Goal: Task Accomplishment & Management: Manage account settings

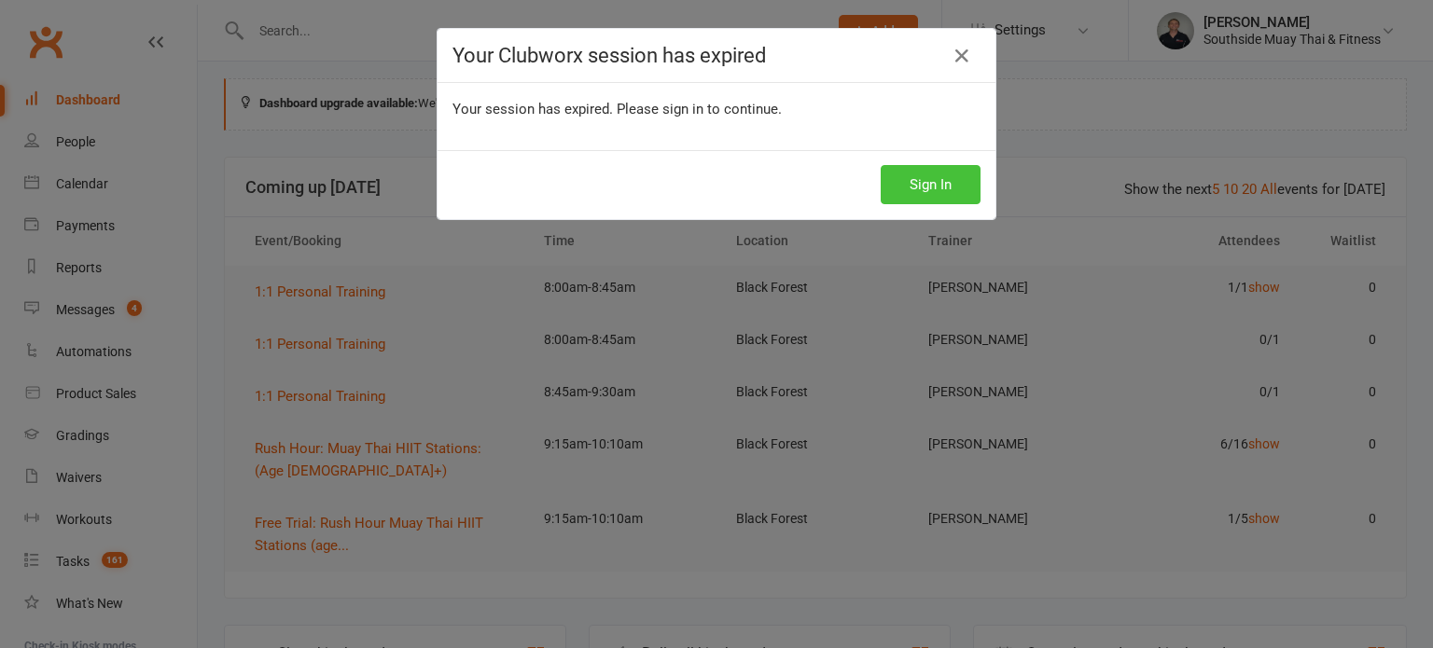
click at [935, 174] on button "Sign In" at bounding box center [931, 184] width 100 height 39
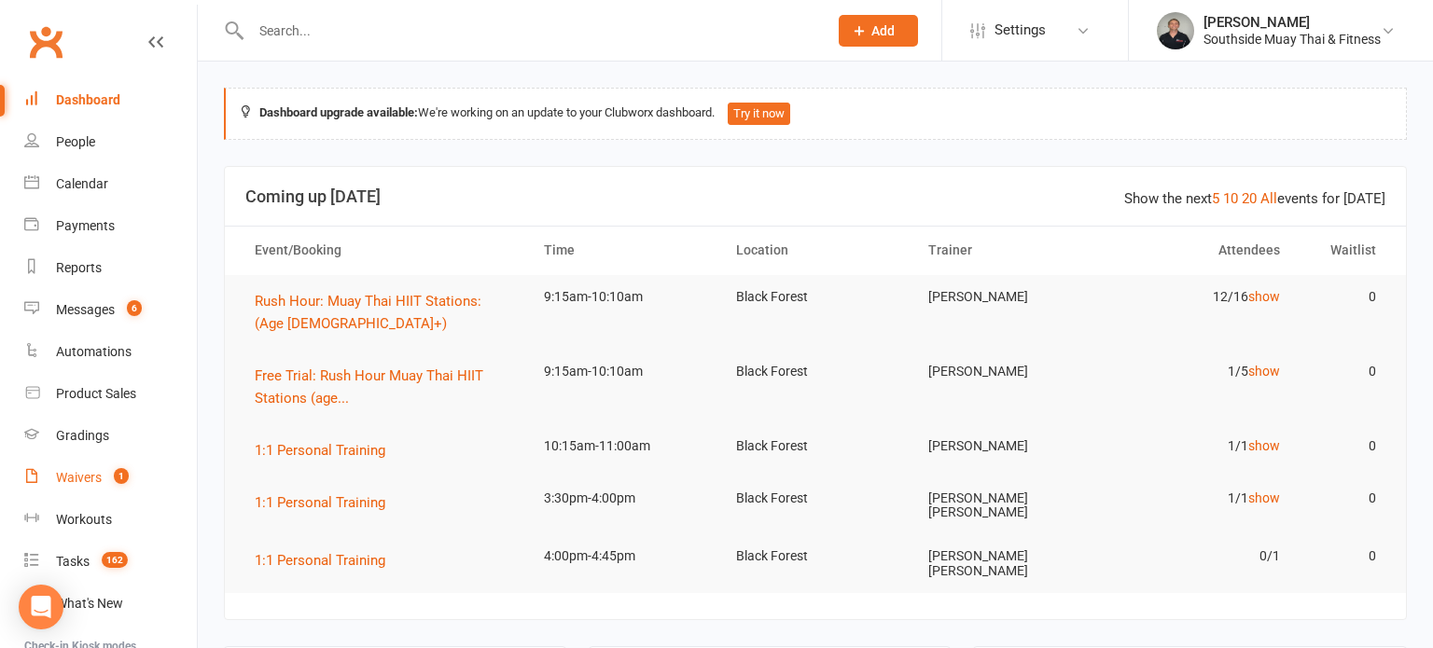
click at [91, 486] on link "Waivers 1" at bounding box center [110, 478] width 173 height 42
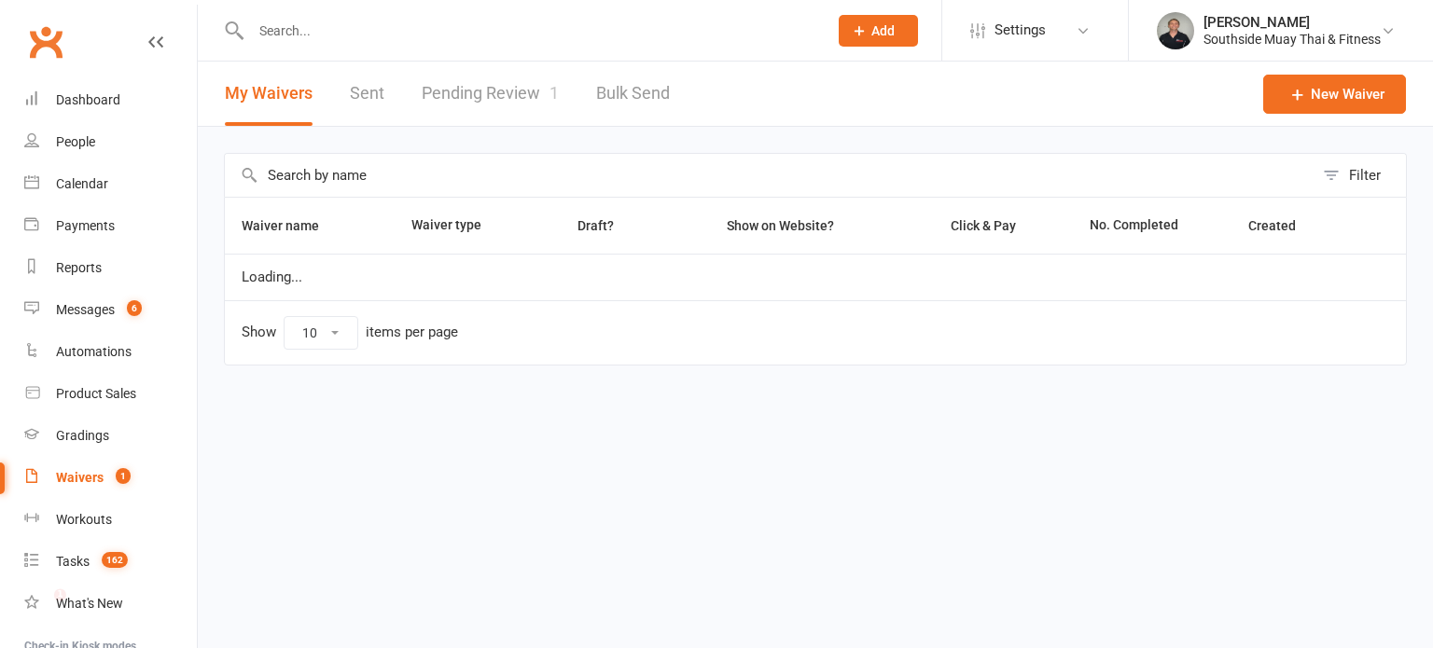
select select "100"
click at [481, 90] on link "Pending Review 1" at bounding box center [490, 94] width 137 height 64
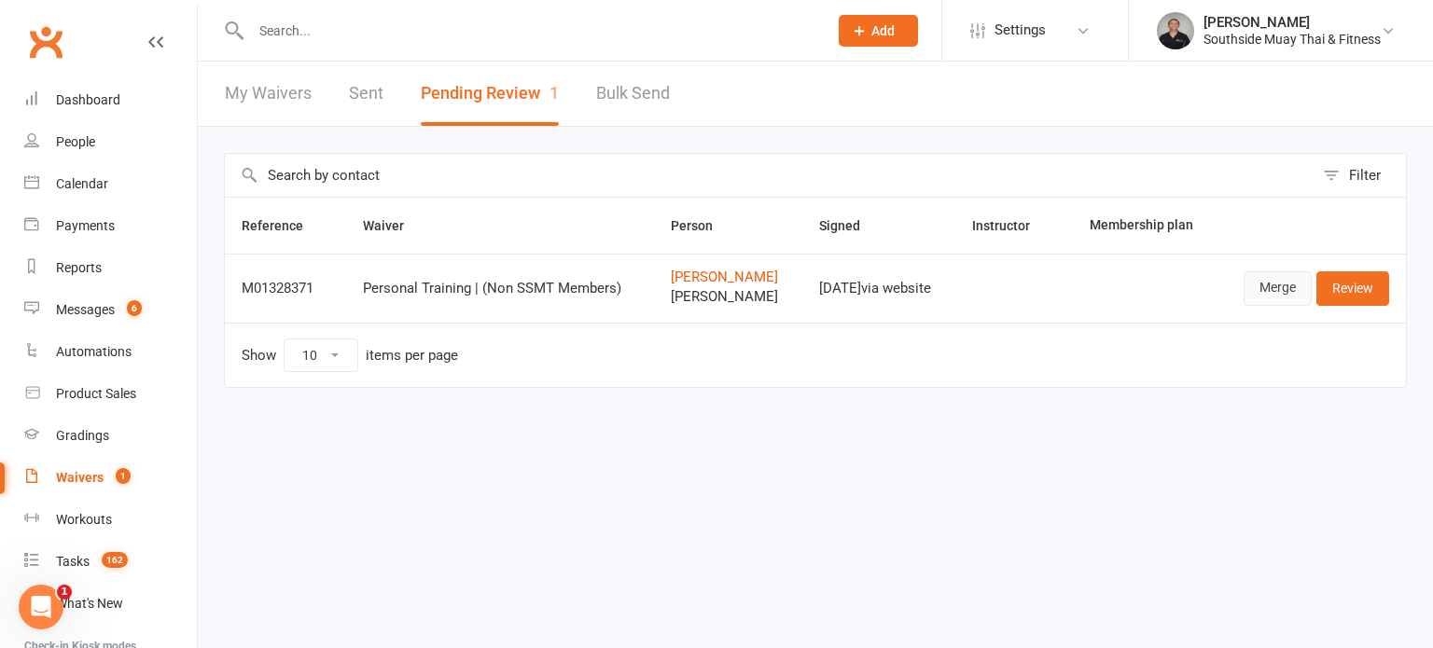
click at [1276, 286] on link "Merge" at bounding box center [1277, 288] width 68 height 34
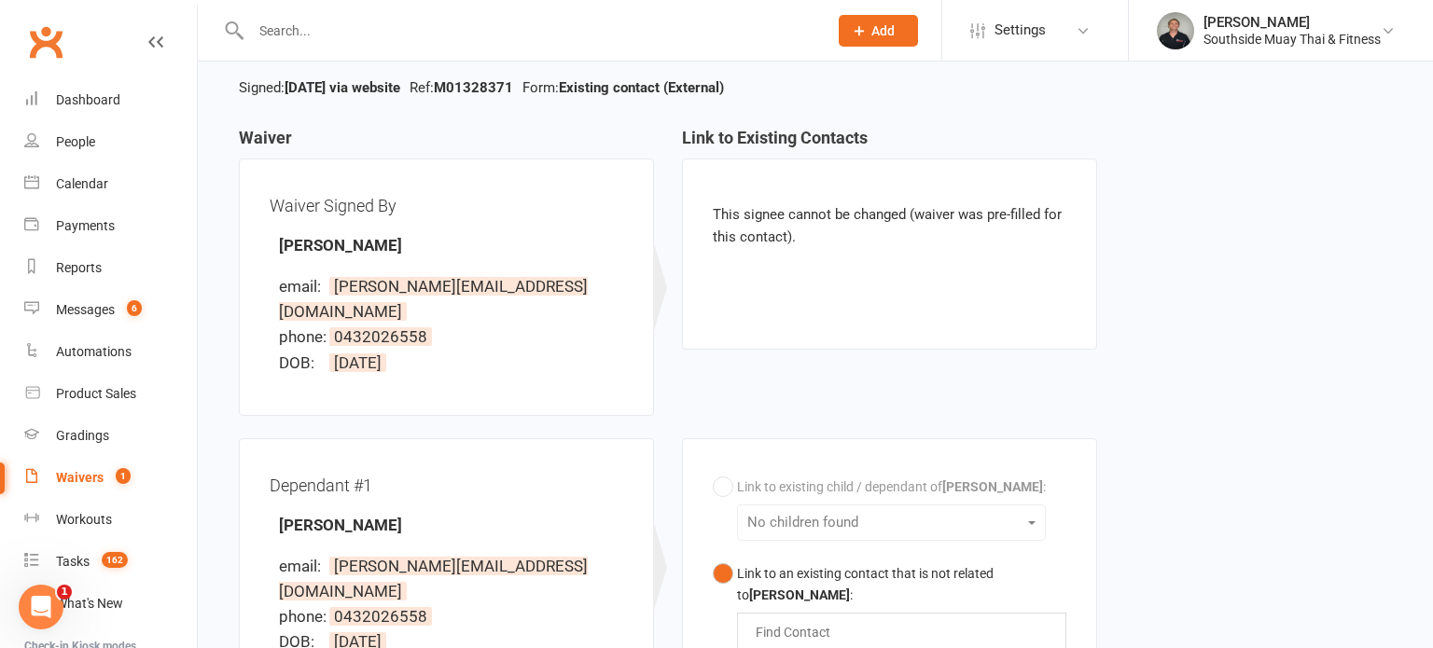
scroll to position [437, 0]
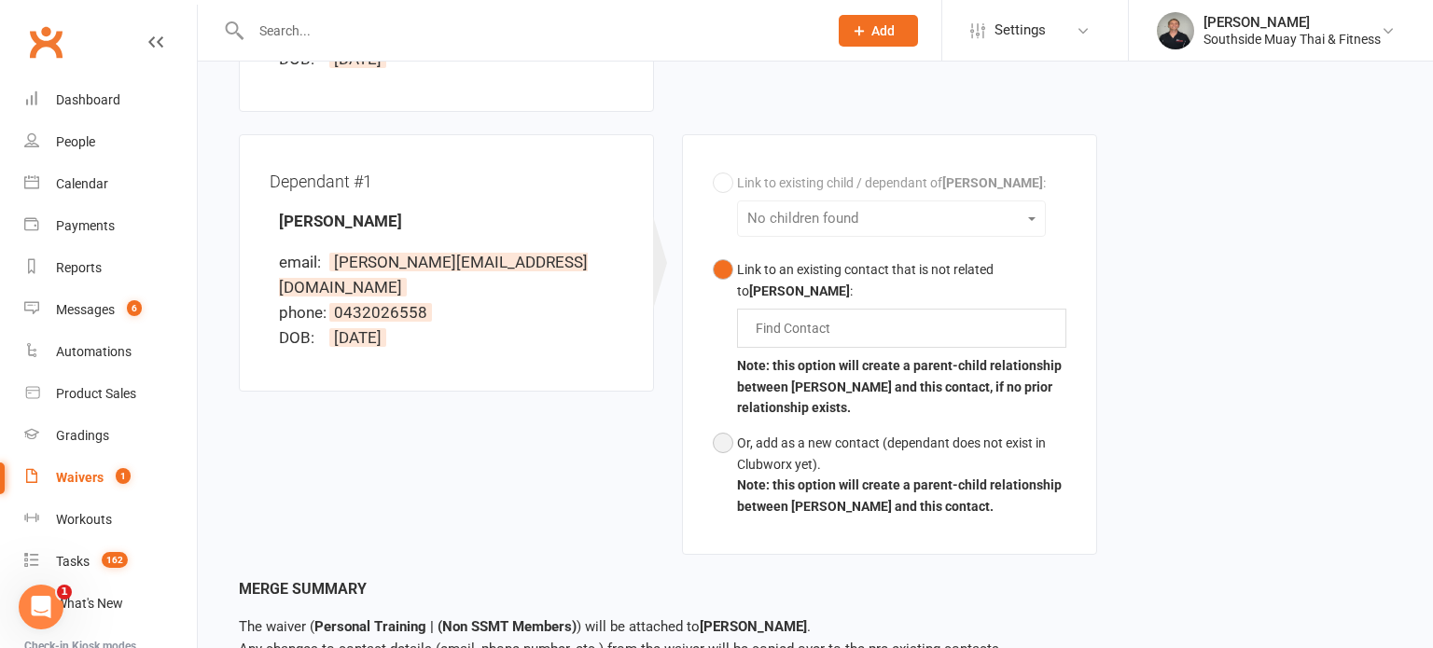
click at [737, 433] on div "Or, add as a new contact (dependant does not exist in Clubworx yet)." at bounding box center [901, 454] width 329 height 42
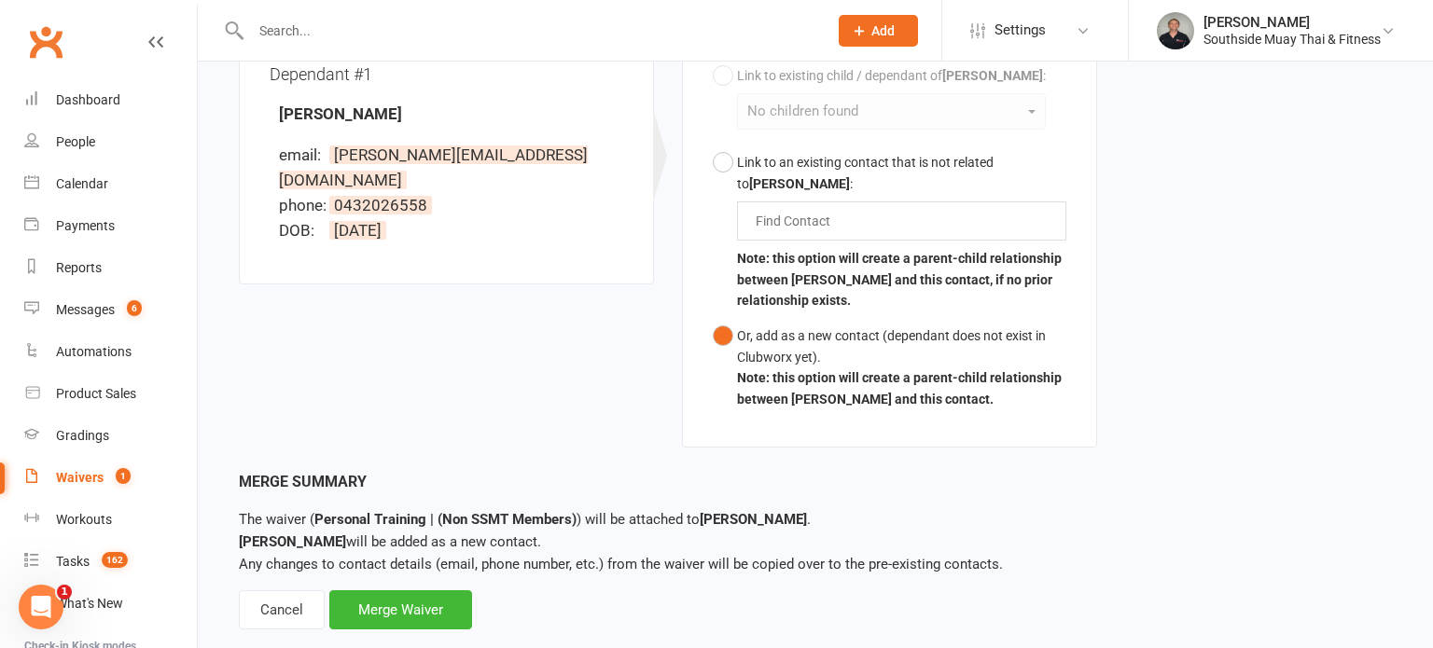
scroll to position [555, 0]
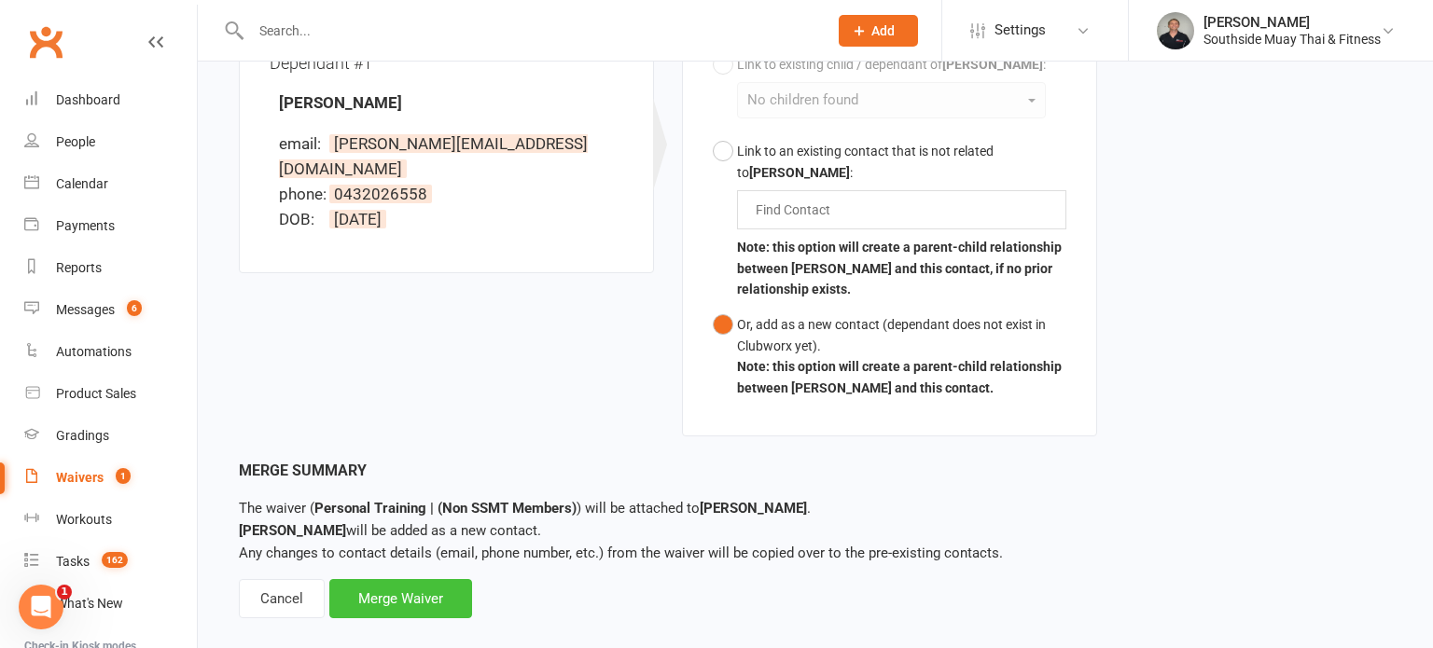
click at [428, 579] on div "Merge Waiver" at bounding box center [400, 598] width 143 height 39
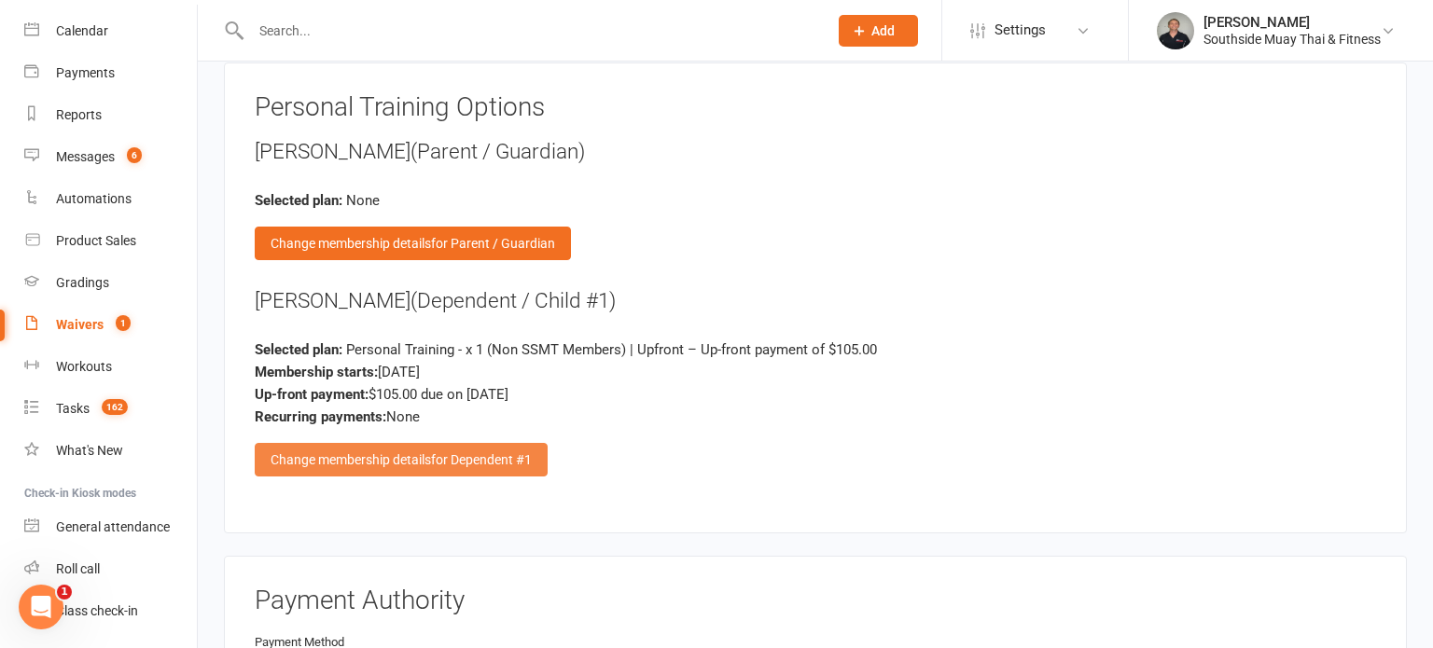
scroll to position [2569, 0]
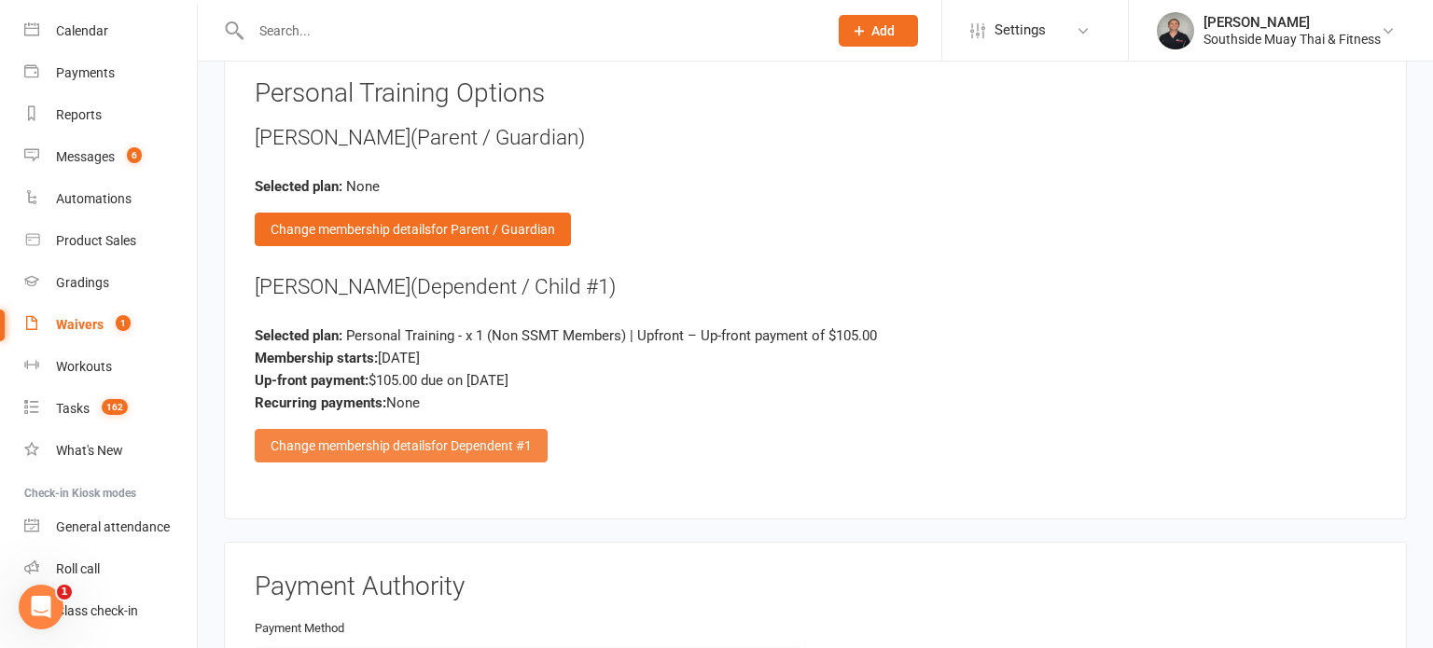
click at [267, 436] on div "Change membership details for Dependent #1" at bounding box center [401, 446] width 293 height 34
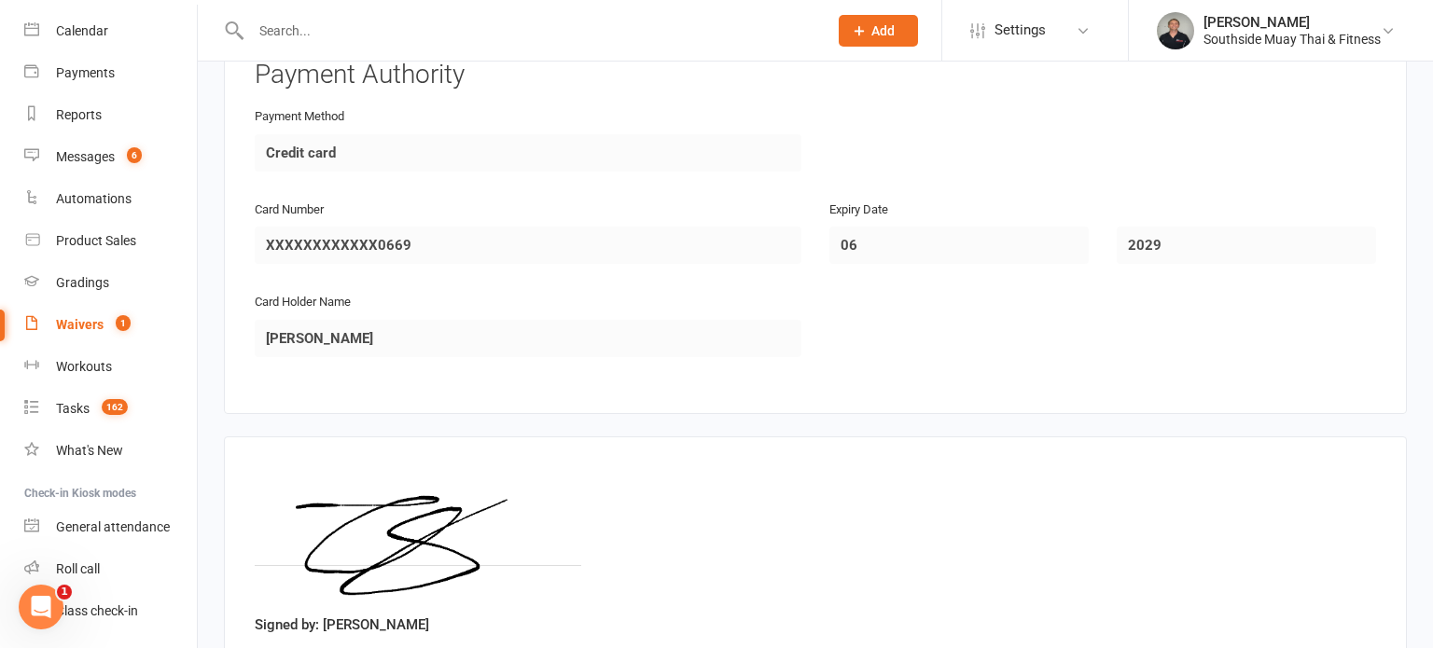
scroll to position [12234, 0]
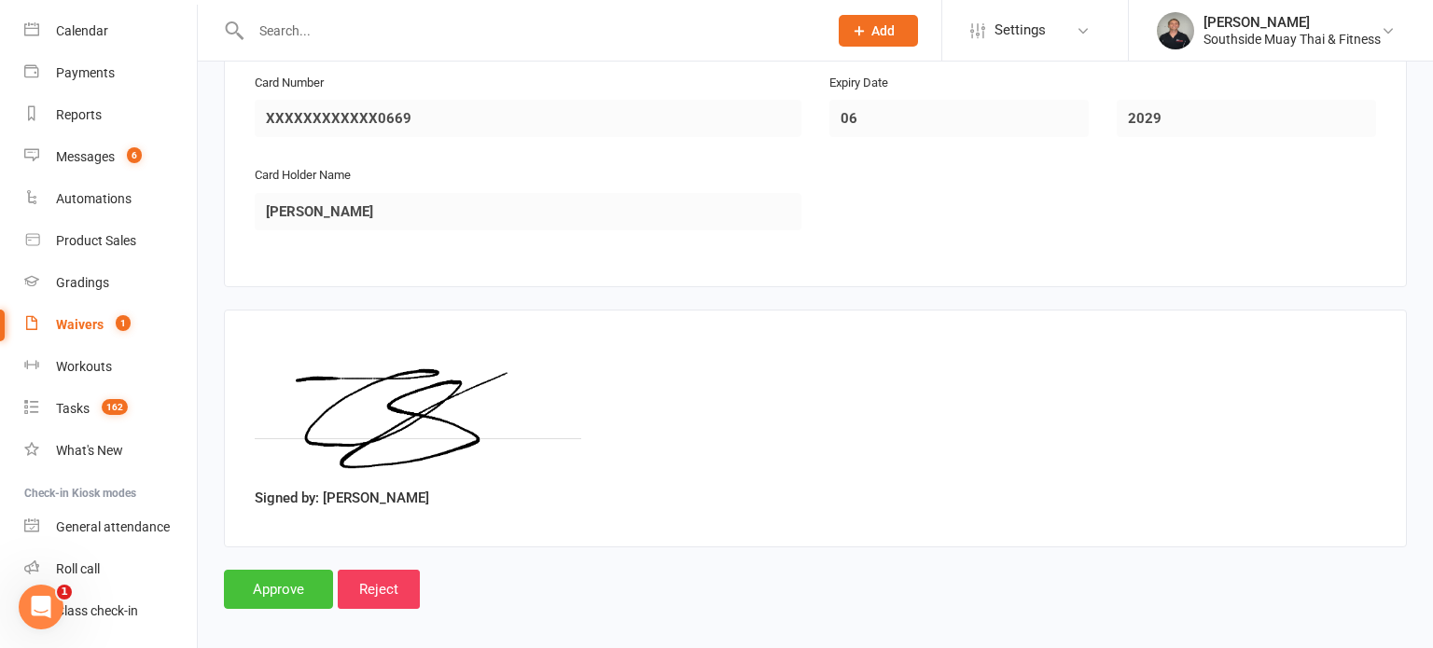
click at [252, 573] on input "Approve" at bounding box center [278, 589] width 109 height 39
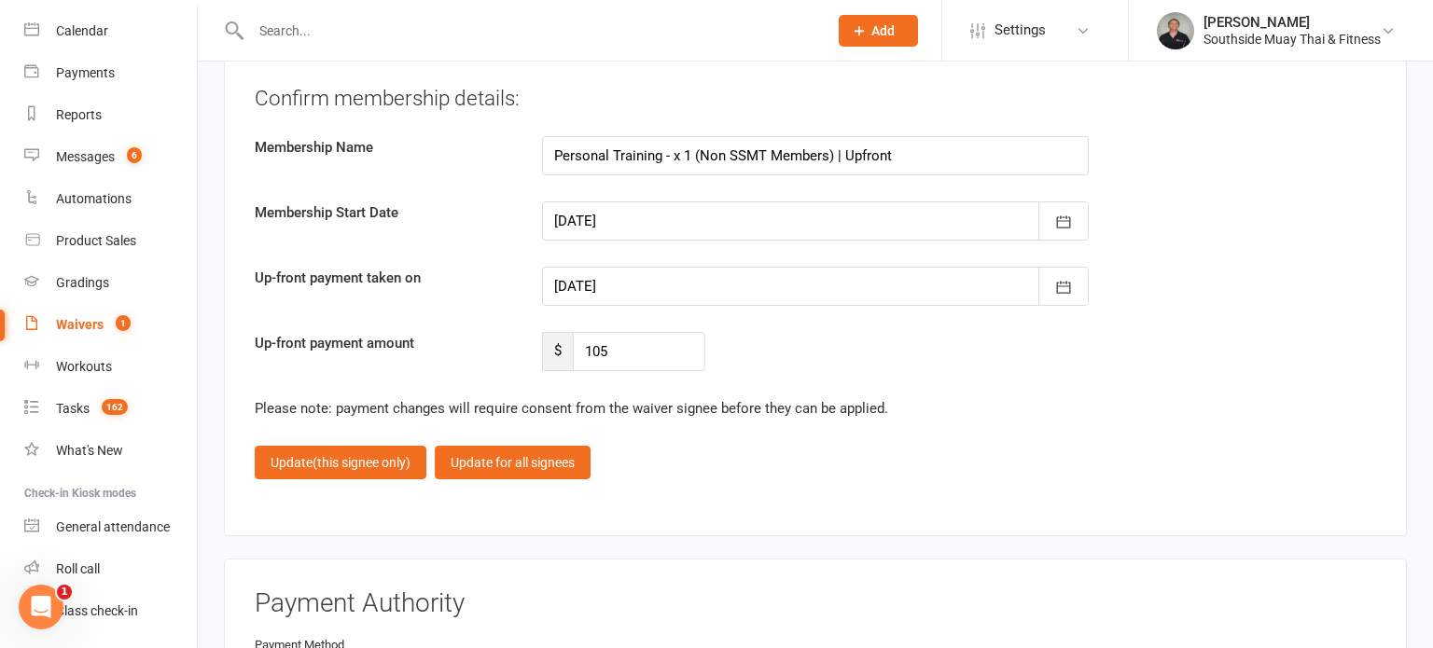
scroll to position [11768, 0]
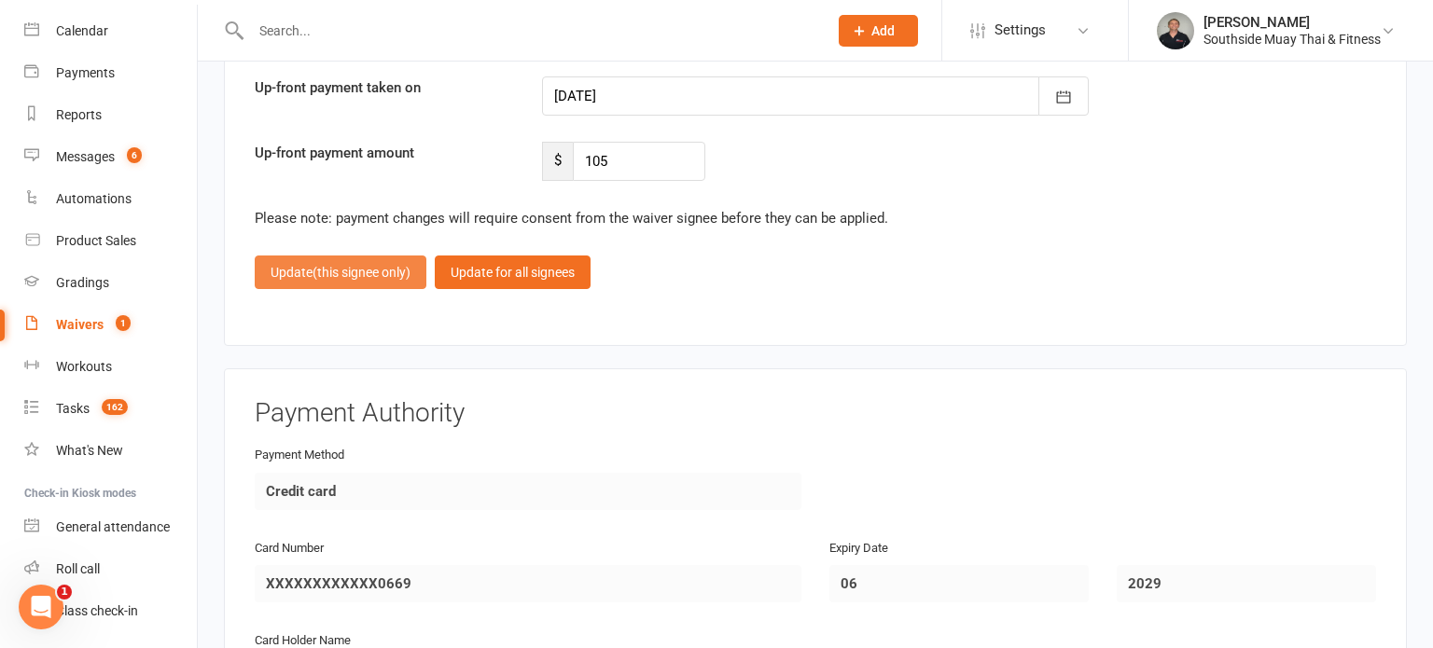
click at [343, 265] on span "(this signee only)" at bounding box center [361, 272] width 98 height 15
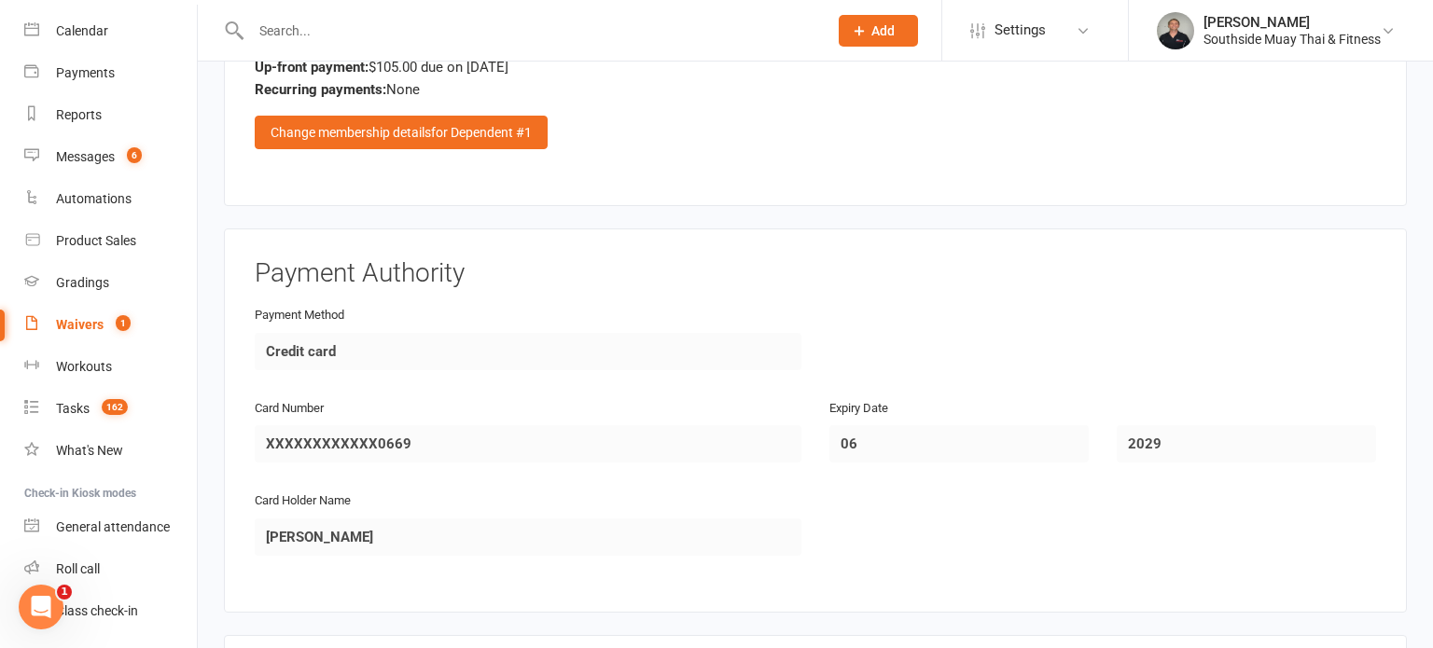
scroll to position [3209, 0]
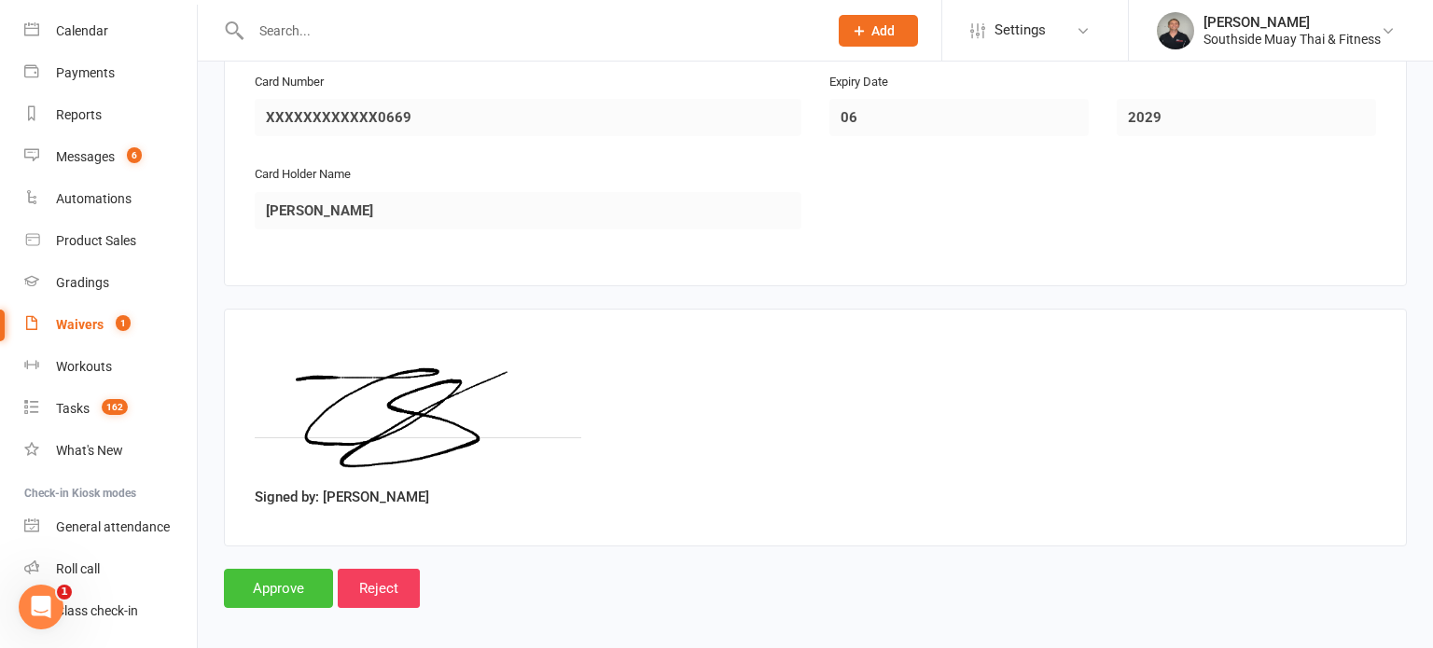
click at [302, 570] on input "Approve" at bounding box center [278, 588] width 109 height 39
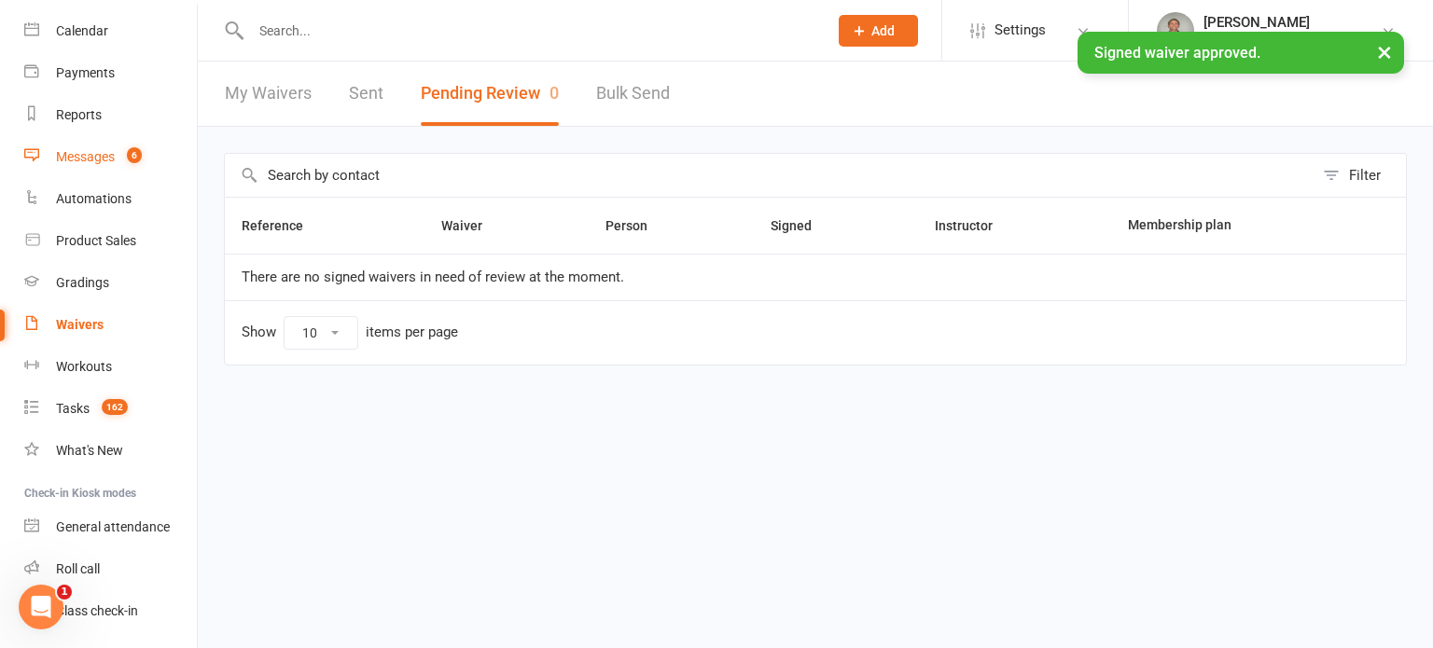
click at [91, 152] on div "Messages" at bounding box center [85, 156] width 59 height 15
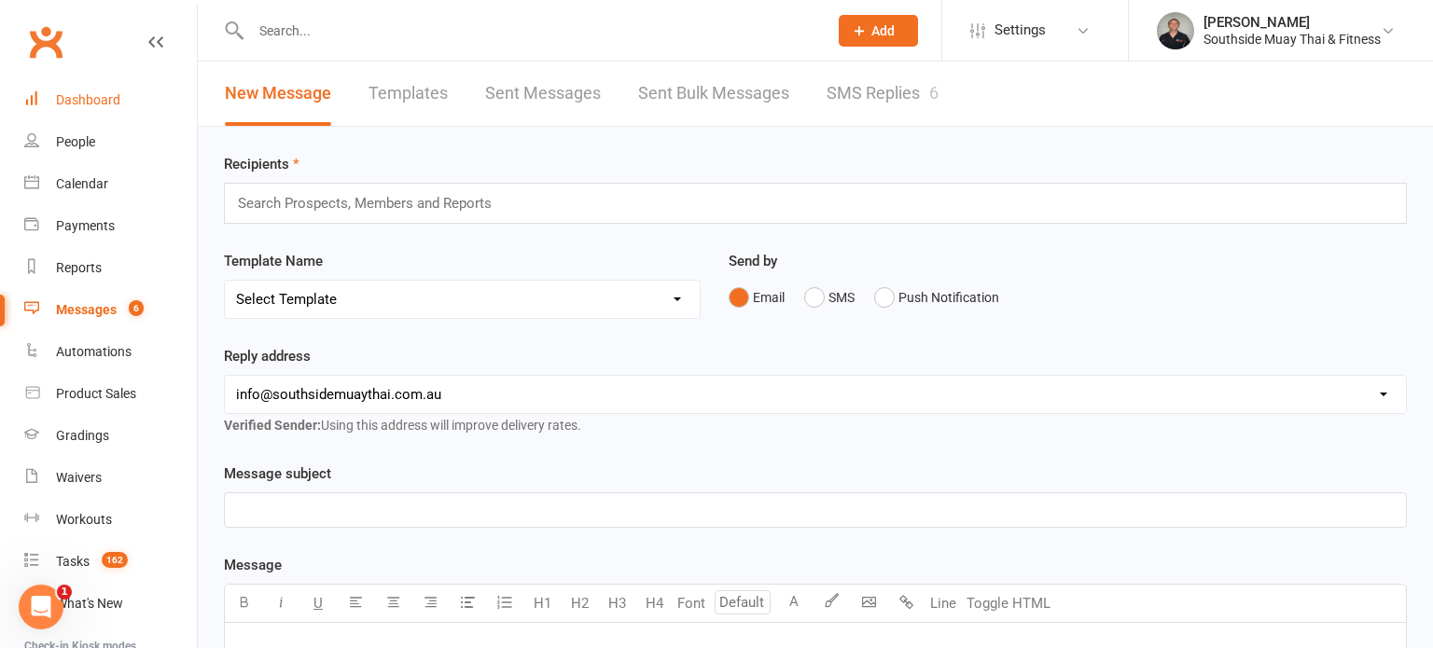
click at [81, 90] on link "Dashboard" at bounding box center [110, 100] width 173 height 42
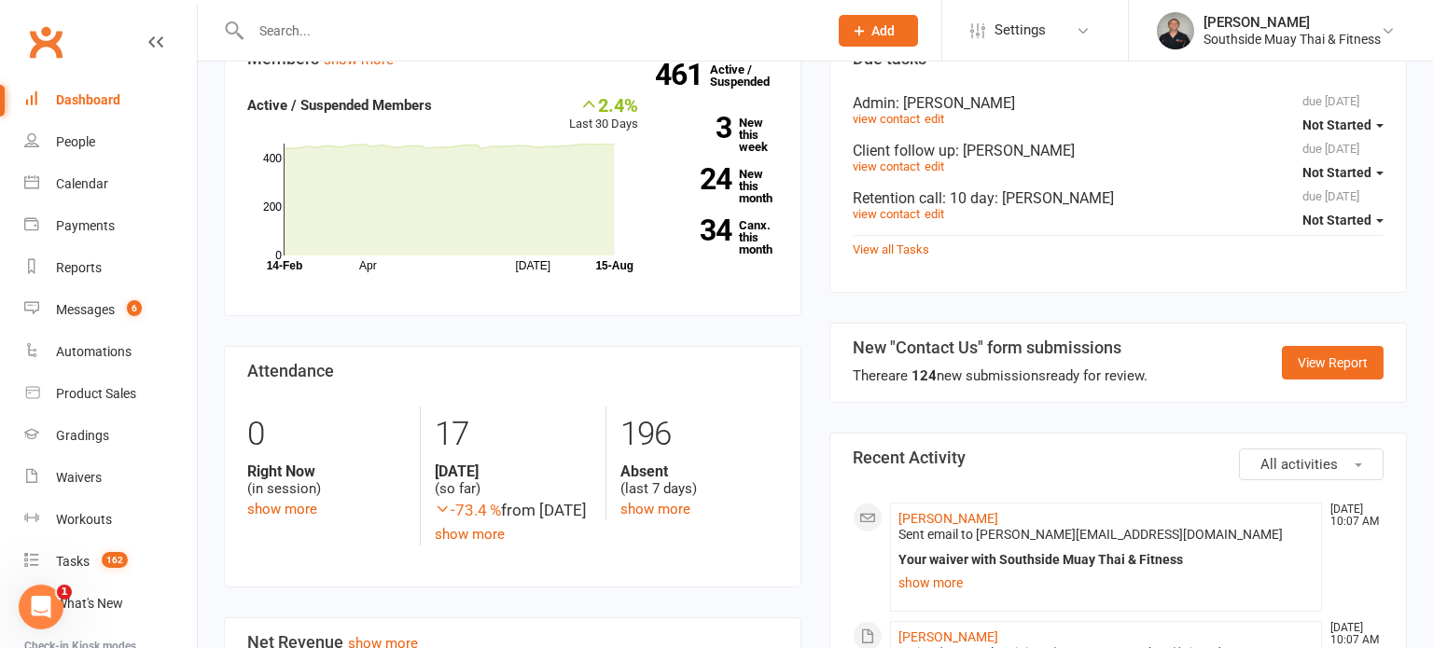
scroll to position [948, 0]
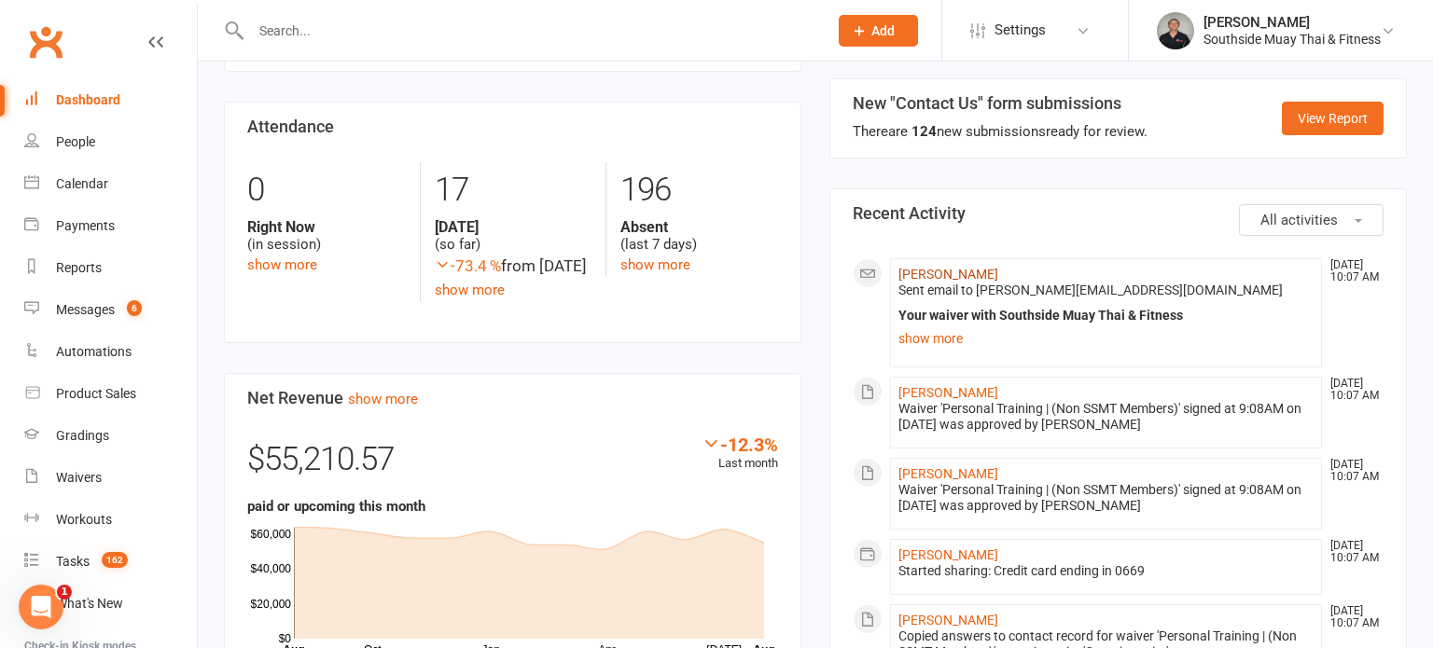
click at [961, 267] on link "Zachariah Stewart" at bounding box center [948, 274] width 100 height 15
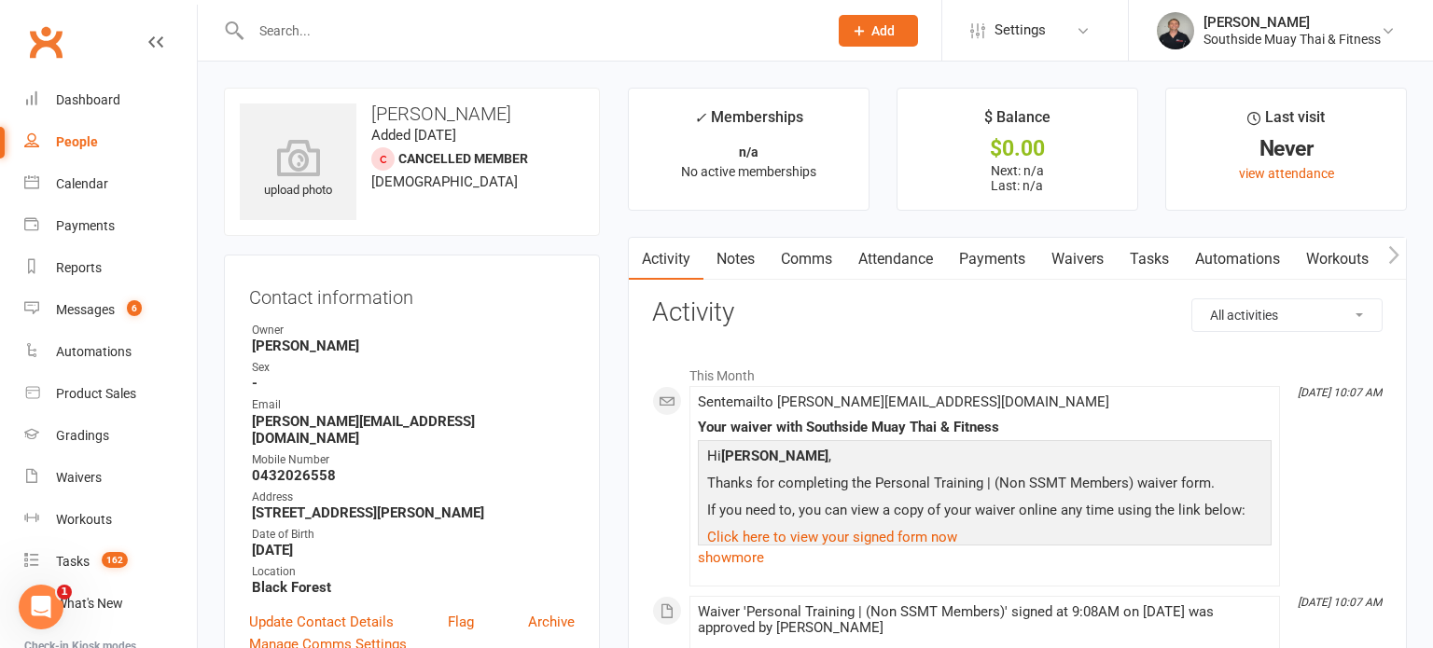
click at [868, 262] on link "Attendance" at bounding box center [895, 259] width 101 height 43
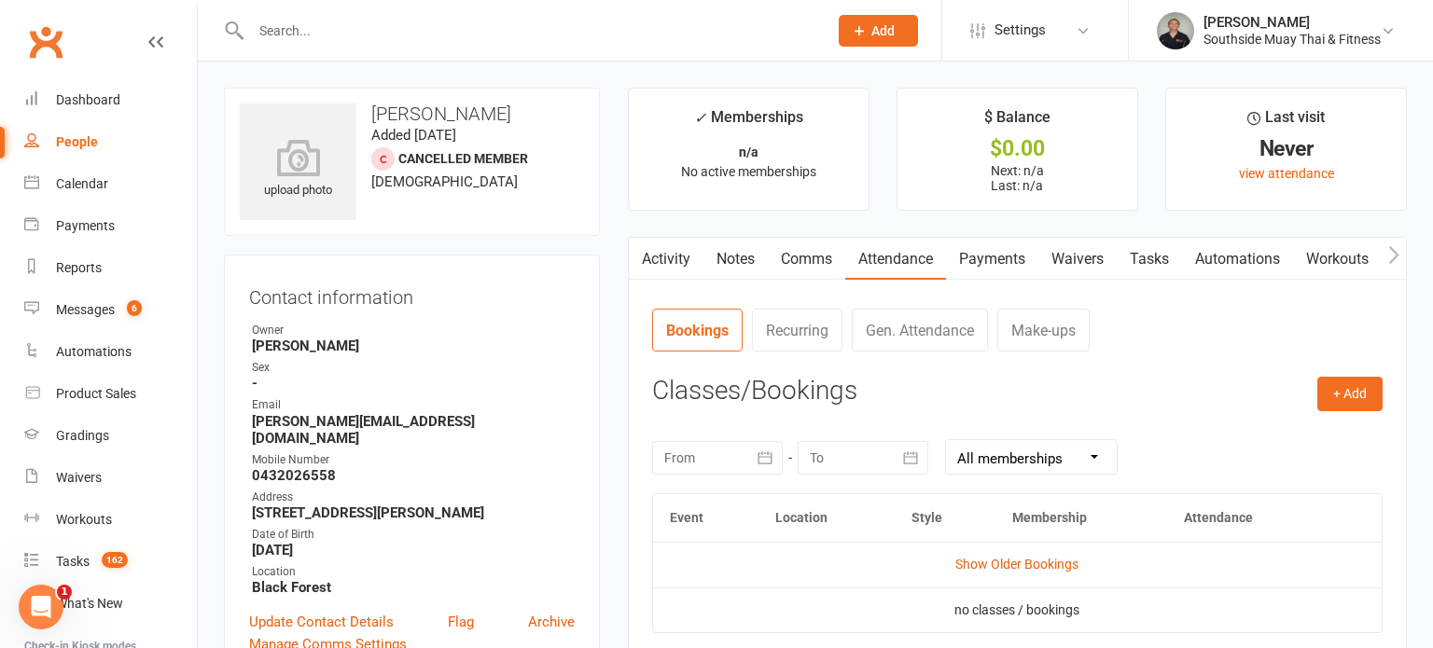
scroll to position [146, 0]
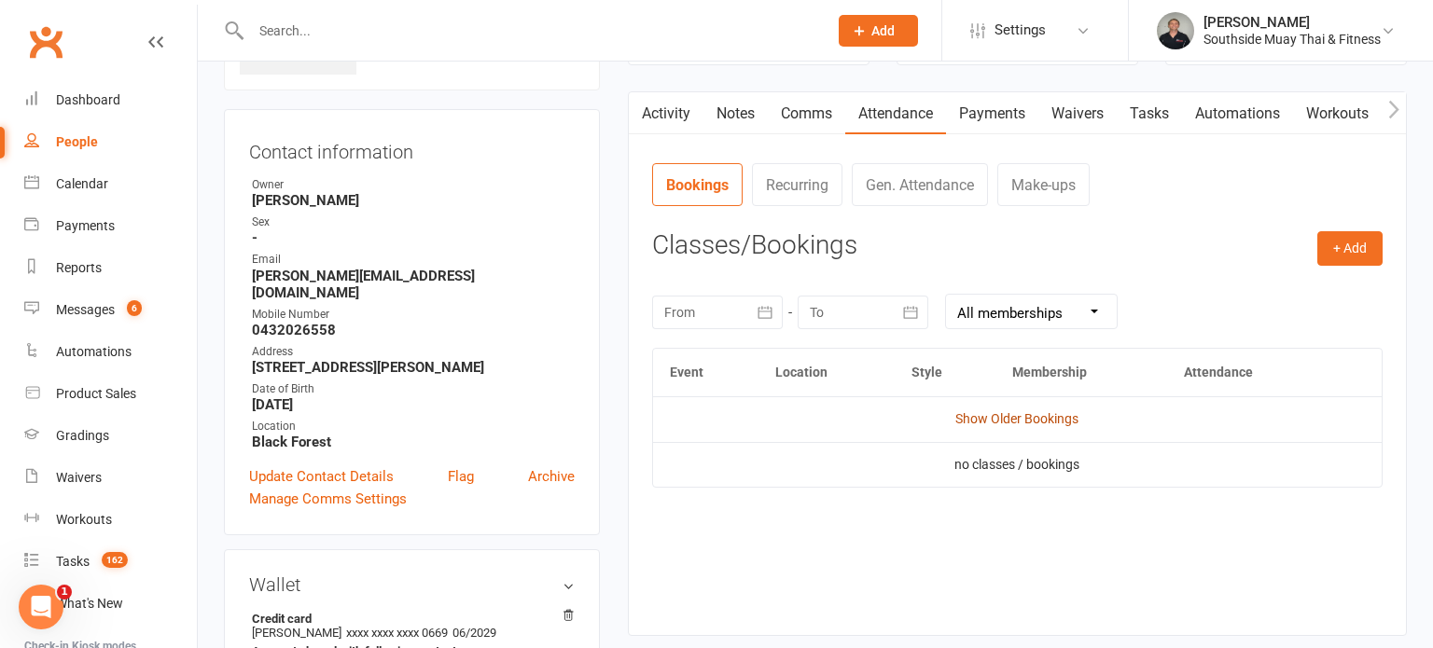
click at [990, 412] on link "Show Older Bookings" at bounding box center [1016, 418] width 123 height 15
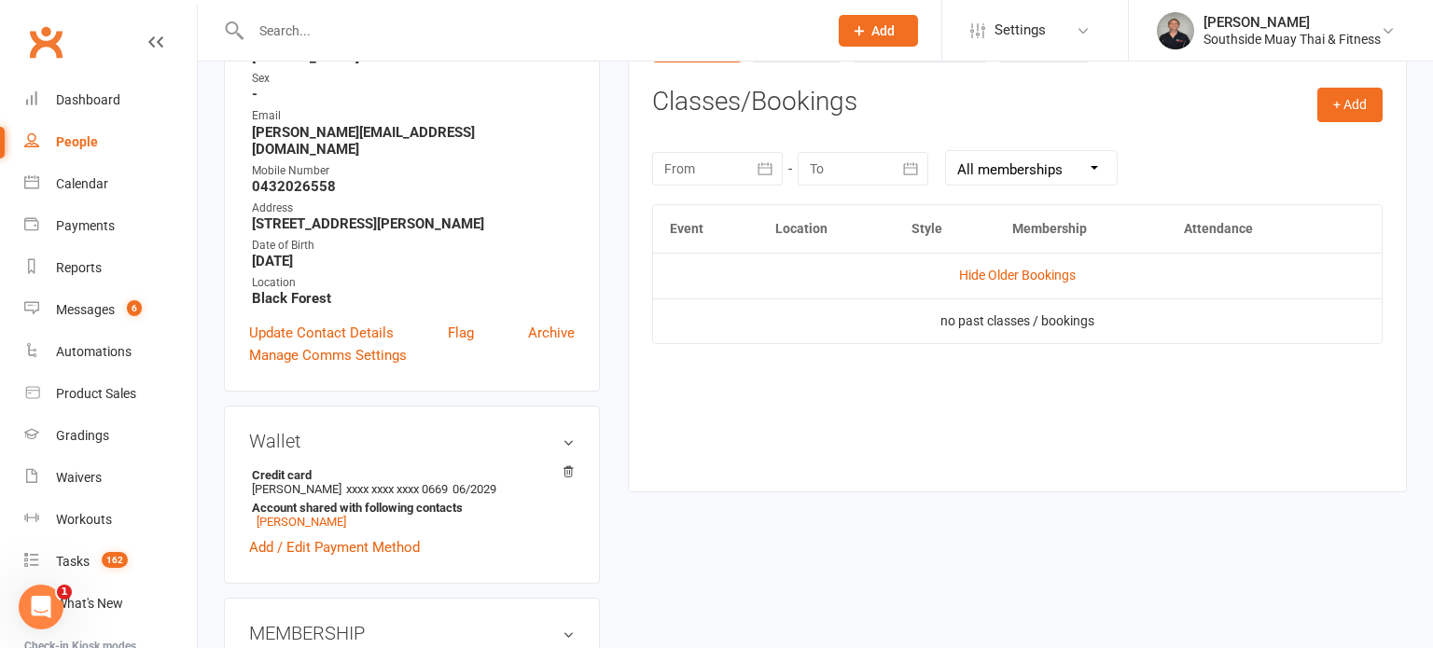
scroll to position [627, 0]
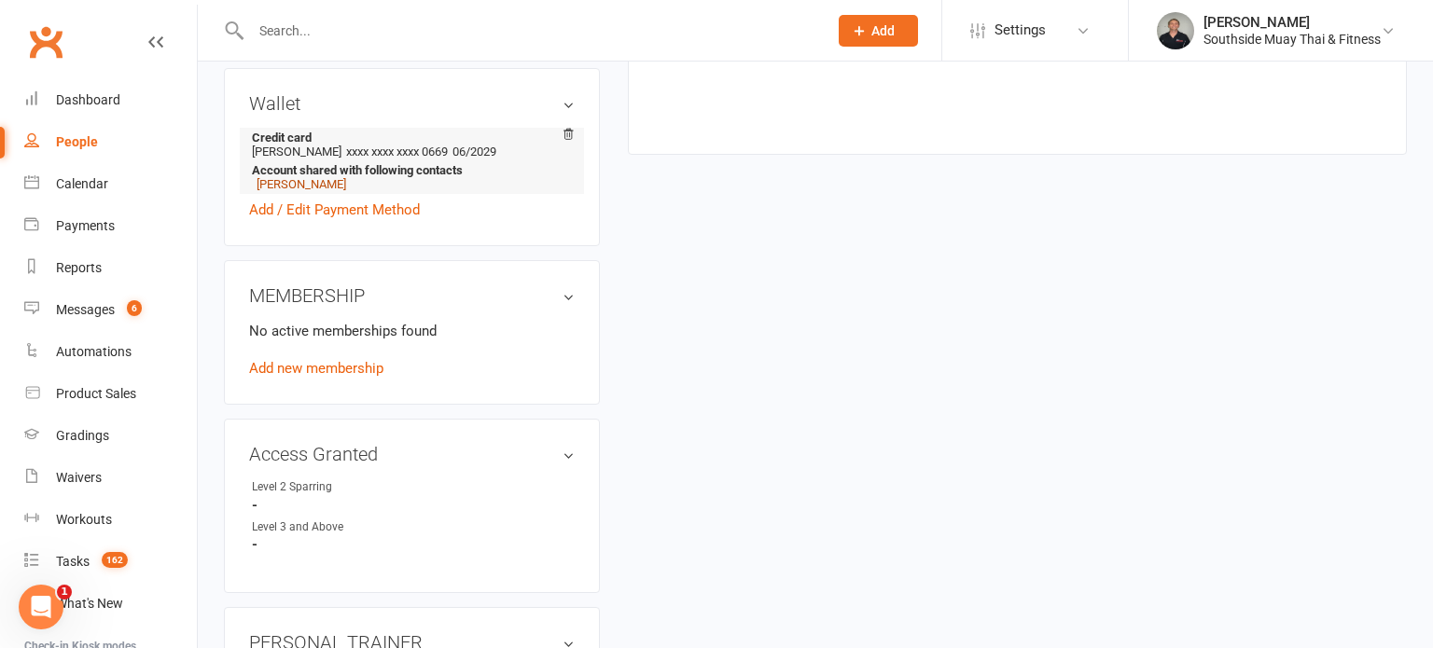
click at [322, 177] on link "Sienna Ager-stewart" at bounding box center [302, 184] width 90 height 14
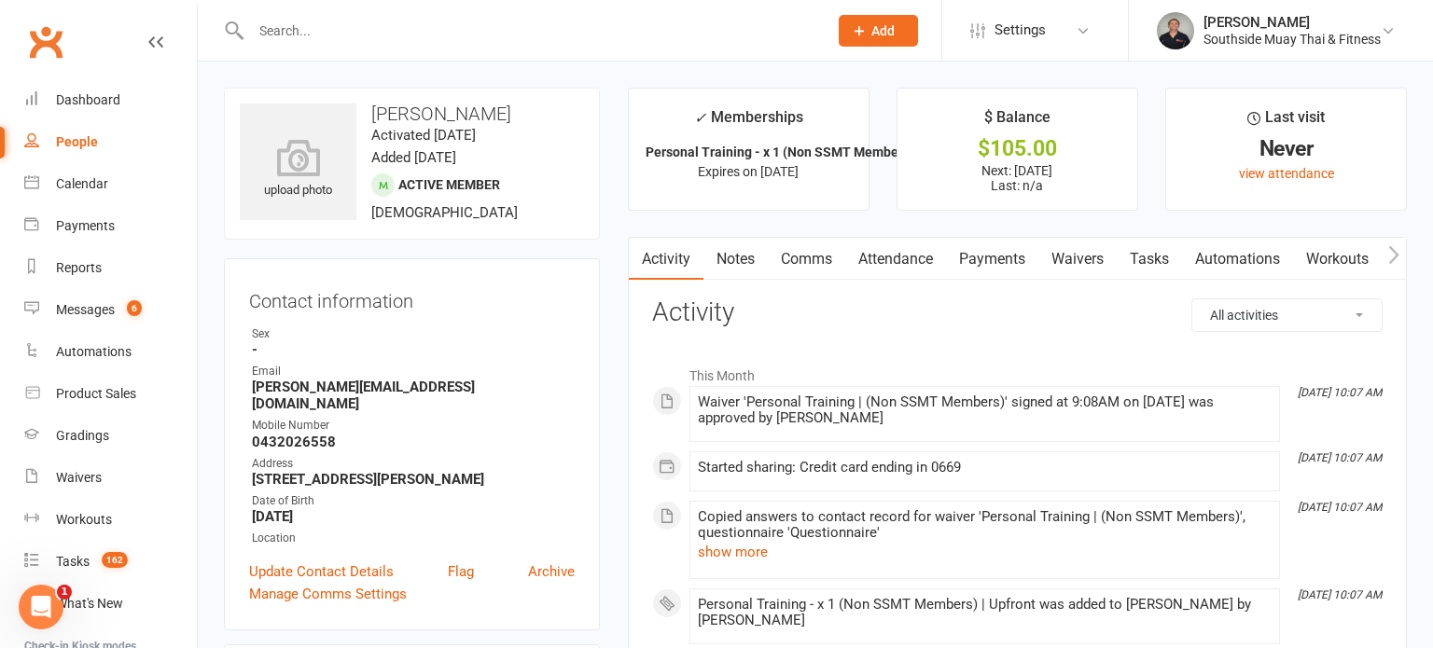
click at [901, 262] on link "Attendance" at bounding box center [895, 259] width 101 height 43
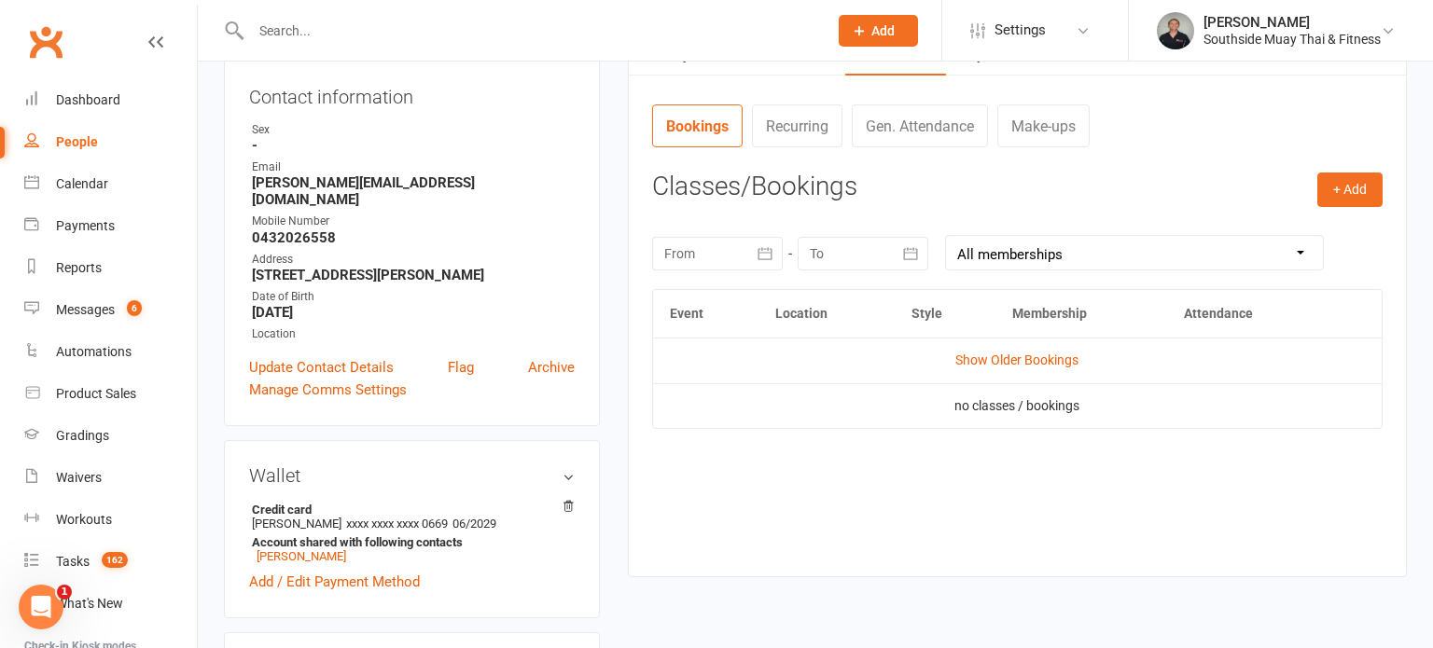
scroll to position [211, 0]
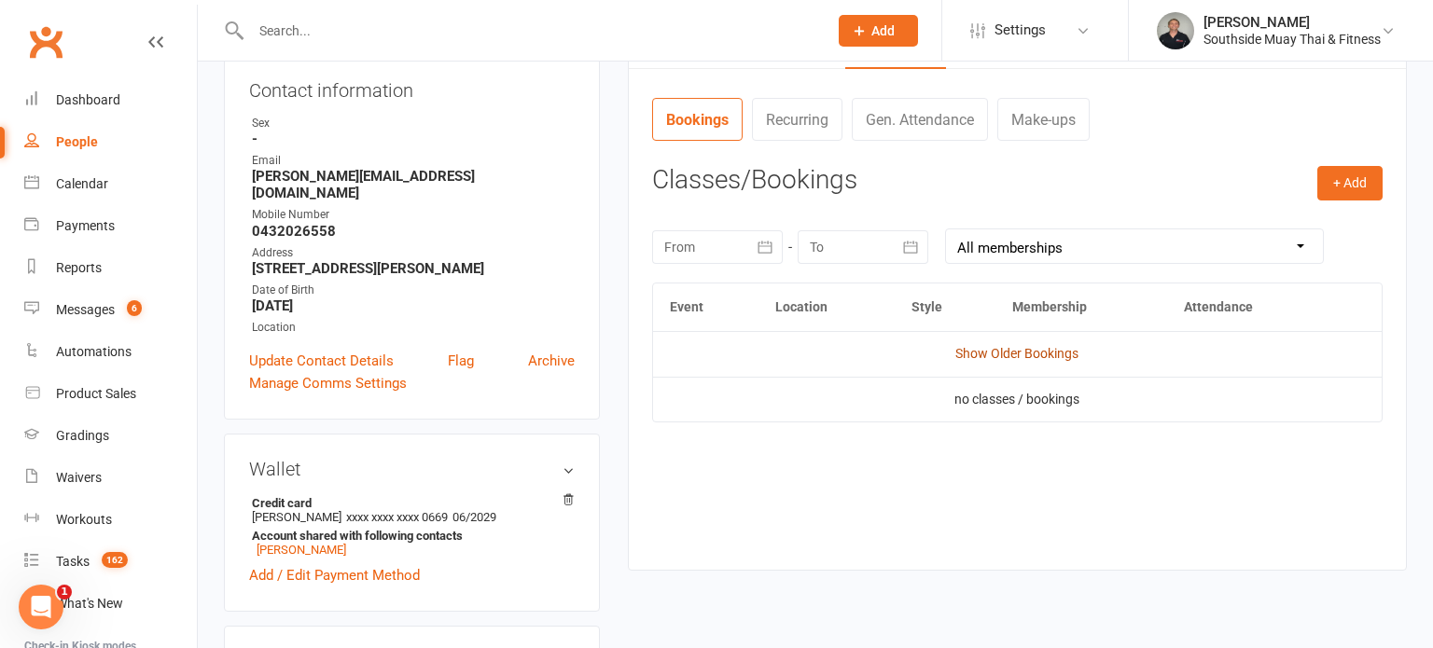
click at [1009, 348] on link "Show Older Bookings" at bounding box center [1016, 353] width 123 height 15
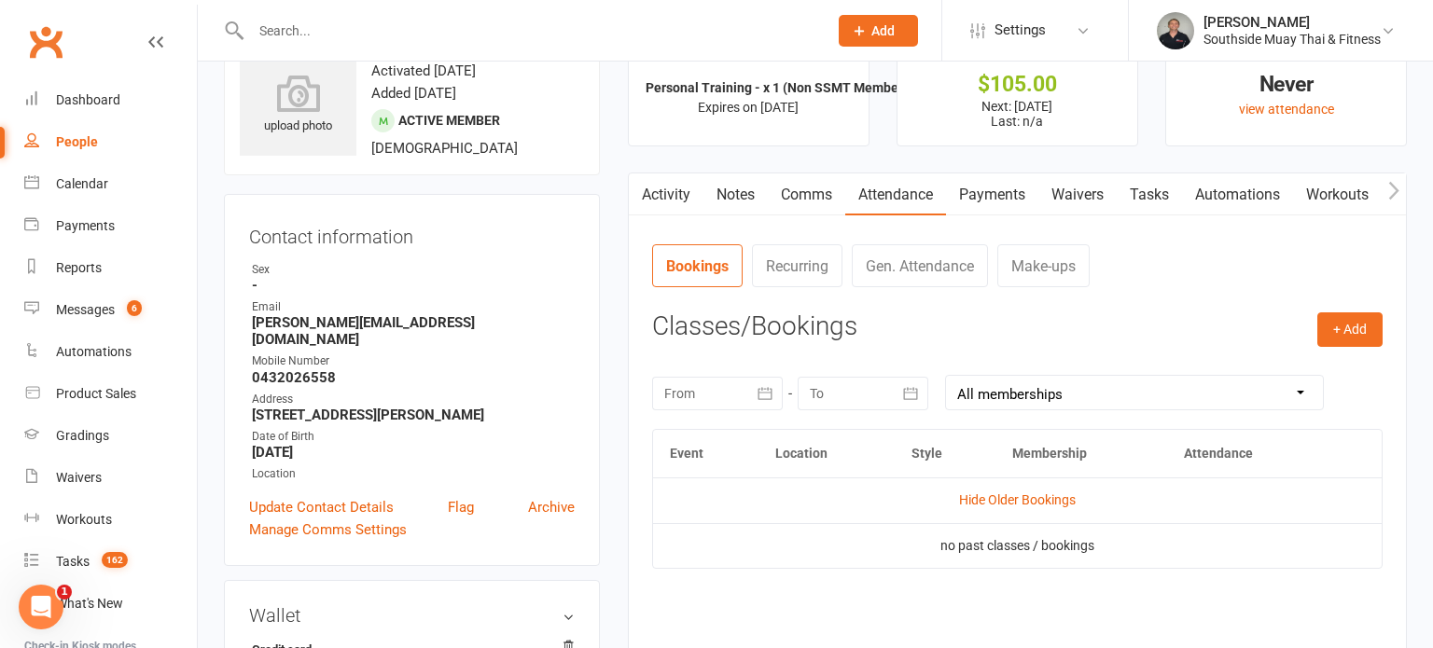
scroll to position [0, 0]
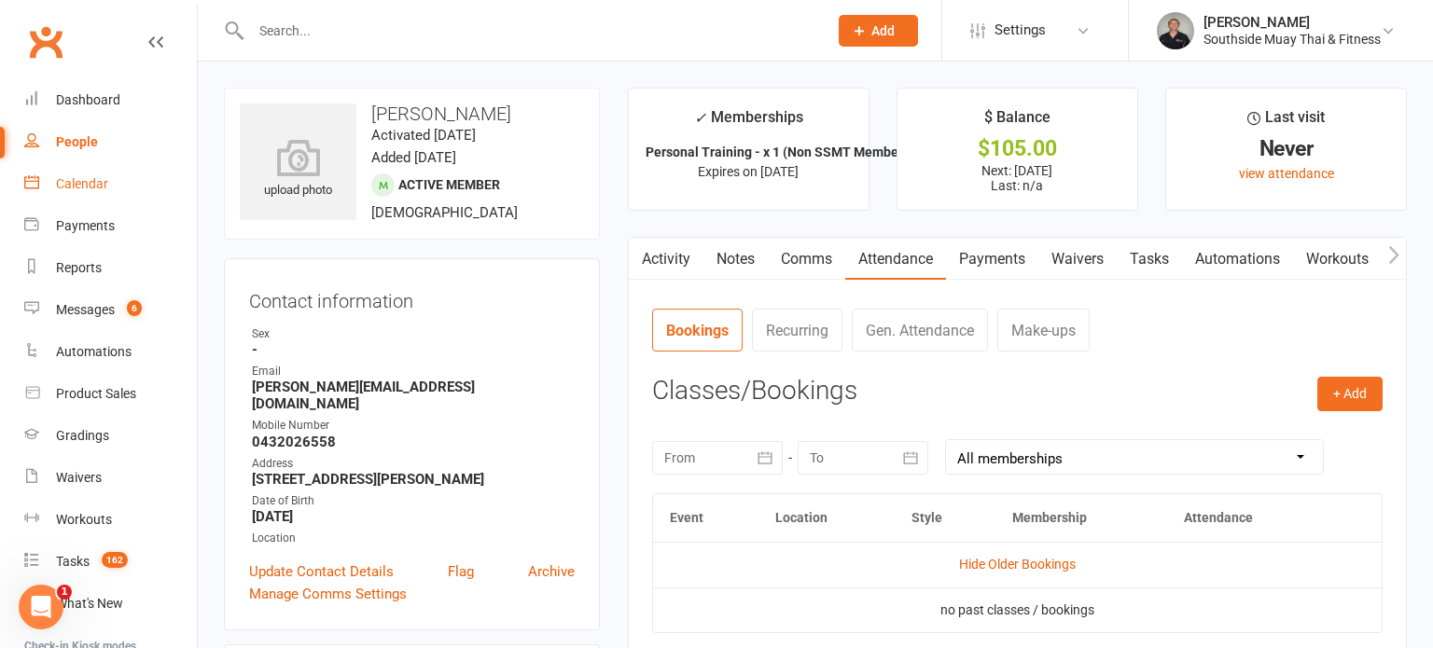
click at [100, 182] on div "Calendar" at bounding box center [82, 183] width 52 height 15
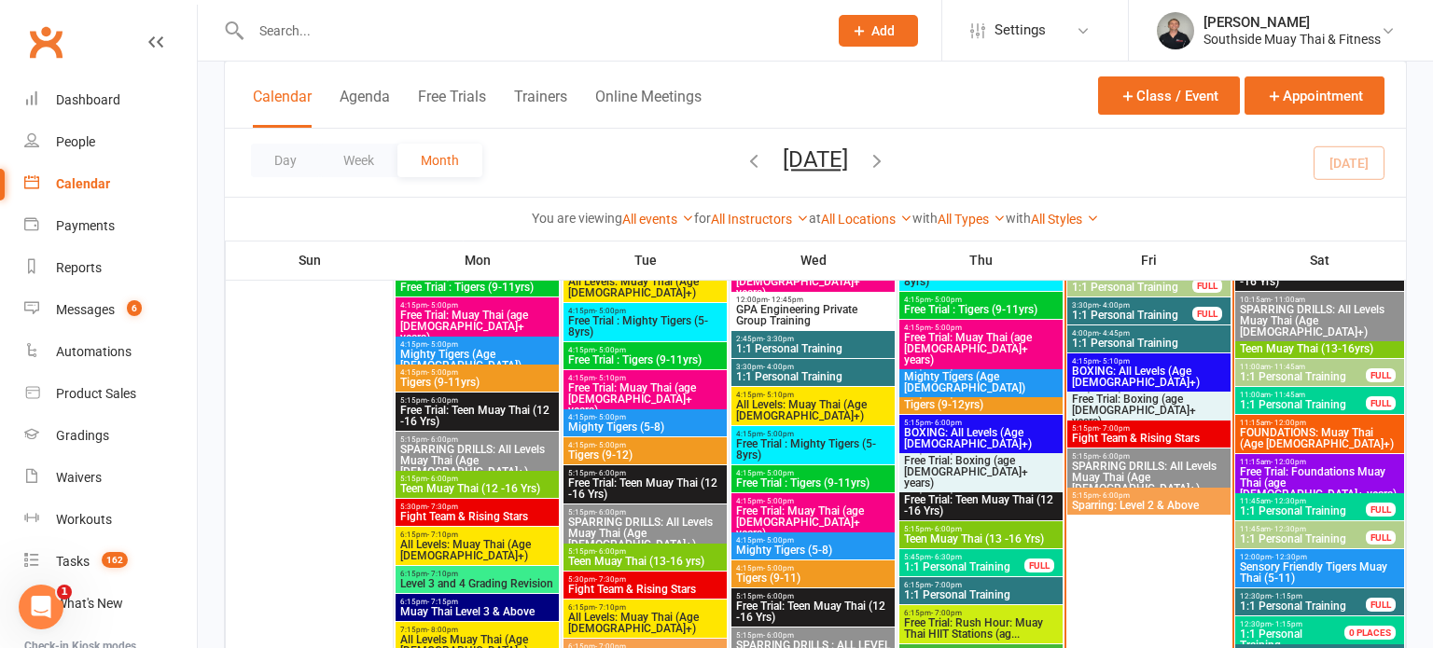
scroll to position [2593, 0]
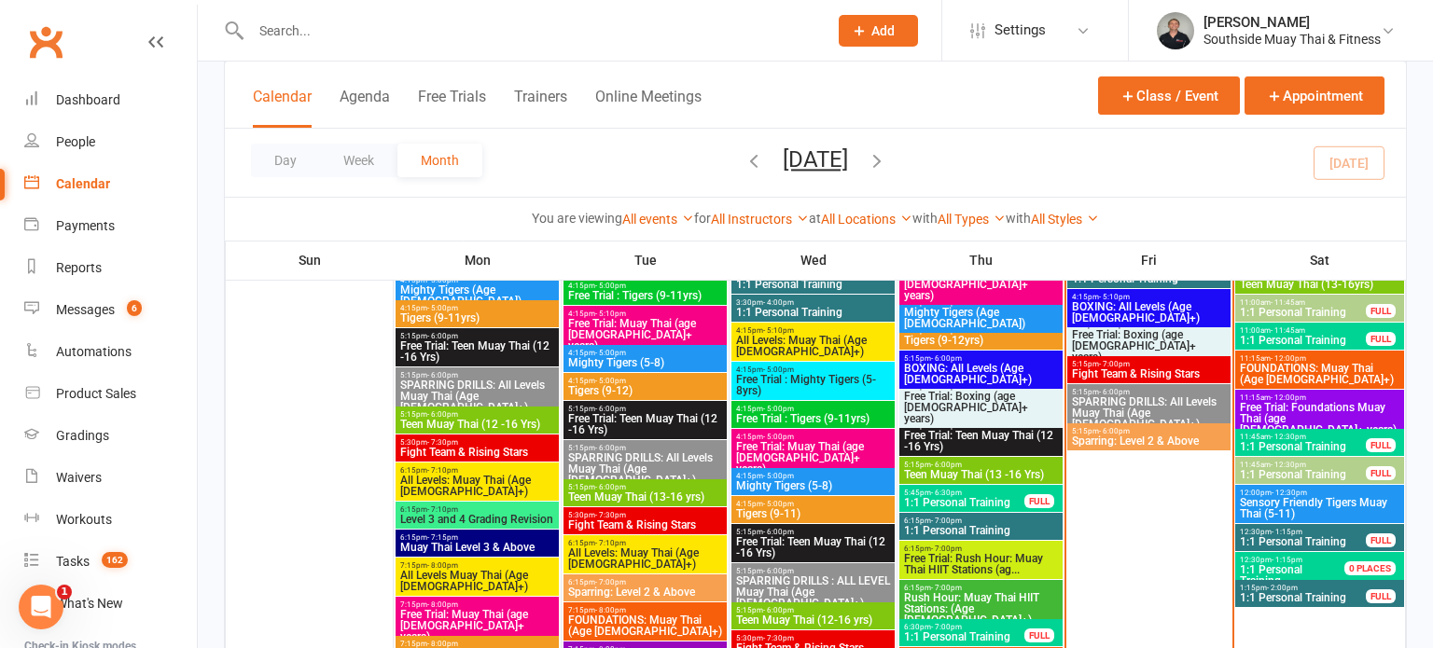
click at [1295, 563] on span "1:1 Personal" at bounding box center [1271, 569] width 62 height 13
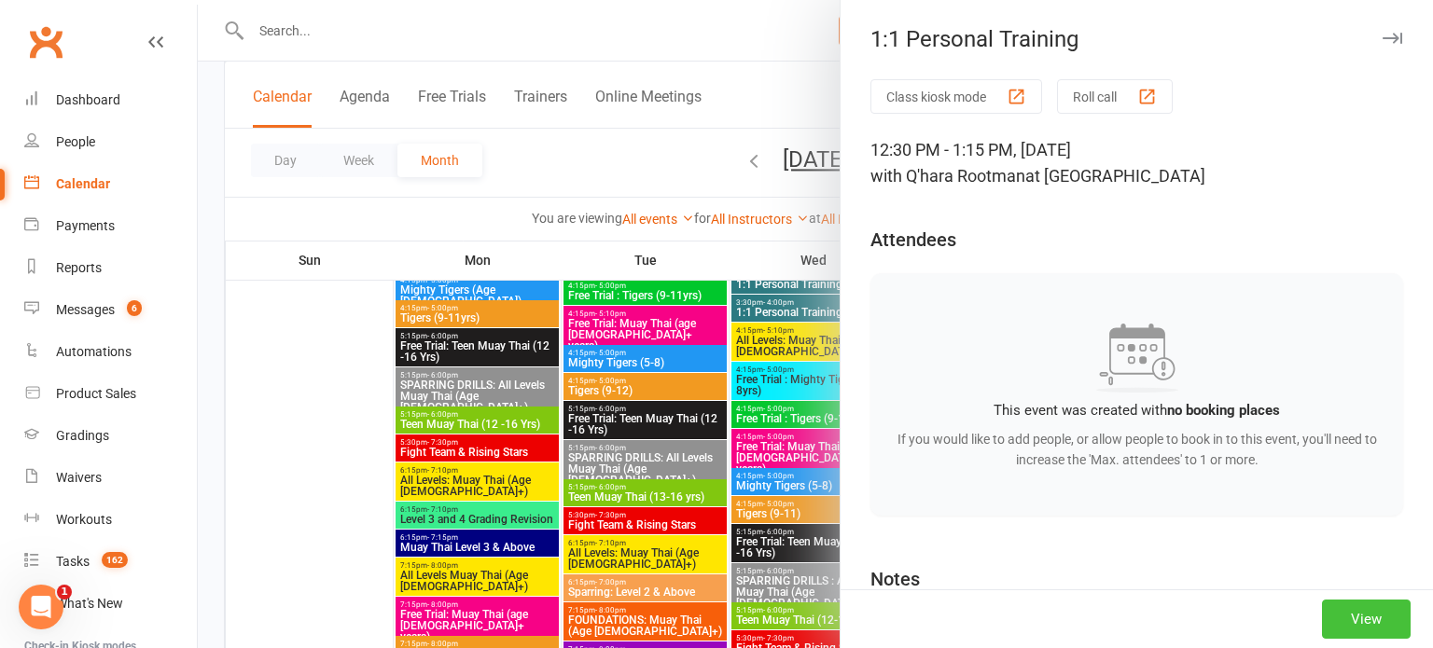
click at [1386, 618] on button "View" at bounding box center [1366, 619] width 89 height 39
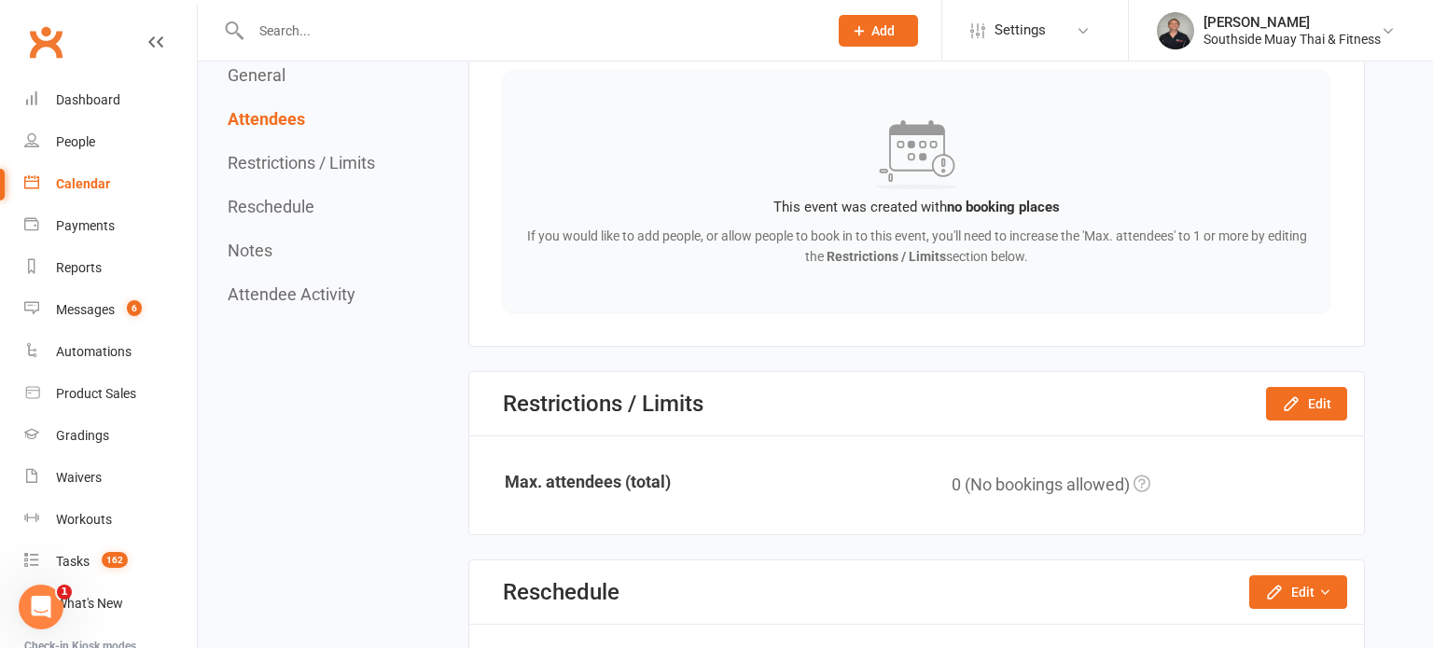
scroll to position [1222, 0]
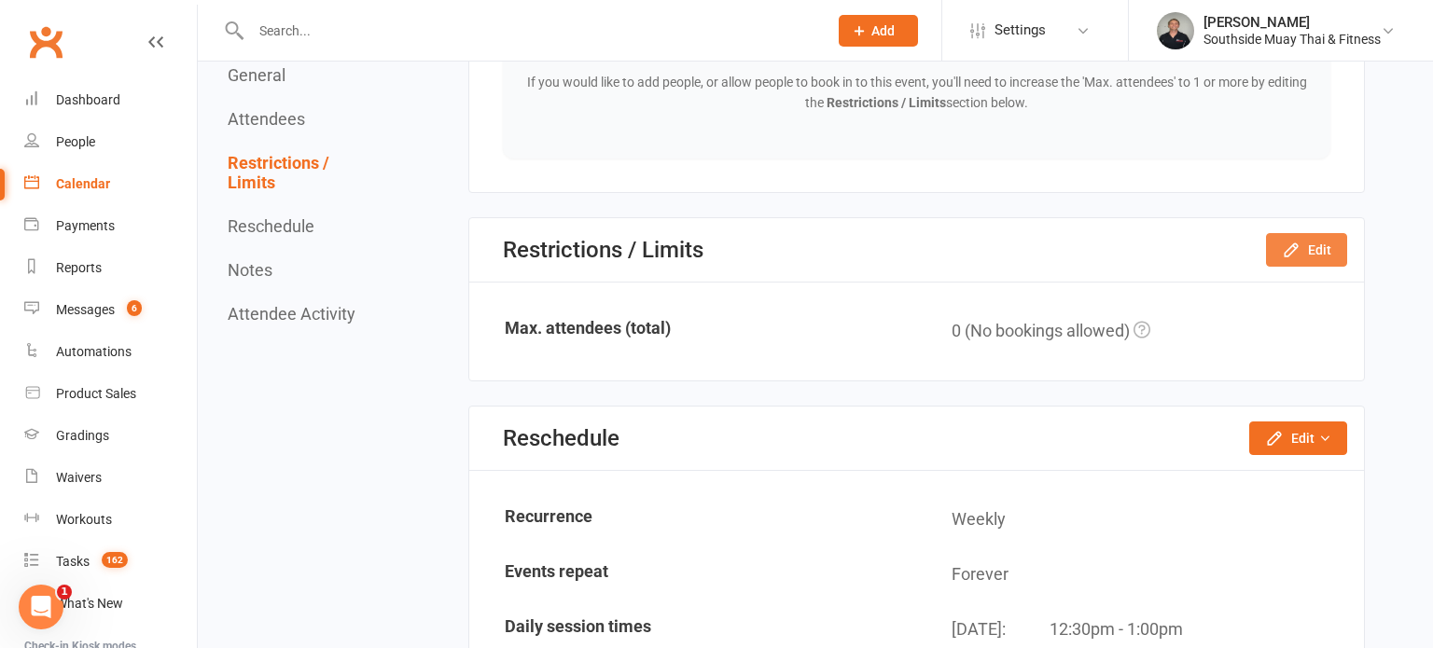
click at [1284, 241] on icon "button" at bounding box center [1291, 250] width 19 height 19
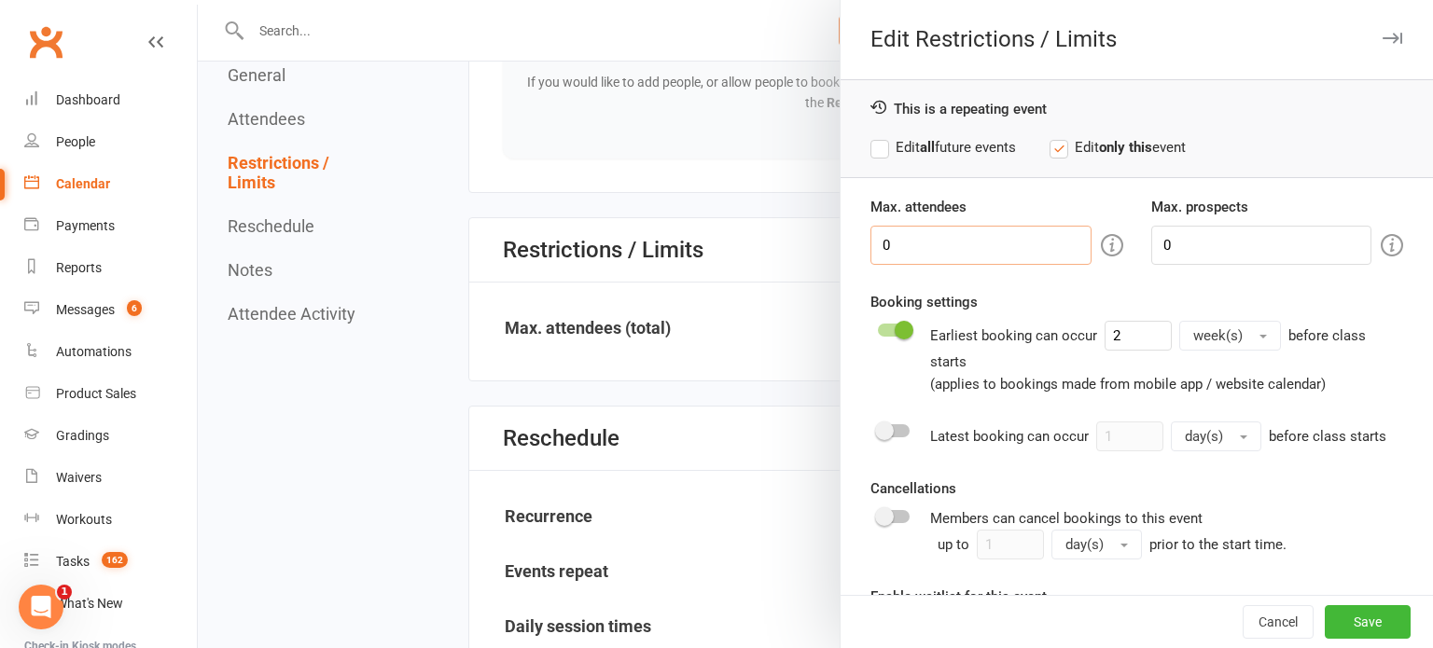
click at [887, 236] on input "0" at bounding box center [980, 245] width 220 height 39
type input "1"
click at [1392, 621] on button "Save" at bounding box center [1368, 622] width 86 height 34
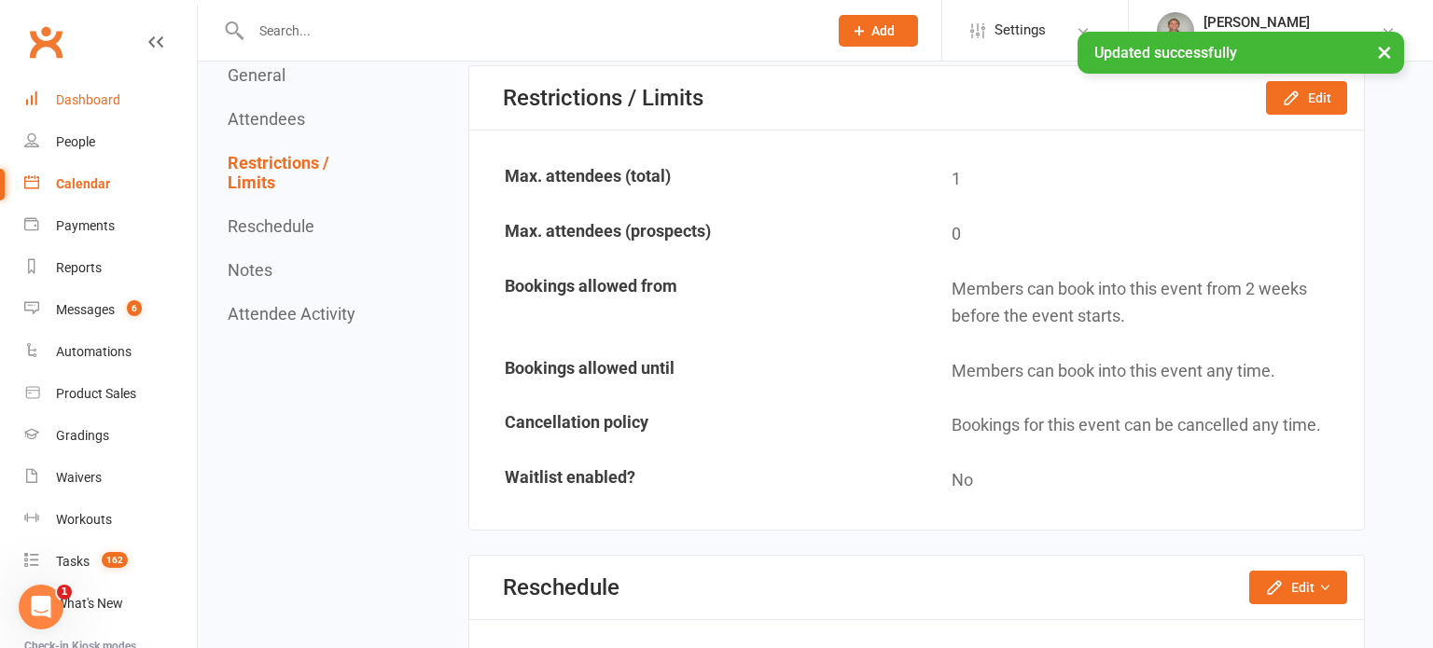
click at [100, 90] on link "Dashboard" at bounding box center [110, 100] width 173 height 42
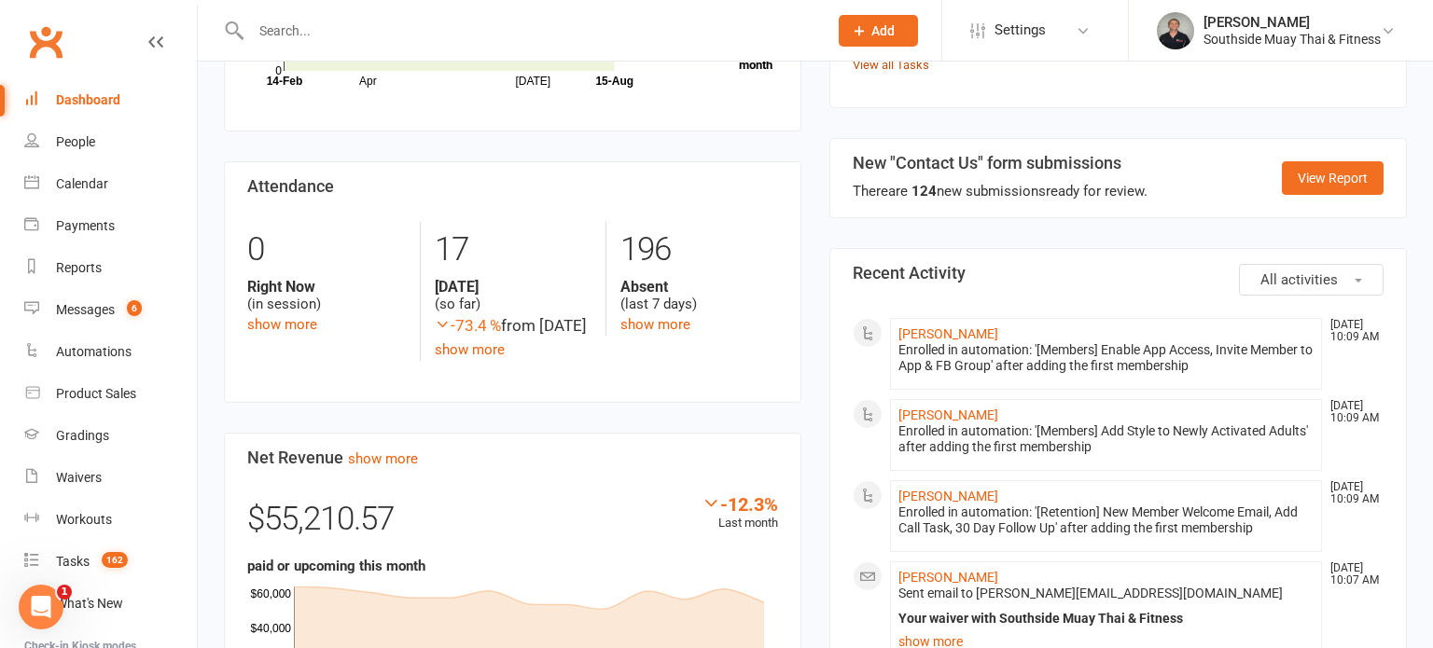
scroll to position [604, 0]
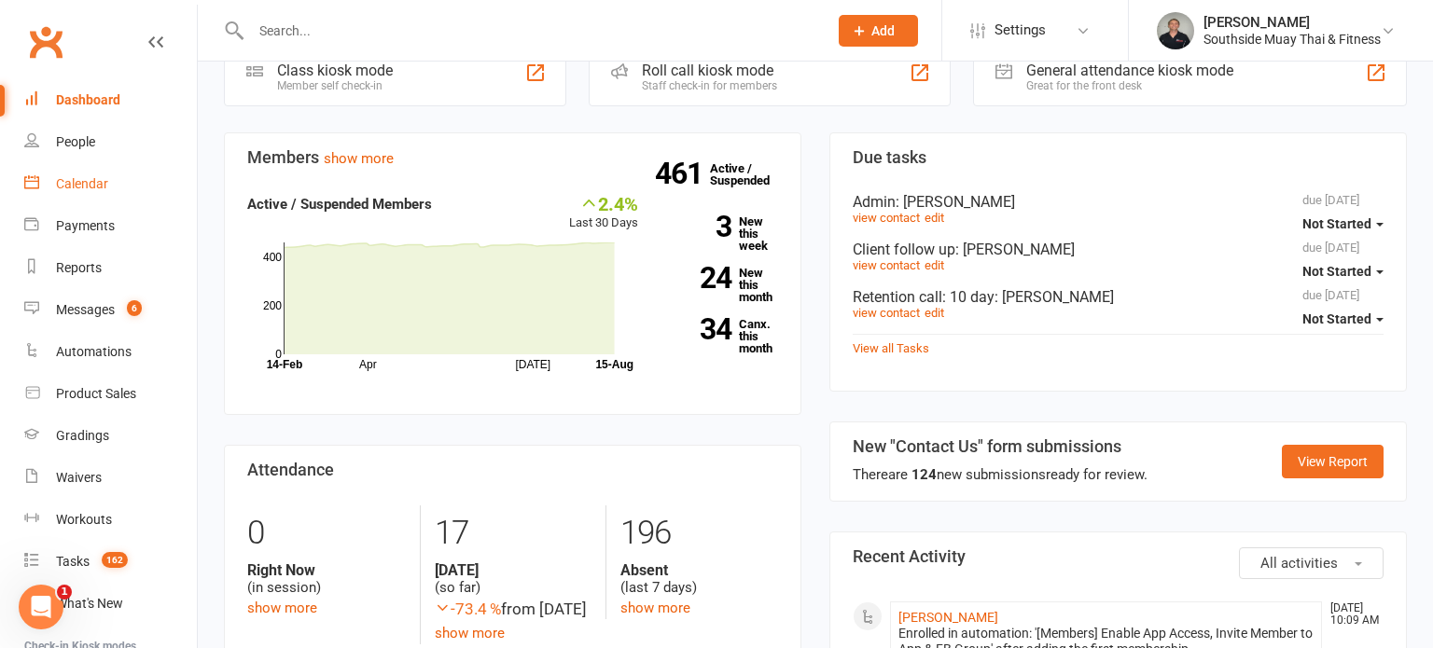
click at [63, 187] on div "Calendar" at bounding box center [82, 183] width 52 height 15
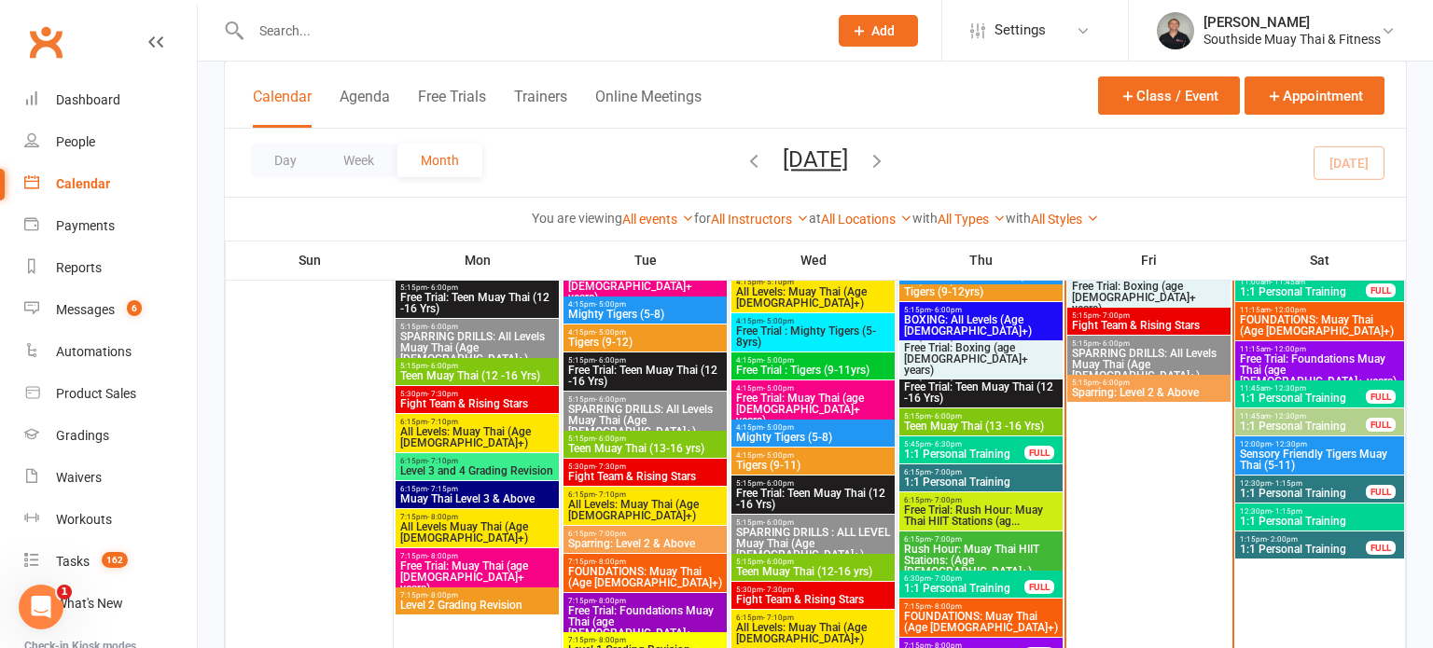
scroll to position [2611, 0]
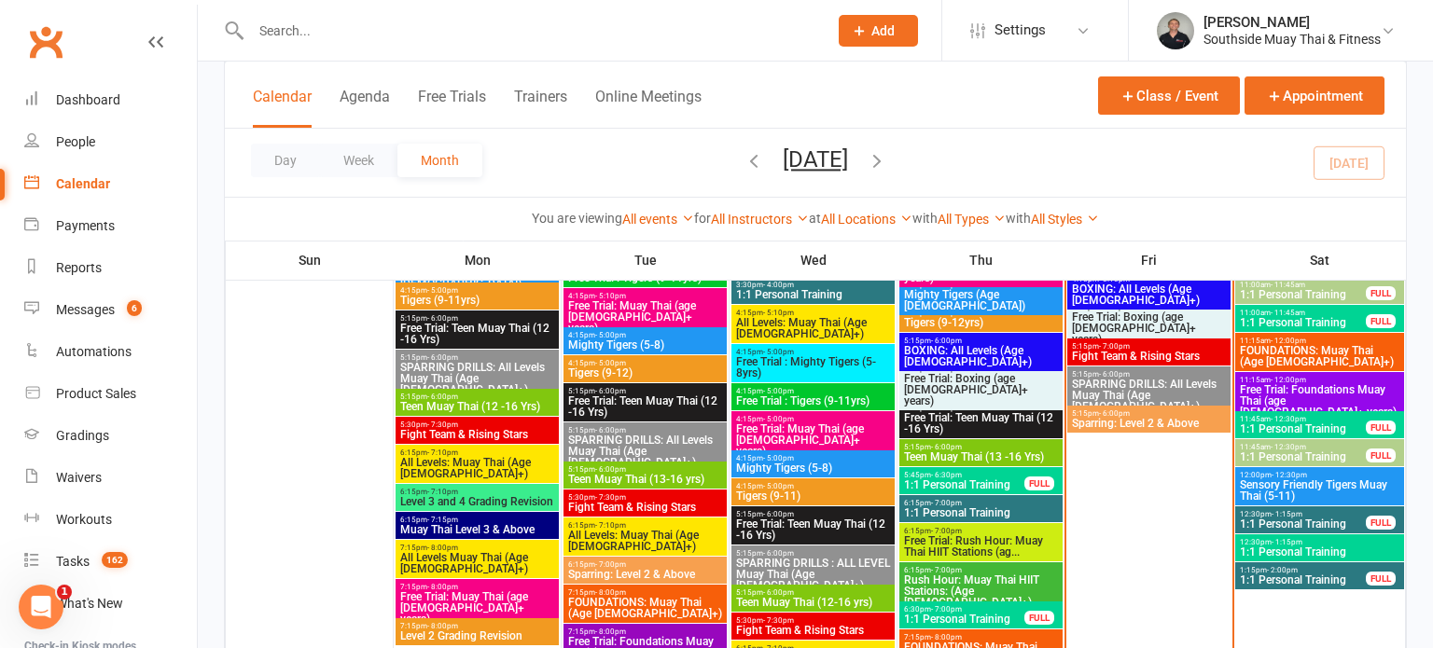
click at [1285, 538] on span "- 1:15pm" at bounding box center [1286, 542] width 31 height 8
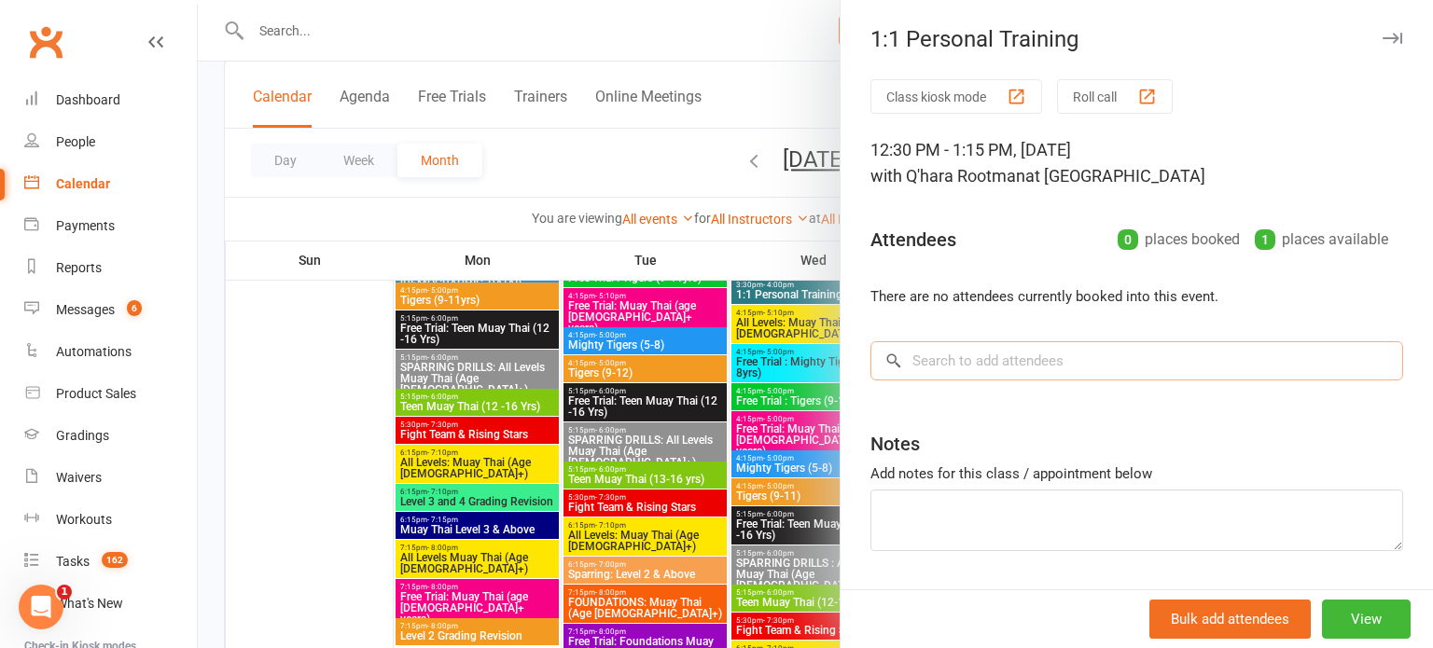
click at [1109, 354] on input "search" at bounding box center [1136, 360] width 533 height 39
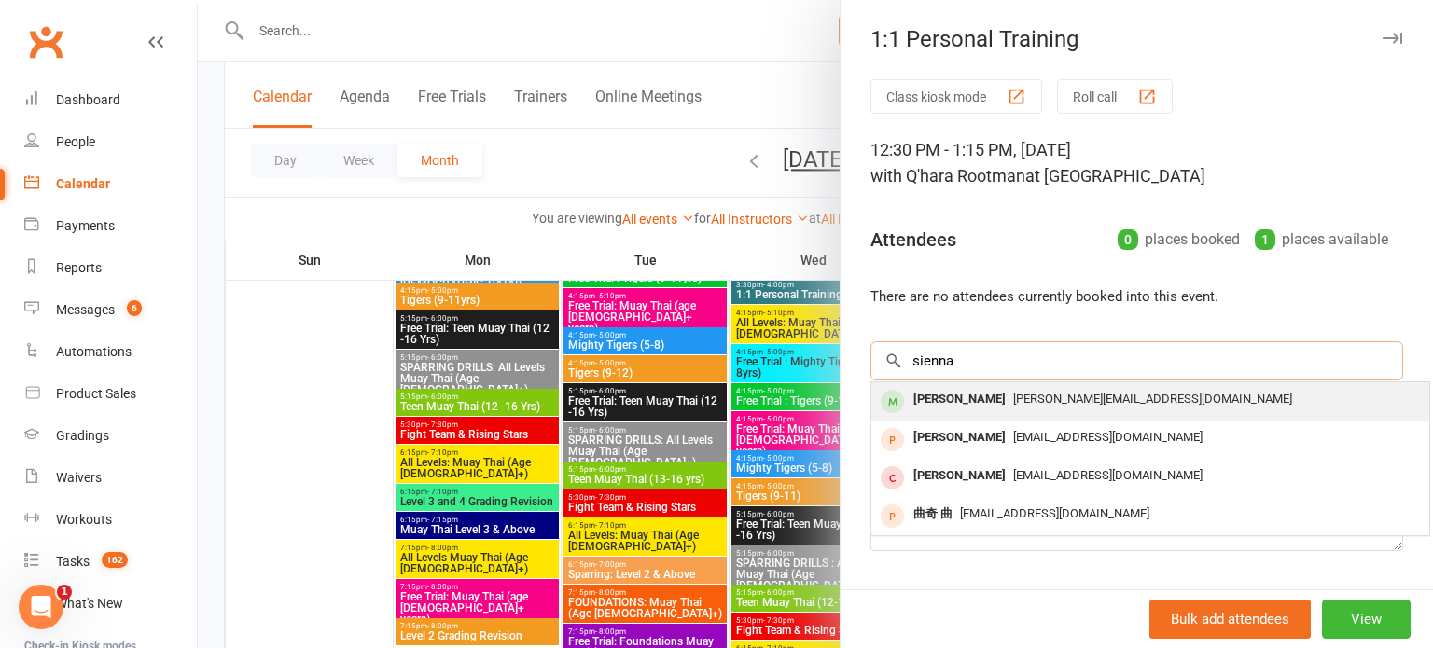
type input "sienna"
click at [1124, 395] on span "zack@occamssolutions.com.au" at bounding box center [1152, 399] width 279 height 14
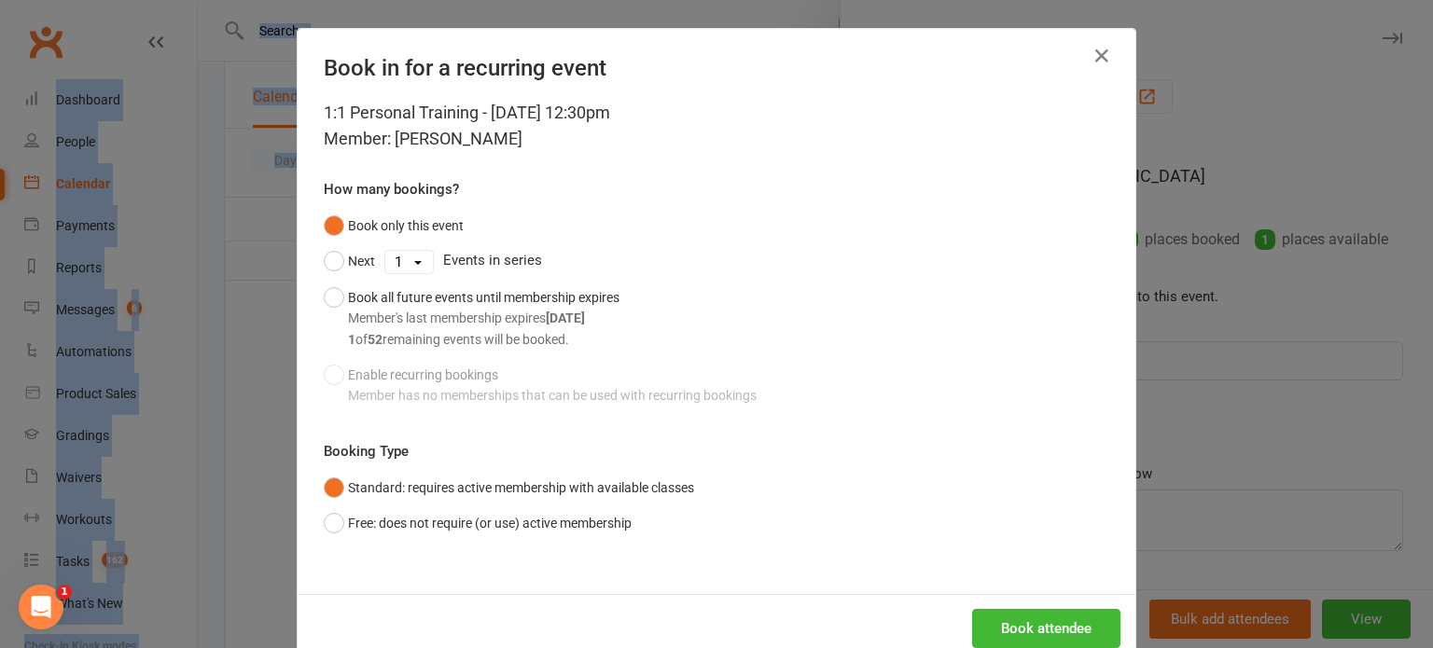
click at [1028, 589] on div "1:1 Personal Training - Aug 16, 2025 12:30pm Member: Sienna Ager-stewart How ma…" at bounding box center [717, 347] width 838 height 494
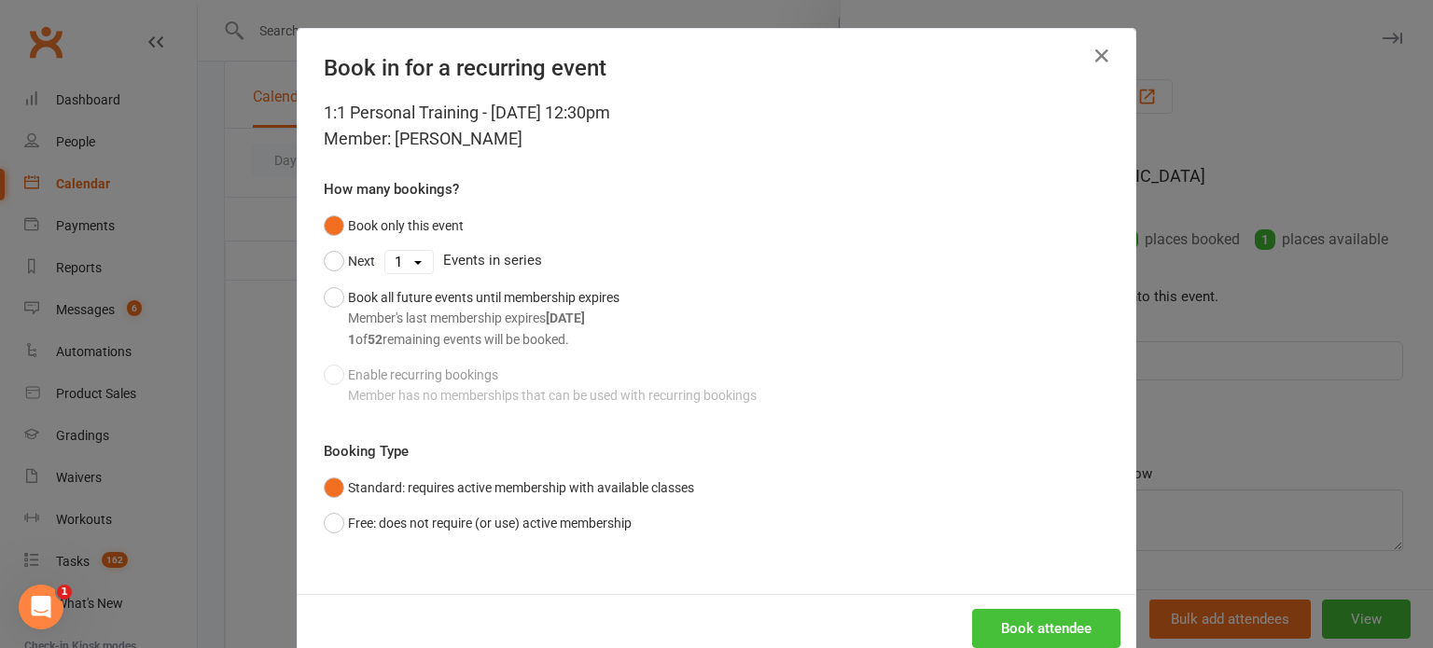
click at [1027, 624] on button "Book attendee" at bounding box center [1046, 628] width 148 height 39
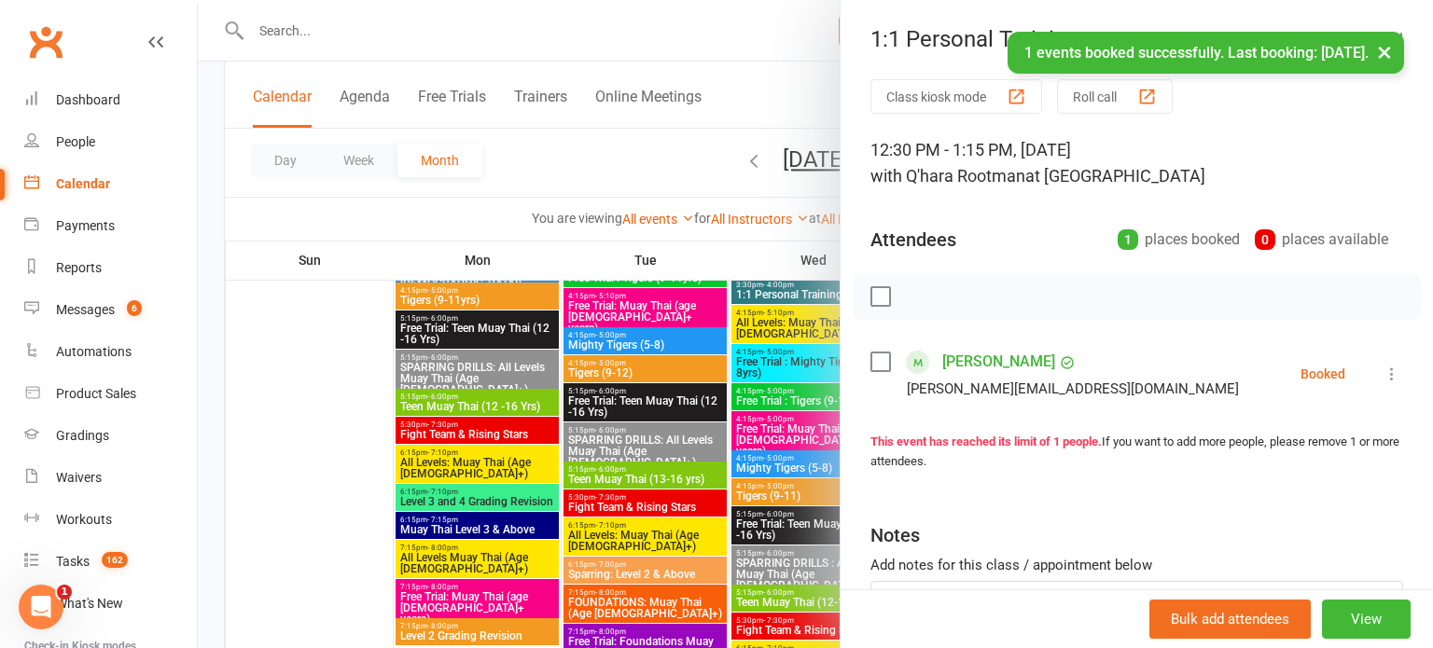
click at [1381, 47] on button "×" at bounding box center [1384, 52] width 34 height 40
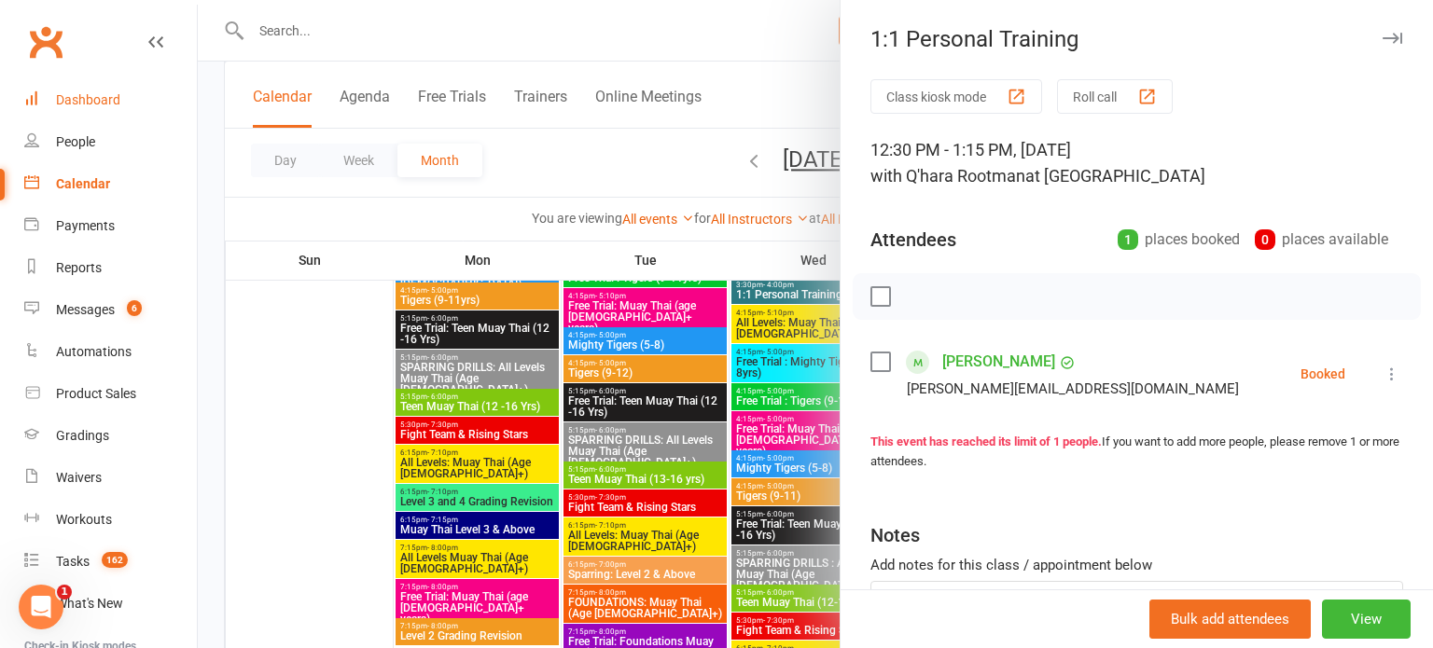
click at [102, 90] on link "Dashboard" at bounding box center [110, 100] width 173 height 42
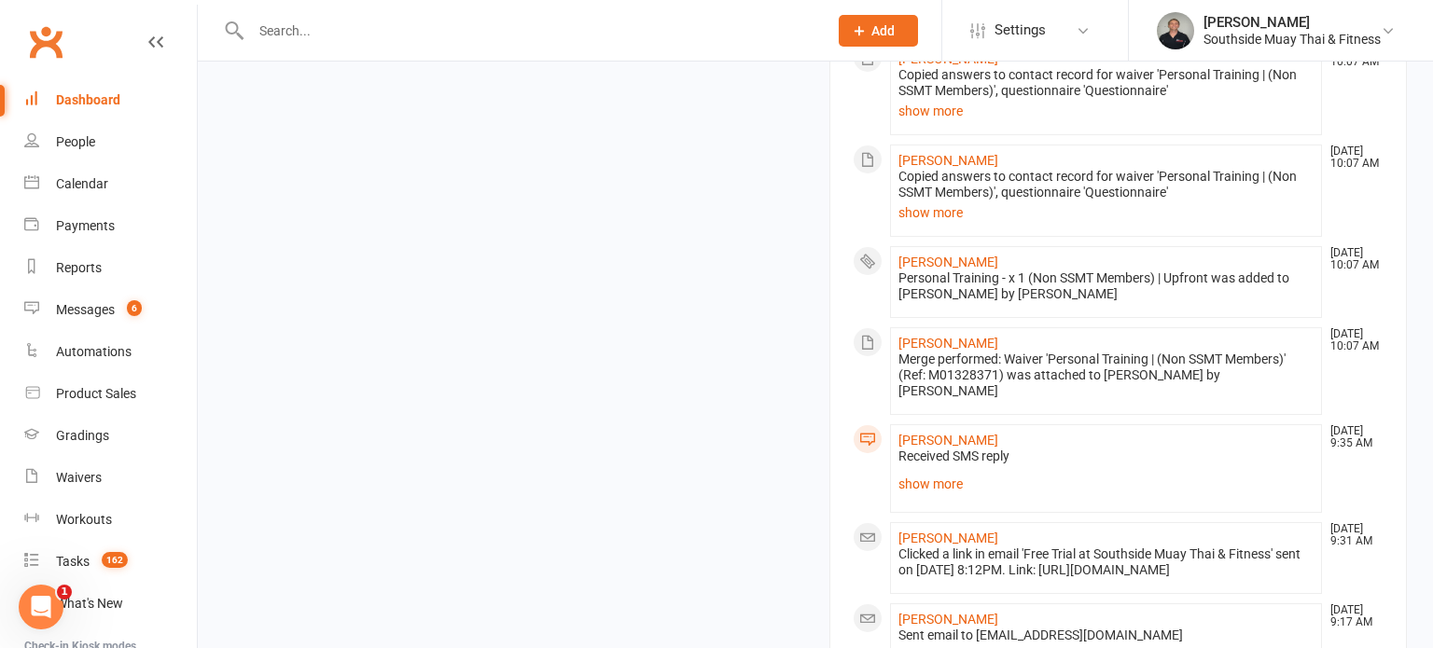
scroll to position [2385, 0]
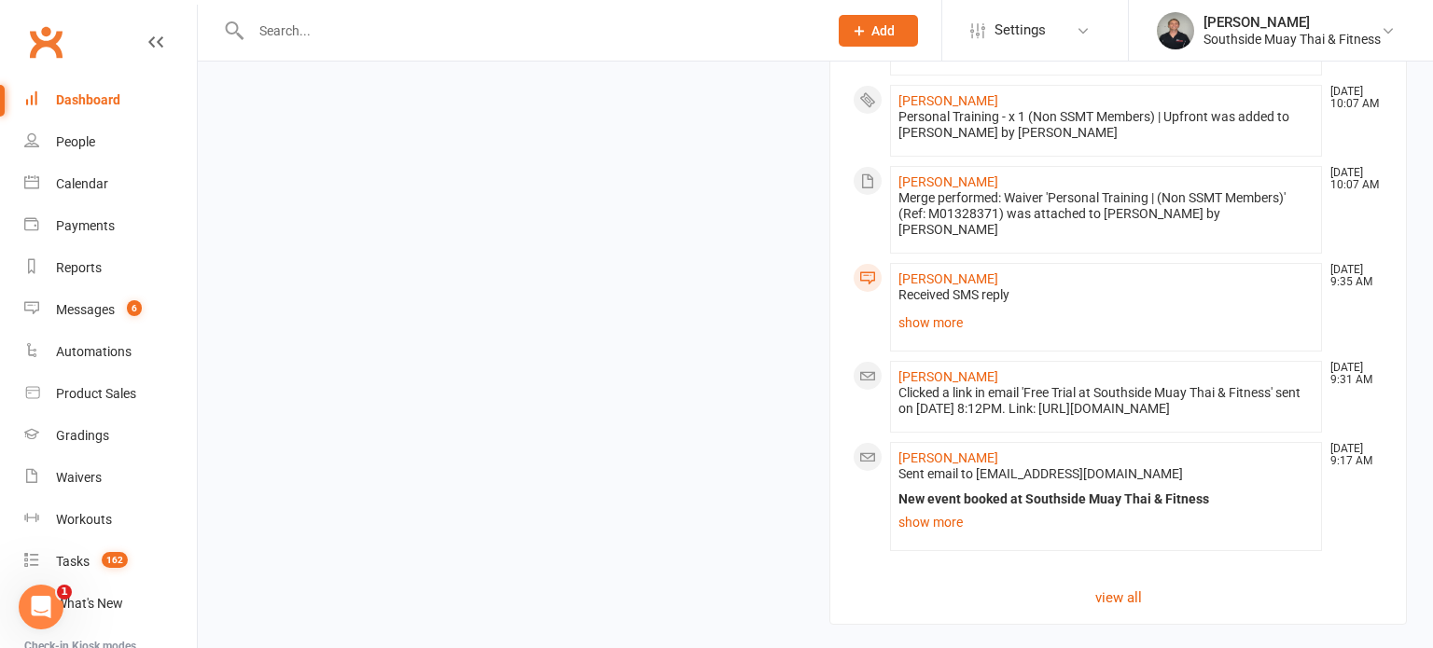
click at [950, 310] on link "show more" at bounding box center [1105, 323] width 415 height 26
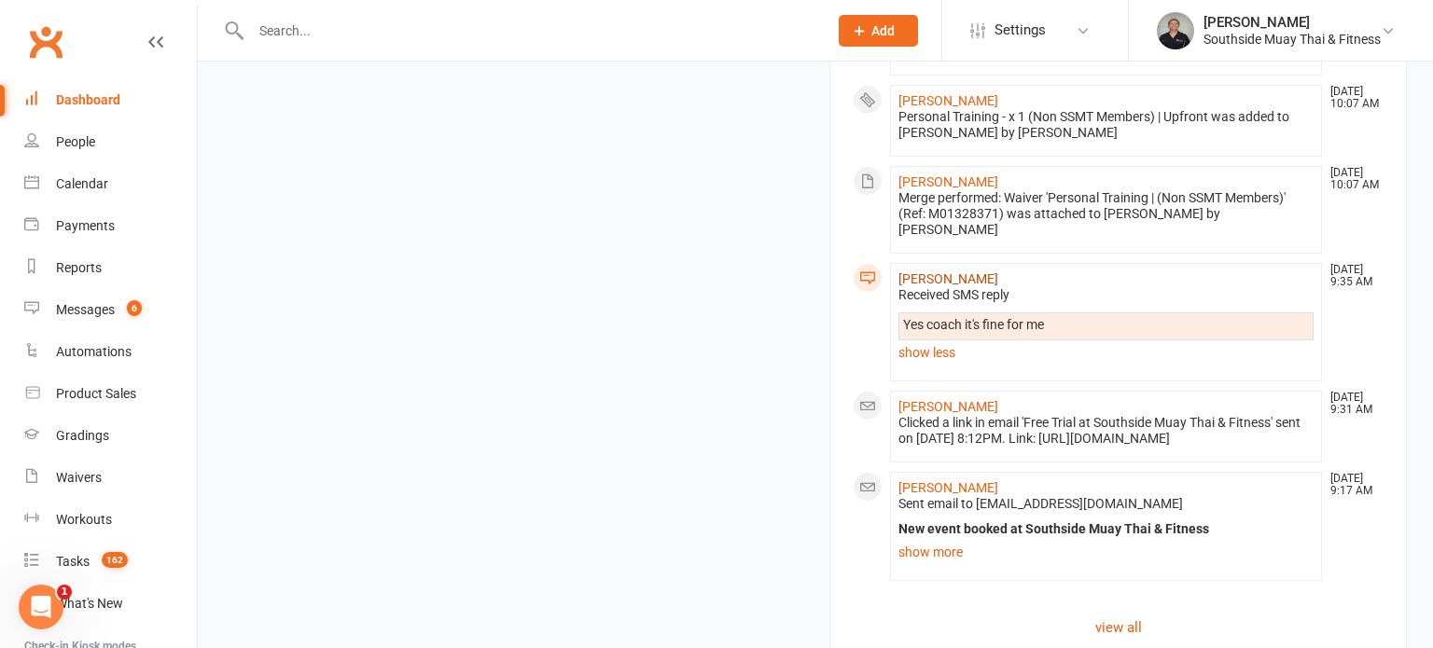
click at [931, 271] on link "Nipun Karki" at bounding box center [948, 278] width 100 height 15
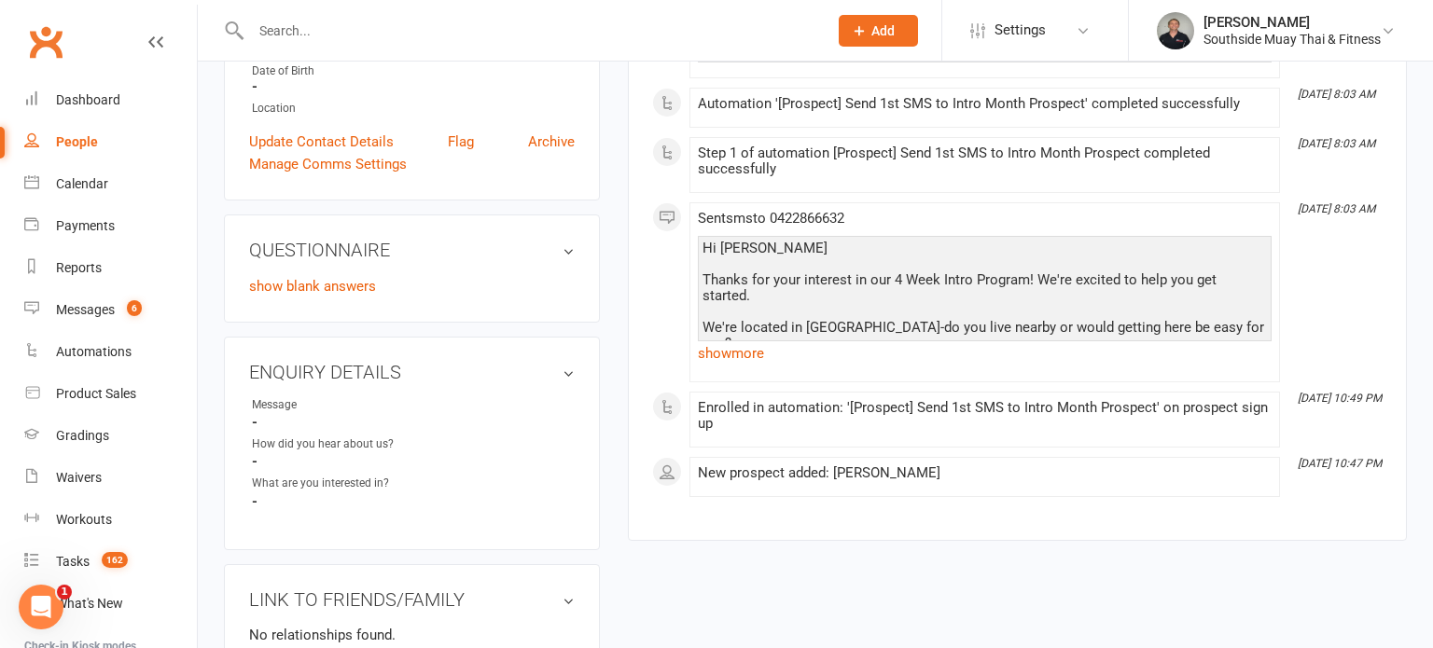
scroll to position [3, 0]
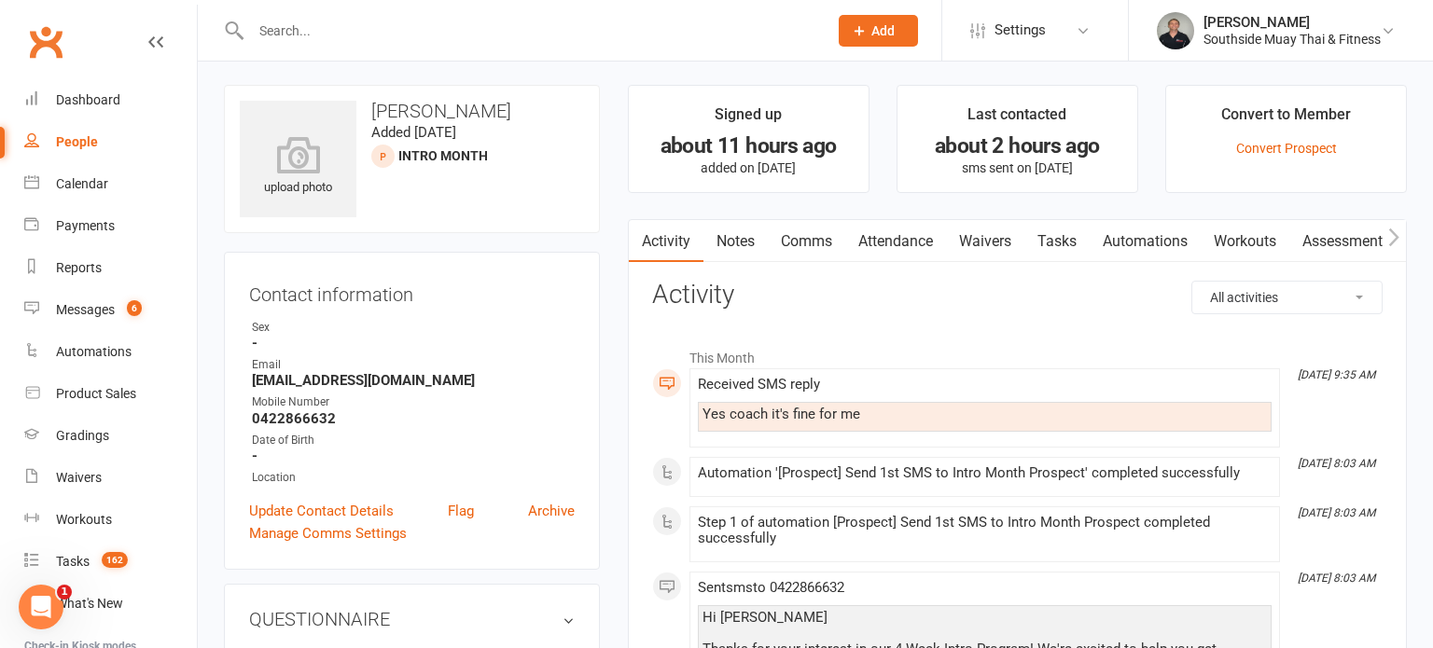
click at [827, 238] on link "Comms" at bounding box center [806, 241] width 77 height 43
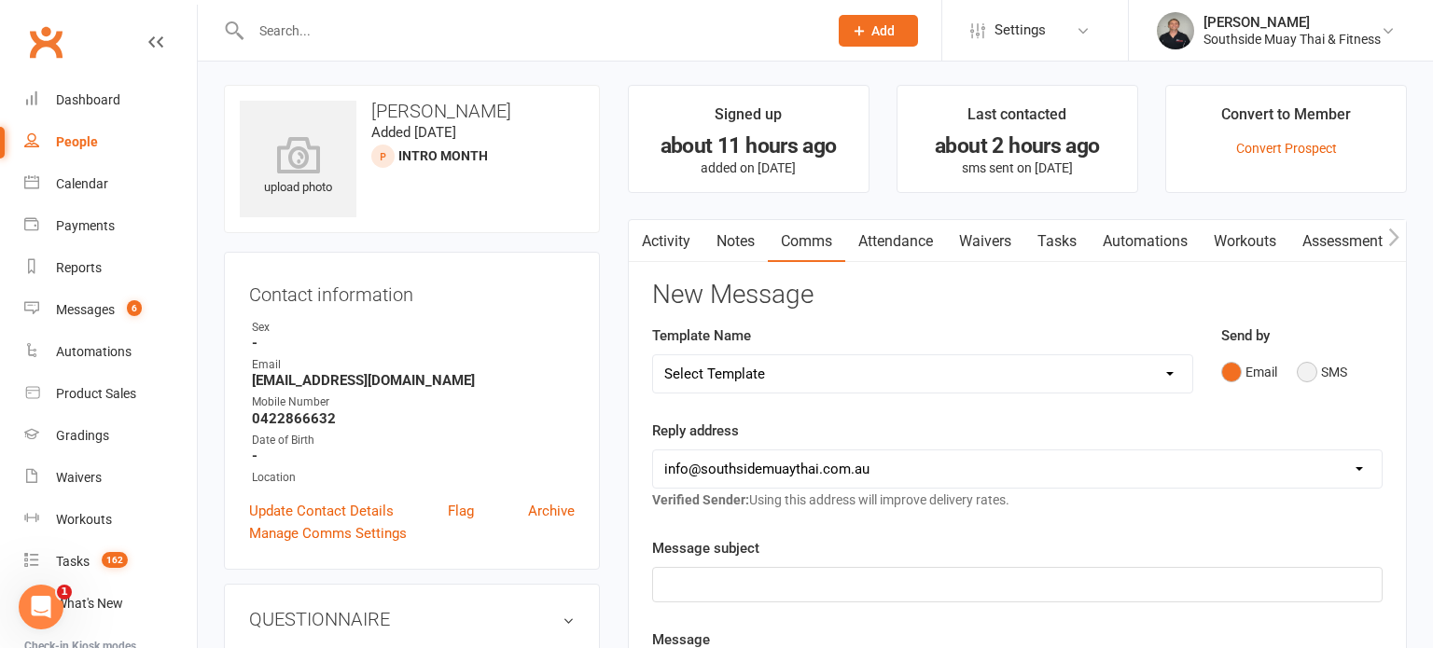
click at [1314, 374] on button "SMS" at bounding box center [1322, 371] width 50 height 35
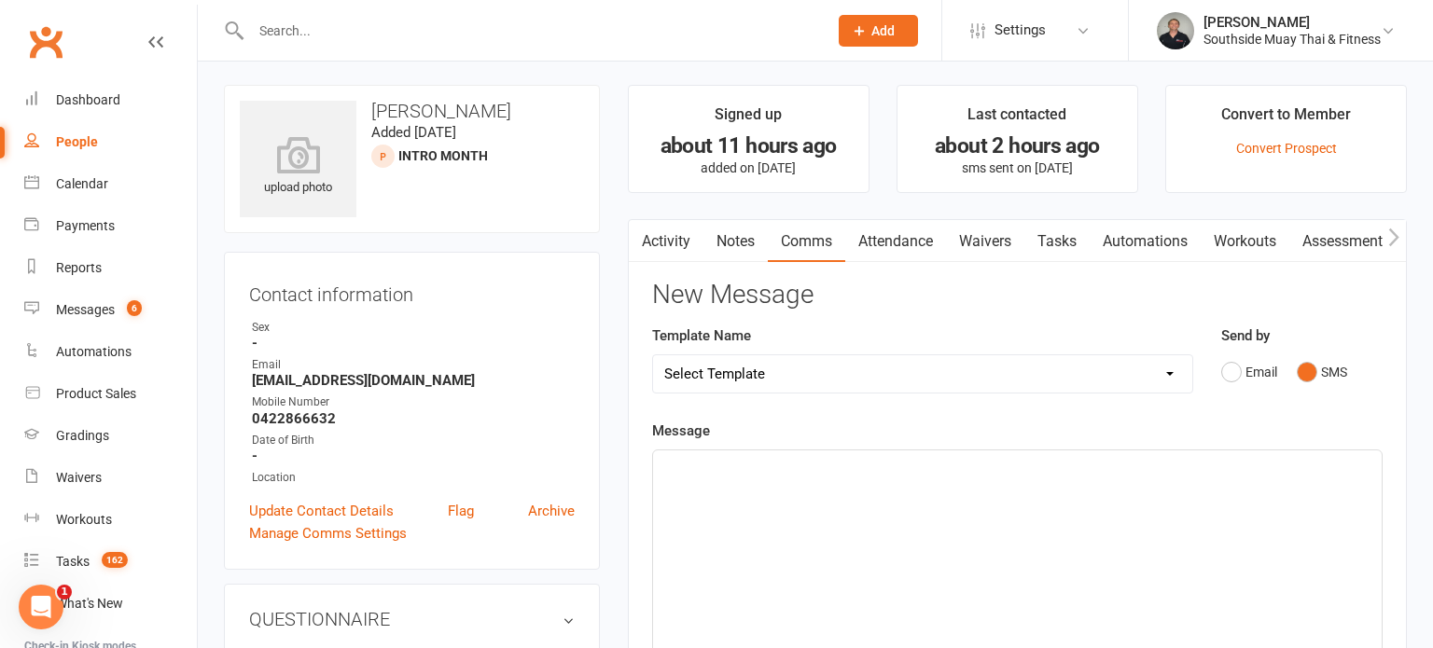
click at [961, 367] on select "Select Template [SMS] Outreach Message: High Risk – Personal From Trainer + Ree…" at bounding box center [922, 373] width 539 height 37
select select "34"
click at [653, 355] on select "Select Template [SMS] Outreach Message: High Risk – Personal From Trainer + Ree…" at bounding box center [922, 373] width 539 height 37
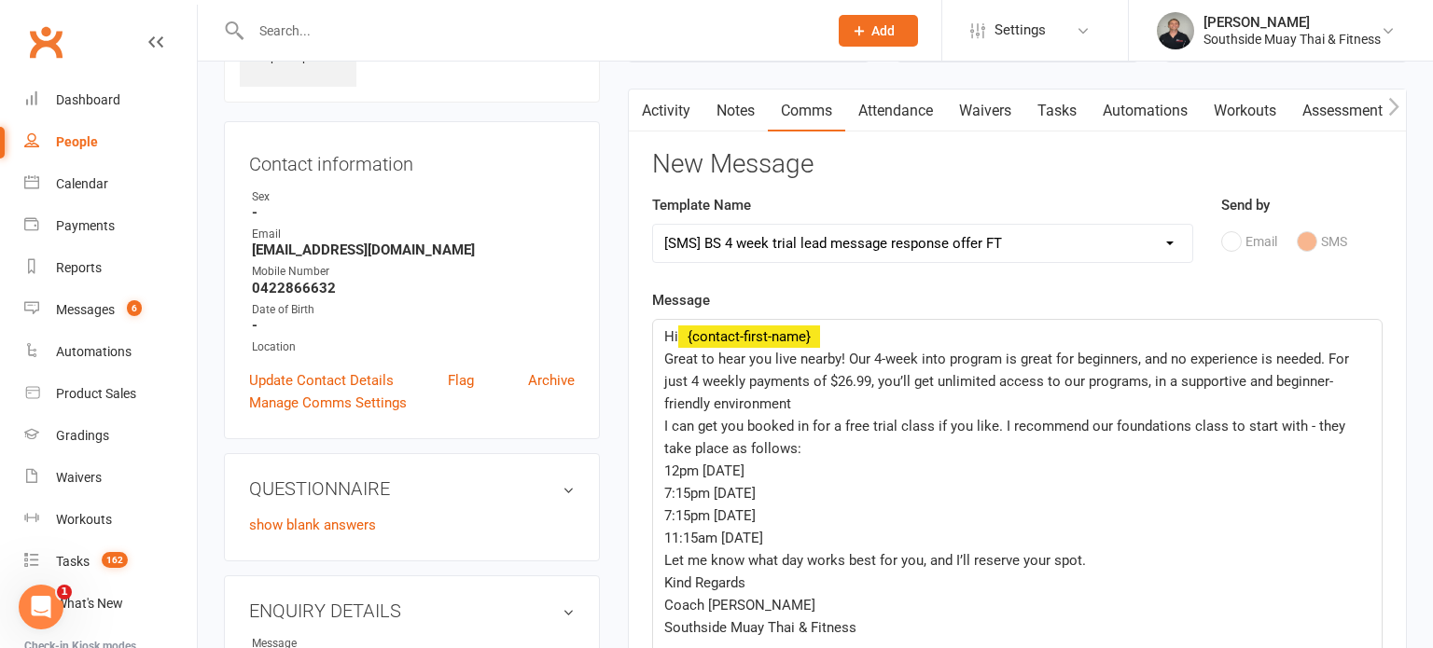
scroll to position [134, 0]
drag, startPoint x: 752, startPoint y: 354, endPoint x: 841, endPoint y: 351, distance: 89.6
click at [841, 351] on span "Great to hear you live nearby! Our 4-week into program is great for beginners, …" at bounding box center [1008, 381] width 688 height 62
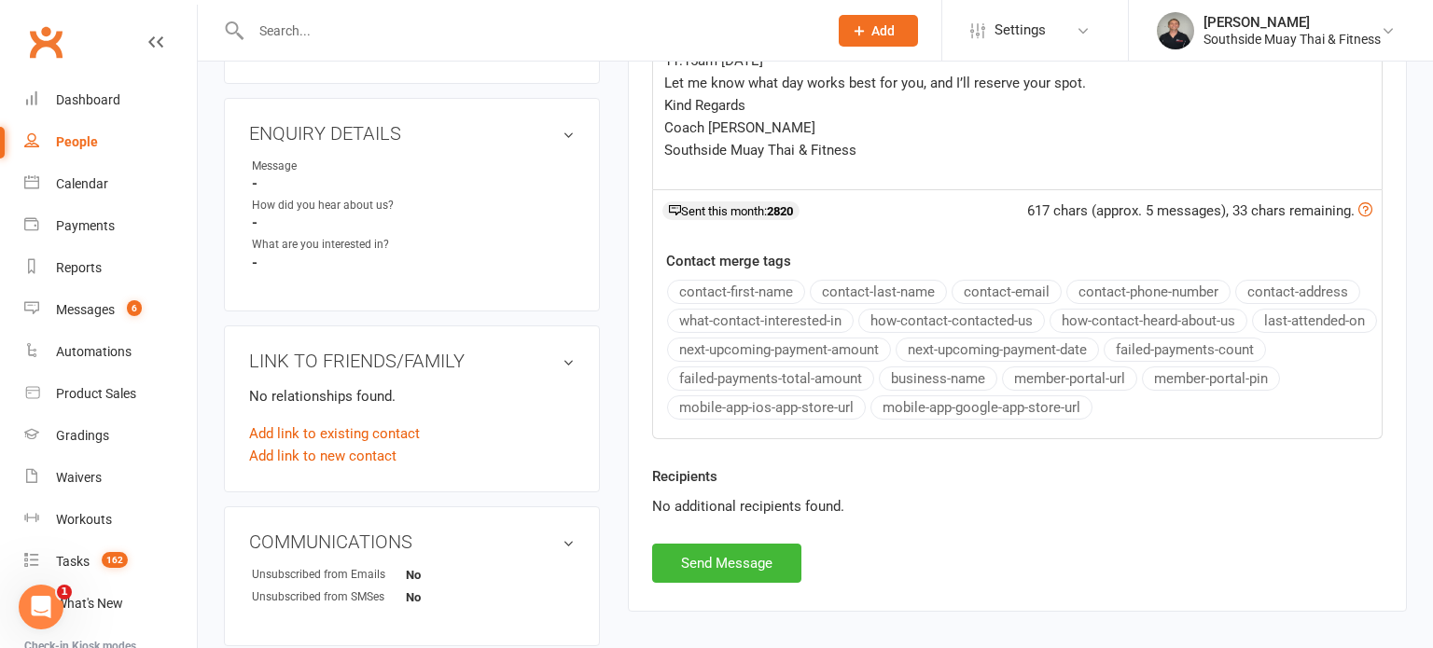
scroll to position [642, 0]
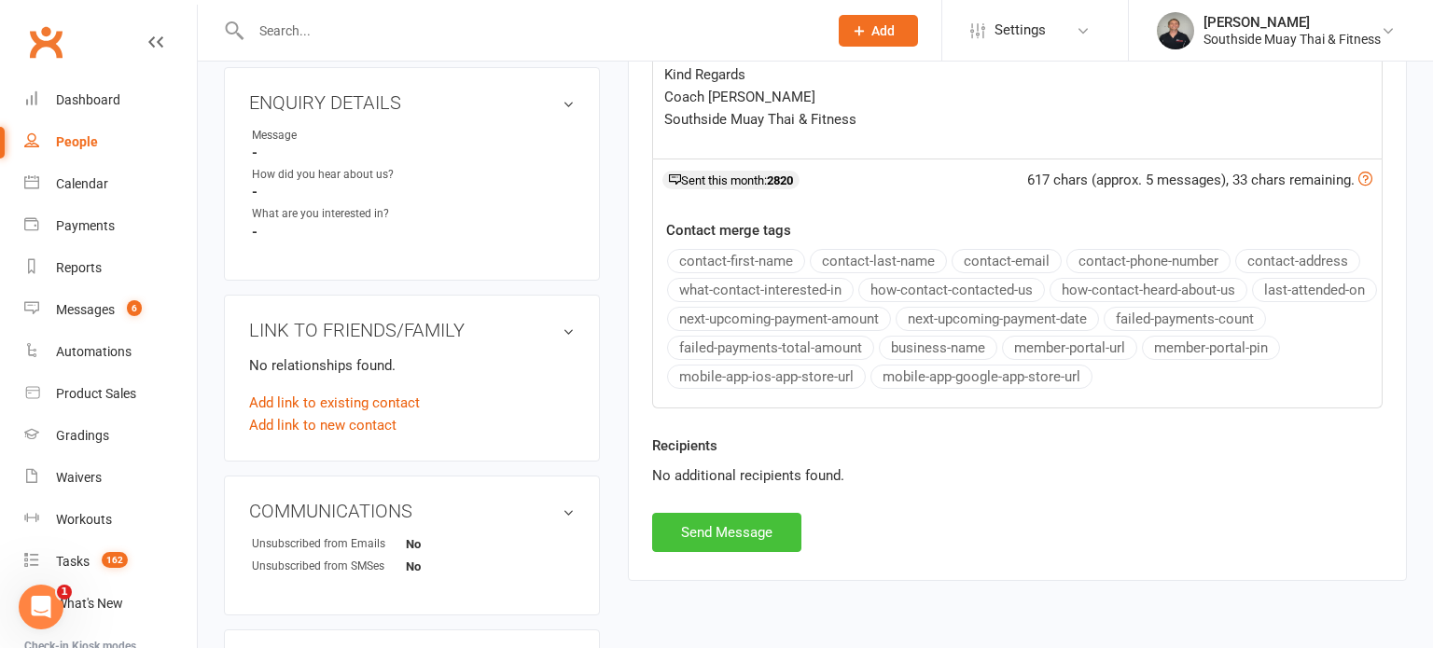
click at [714, 517] on button "Send Message" at bounding box center [726, 532] width 149 height 39
select select
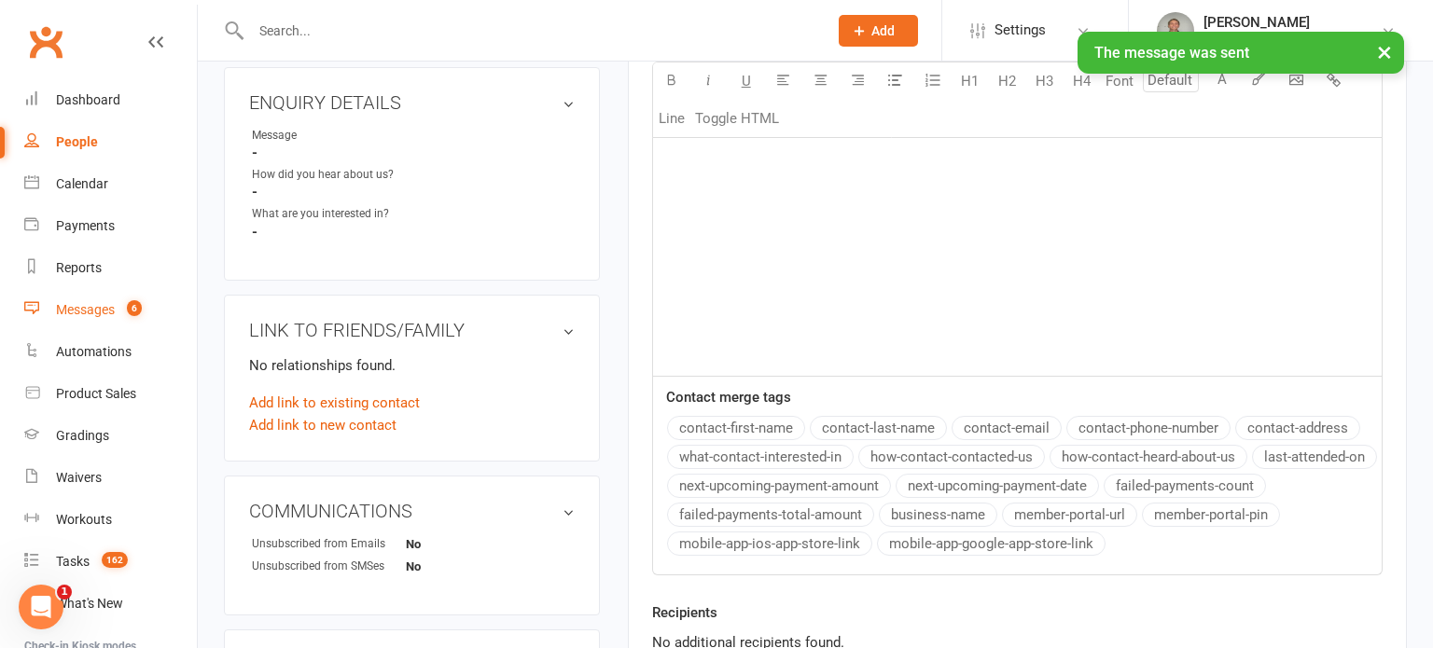
click at [92, 312] on div "Messages" at bounding box center [85, 309] width 59 height 15
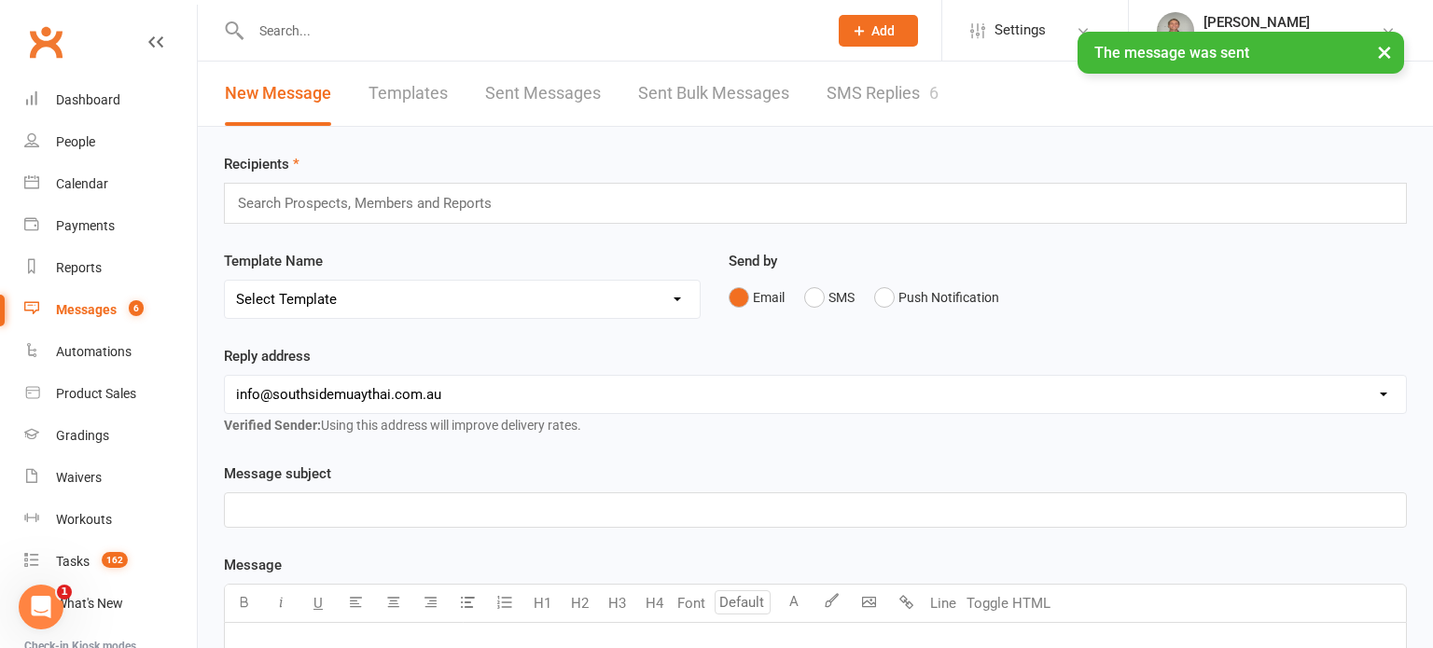
click at [897, 107] on link "SMS Replies 6" at bounding box center [882, 94] width 112 height 64
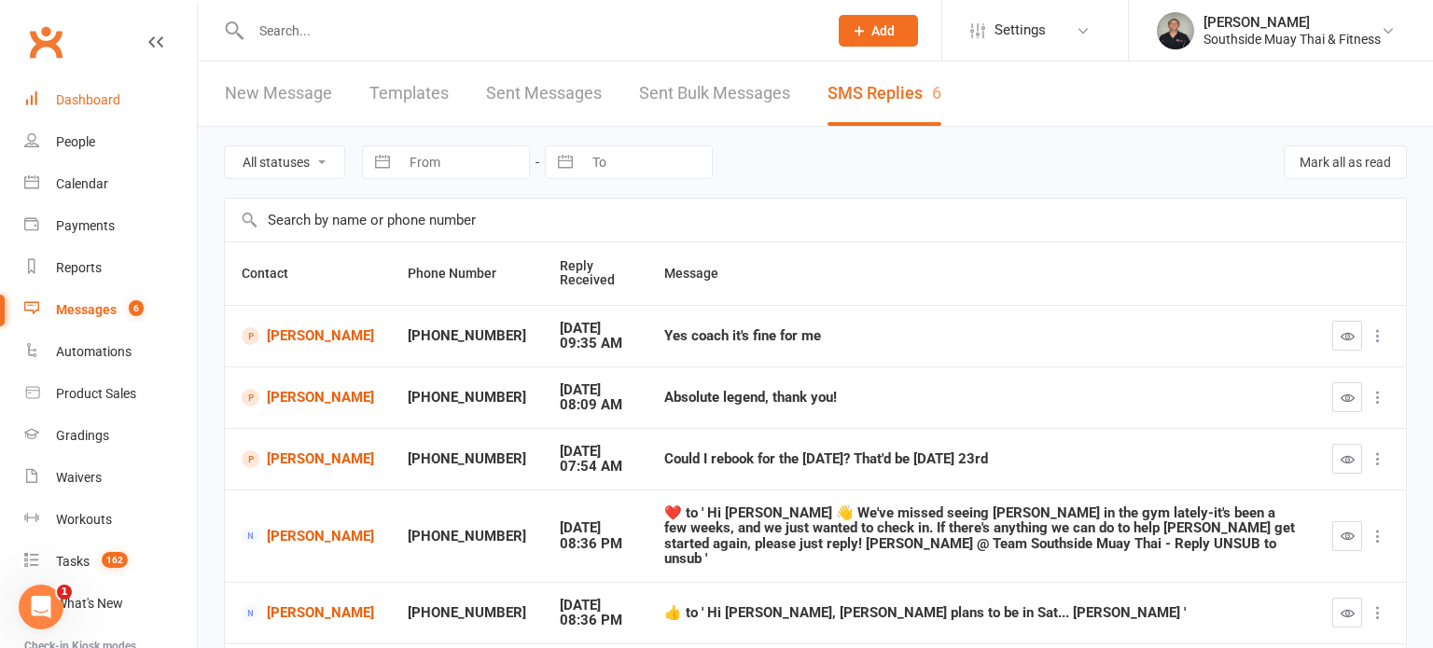
click at [96, 98] on div "Dashboard" at bounding box center [88, 99] width 64 height 15
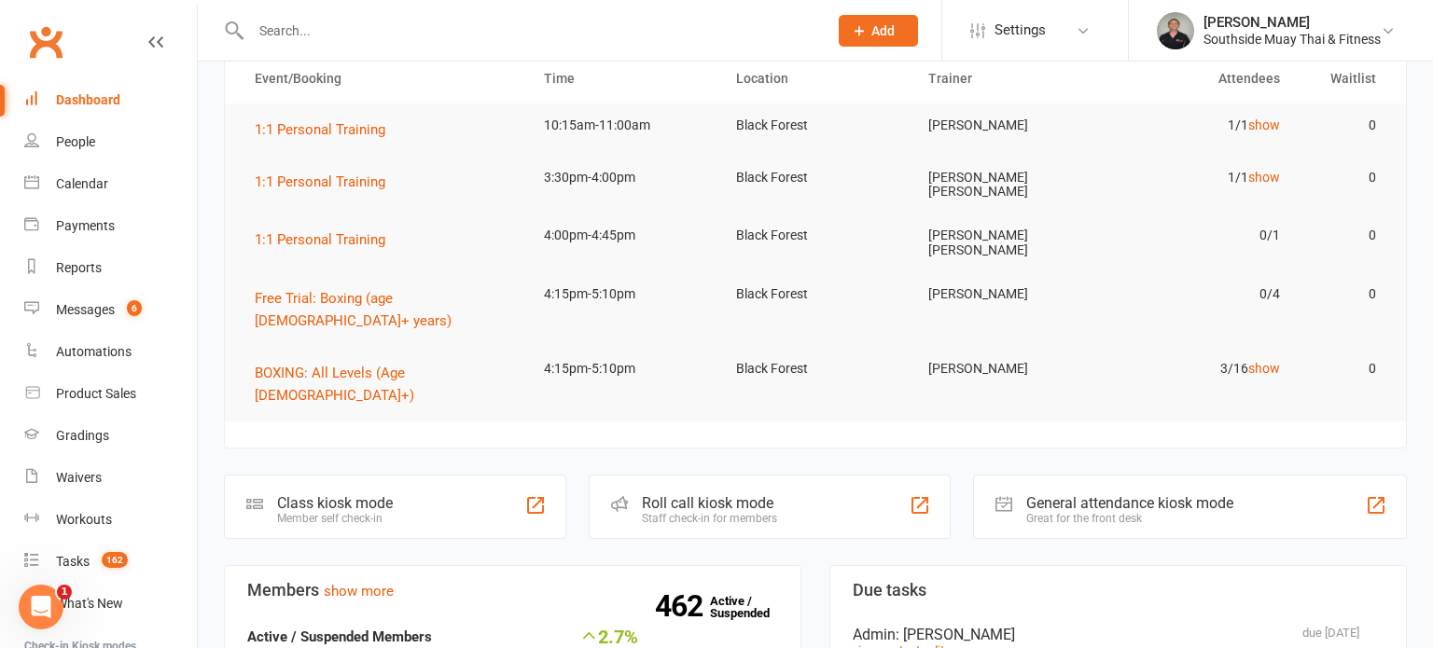
scroll to position [160, 0]
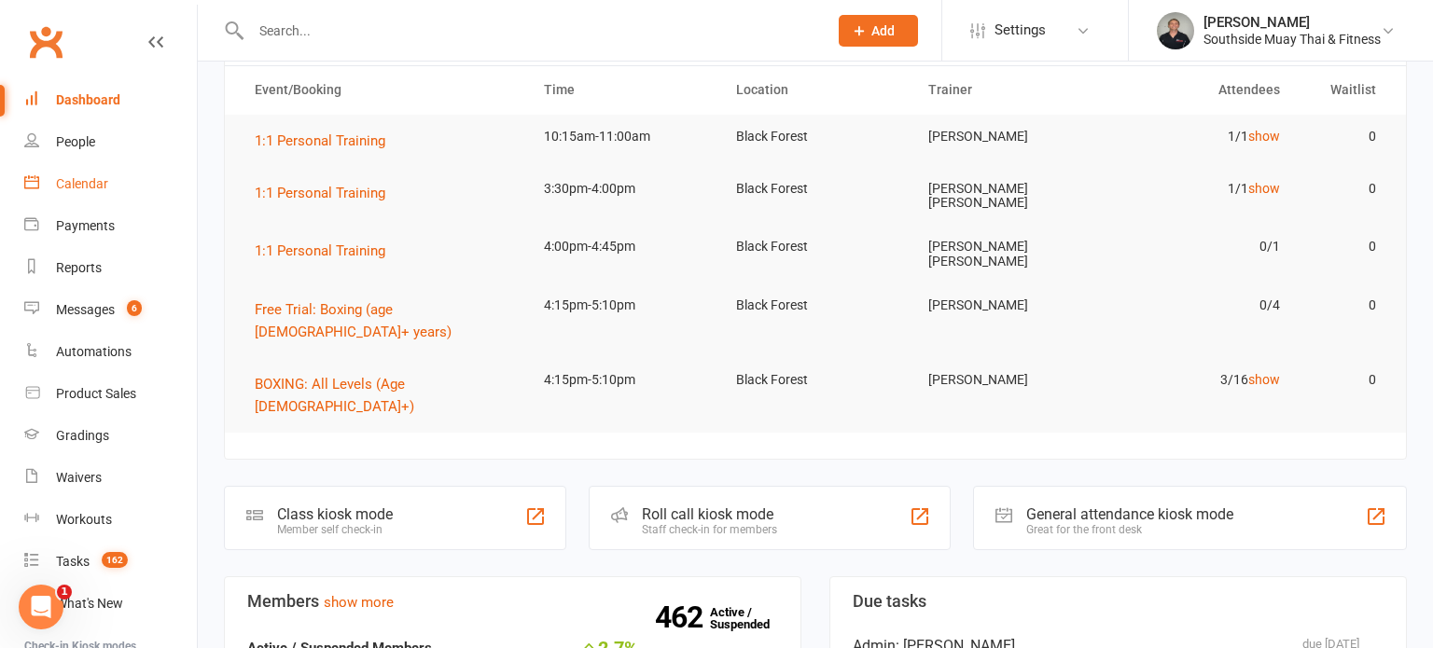
click at [64, 180] on div "Calendar" at bounding box center [82, 183] width 52 height 15
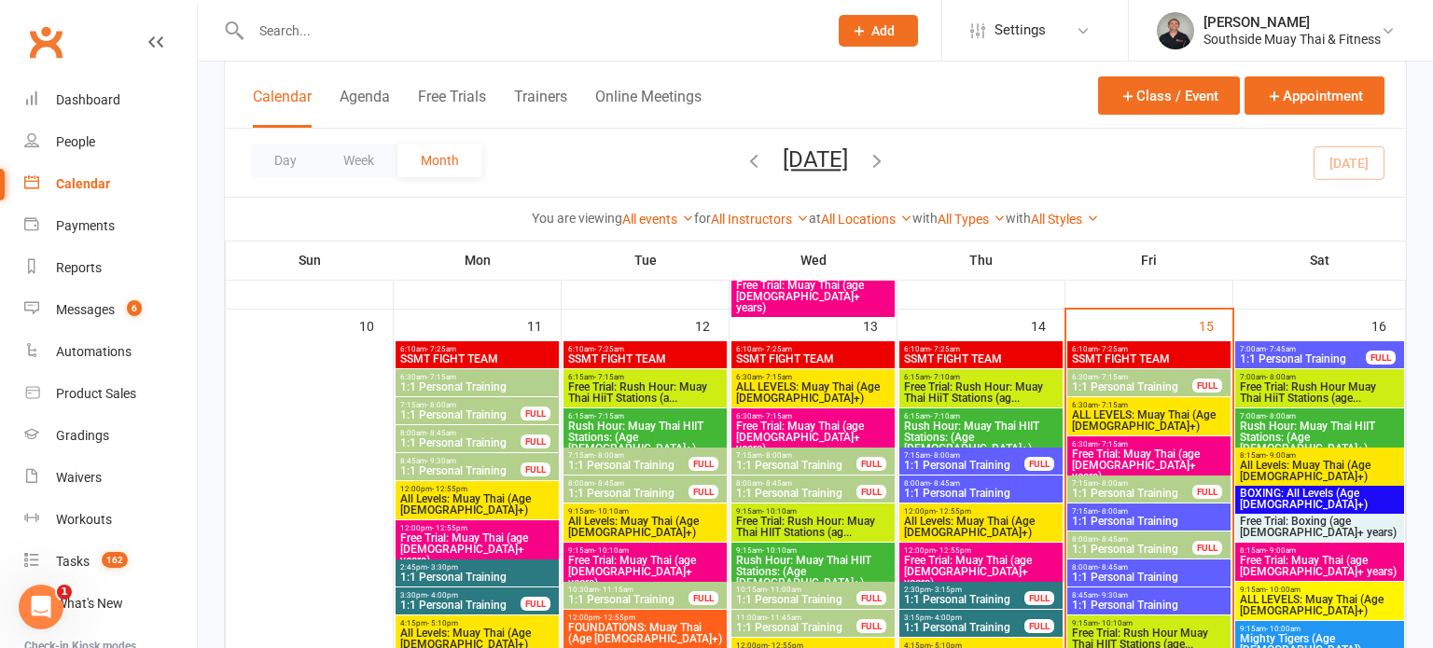
scroll to position [2122, 0]
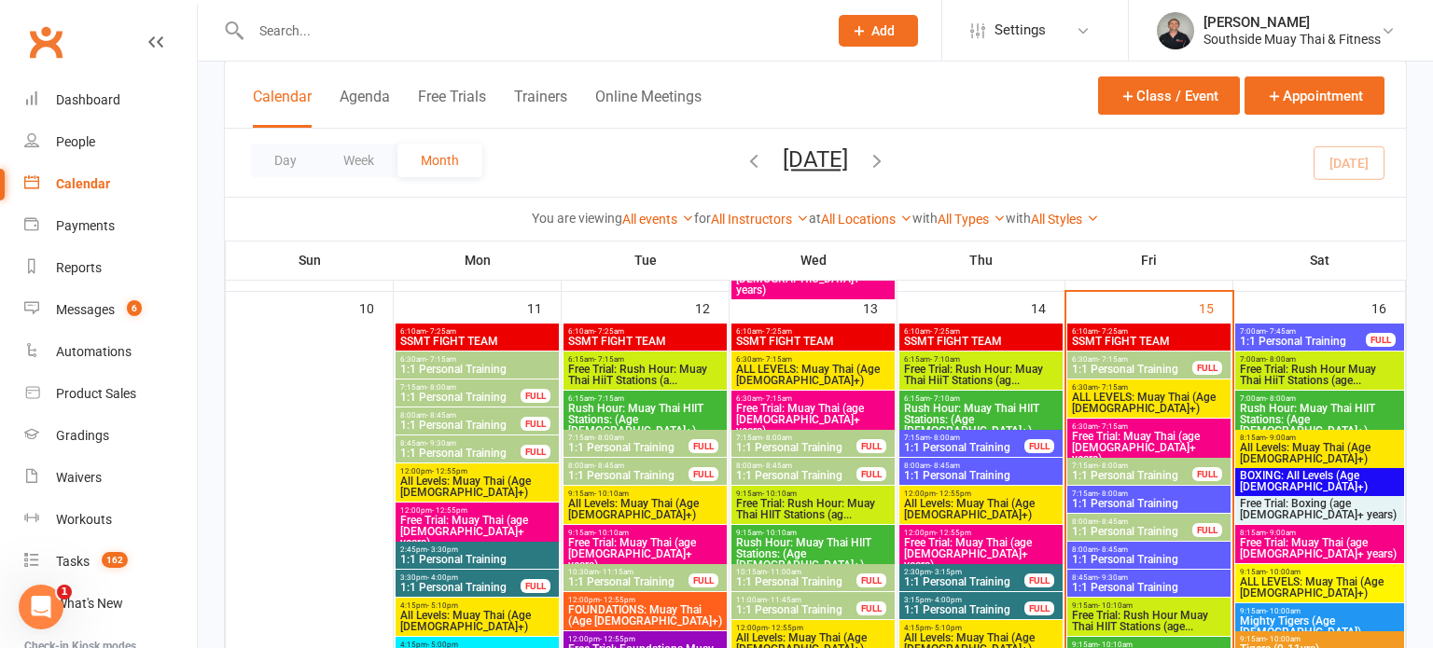
click at [1320, 364] on span "Free Trial: Rush Hour Muay Thai HiiT Stations (age..." at bounding box center [1319, 375] width 161 height 22
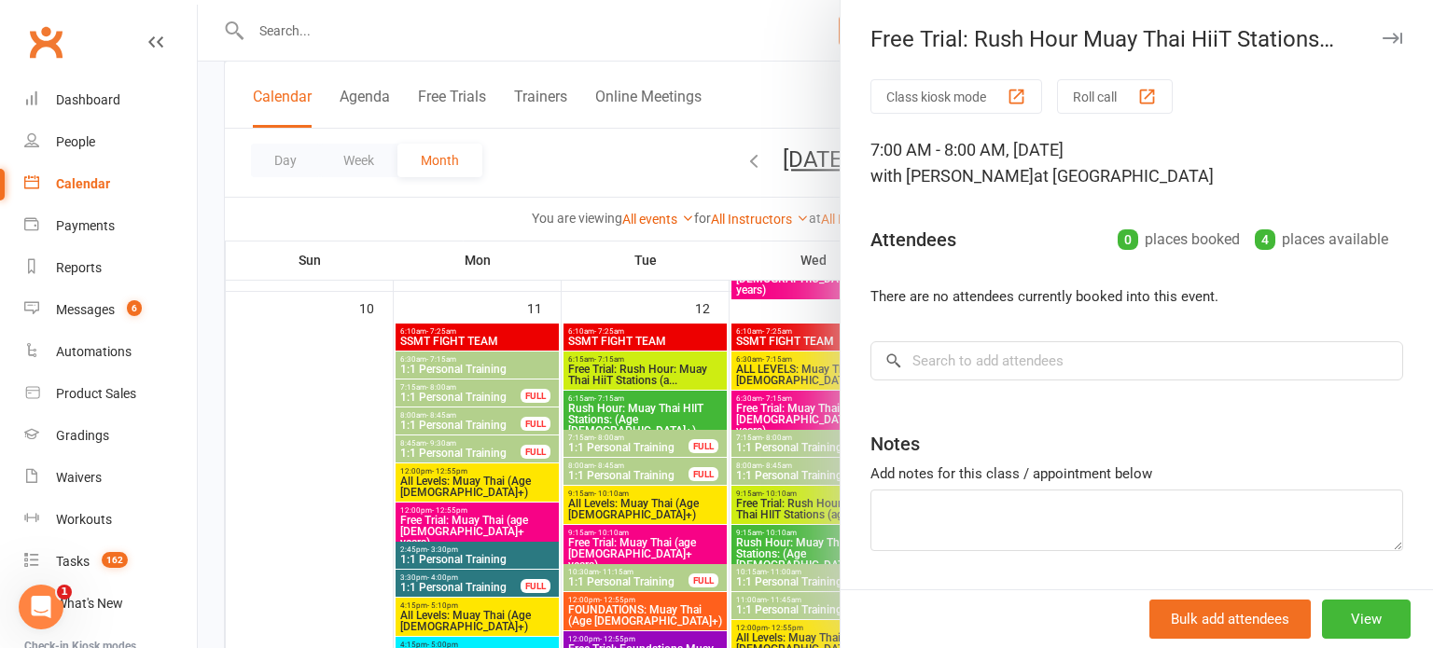
click at [1388, 41] on icon "button" at bounding box center [1392, 38] width 20 height 11
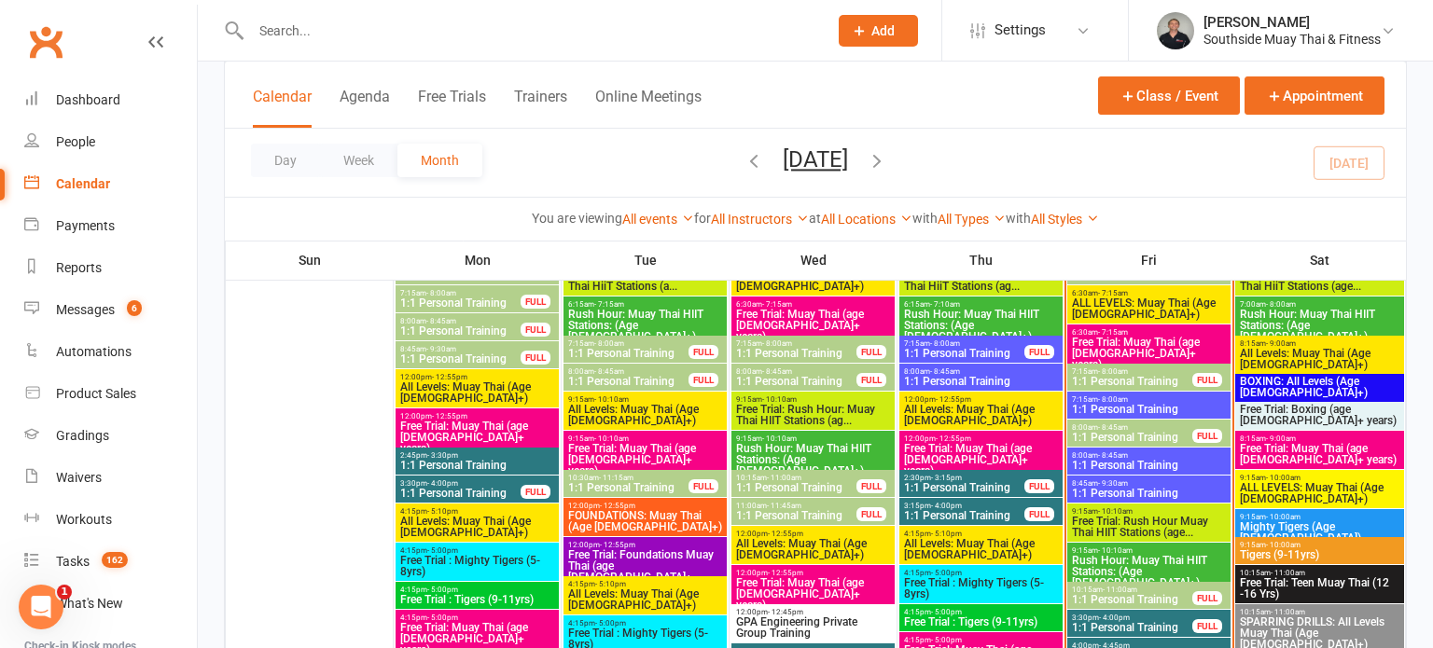
scroll to position [2229, 0]
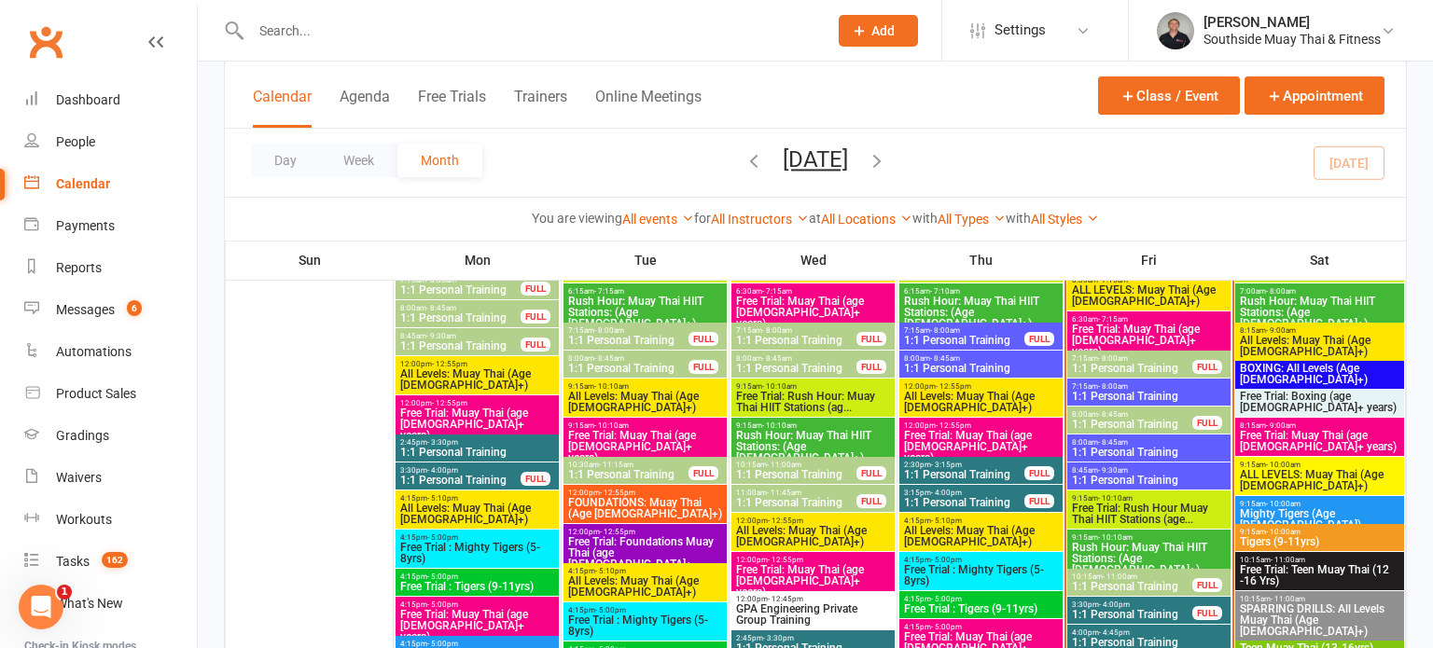
click at [1320, 399] on span "Free Trial: Boxing (age 13+ years)" at bounding box center [1319, 402] width 161 height 22
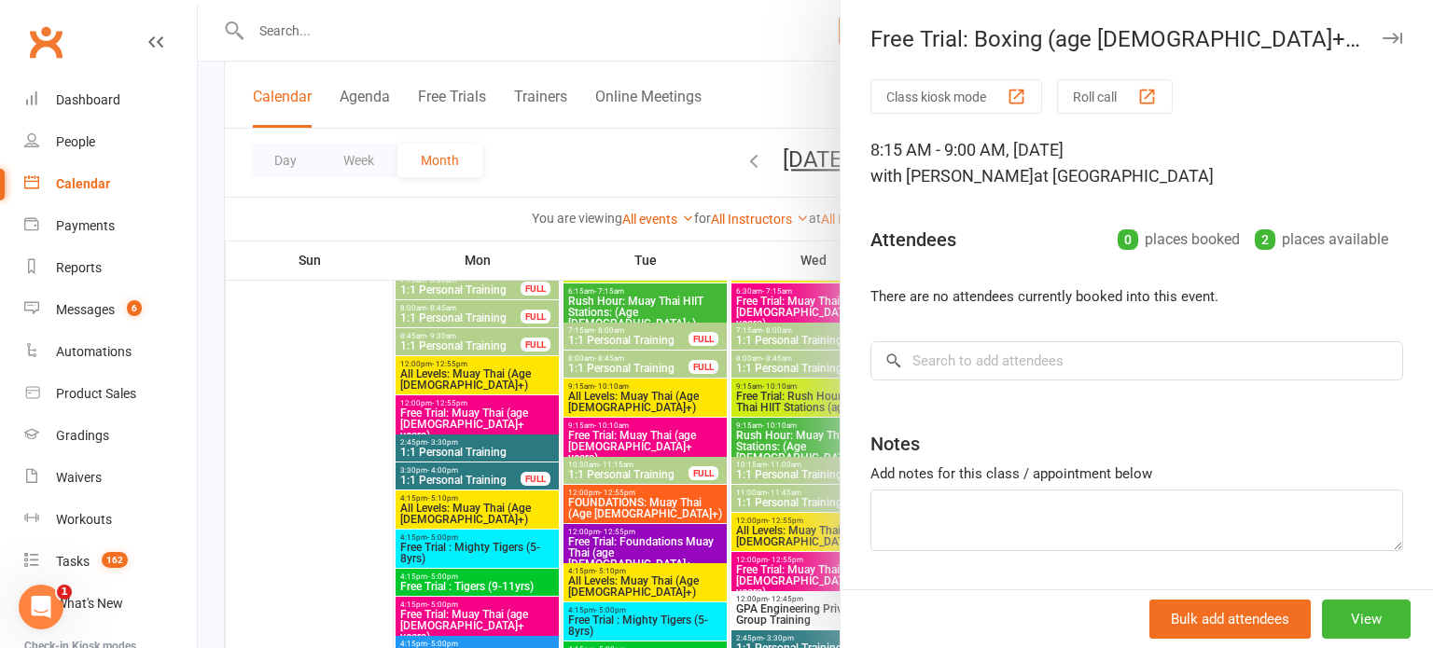
click at [1395, 38] on icon "button" at bounding box center [1392, 38] width 20 height 11
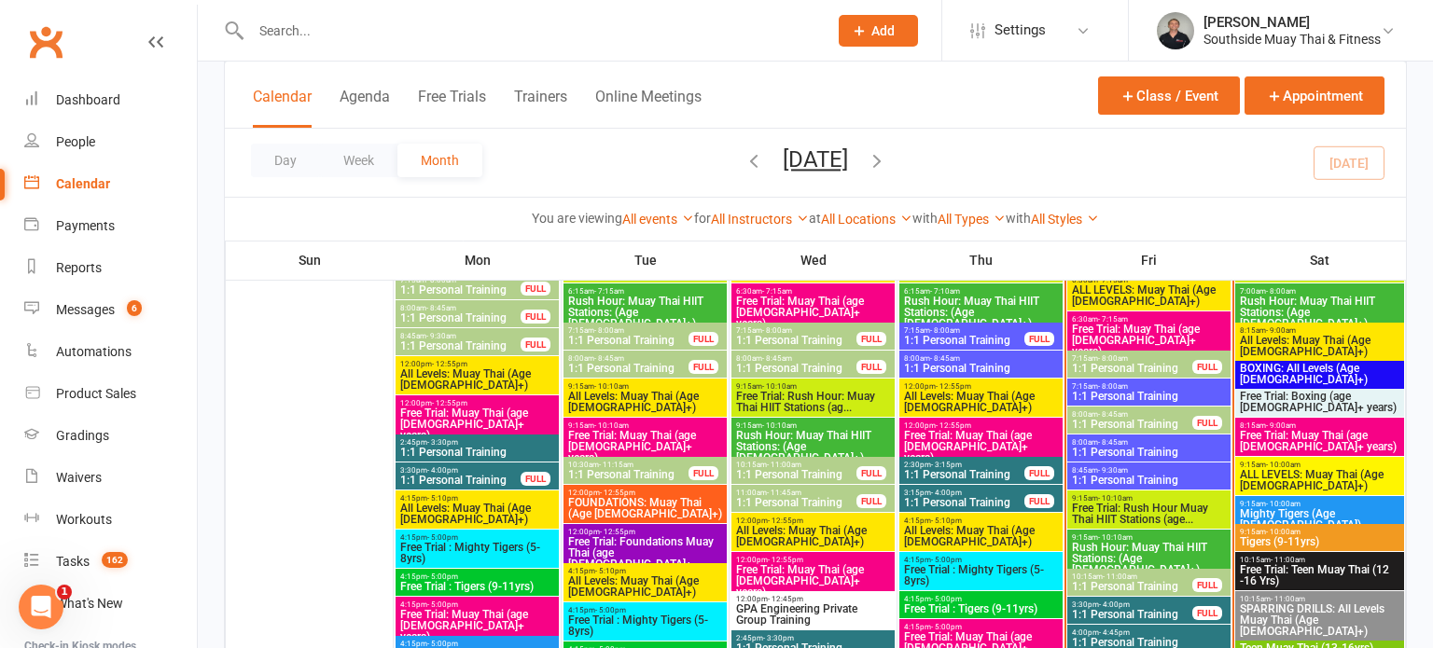
click at [1300, 437] on span "Free Trial: Muay Thai (age 13+ years)" at bounding box center [1319, 441] width 161 height 22
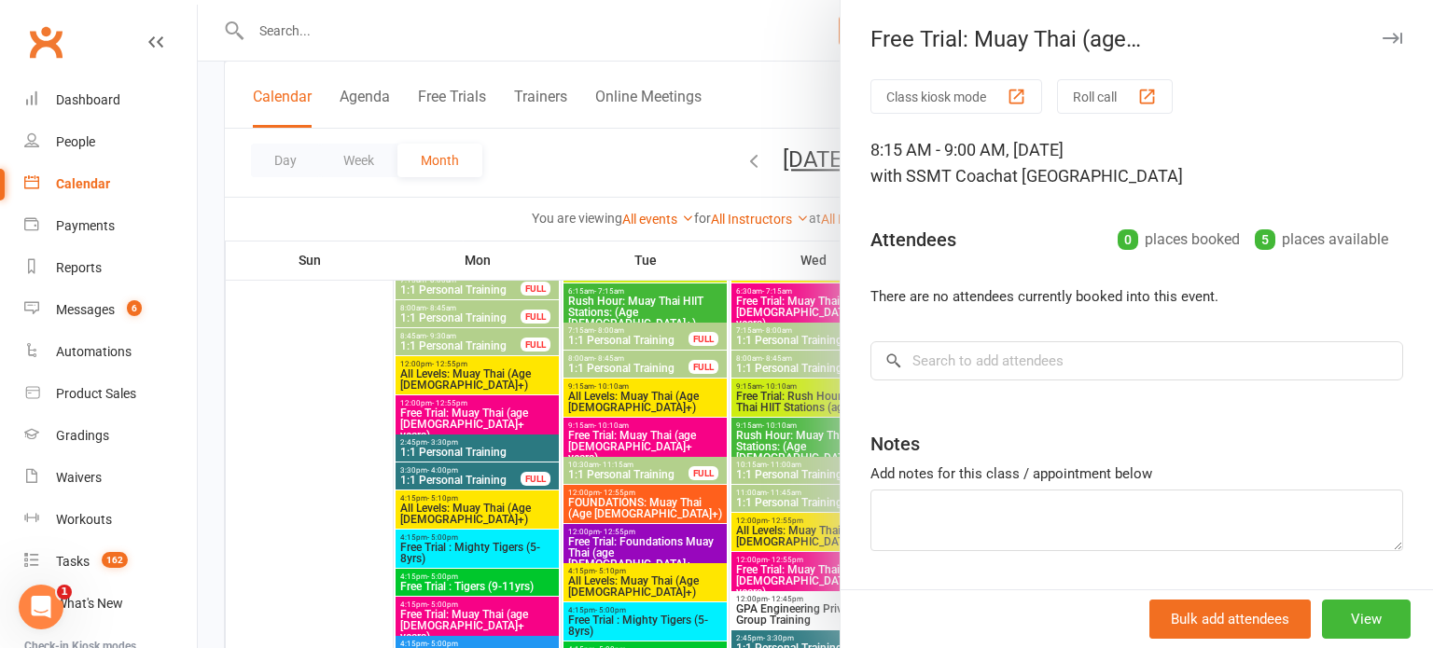
click at [1382, 34] on icon "button" at bounding box center [1392, 38] width 20 height 11
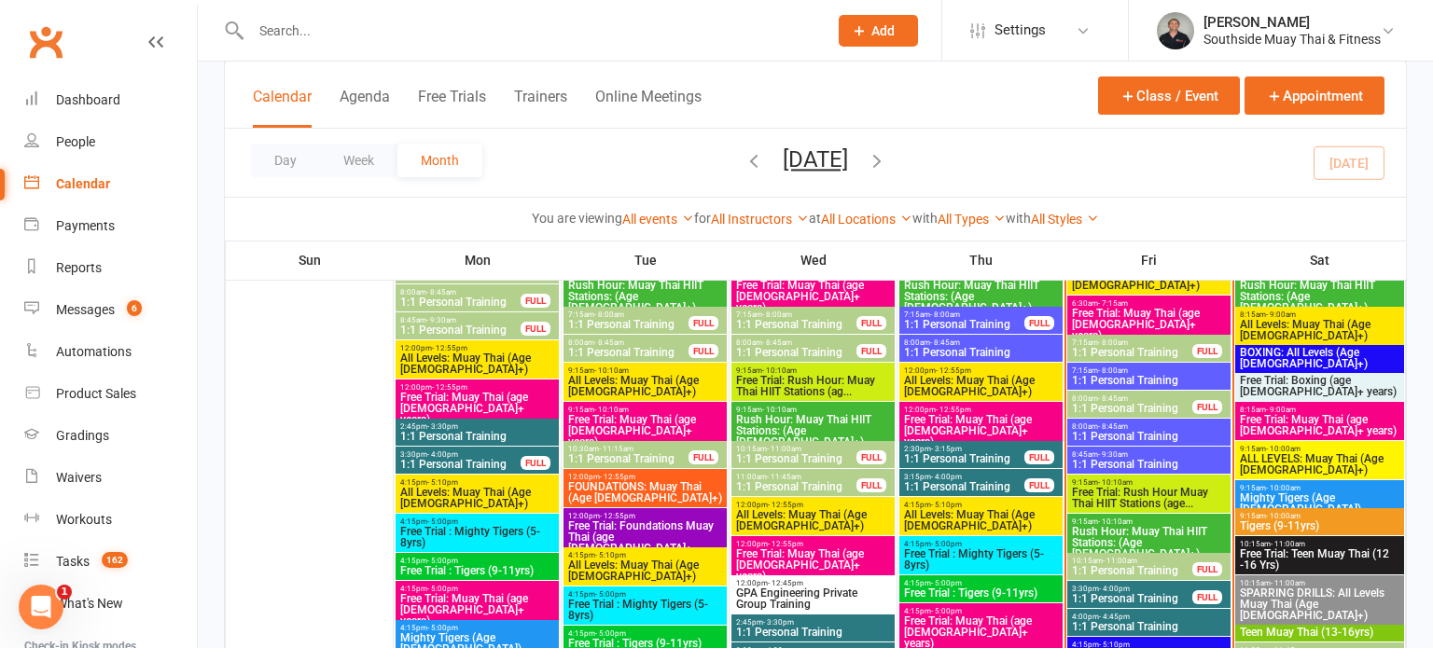
scroll to position [2289, 0]
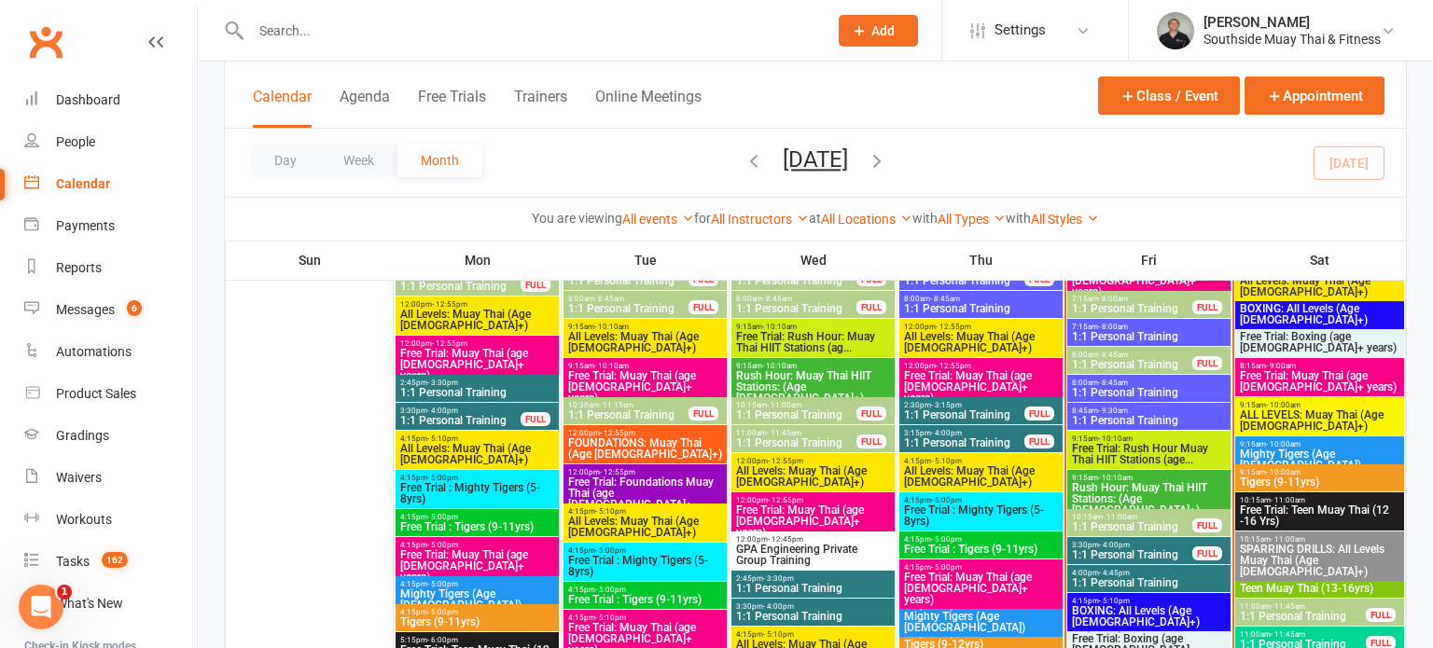
click at [1304, 512] on span "Free Trial: Teen Muay Thai (12 -16 Yrs)" at bounding box center [1319, 516] width 161 height 22
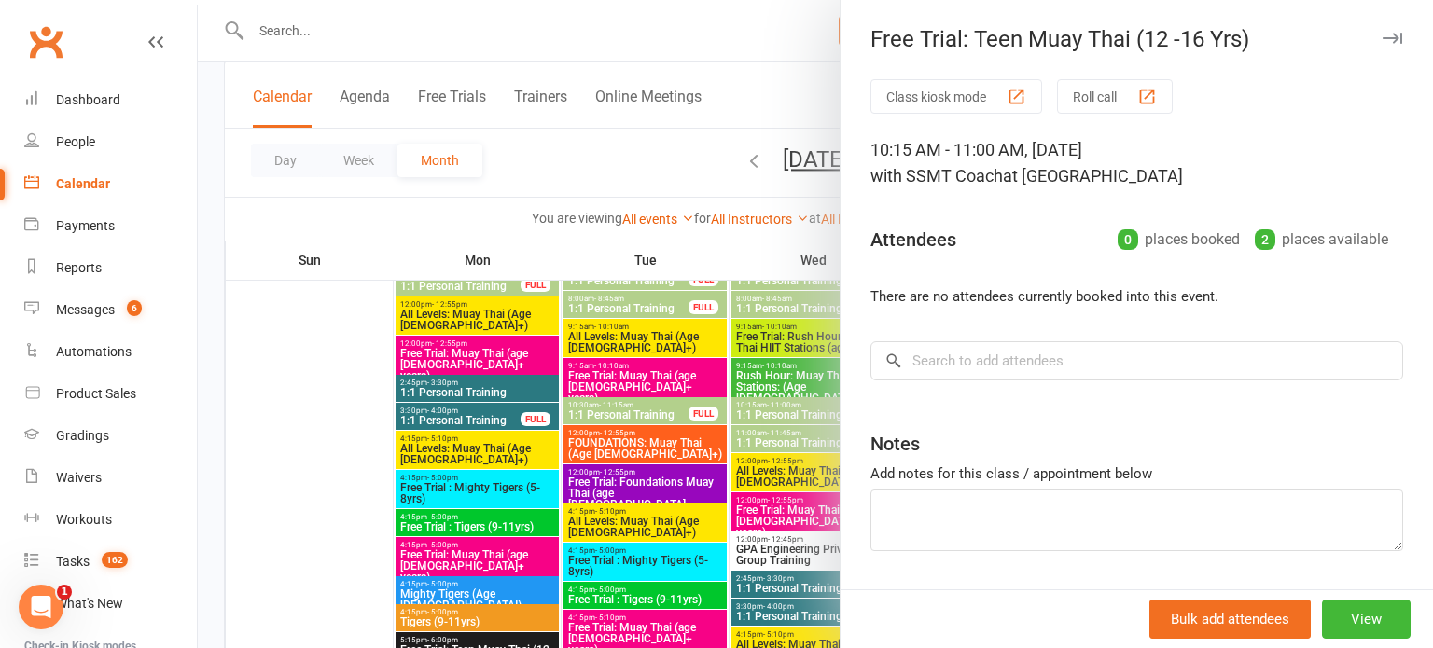
click at [1391, 36] on icon "button" at bounding box center [1392, 38] width 20 height 11
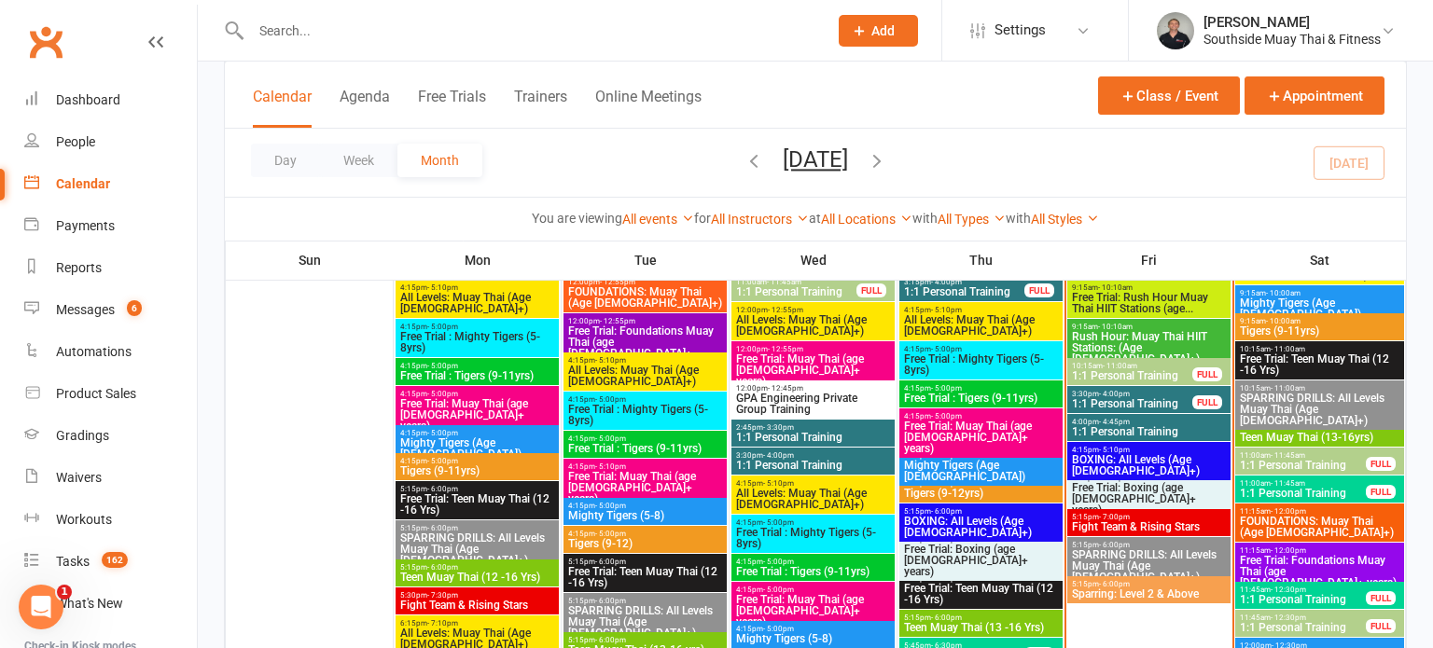
scroll to position [2455, 0]
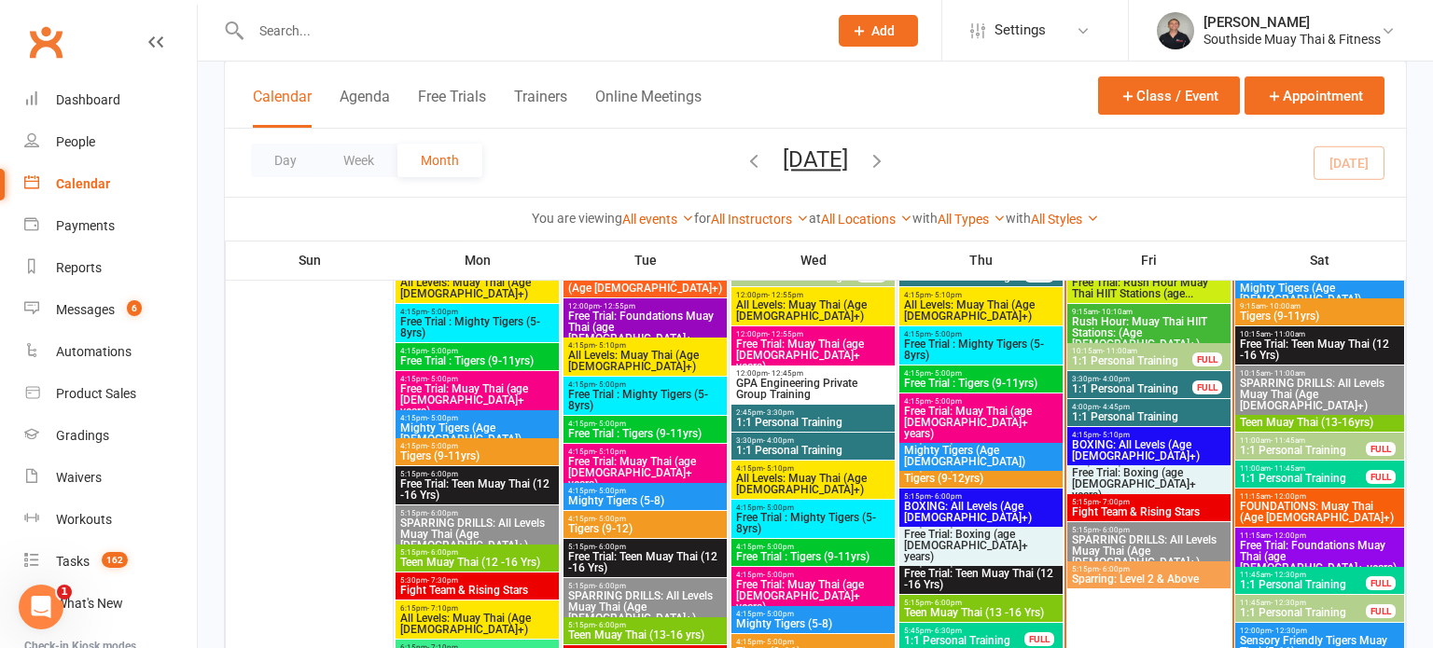
click at [1318, 547] on span "Free Trial: Foundations Muay Thai (age 13+ years)" at bounding box center [1319, 557] width 161 height 34
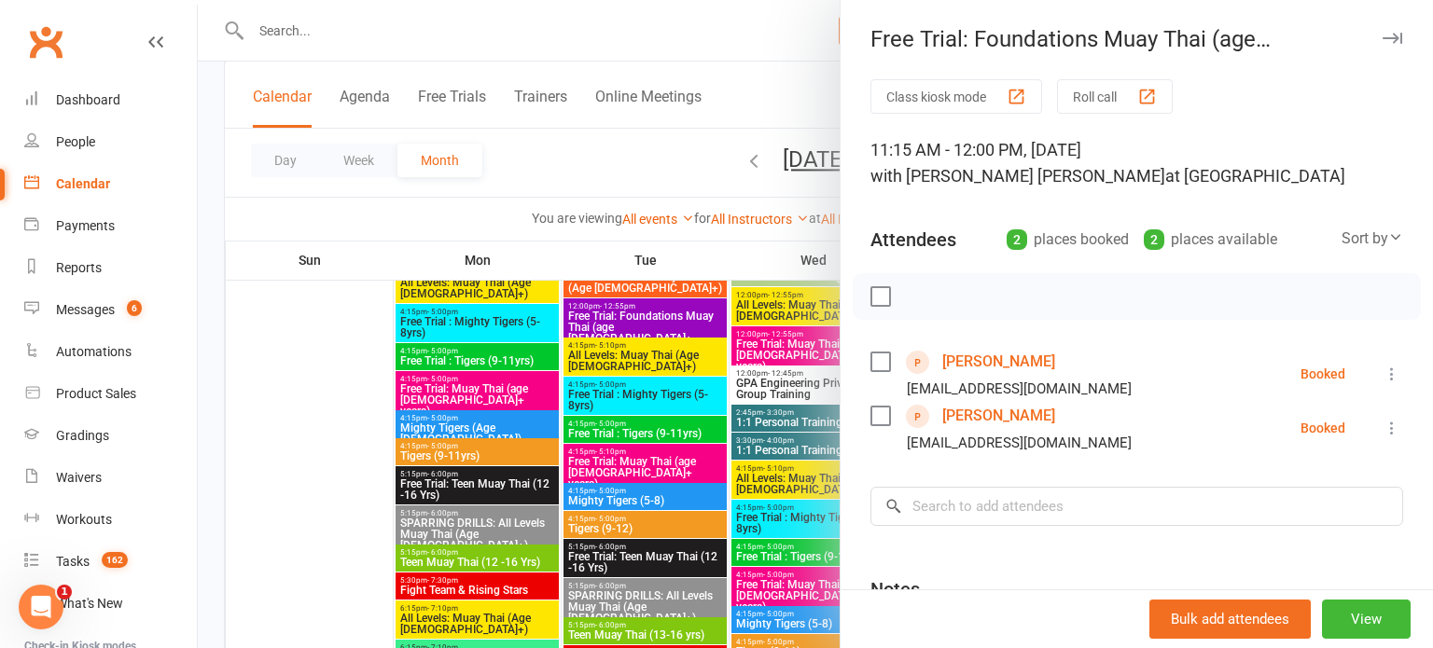
click at [1388, 39] on icon "button" at bounding box center [1392, 38] width 20 height 11
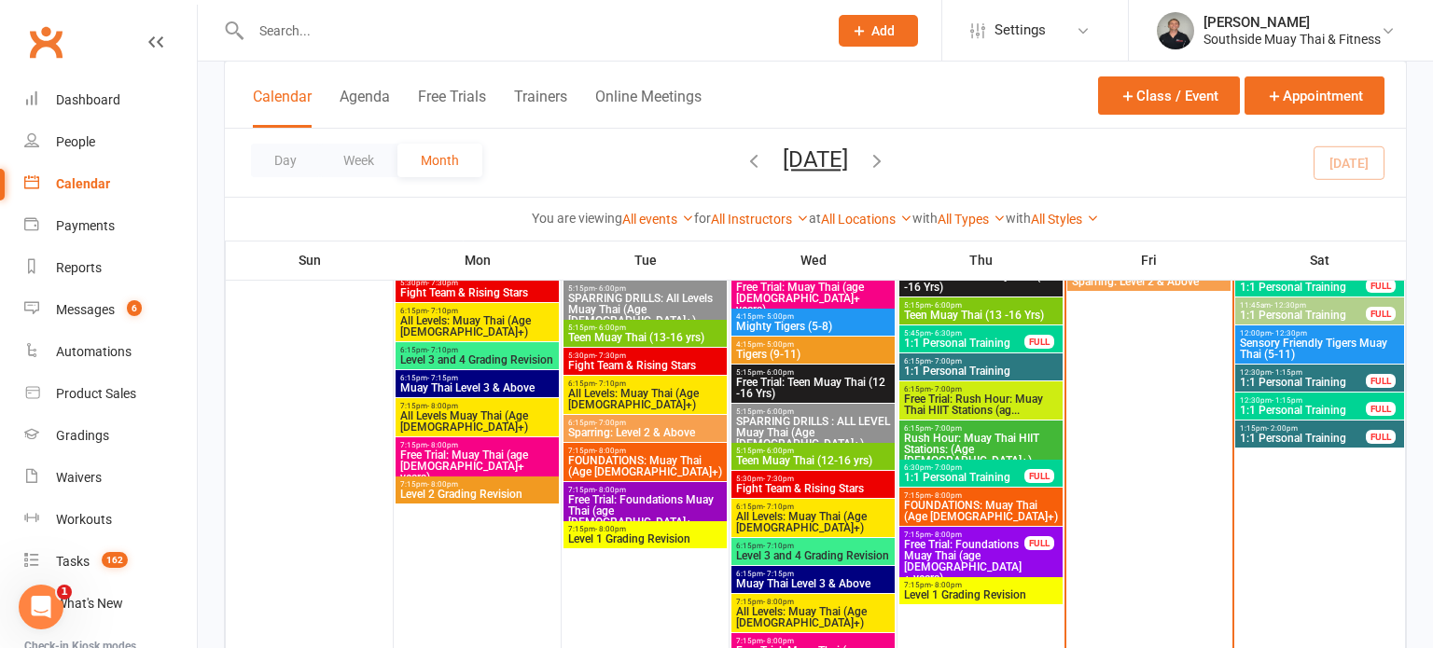
scroll to position [2922, 0]
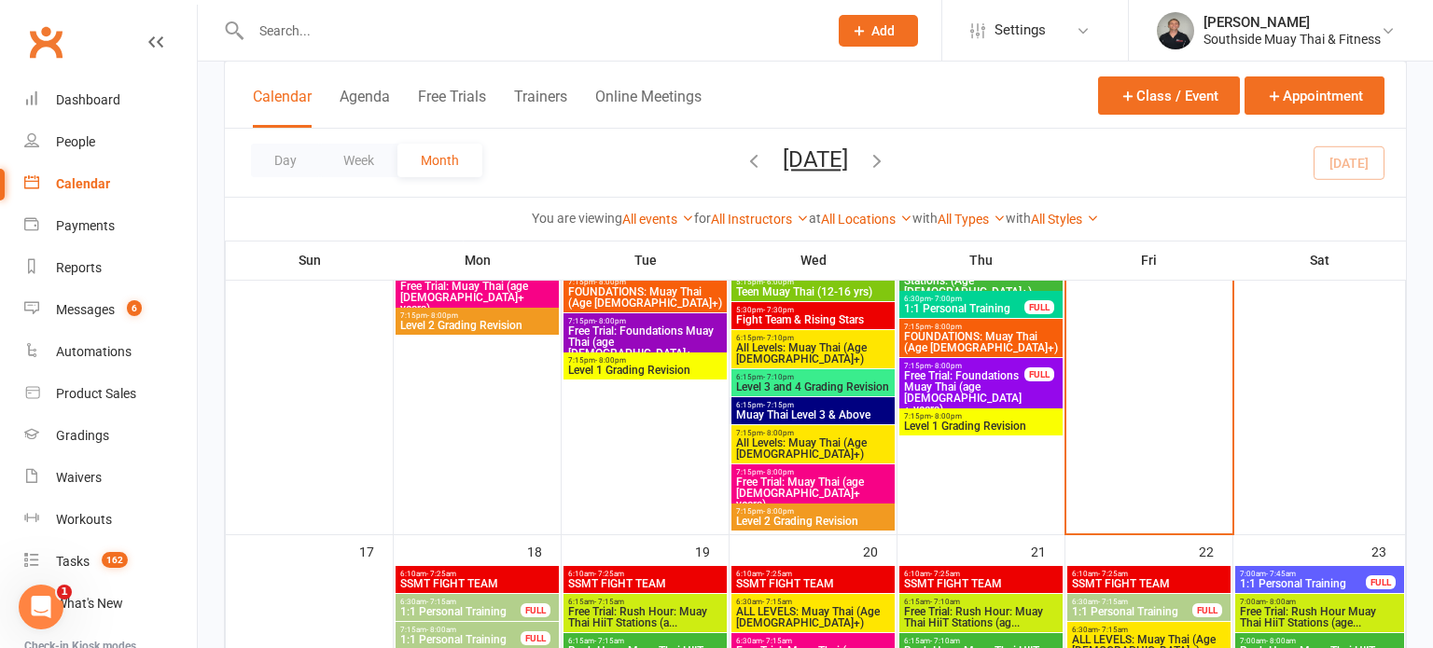
click at [958, 377] on span "Free Trial: Foundations Muay Thai (age 13+ years)" at bounding box center [964, 392] width 122 height 45
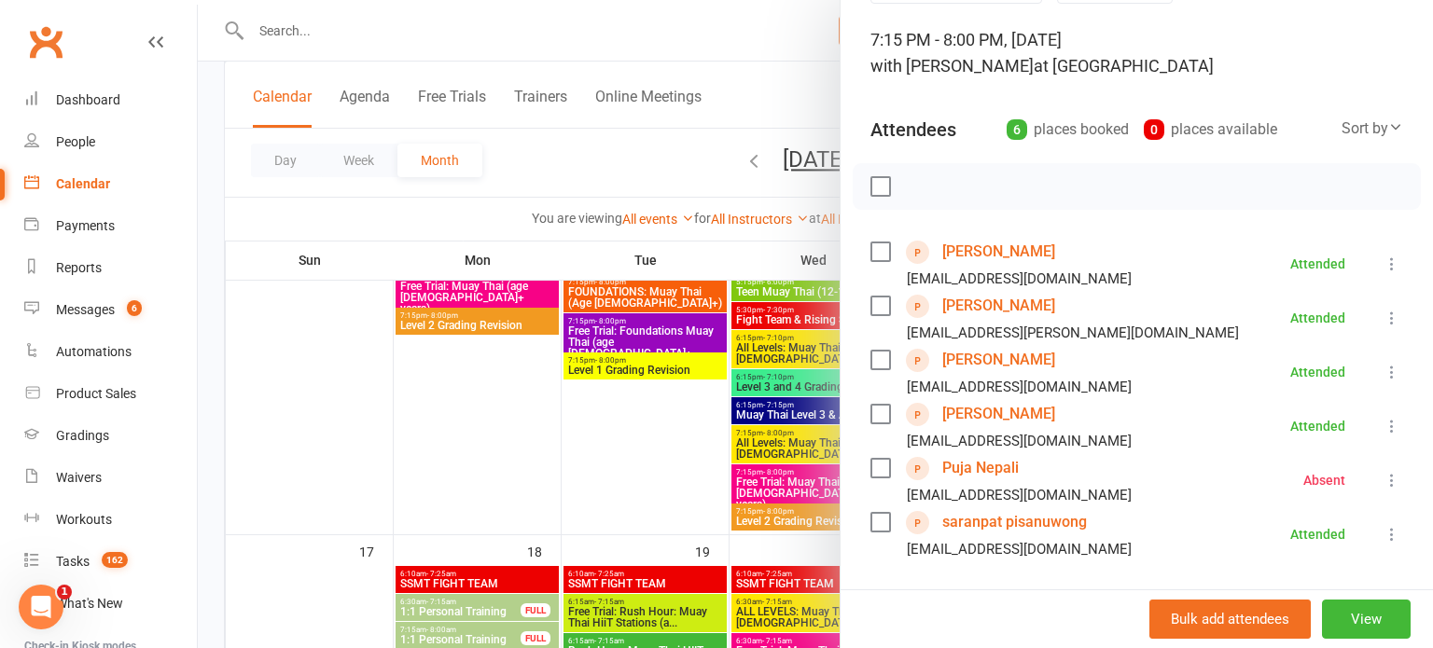
scroll to position [114, 0]
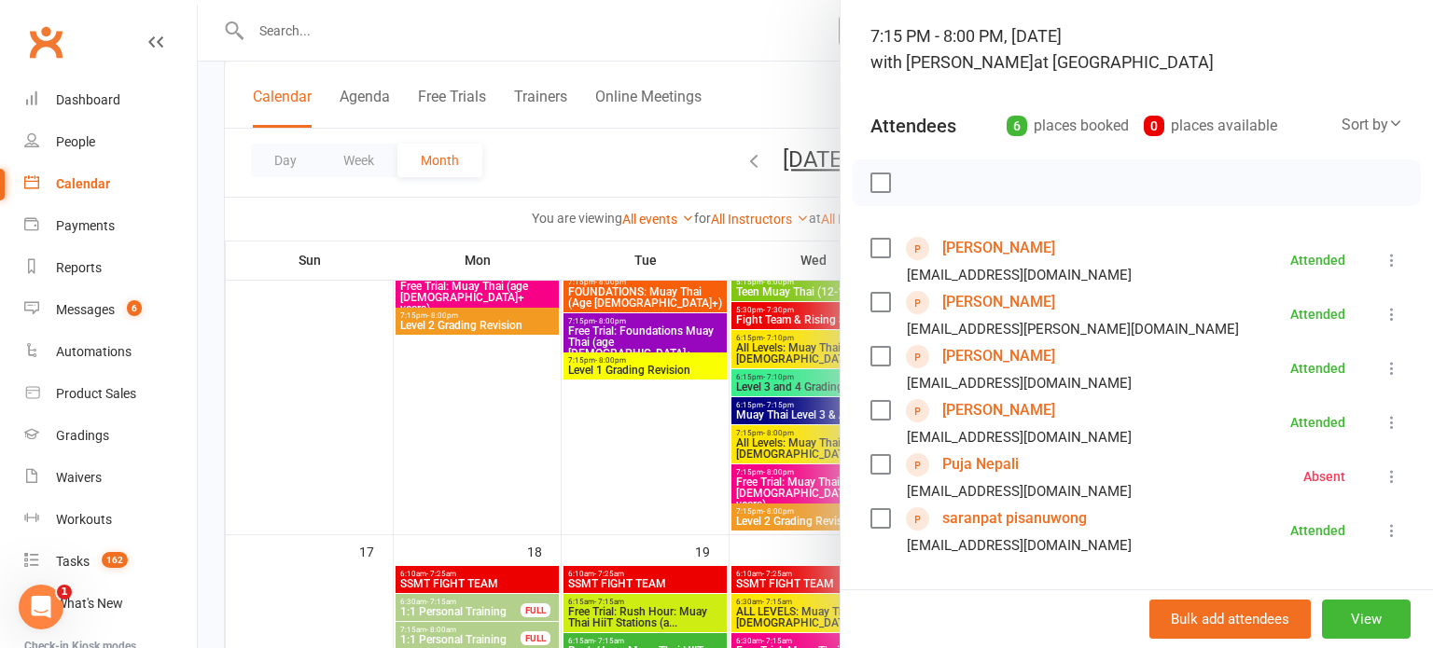
click at [875, 185] on label at bounding box center [879, 182] width 19 height 19
click at [876, 464] on label at bounding box center [879, 464] width 19 height 19
click at [1000, 183] on icon "button" at bounding box center [1000, 183] width 21 height 21
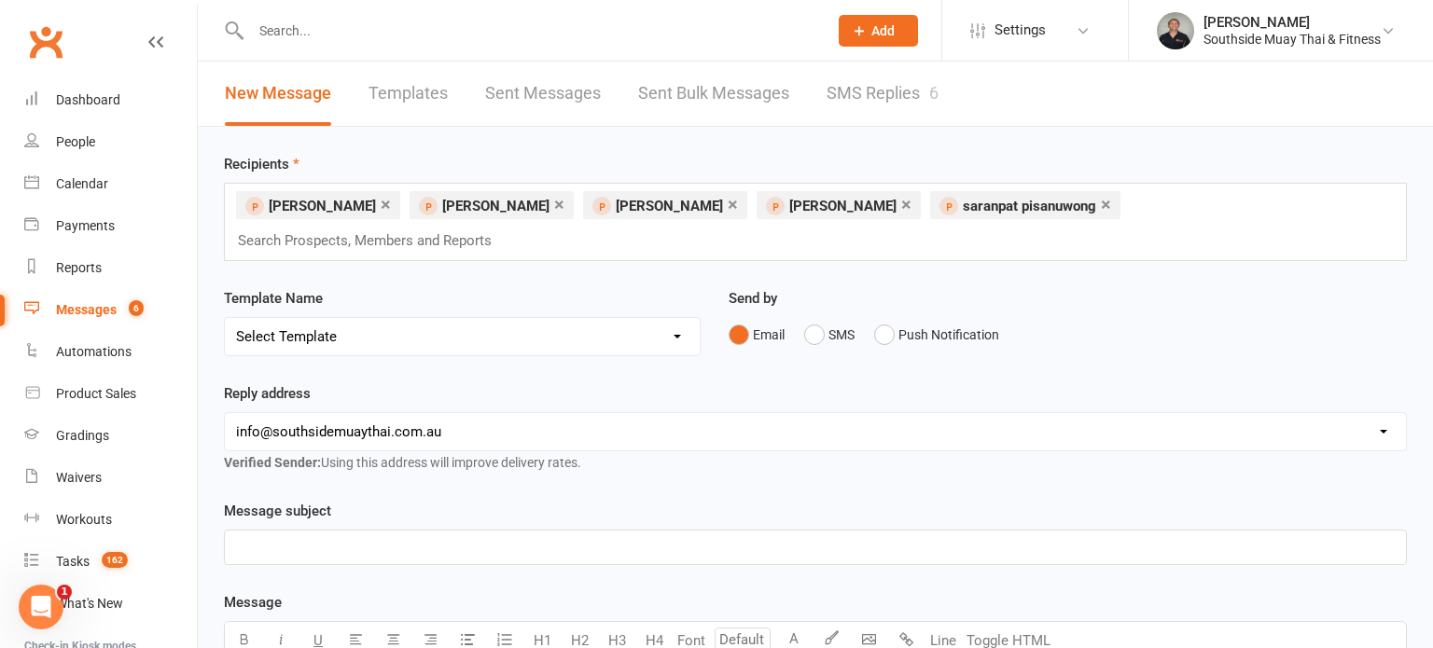
click at [340, 318] on select "Select Template [SMS] Outreach Message: High Risk – Personal From Trainer + Ree…" at bounding box center [462, 336] width 475 height 37
select select "59"
click at [225, 318] on select "Select Template [SMS] Outreach Message: High Risk – Personal From Trainer + Ree…" at bounding box center [462, 336] width 475 height 37
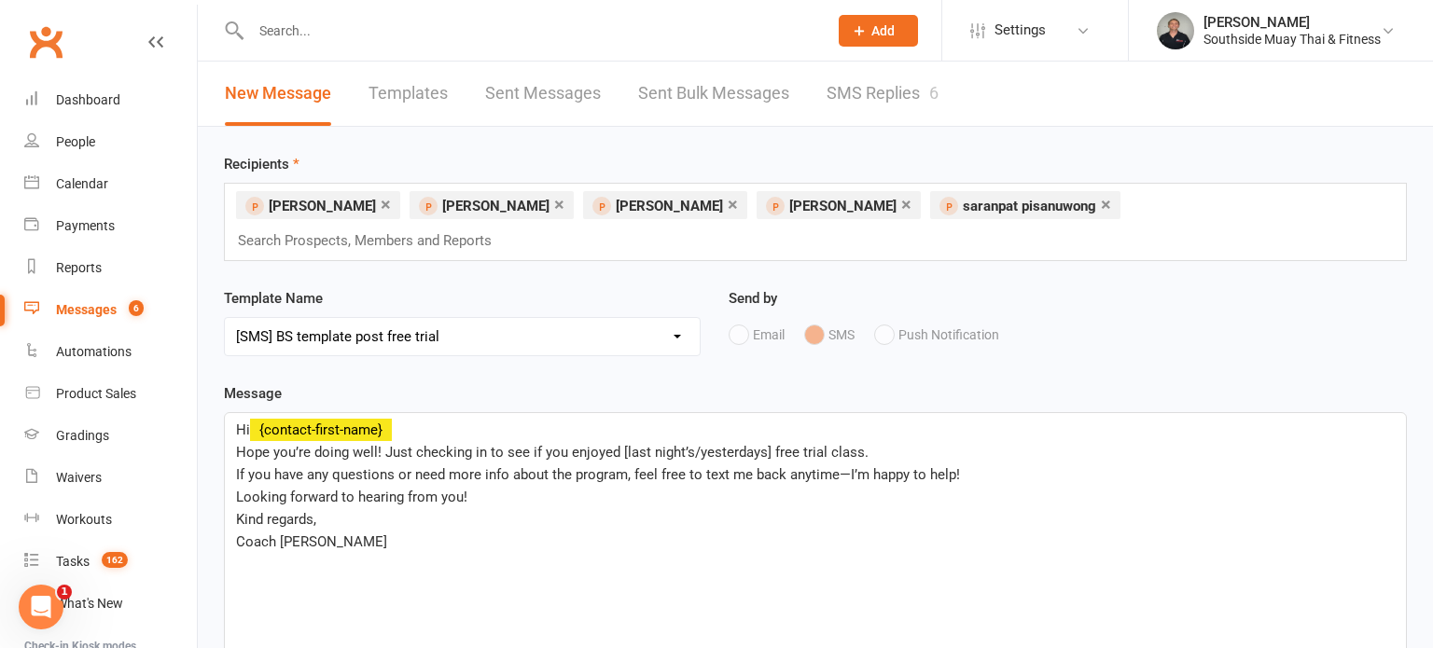
click at [618, 444] on span "Hope you’re doing well! Just checking in to see if you enjoyed [last night’s/ye…" at bounding box center [552, 452] width 632 height 17
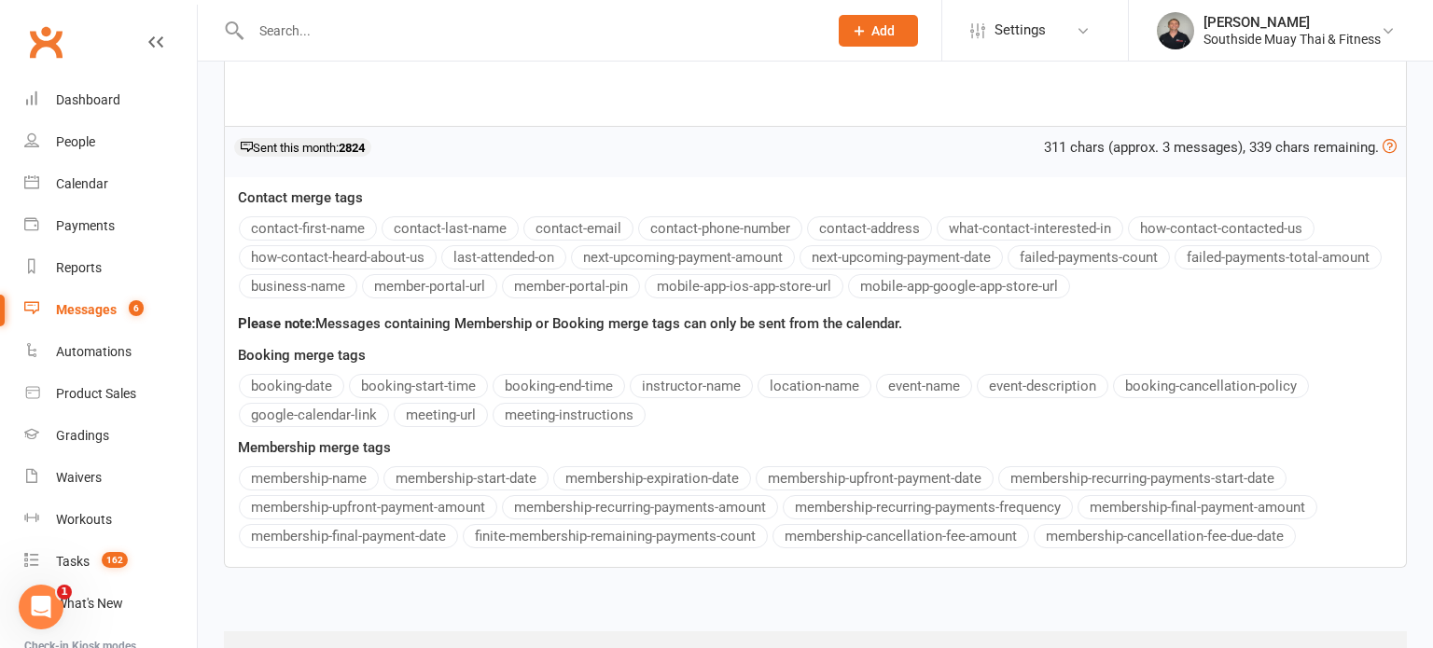
scroll to position [617, 0]
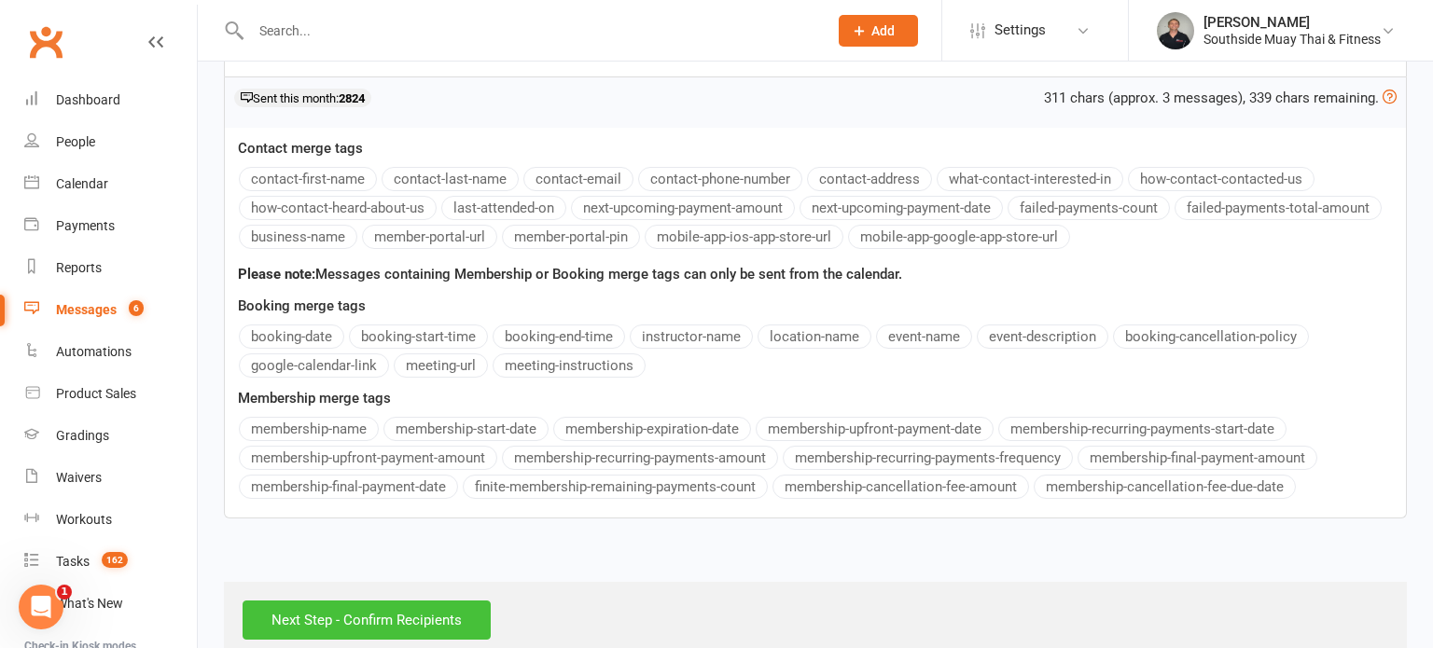
click at [281, 601] on input "Next Step - Confirm Recipients" at bounding box center [367, 620] width 248 height 39
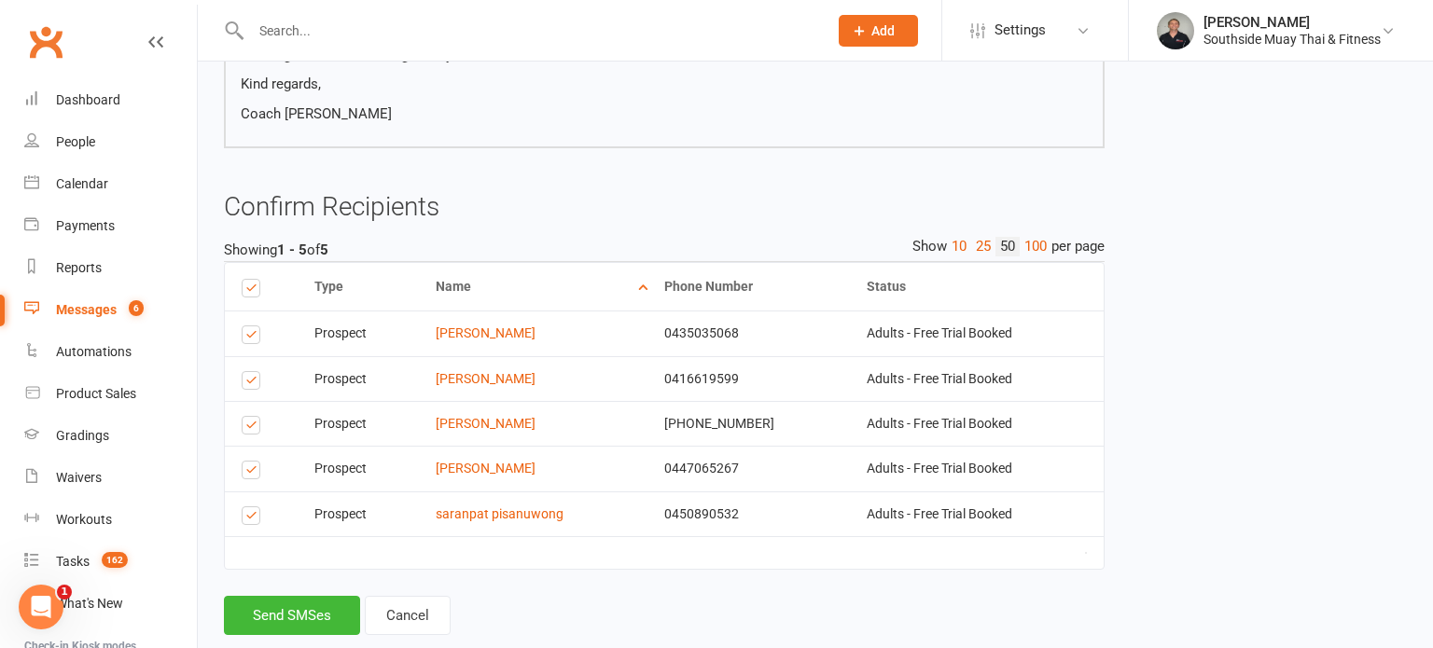
scroll to position [347, 0]
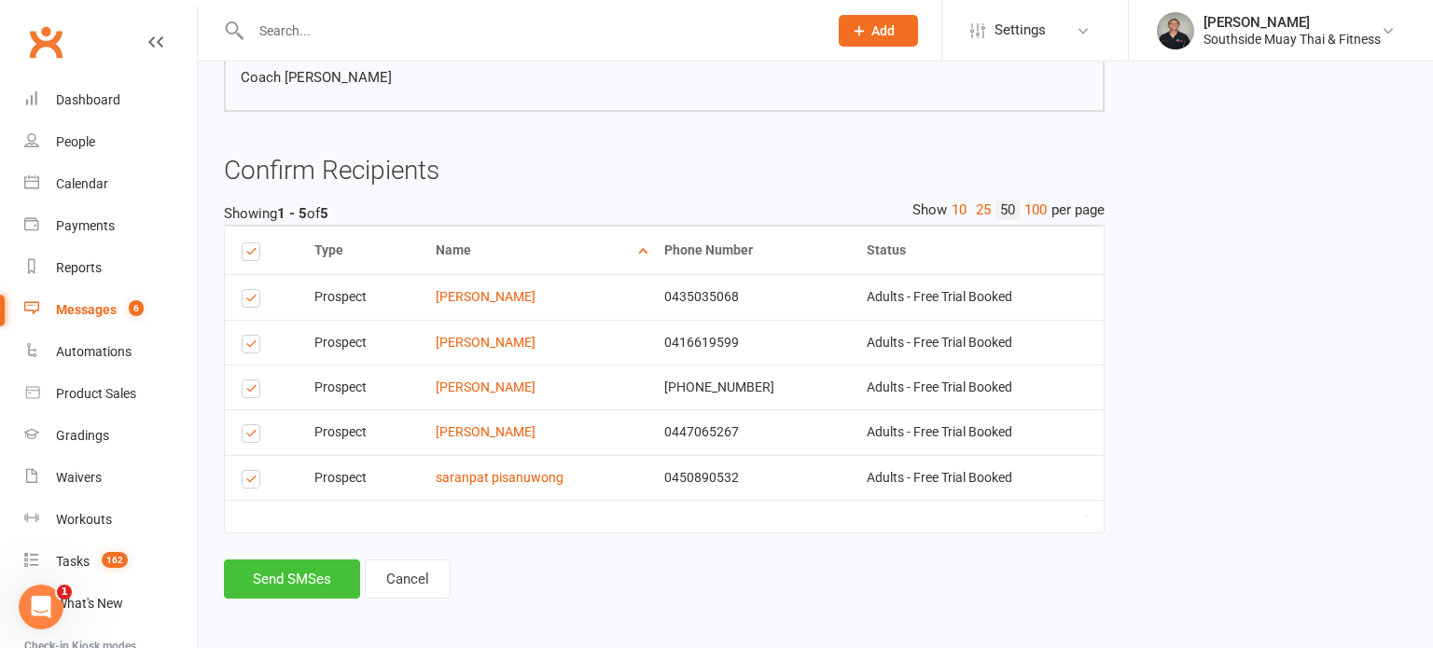
click at [273, 580] on button "Send SMSes" at bounding box center [292, 579] width 136 height 39
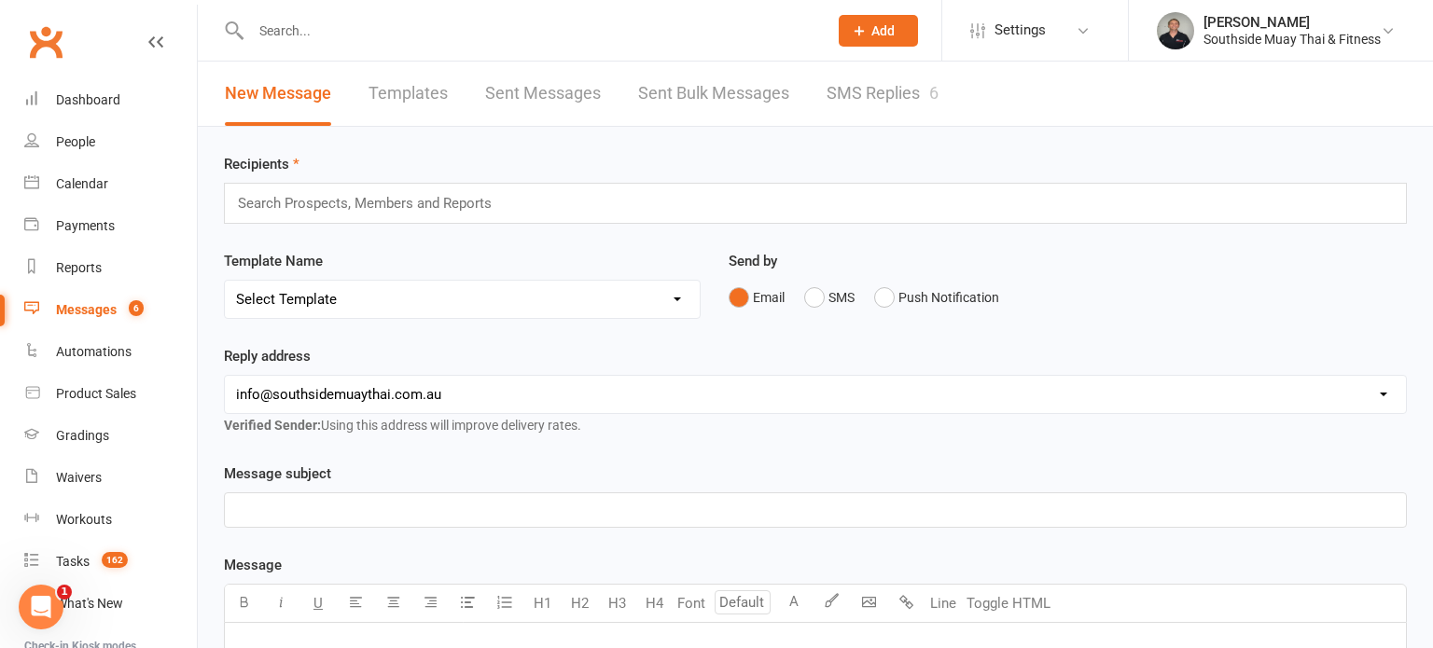
click at [863, 98] on link "SMS Replies 6" at bounding box center [882, 94] width 112 height 64
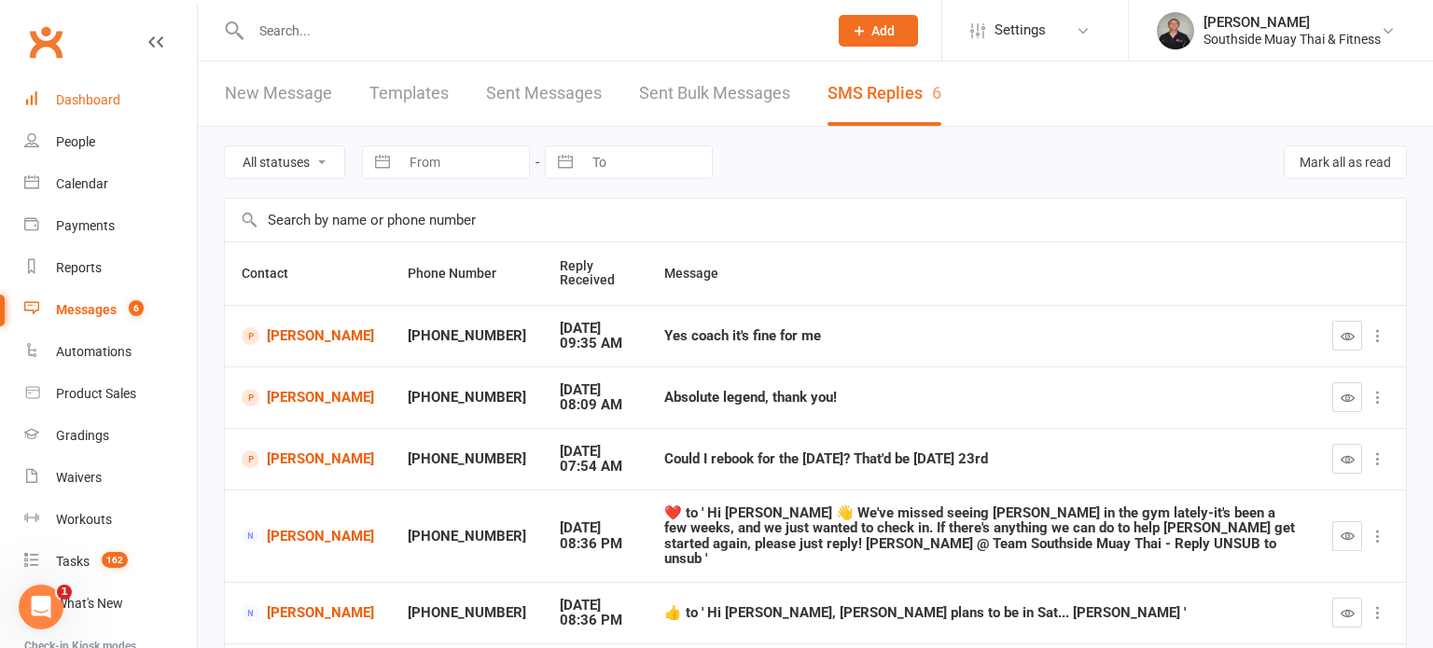
click at [97, 95] on div "Dashboard" at bounding box center [88, 99] width 64 height 15
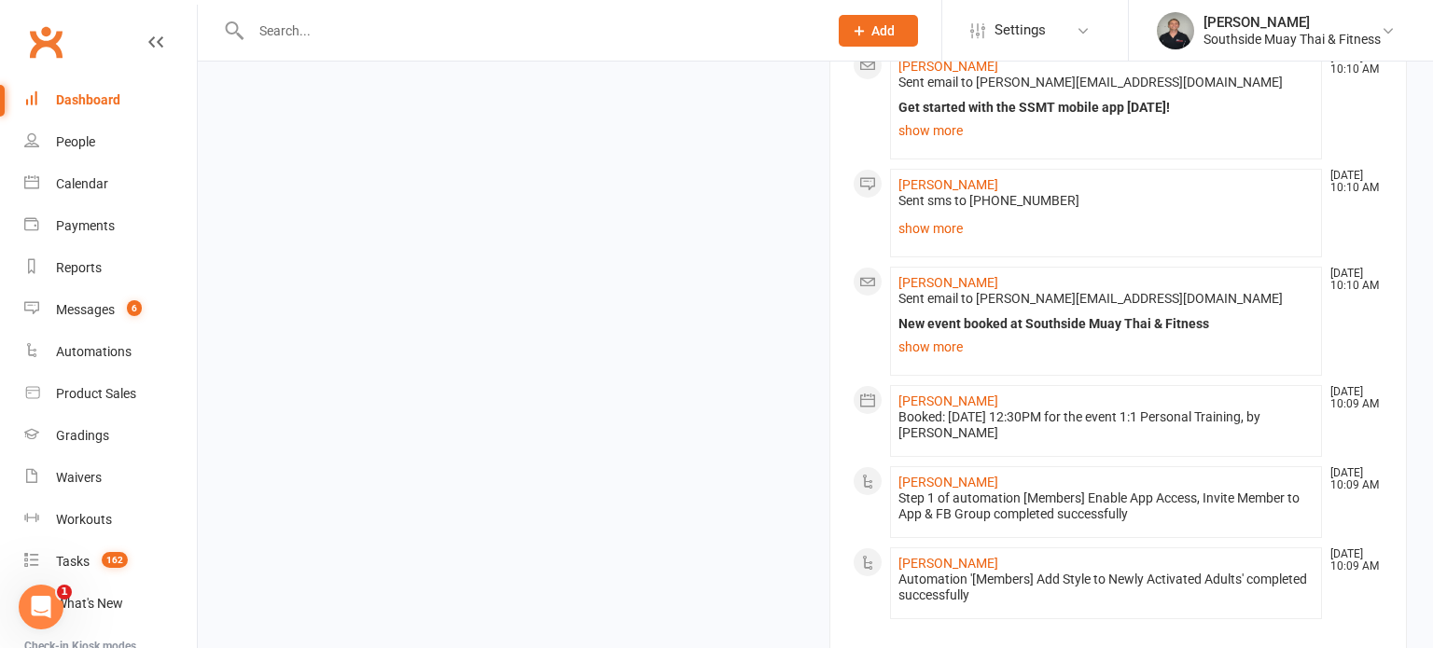
scroll to position [2508, 0]
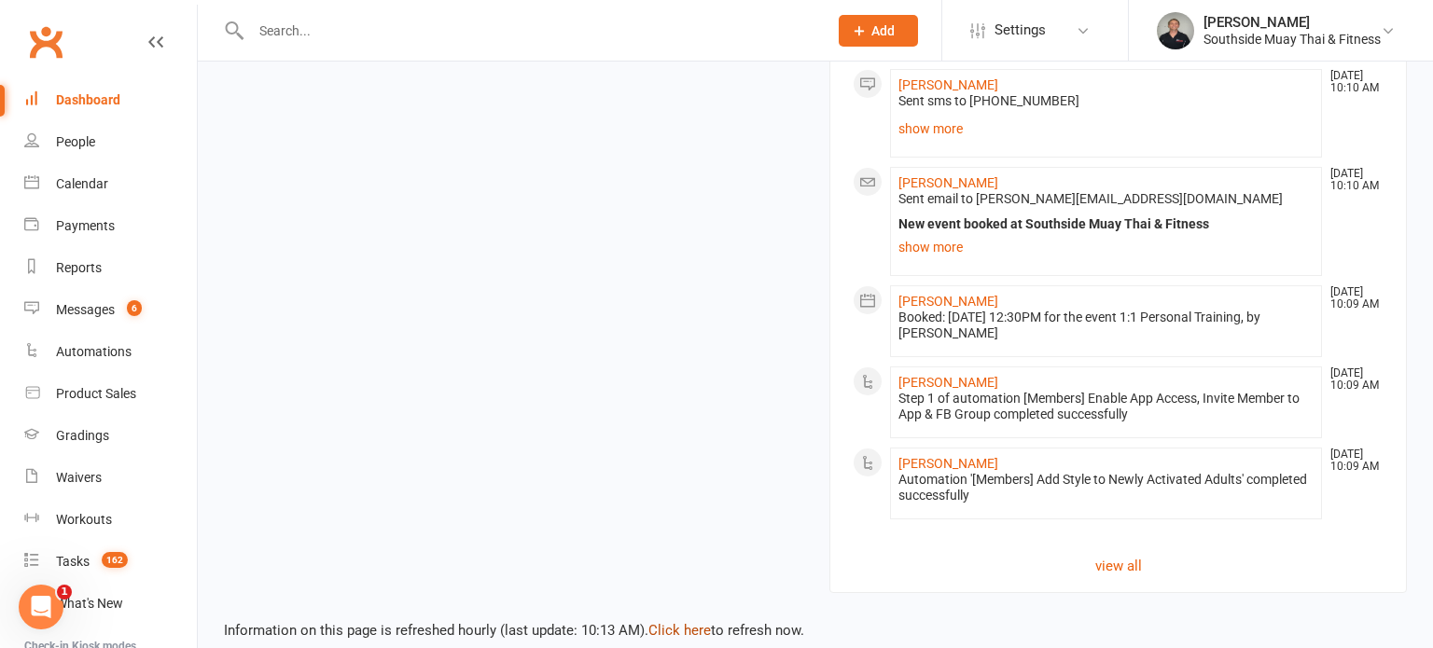
click at [688, 622] on link "Click here" at bounding box center [679, 630] width 62 height 17
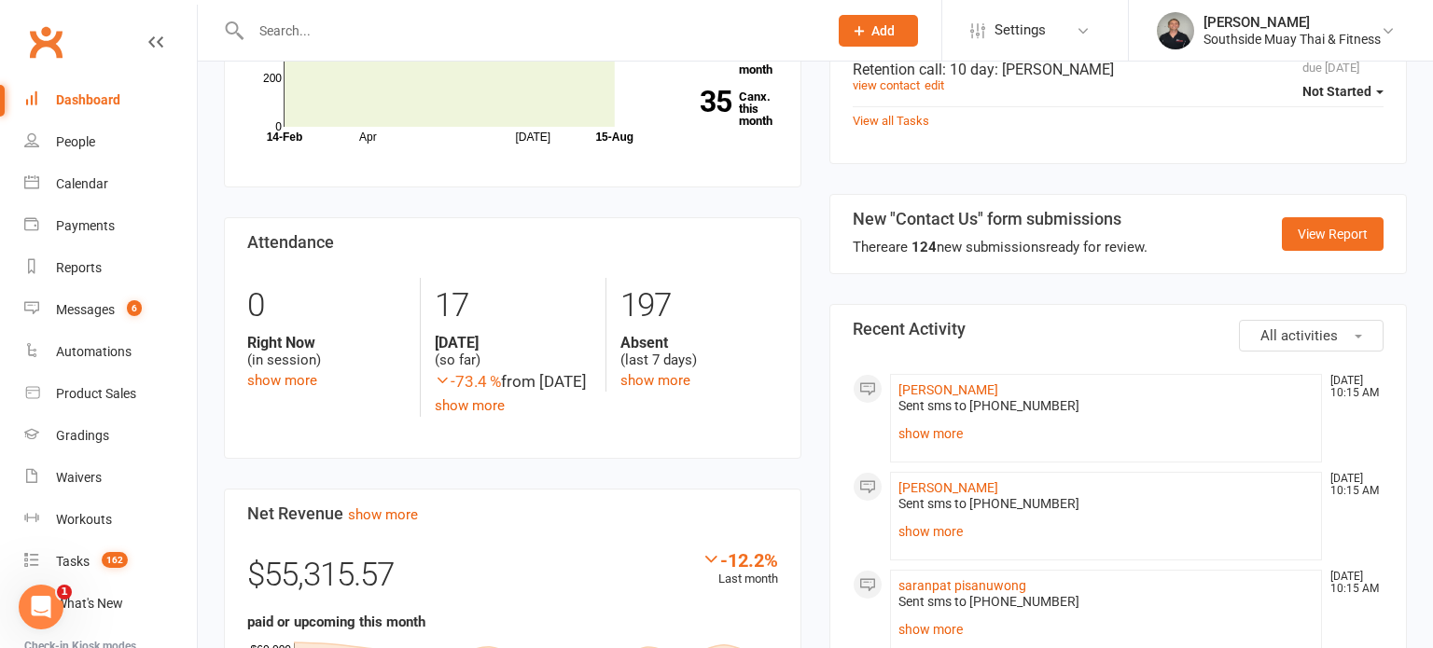
scroll to position [720, 0]
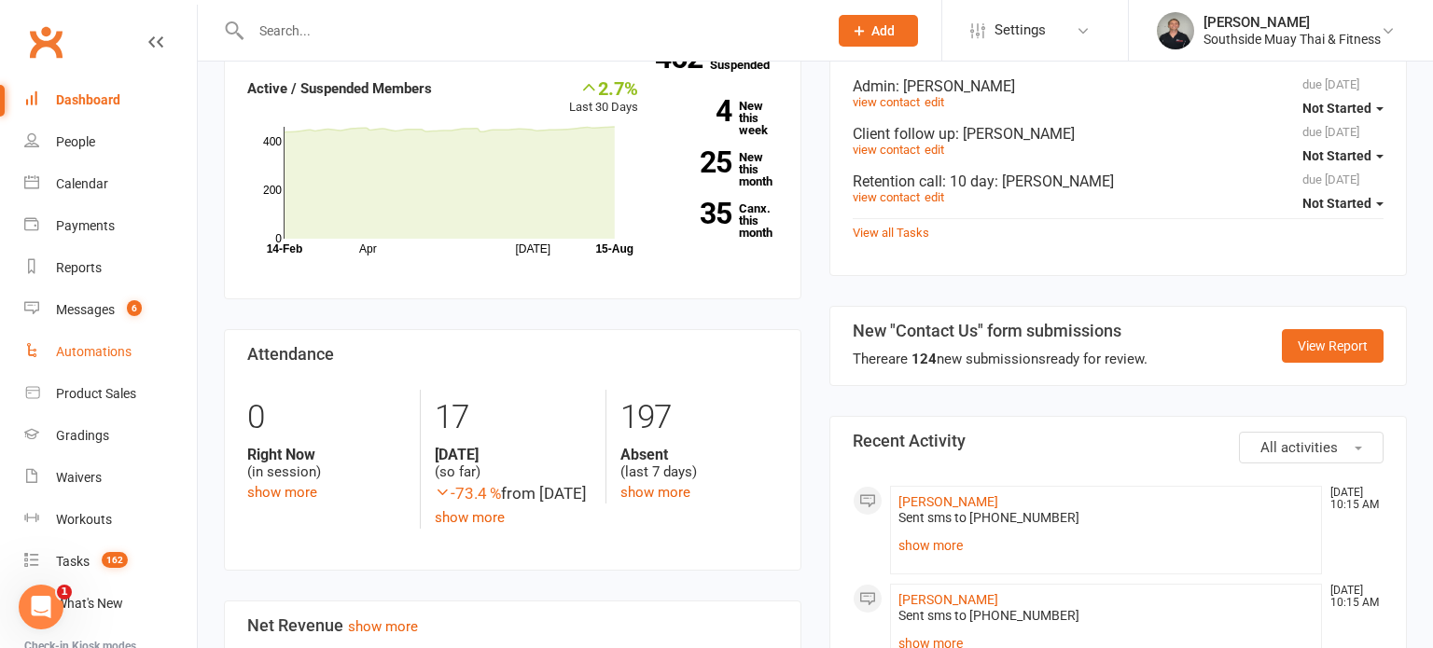
click at [97, 354] on div "Automations" at bounding box center [94, 351] width 76 height 15
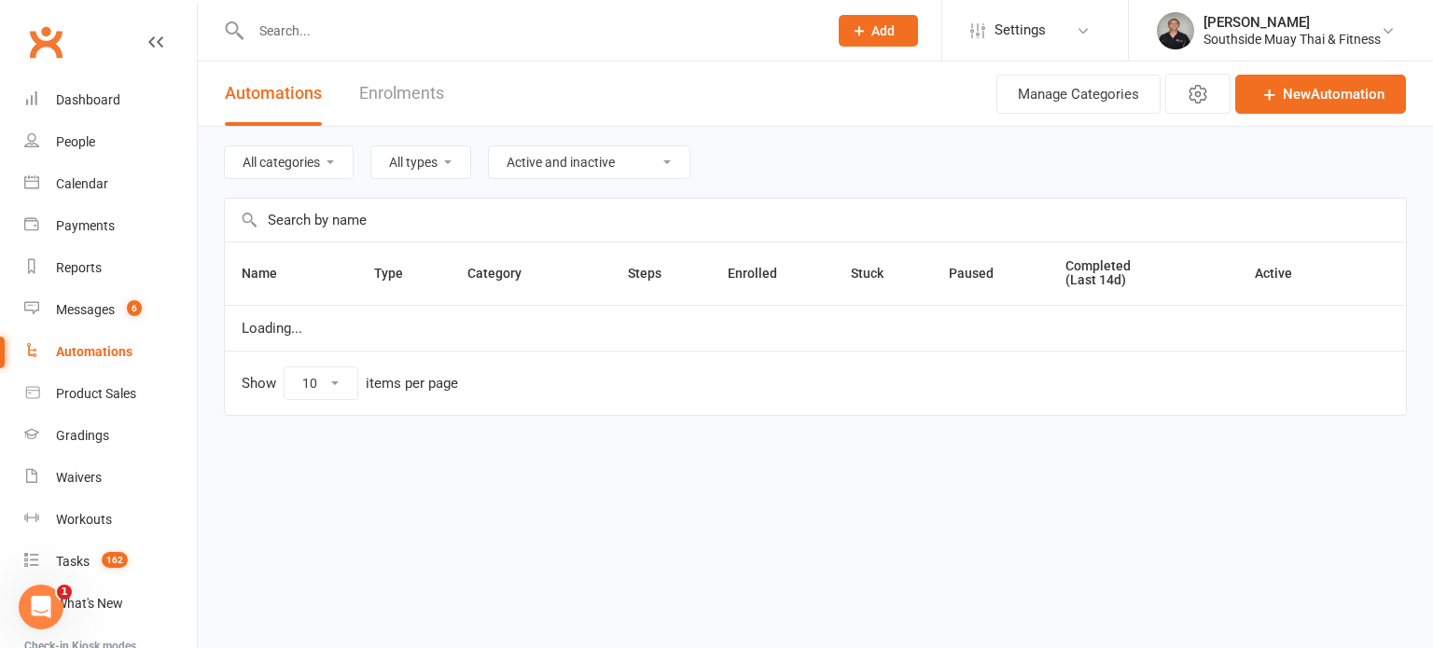
select select "100"
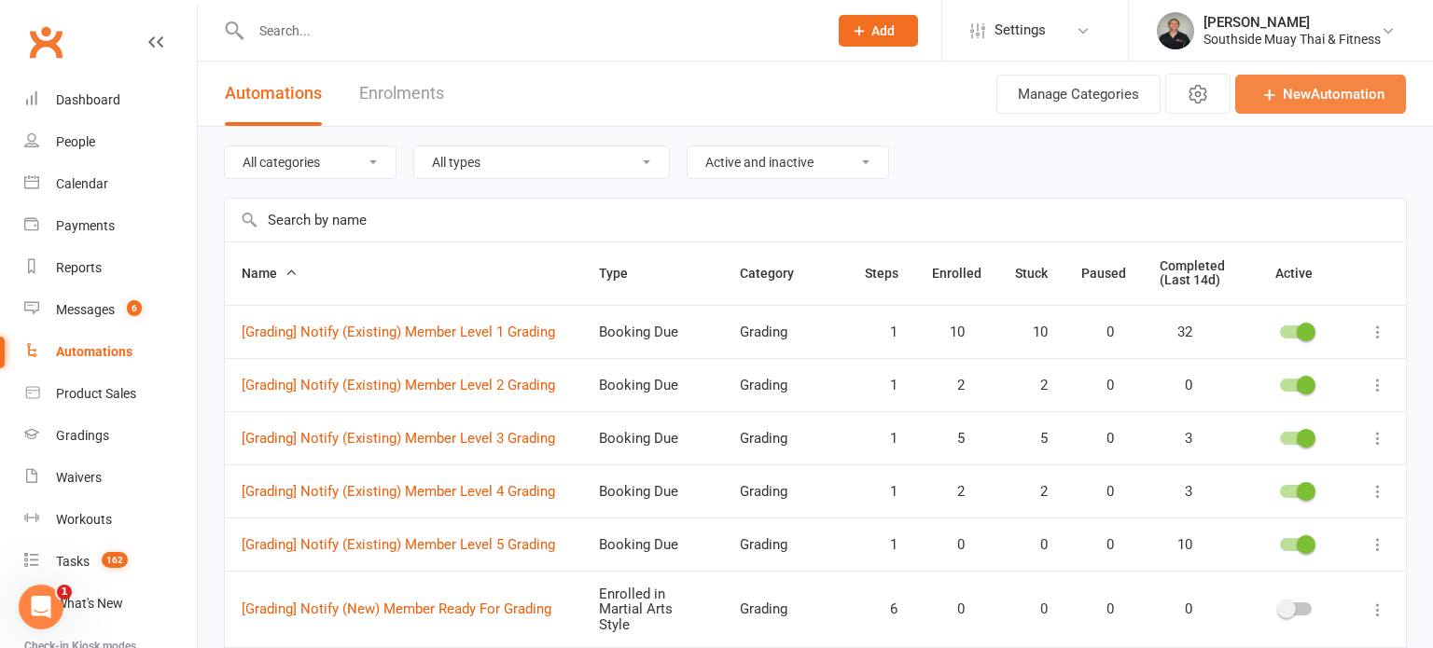
click at [1290, 93] on link "New Automation" at bounding box center [1320, 94] width 171 height 39
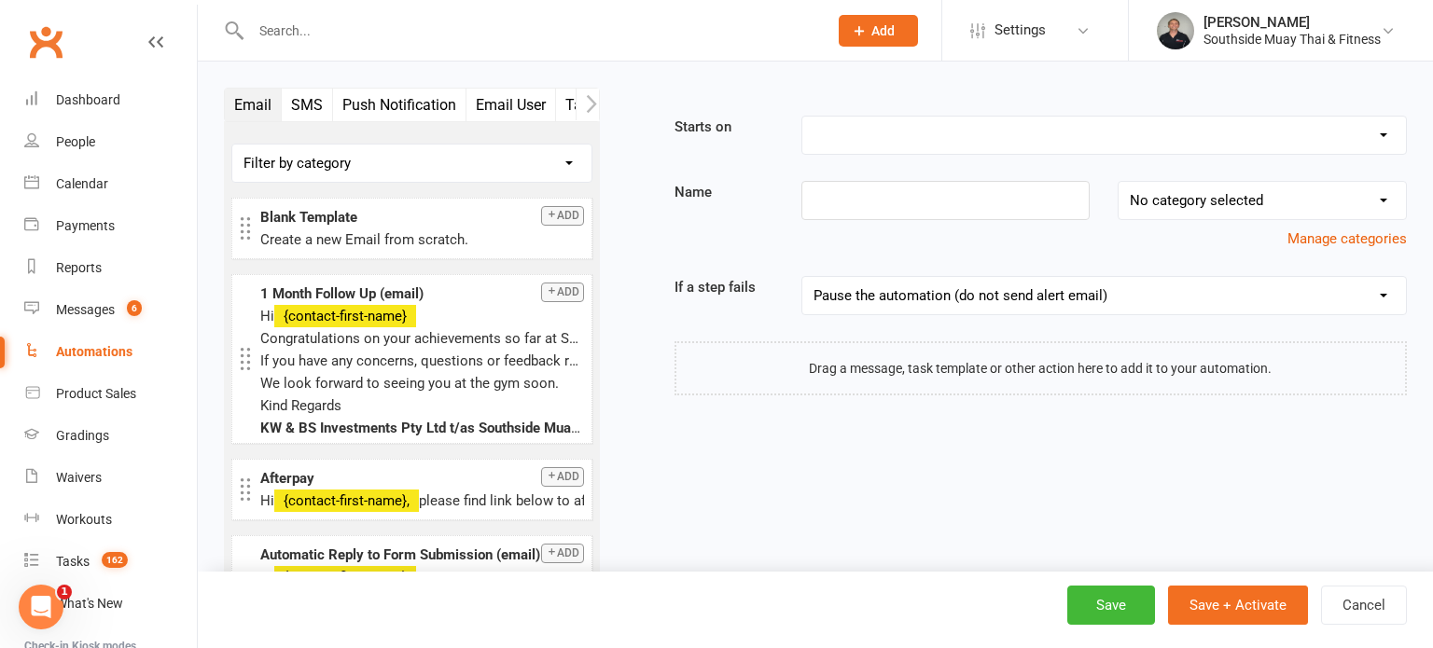
click at [948, 129] on select "Booking Cancelled Booking Due Booking Late-Cancelled Booking Marked Absent Book…" at bounding box center [1104, 135] width 604 height 37
select select "4"
click at [802, 117] on select "Booking Cancelled Booking Due Booking Late-Cancelled Booking Marked Absent Book…" at bounding box center [1104, 135] width 604 height 37
click at [907, 203] on input at bounding box center [945, 200] width 289 height 39
type input "[PROSPECT] Post FT Message"
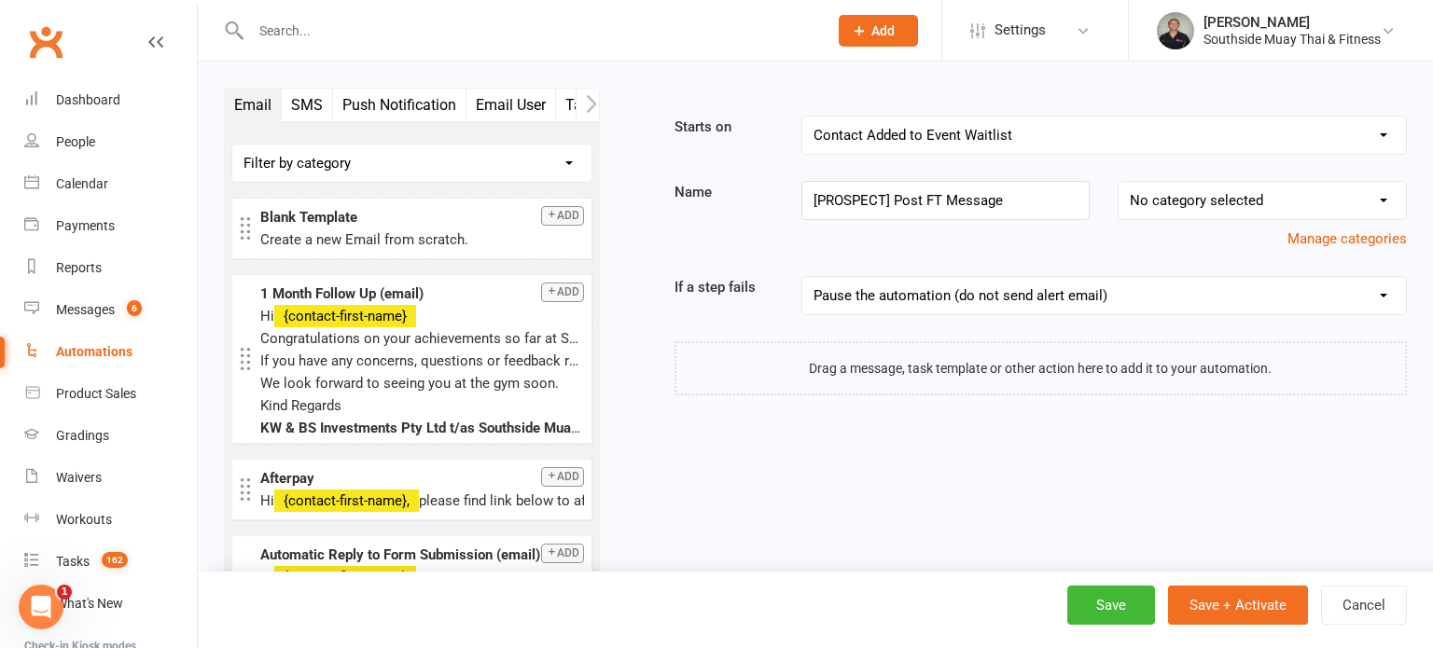
click at [1237, 207] on select "No category selected Grading LBE Members Paid Trial Programs Personal Training …" at bounding box center [1261, 200] width 287 height 37
click at [1118, 182] on select "No category selected Grading LBE Members Paid Trial Programs Personal Training …" at bounding box center [1261, 200] width 287 height 37
click at [1180, 187] on select "No category selected Grading LBE Members Paid Trial Programs Personal Training …" at bounding box center [1261, 200] width 287 height 37
select select "5"
click at [1118, 182] on select "No category selected Grading LBE Members Paid Trial Programs Personal Training …" at bounding box center [1261, 200] width 287 height 37
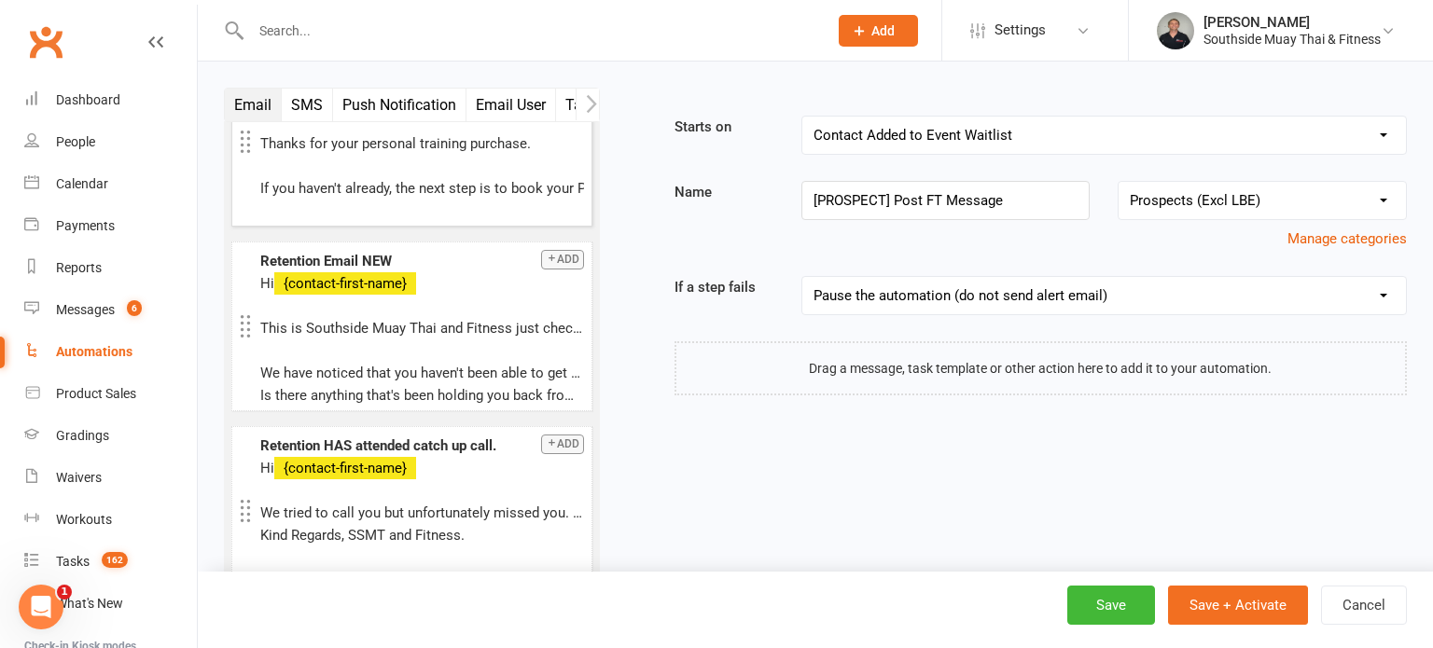
scroll to position [5410, 0]
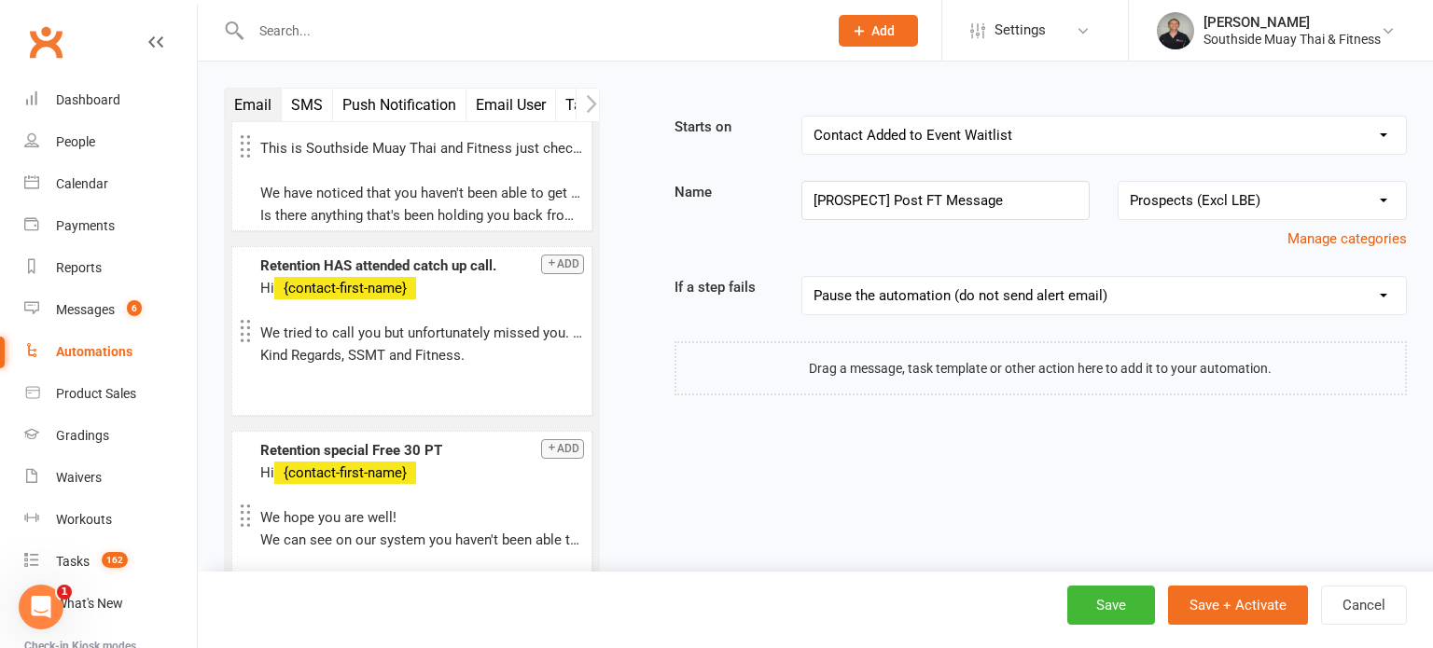
click at [307, 102] on button "SMS" at bounding box center [307, 105] width 51 height 33
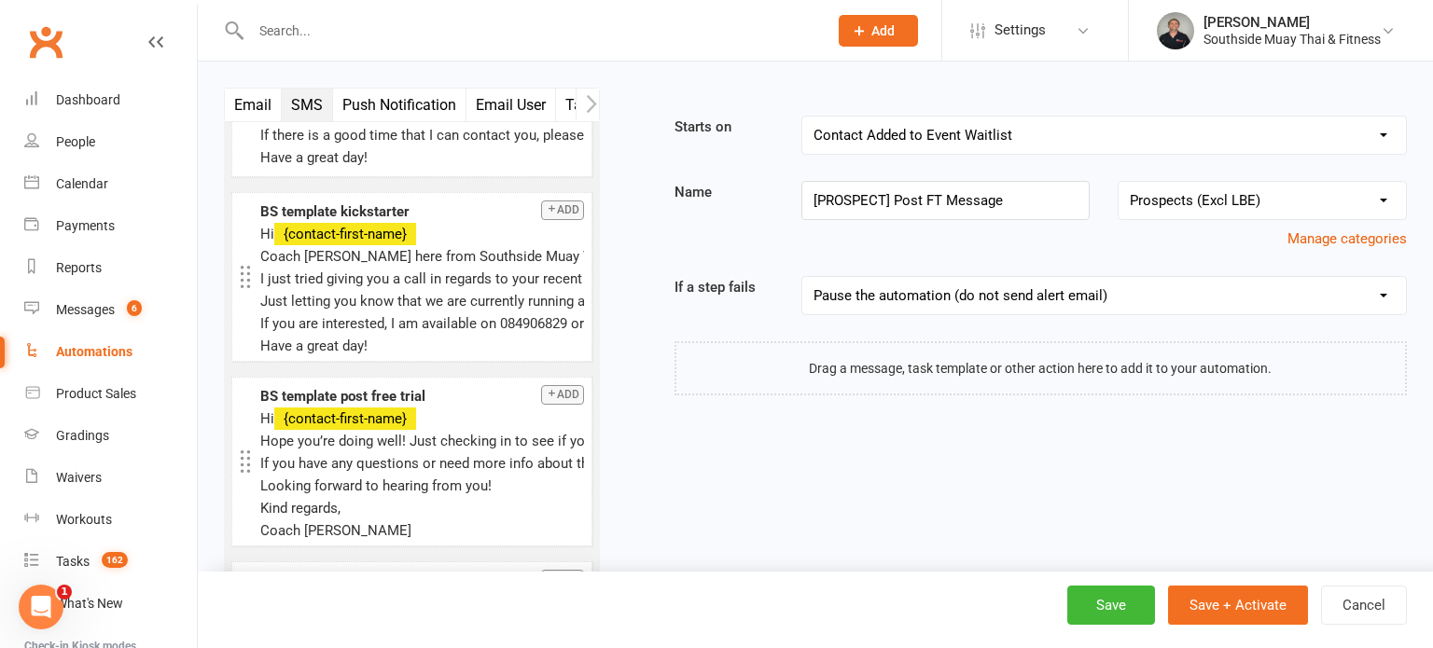
scroll to position [6781, 0]
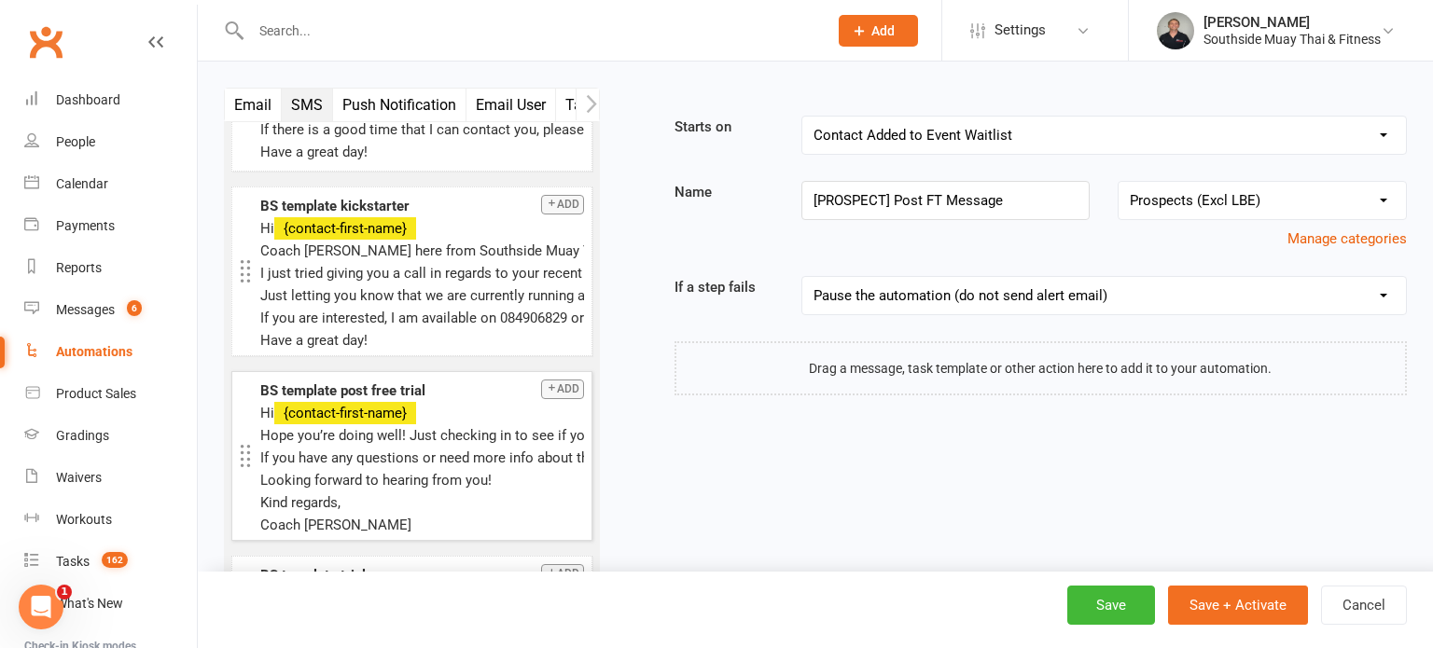
click at [558, 380] on button "Add" at bounding box center [562, 390] width 43 height 20
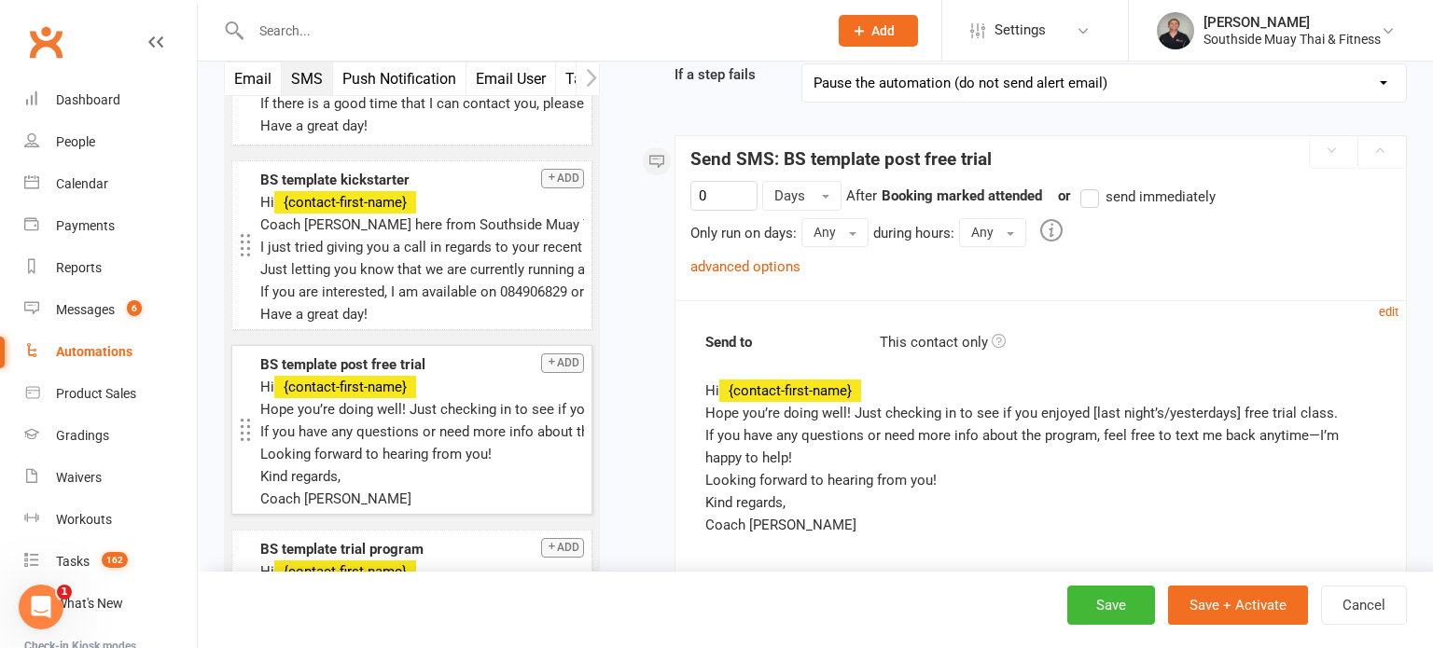
scroll to position [254, 0]
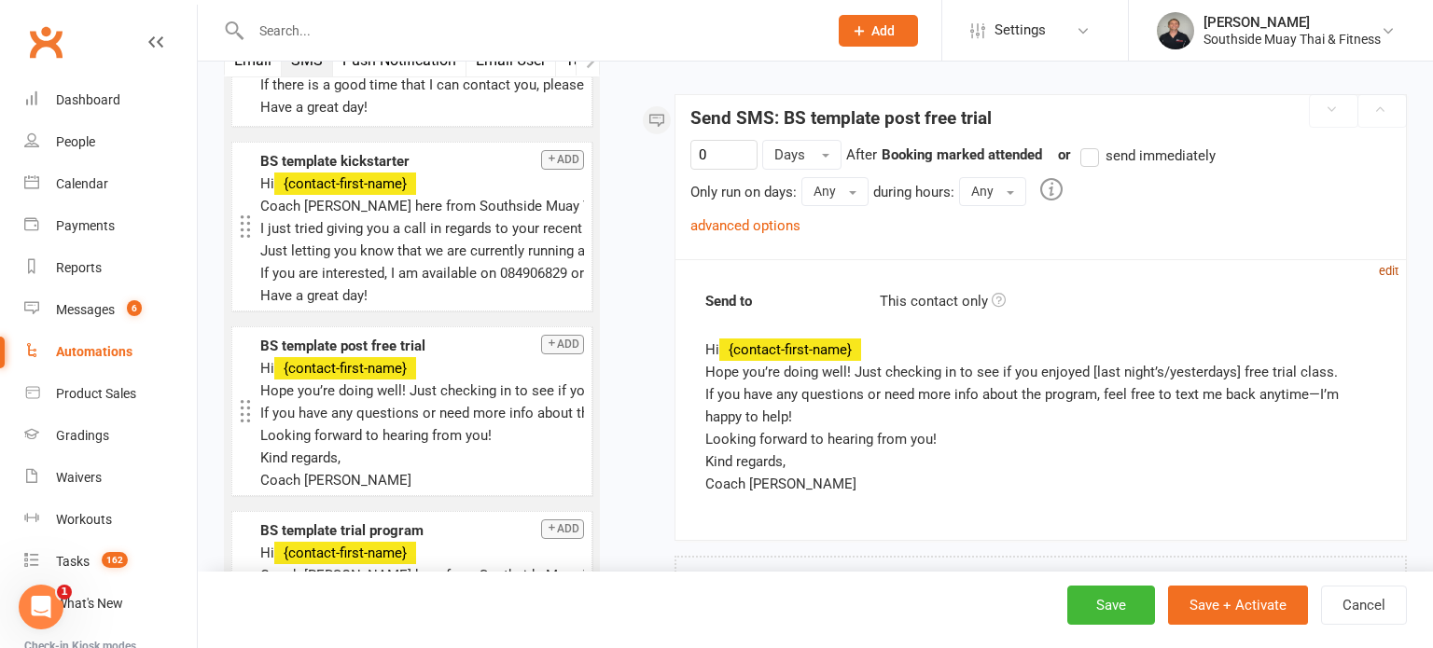
click at [1390, 265] on small "edit" at bounding box center [1389, 271] width 20 height 14
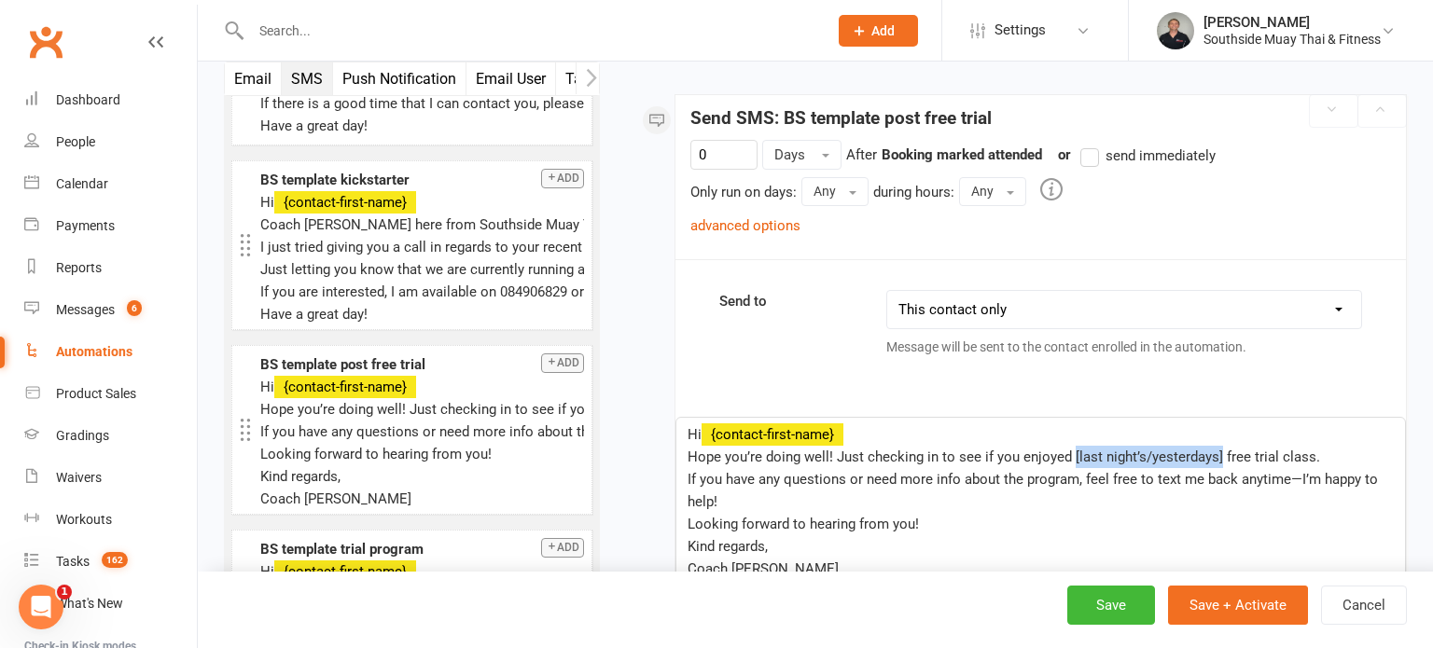
drag, startPoint x: 1070, startPoint y: 452, endPoint x: 1217, endPoint y: 444, distance: 147.6
click at [1217, 446] on p "Hope you’re doing well! Just checking in to see if you enjoyed [last night’s/ye…" at bounding box center [1040, 457] width 706 height 22
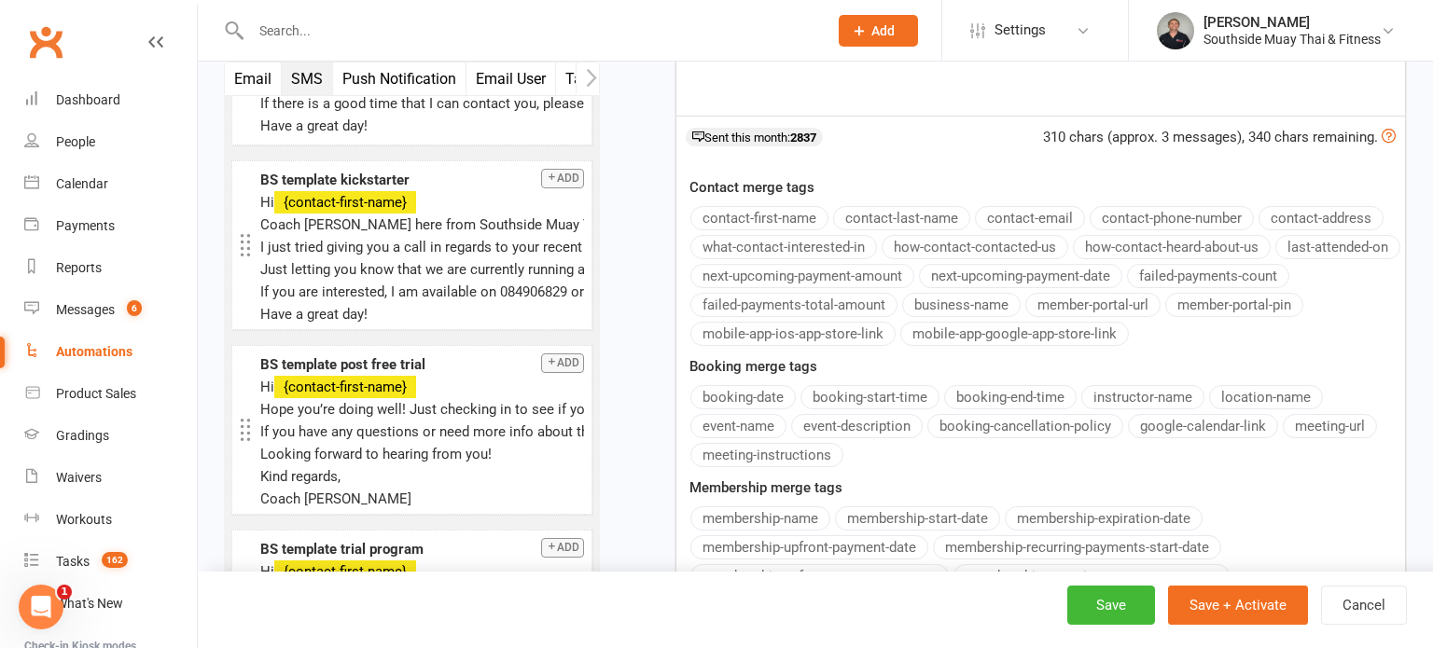
scroll to position [1040, 0]
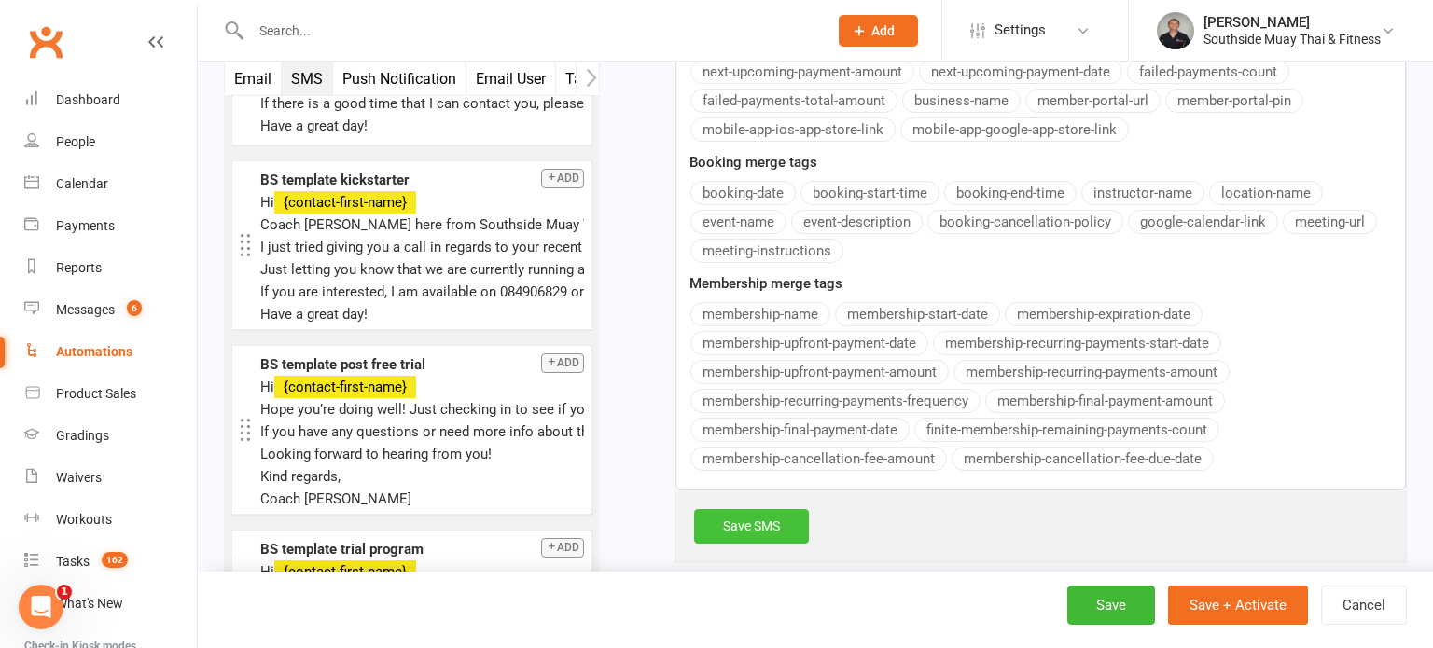
click at [719, 519] on link "Save SMS" at bounding box center [751, 526] width 115 height 34
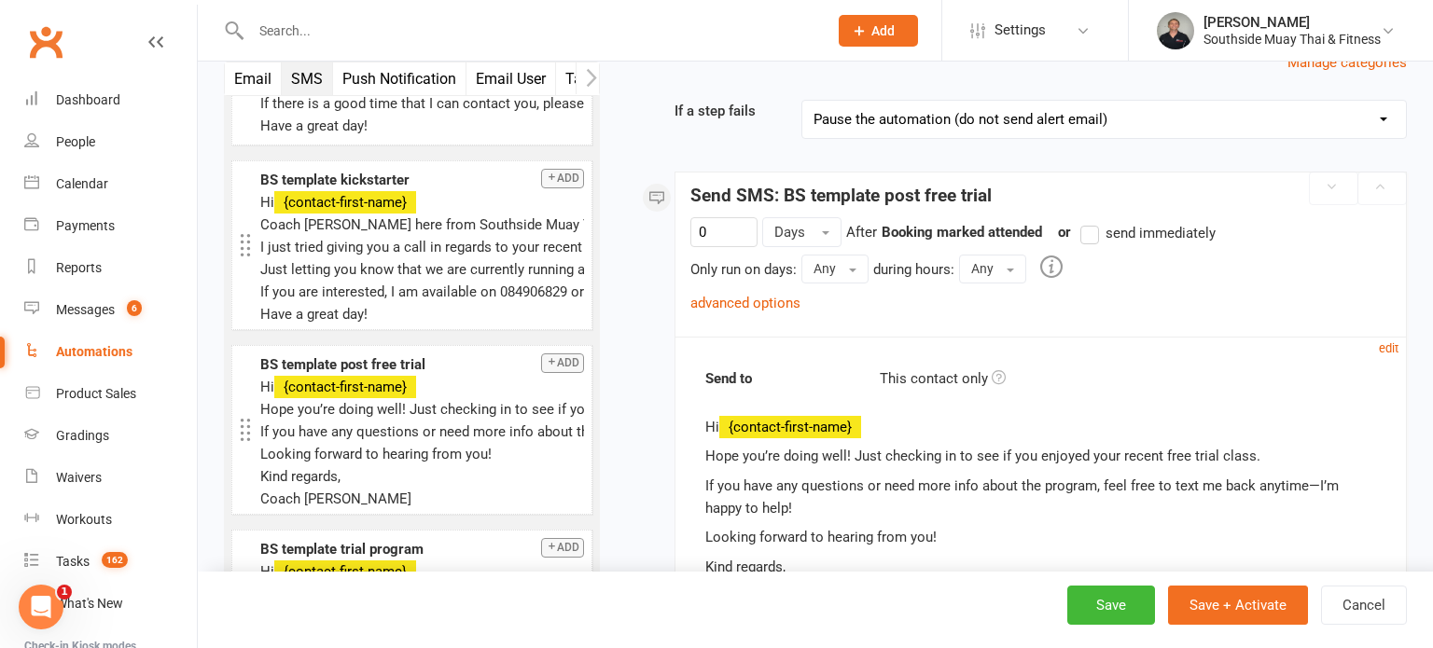
scroll to position [173, 0]
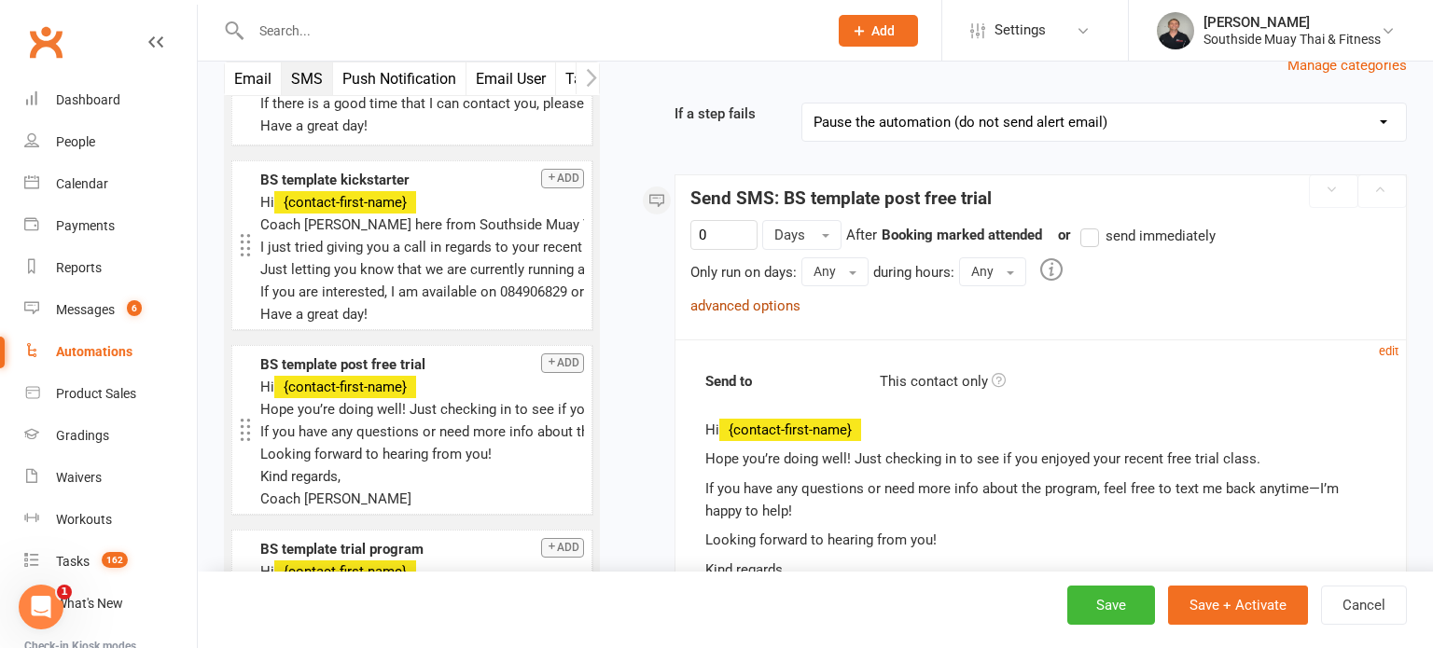
click at [712, 306] on link "advanced options" at bounding box center [745, 306] width 110 height 17
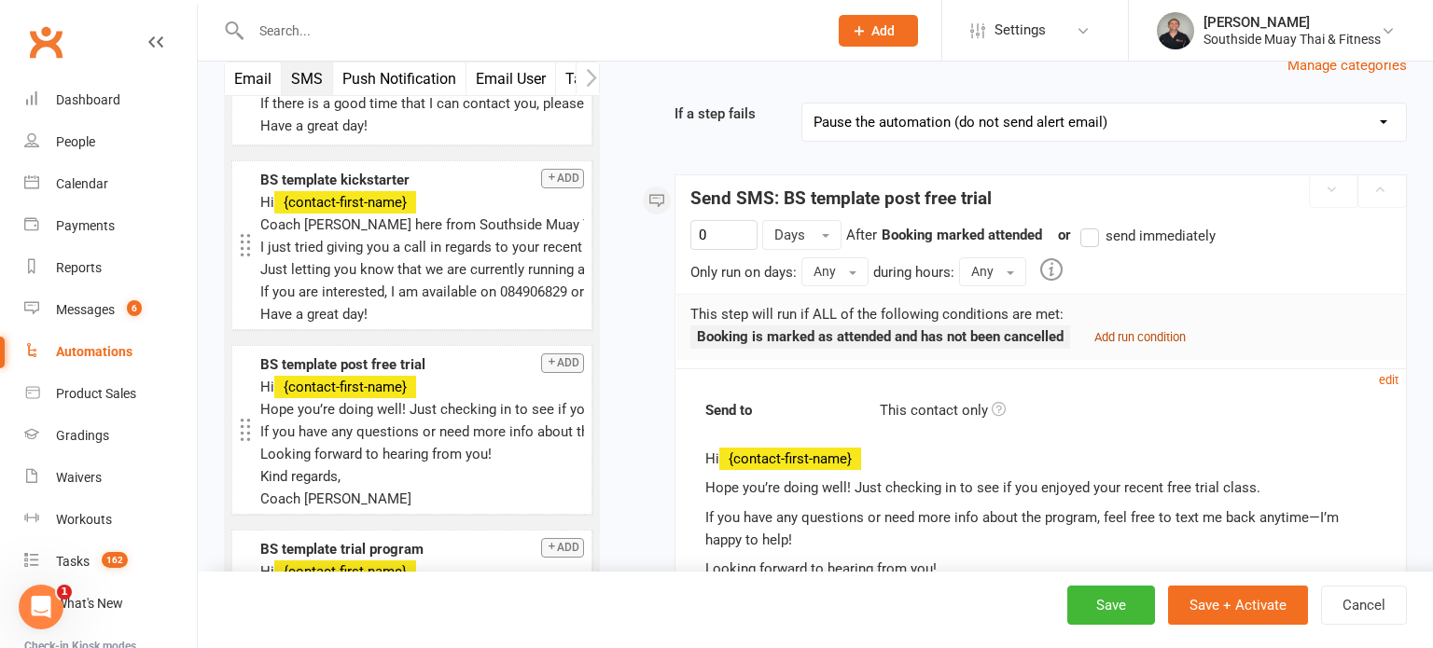
click at [1129, 334] on small "Add run condition" at bounding box center [1139, 337] width 91 height 14
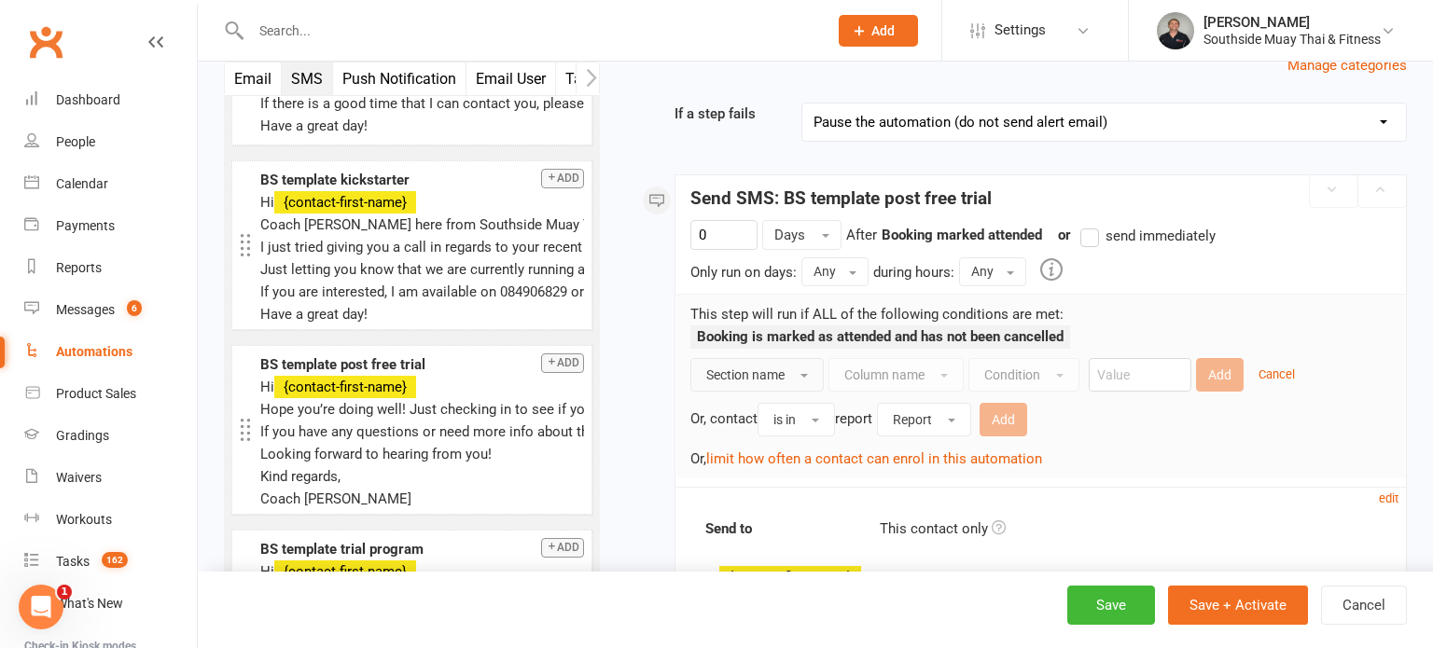
click at [726, 370] on span "Section name" at bounding box center [745, 375] width 78 height 15
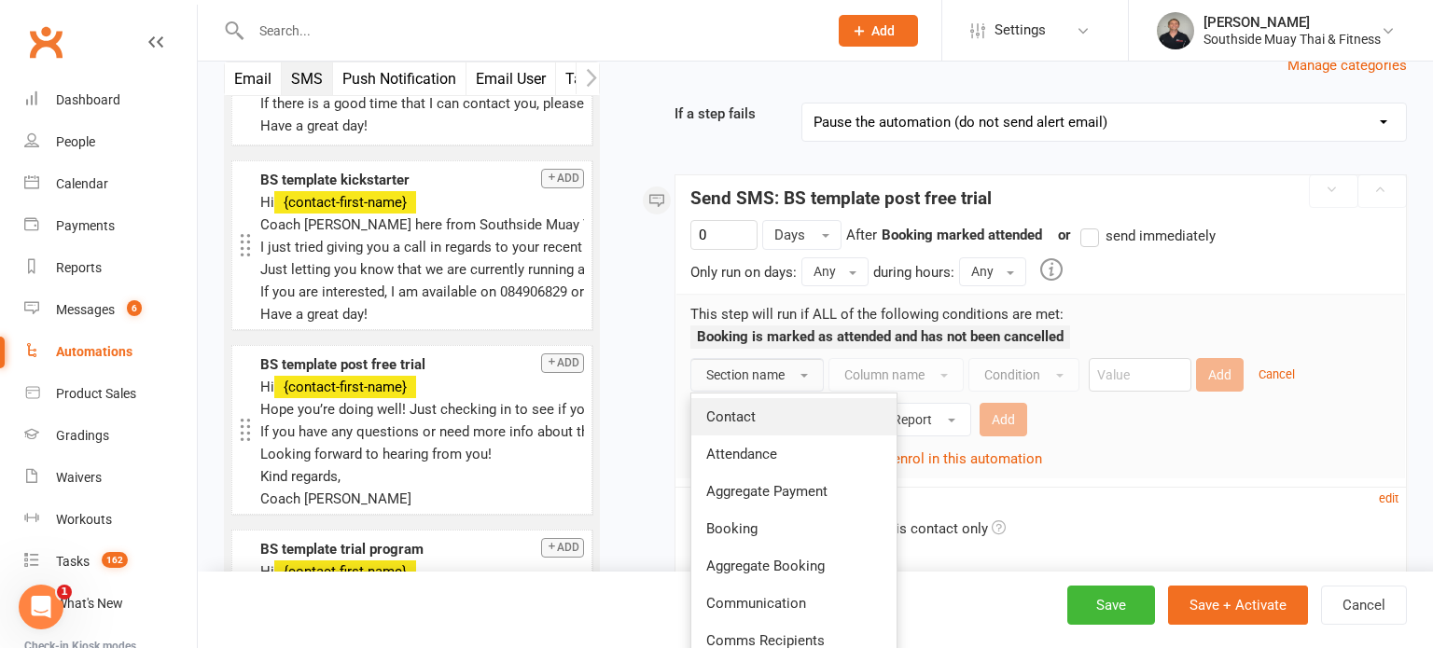
click at [740, 412] on span "Contact" at bounding box center [730, 417] width 49 height 17
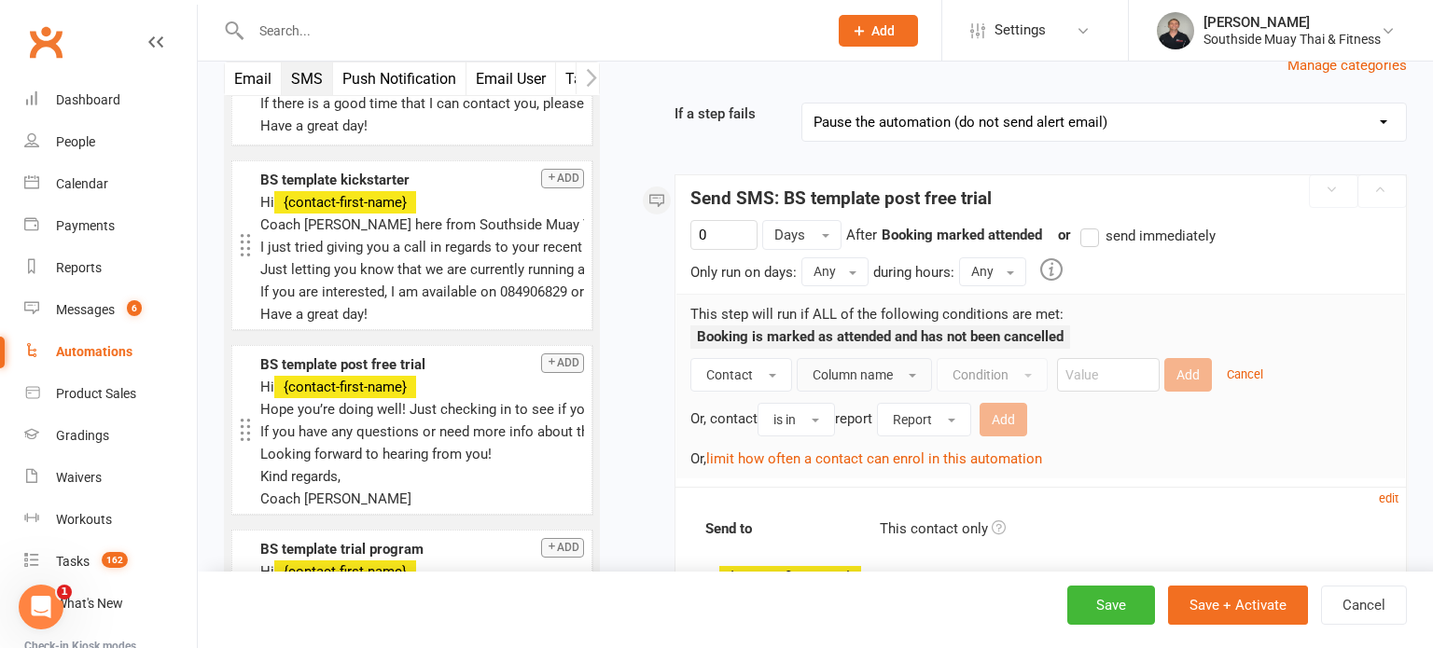
click at [860, 359] on button "Column name" at bounding box center [864, 375] width 135 height 34
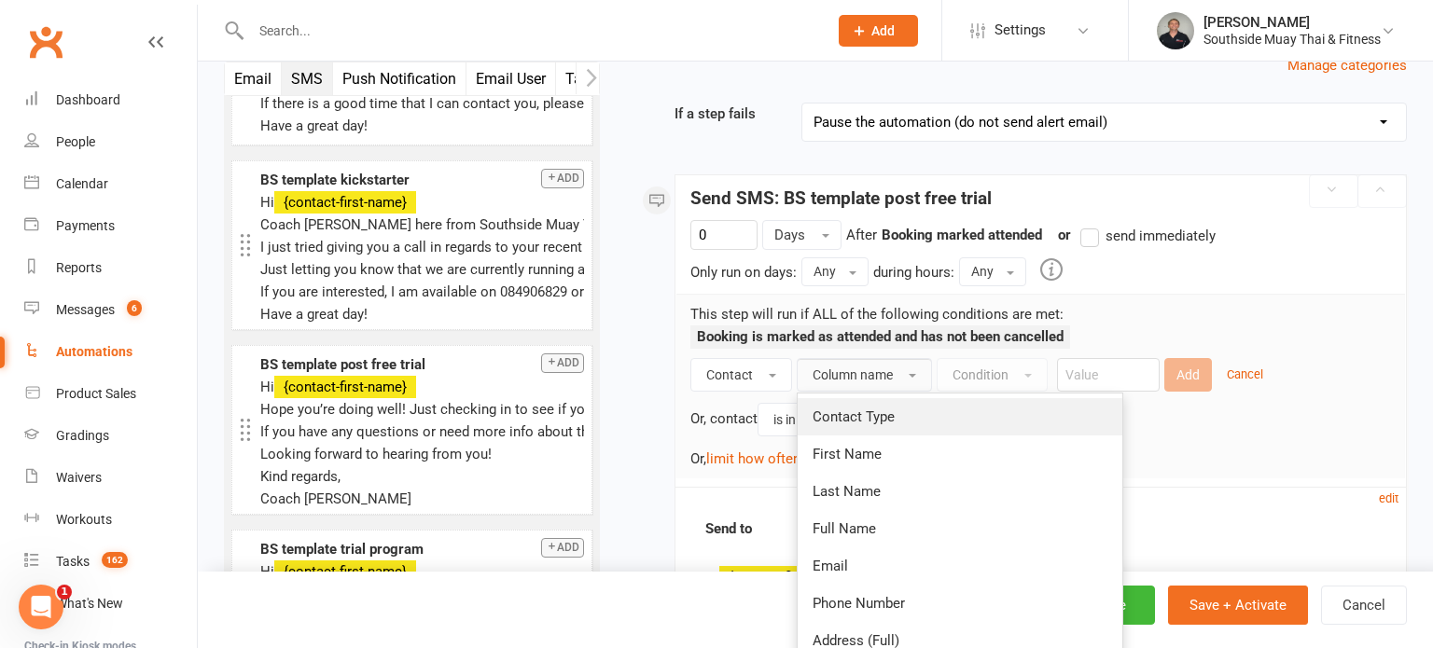
click at [882, 403] on link "Contact Type" at bounding box center [960, 416] width 325 height 37
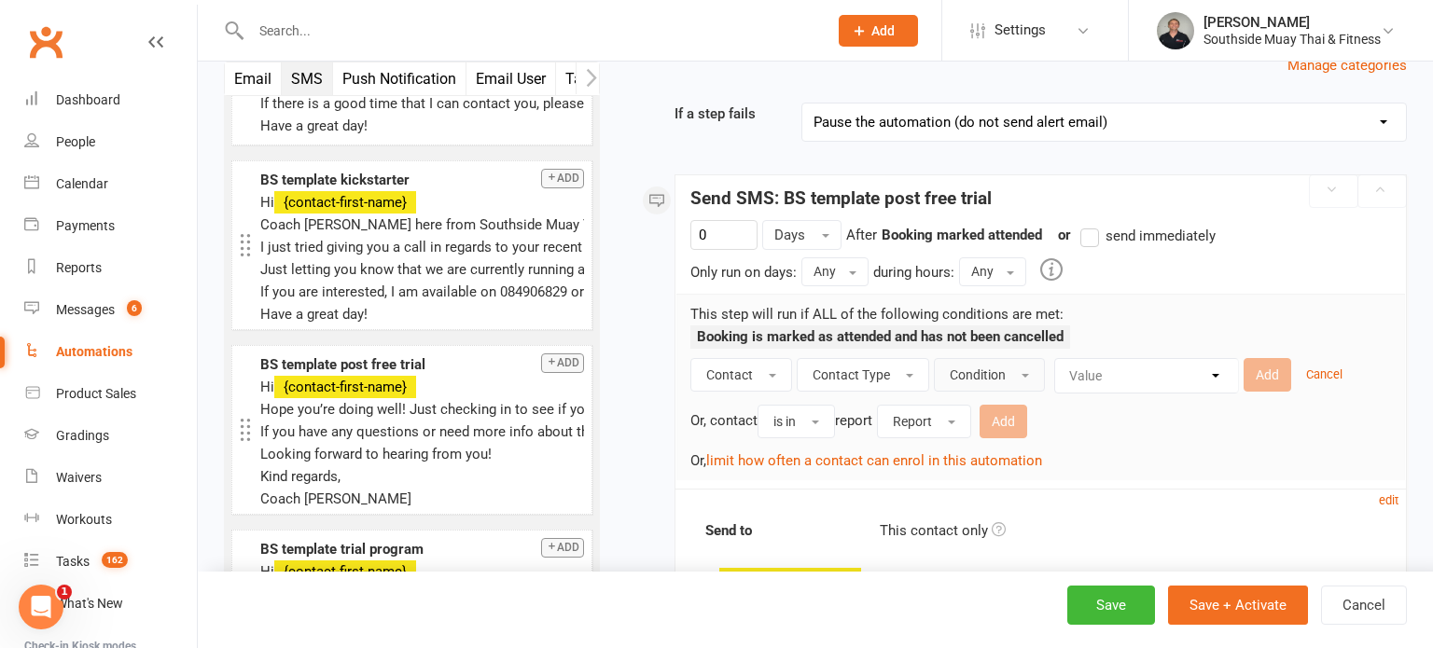
click at [953, 370] on span "Condition" at bounding box center [978, 375] width 56 height 15
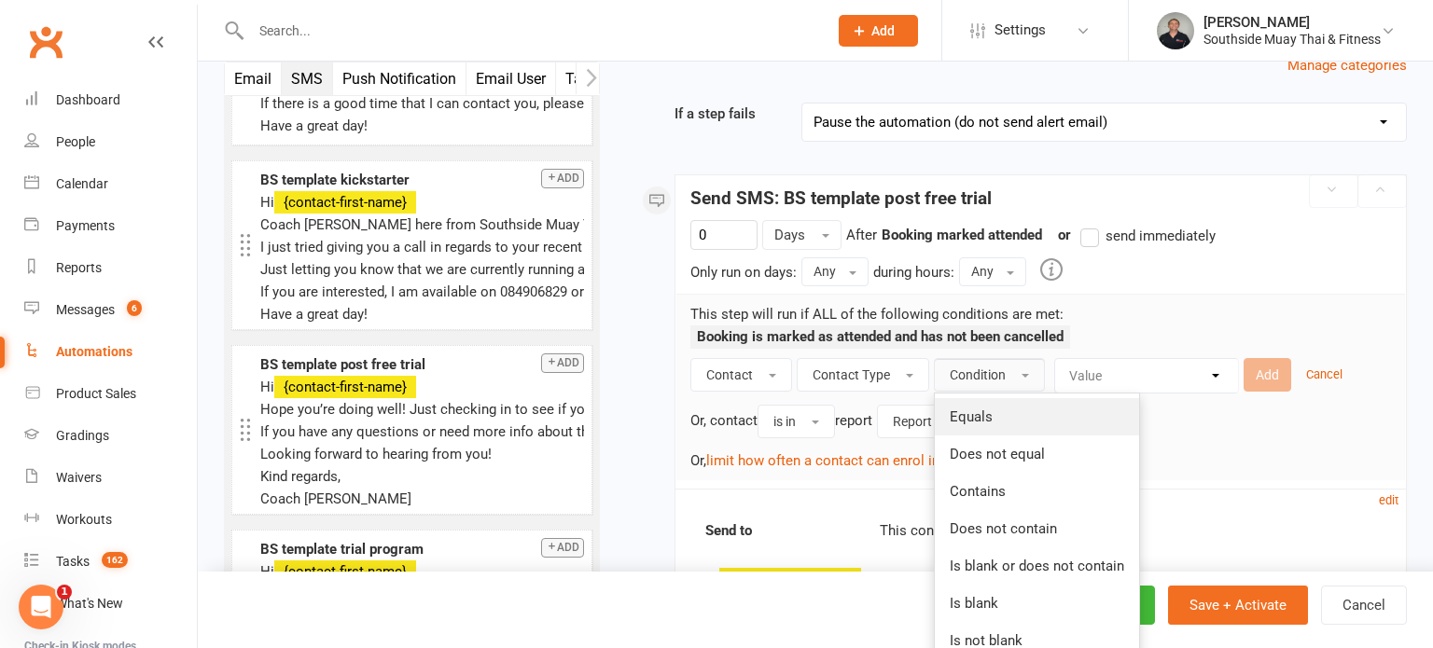
click at [973, 404] on link "Equals" at bounding box center [1037, 416] width 204 height 37
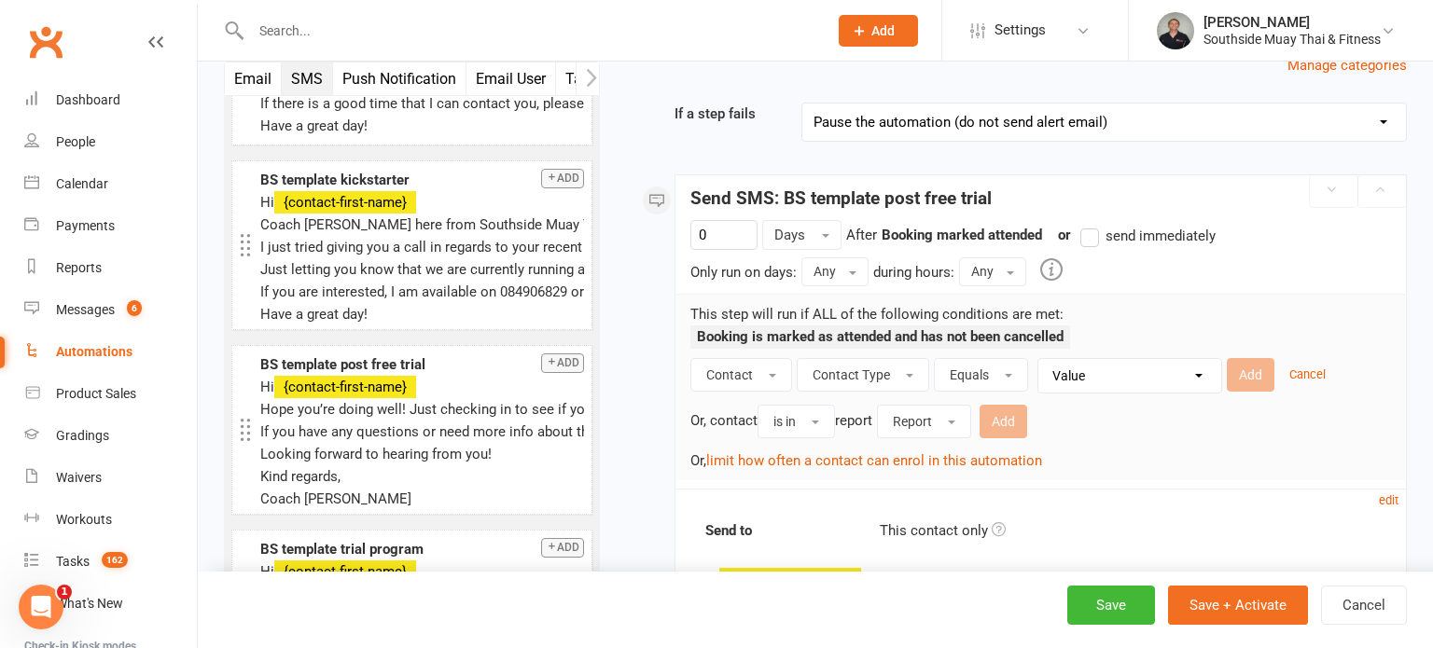
click at [1082, 376] on select "Value Member Prospect Non-attending Contact" at bounding box center [1134, 376] width 183 height 34
select select "1"
click at [1043, 359] on select "Value Member Prospect Non-attending Contact" at bounding box center [1134, 376] width 183 height 34
click at [1245, 367] on button "Add" at bounding box center [1251, 375] width 48 height 34
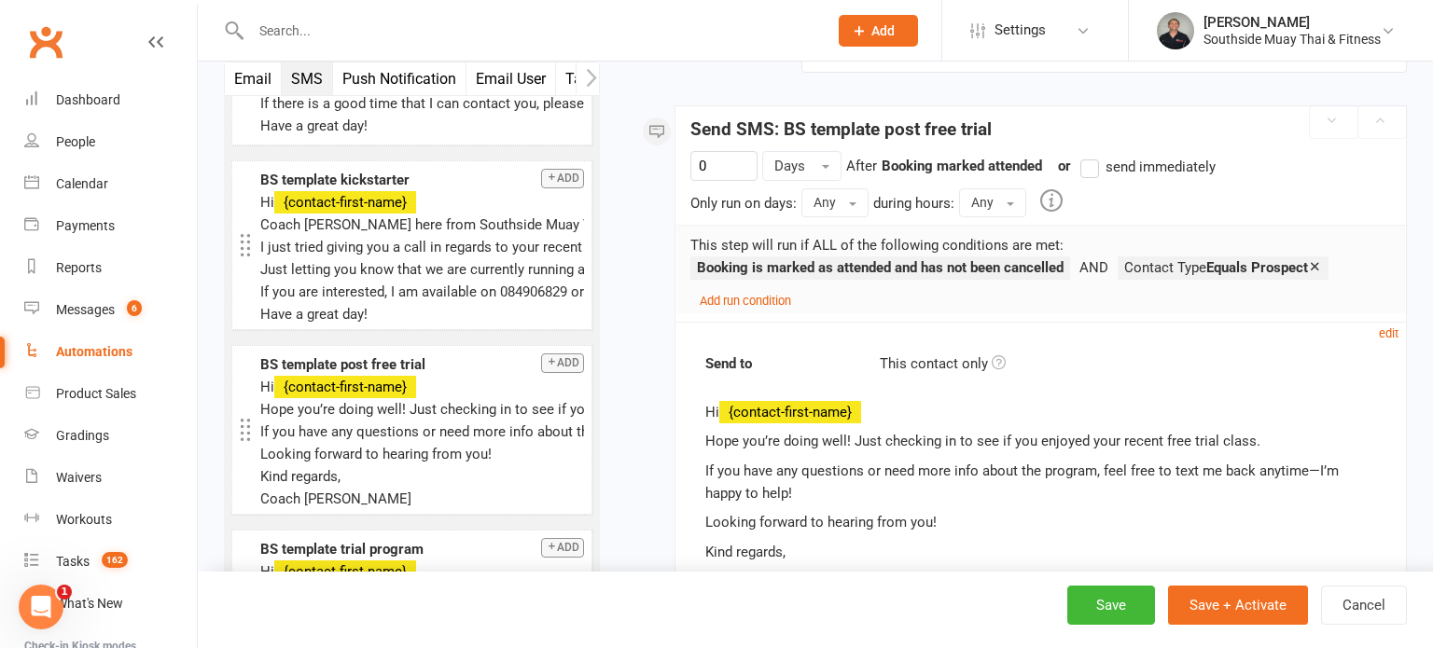
scroll to position [209, 0]
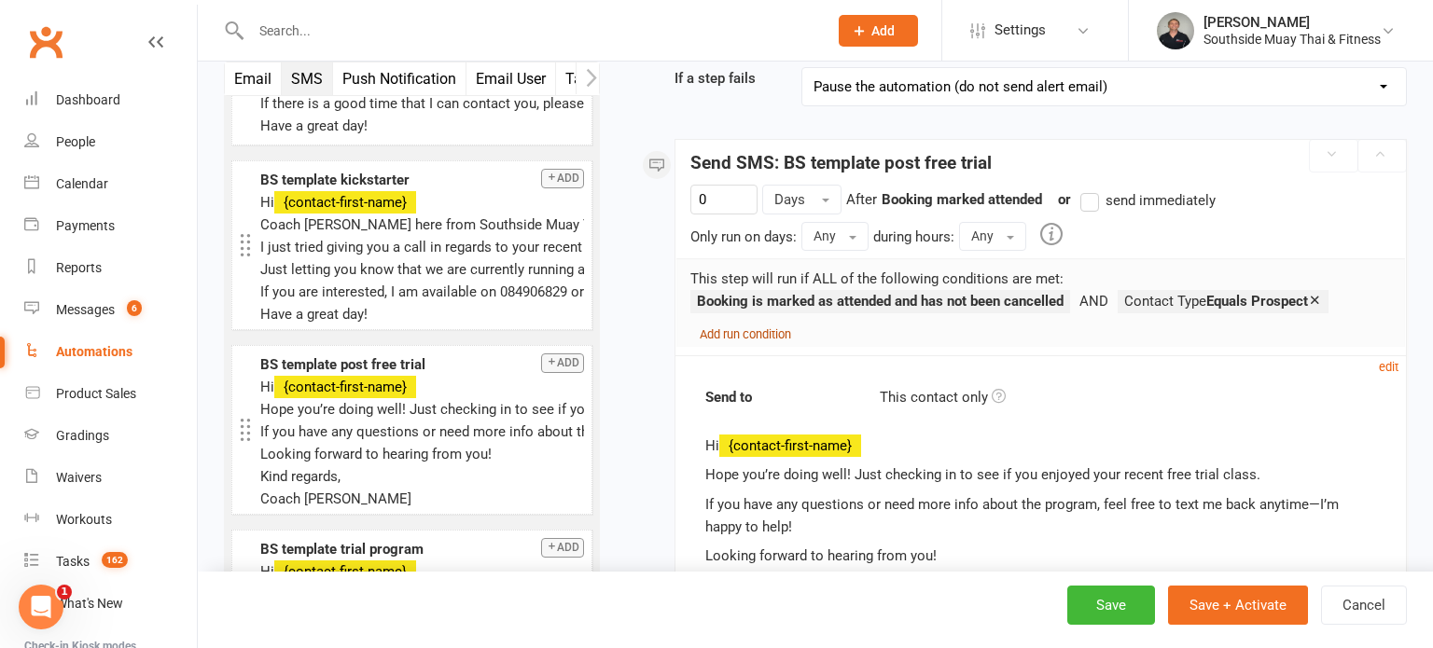
click at [727, 335] on small "Add run condition" at bounding box center [745, 334] width 91 height 14
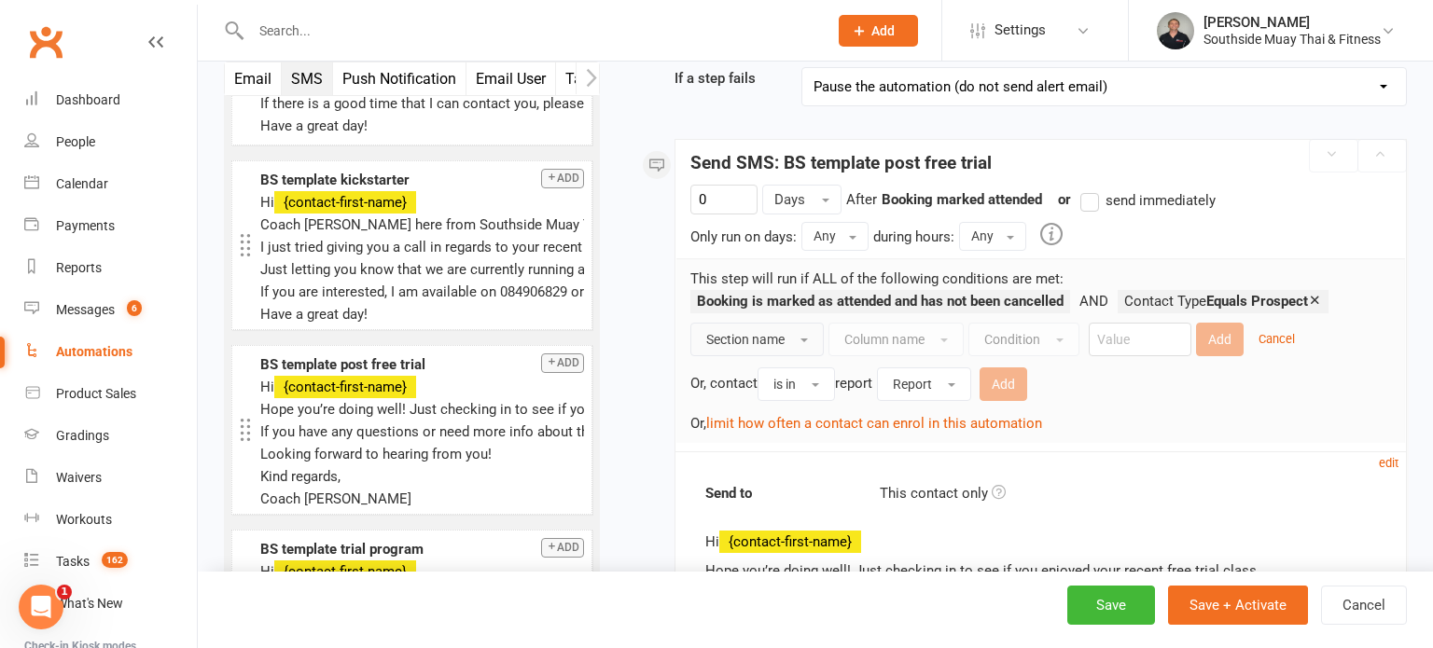
click at [796, 330] on button "Section name" at bounding box center [756, 340] width 133 height 34
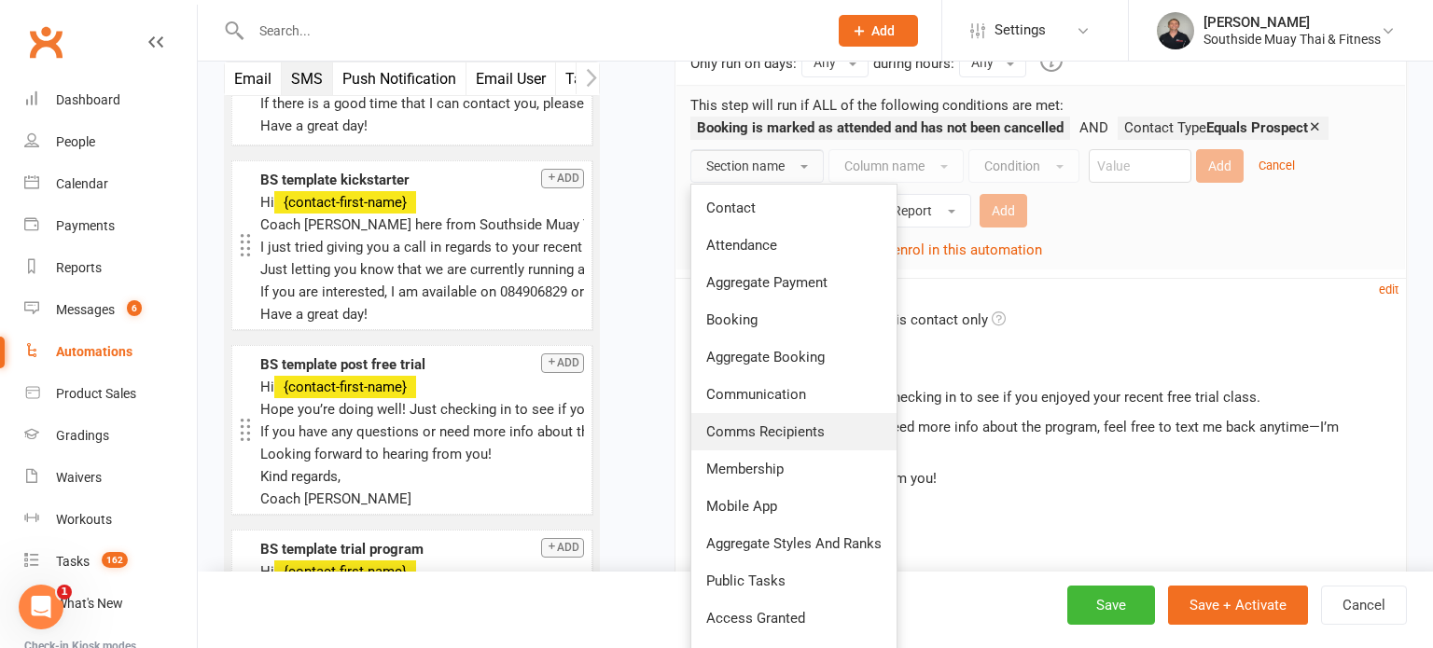
scroll to position [396, 0]
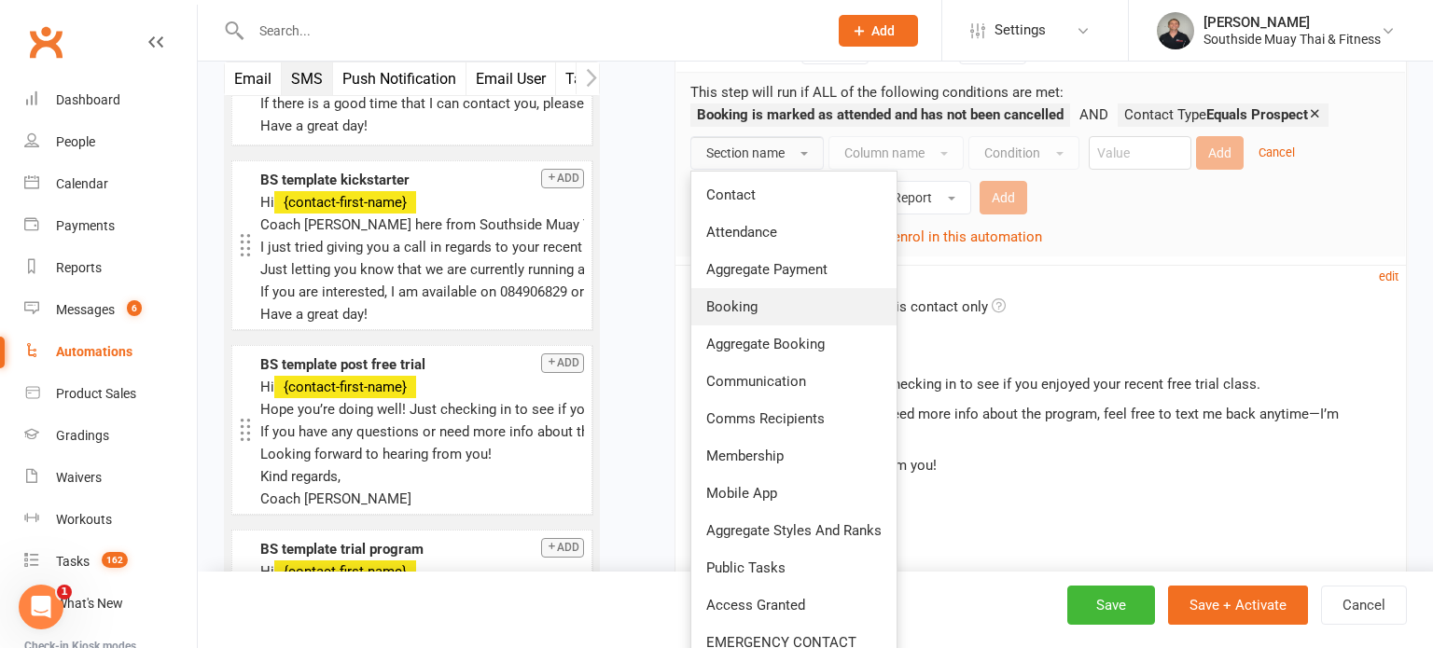
click at [763, 300] on link "Booking" at bounding box center [793, 306] width 205 height 37
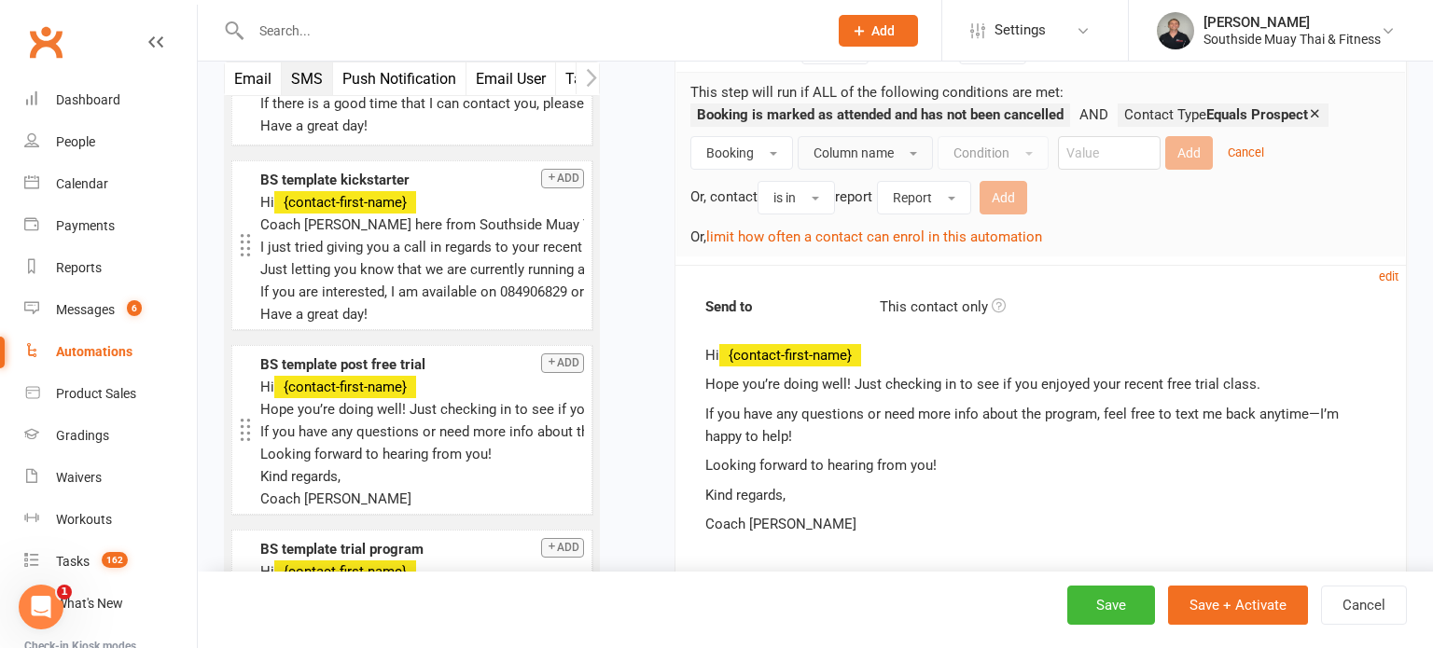
click at [838, 148] on span "Column name" at bounding box center [853, 153] width 80 height 15
click at [844, 149] on span "Column name" at bounding box center [853, 153] width 80 height 15
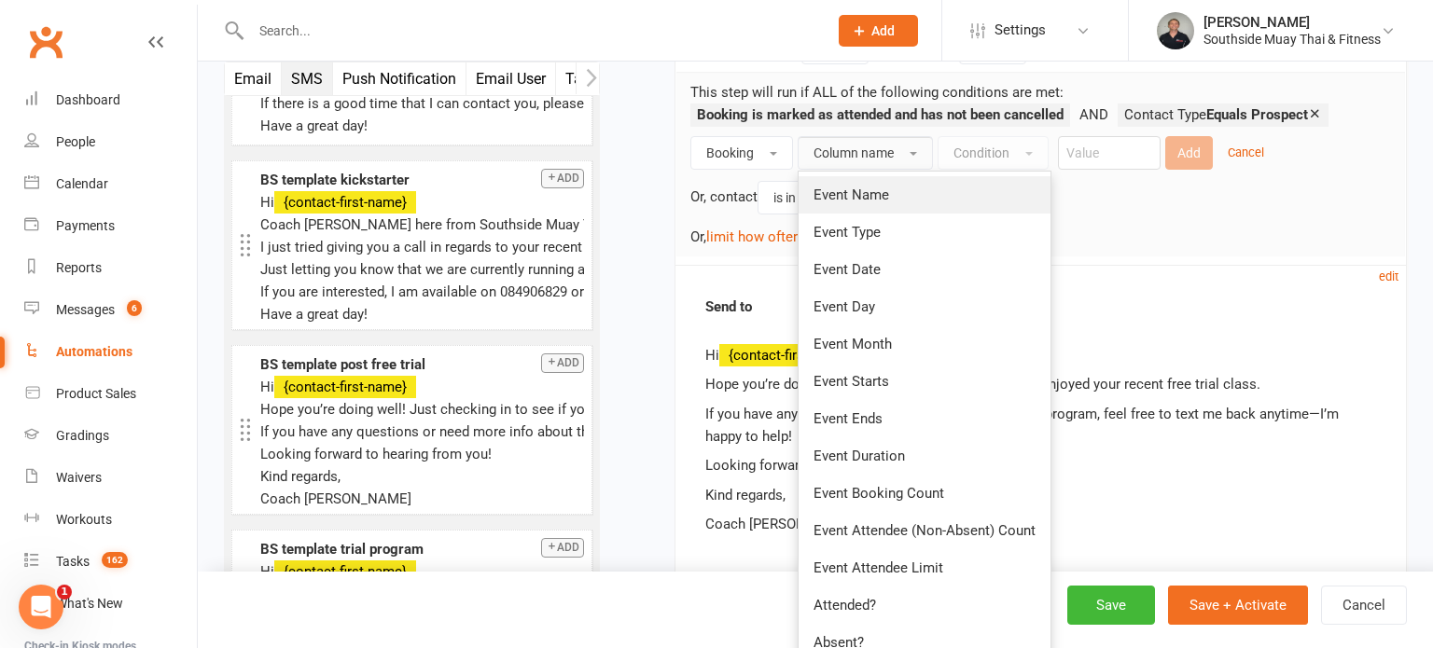
click at [866, 201] on span "Event Name" at bounding box center [851, 195] width 76 height 17
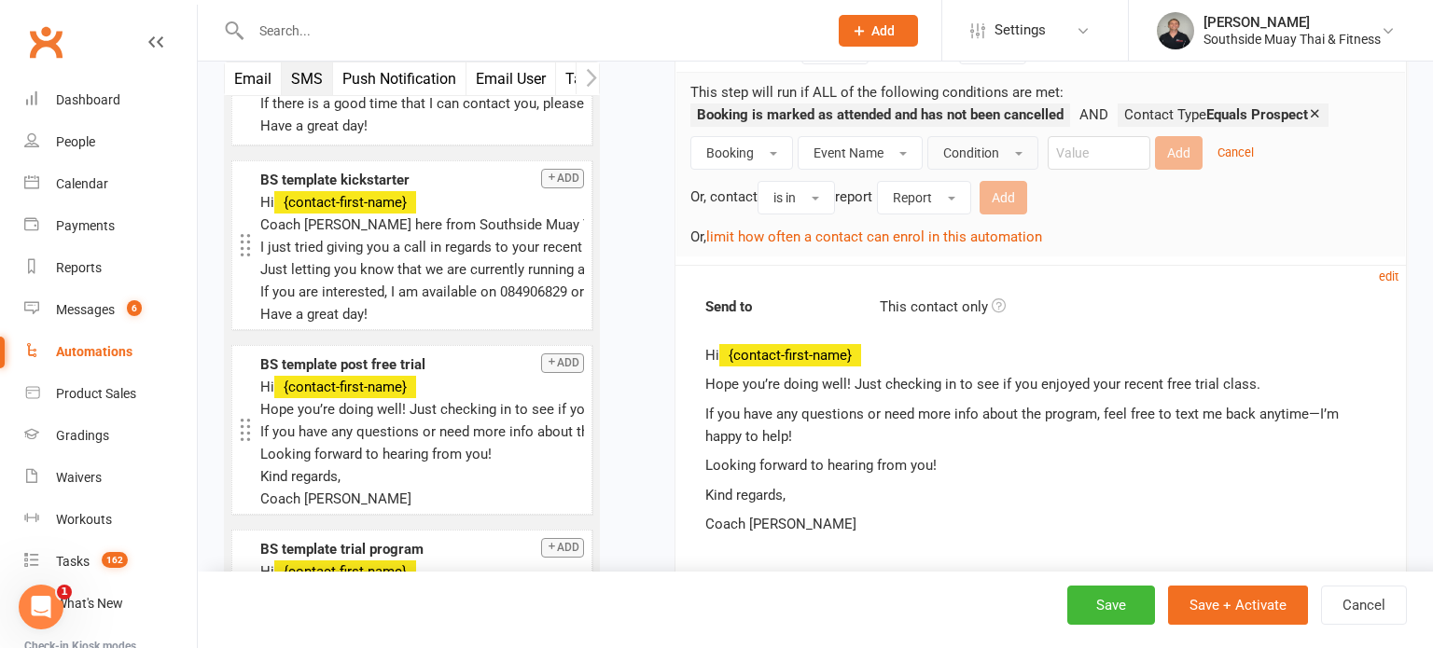
click at [964, 146] on span "Condition" at bounding box center [971, 153] width 56 height 15
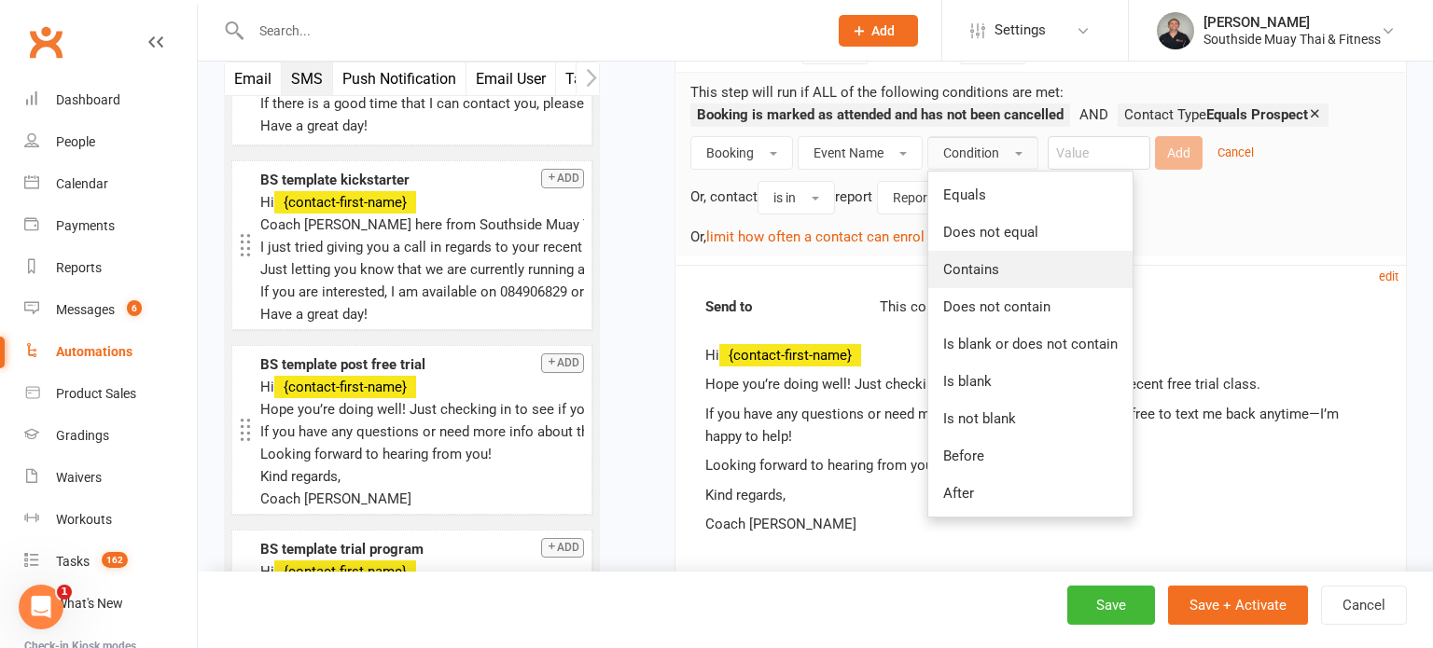
click at [974, 262] on span "Contains" at bounding box center [971, 269] width 56 height 17
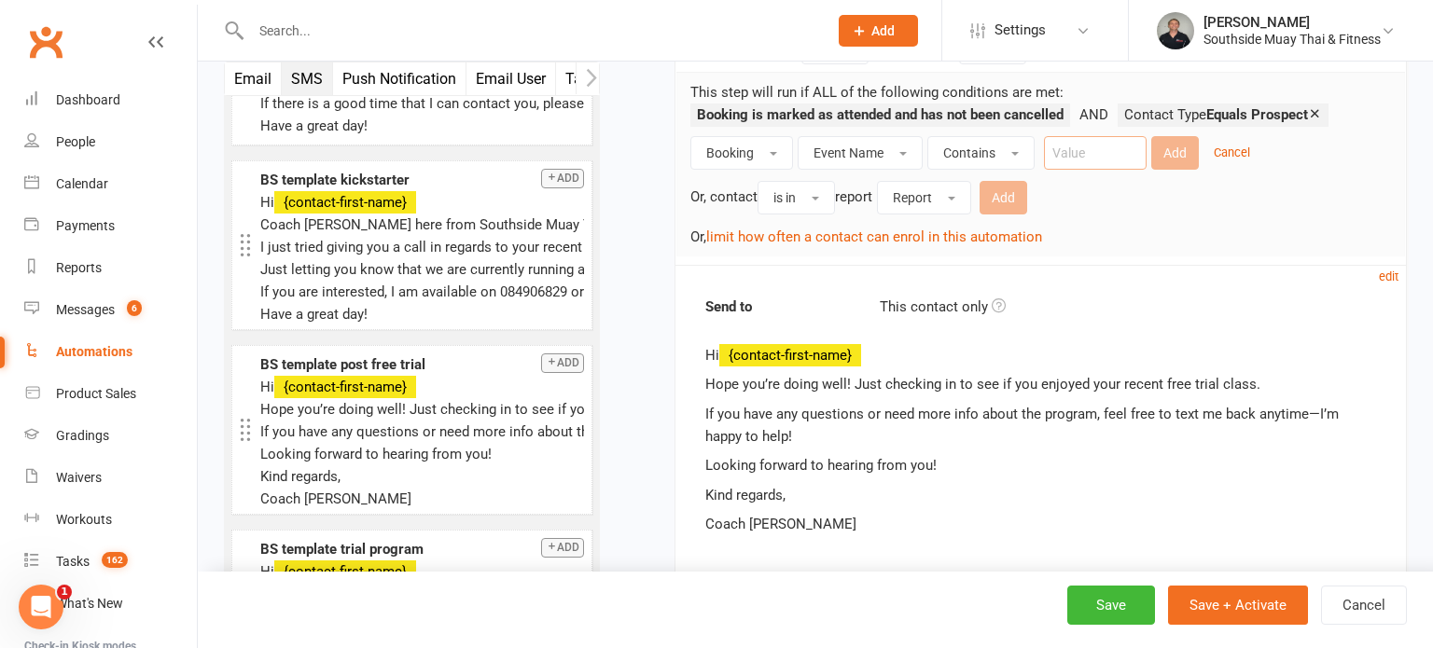
click at [1084, 143] on input "text" at bounding box center [1095, 153] width 103 height 34
paste input "Free Trial:"
type input "Free Trial:"
click at [1173, 151] on button "Add" at bounding box center [1175, 153] width 48 height 34
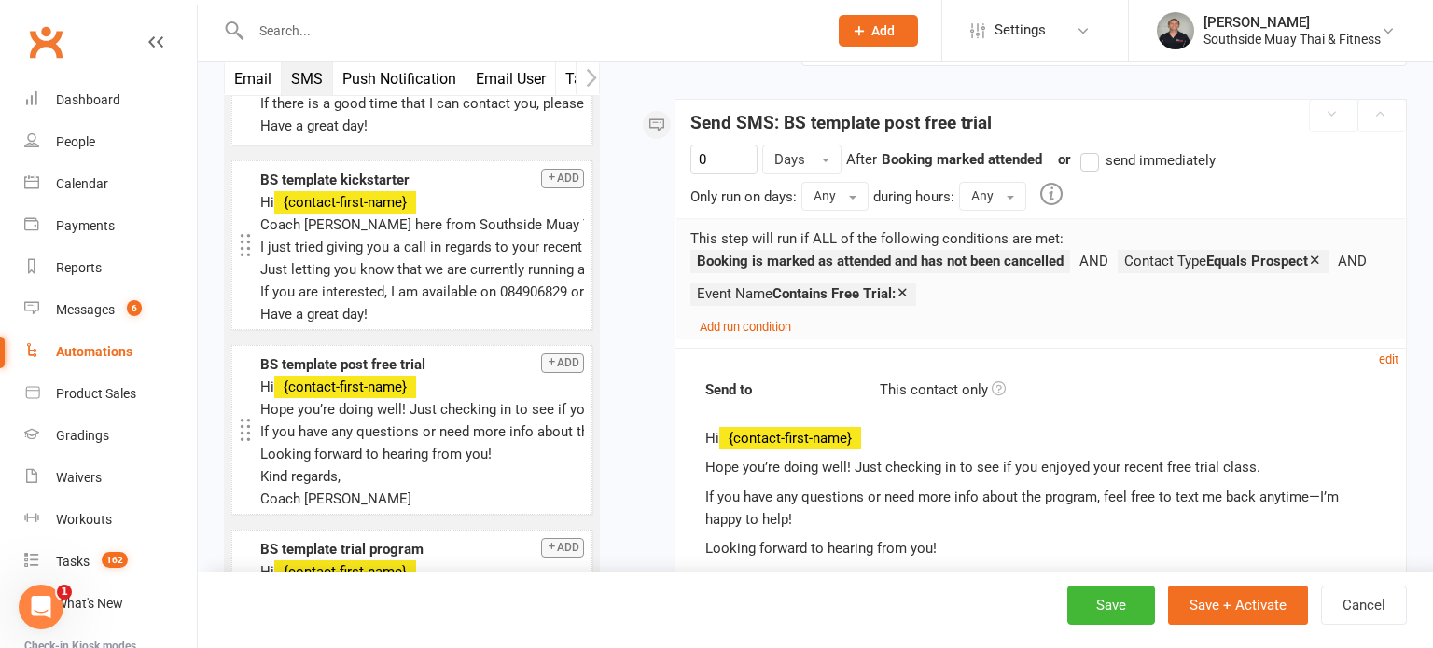
scroll to position [248, 0]
click at [777, 160] on span "Days" at bounding box center [789, 160] width 31 height 17
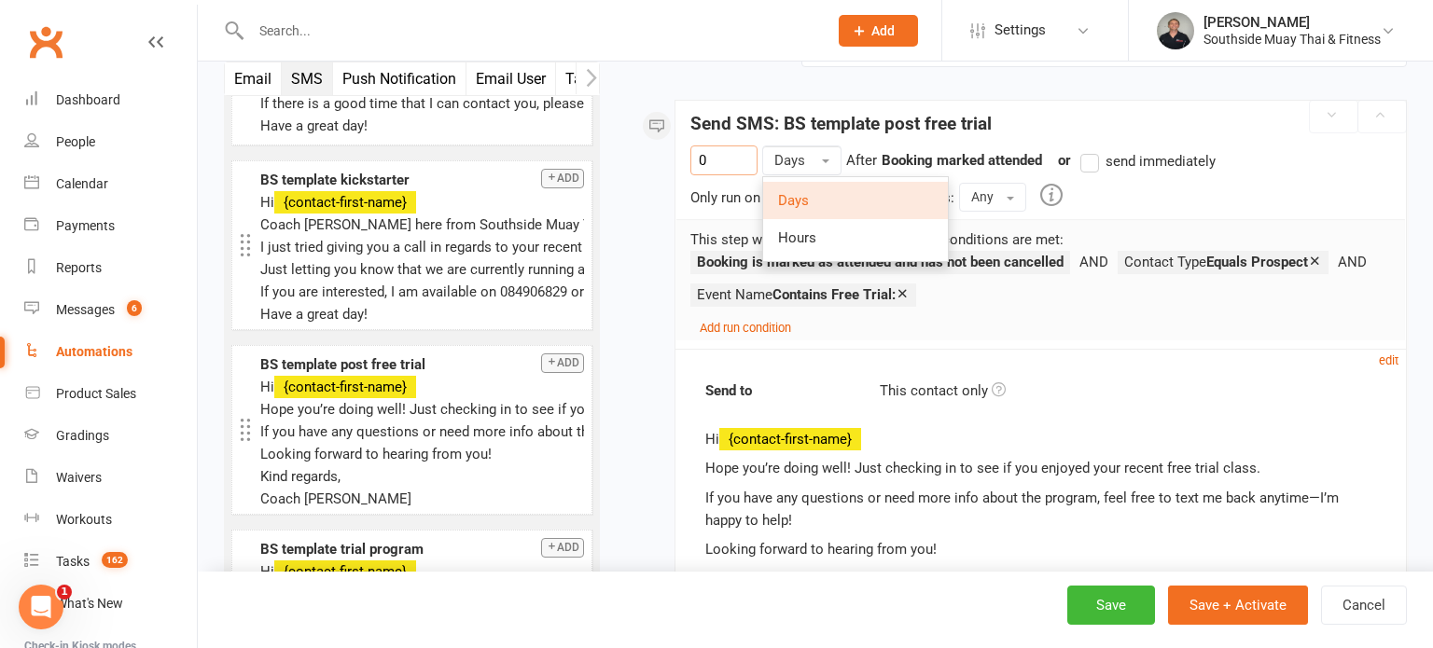
click at [703, 158] on input "0" at bounding box center [723, 161] width 67 height 30
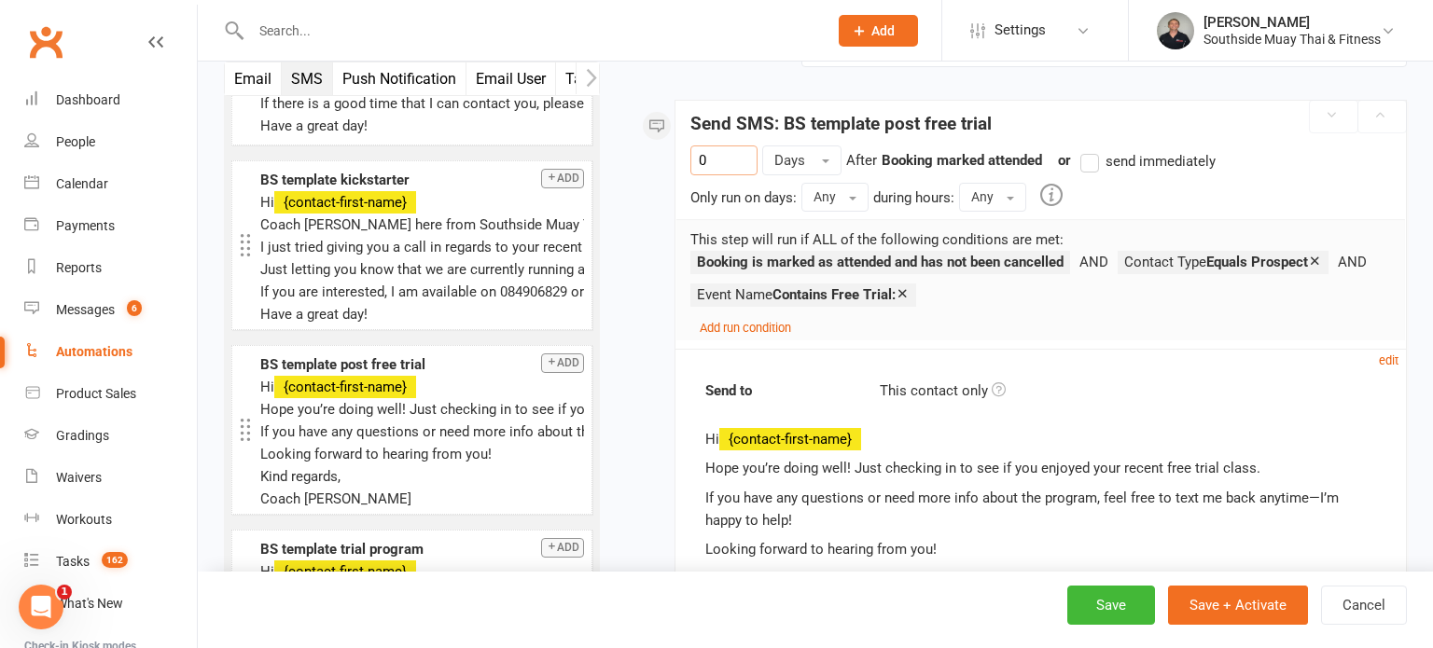
click at [703, 158] on input "0" at bounding box center [723, 161] width 67 height 30
type input "1"
click at [840, 197] on button "Any" at bounding box center [834, 197] width 67 height 28
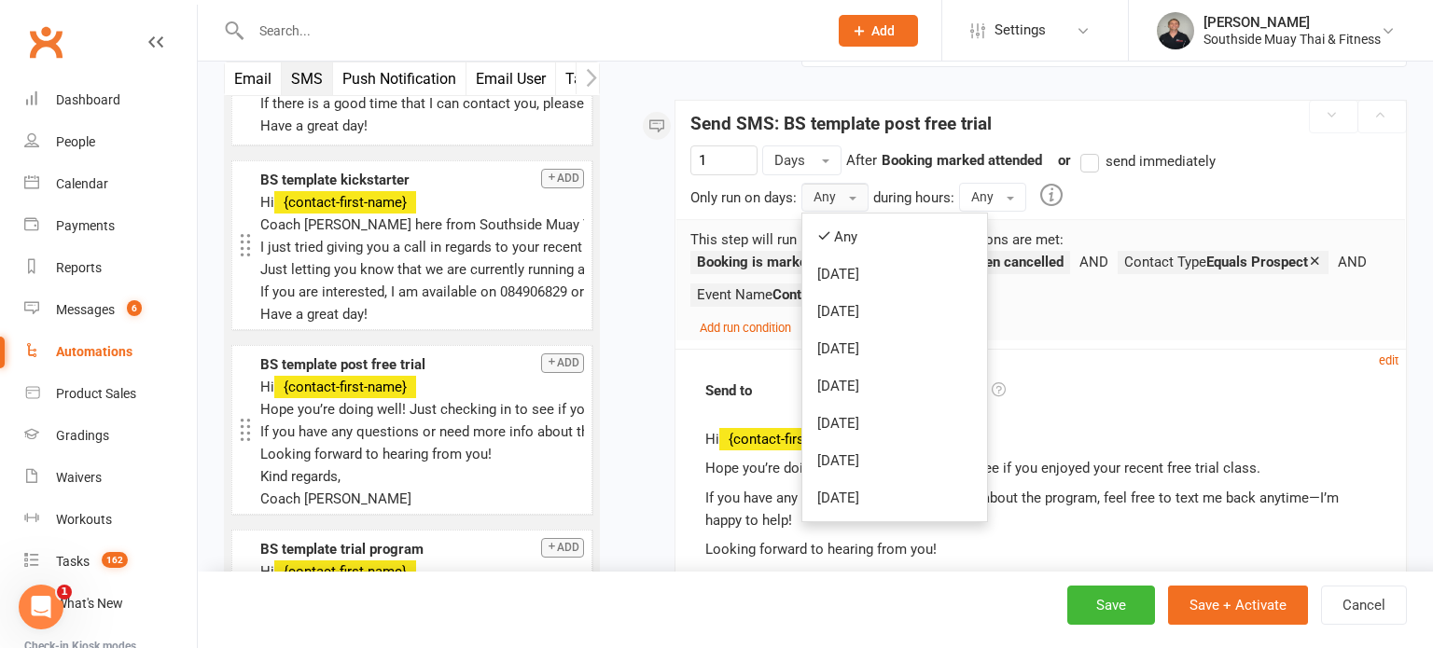
click at [840, 197] on button "Any" at bounding box center [834, 197] width 67 height 28
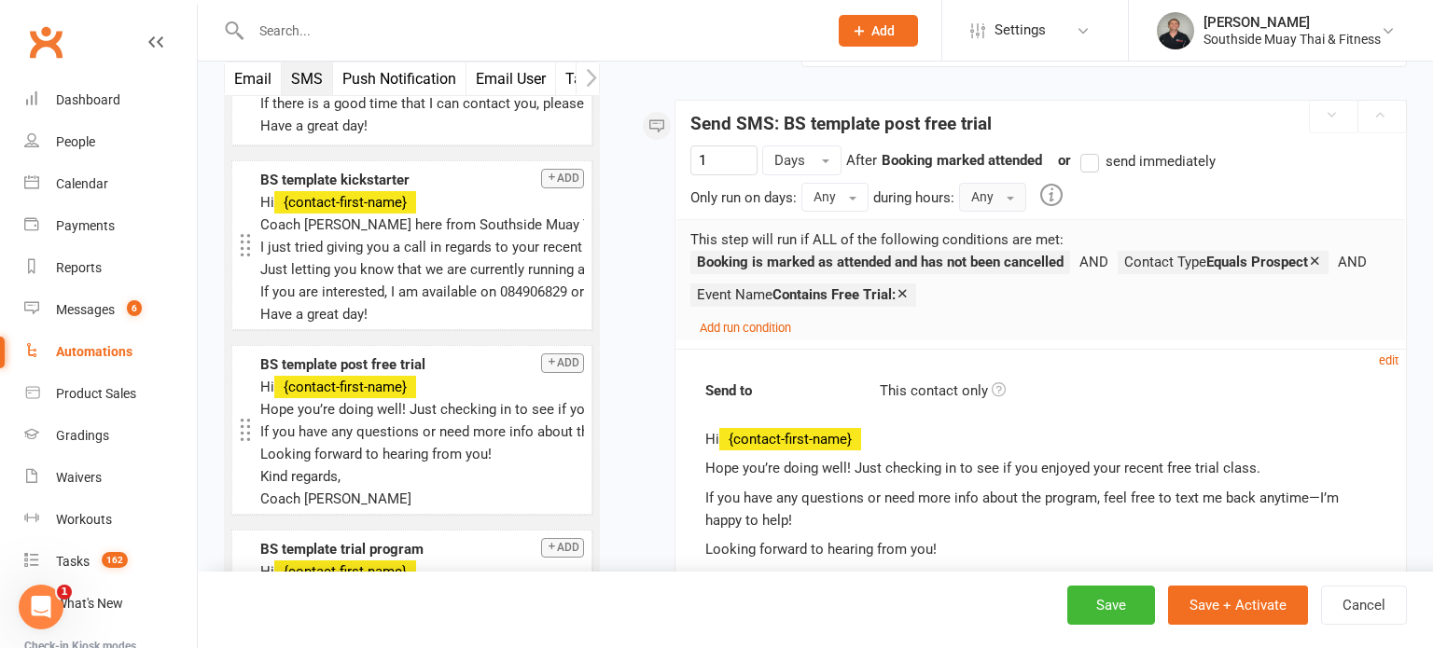
click at [995, 198] on button "Any" at bounding box center [992, 197] width 67 height 28
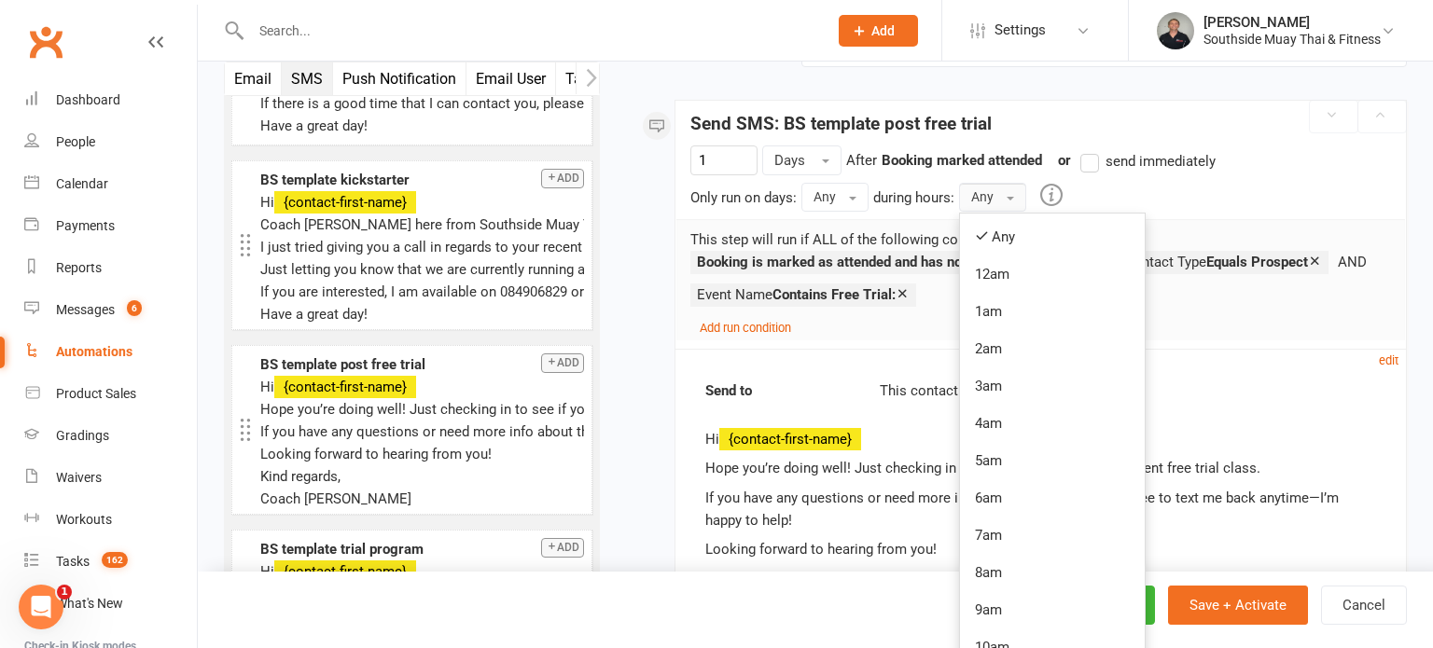
click at [995, 198] on button "Any" at bounding box center [992, 197] width 67 height 28
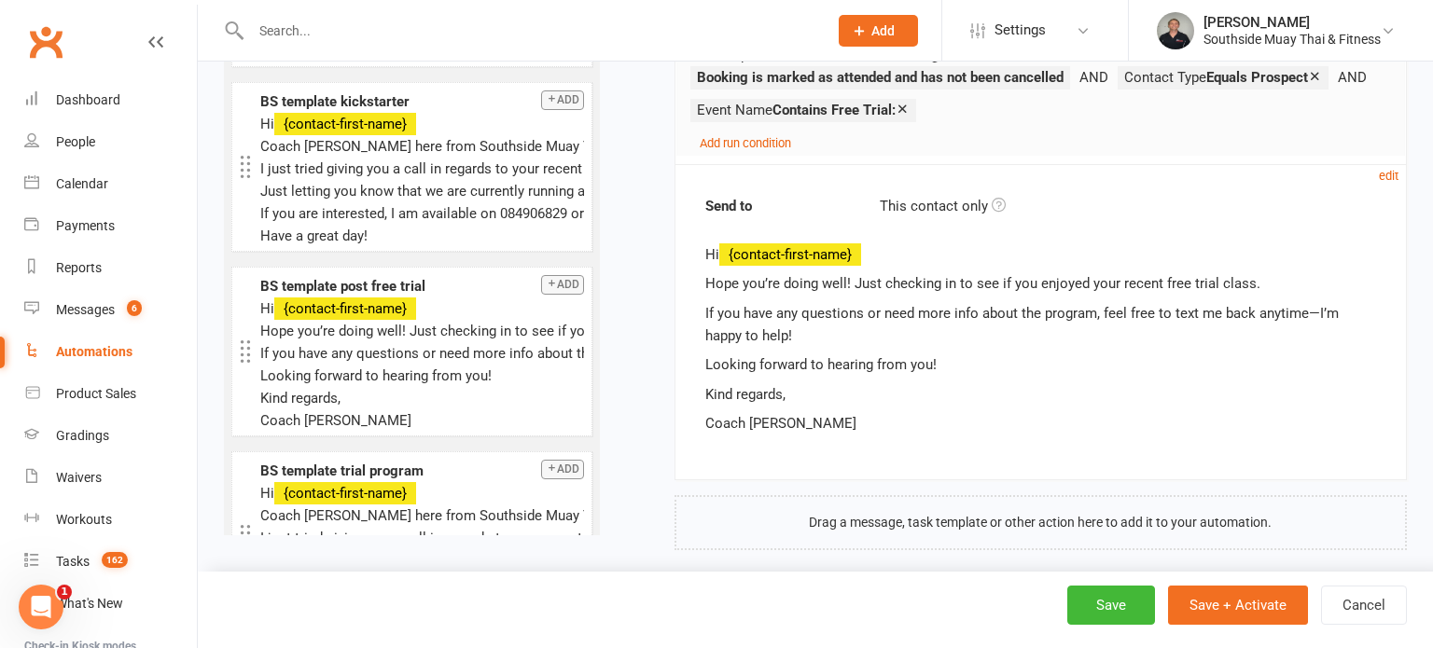
scroll to position [448, 0]
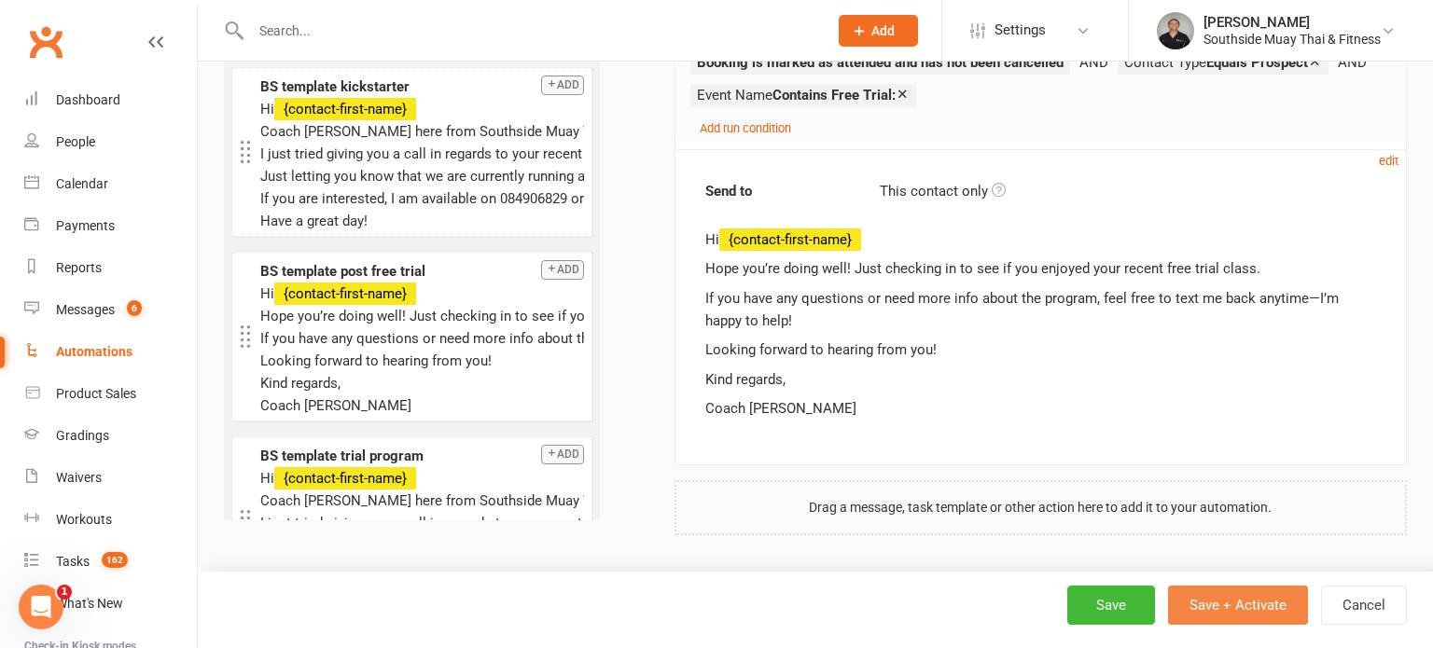
click at [1207, 603] on button "Save + Activate" at bounding box center [1238, 605] width 140 height 39
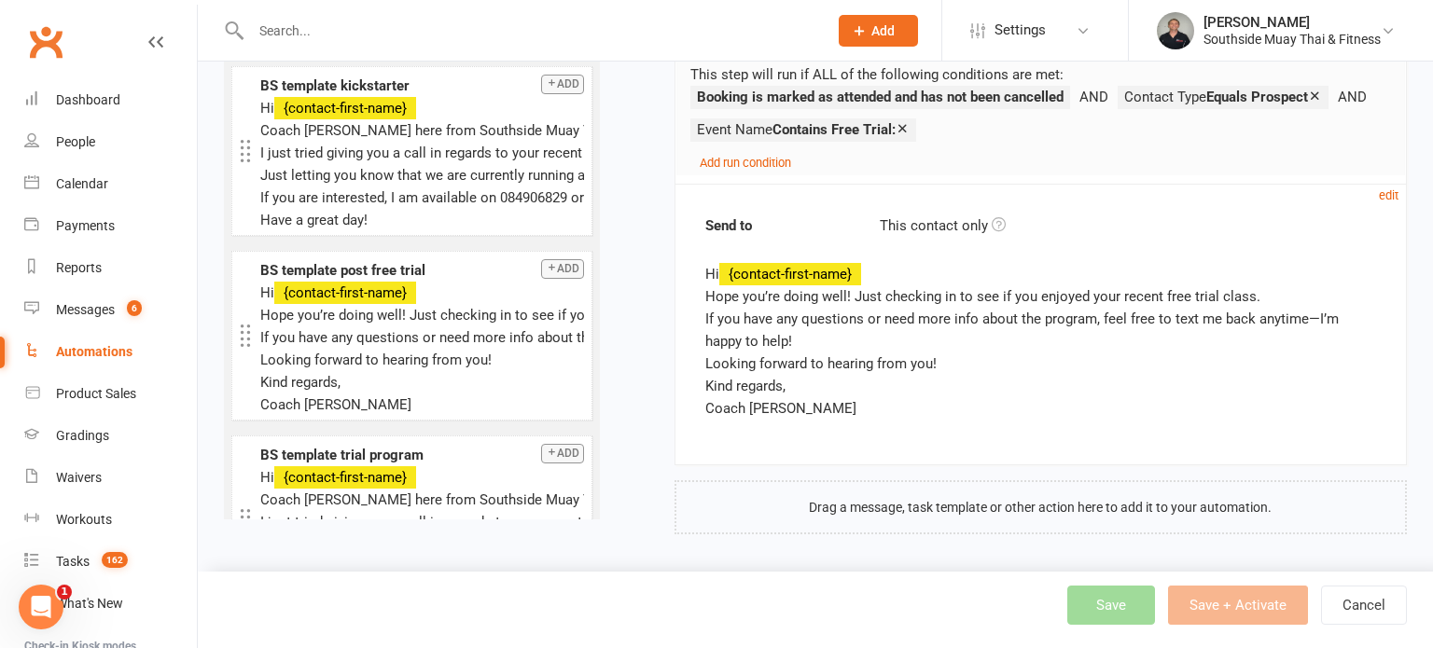
select select "100"
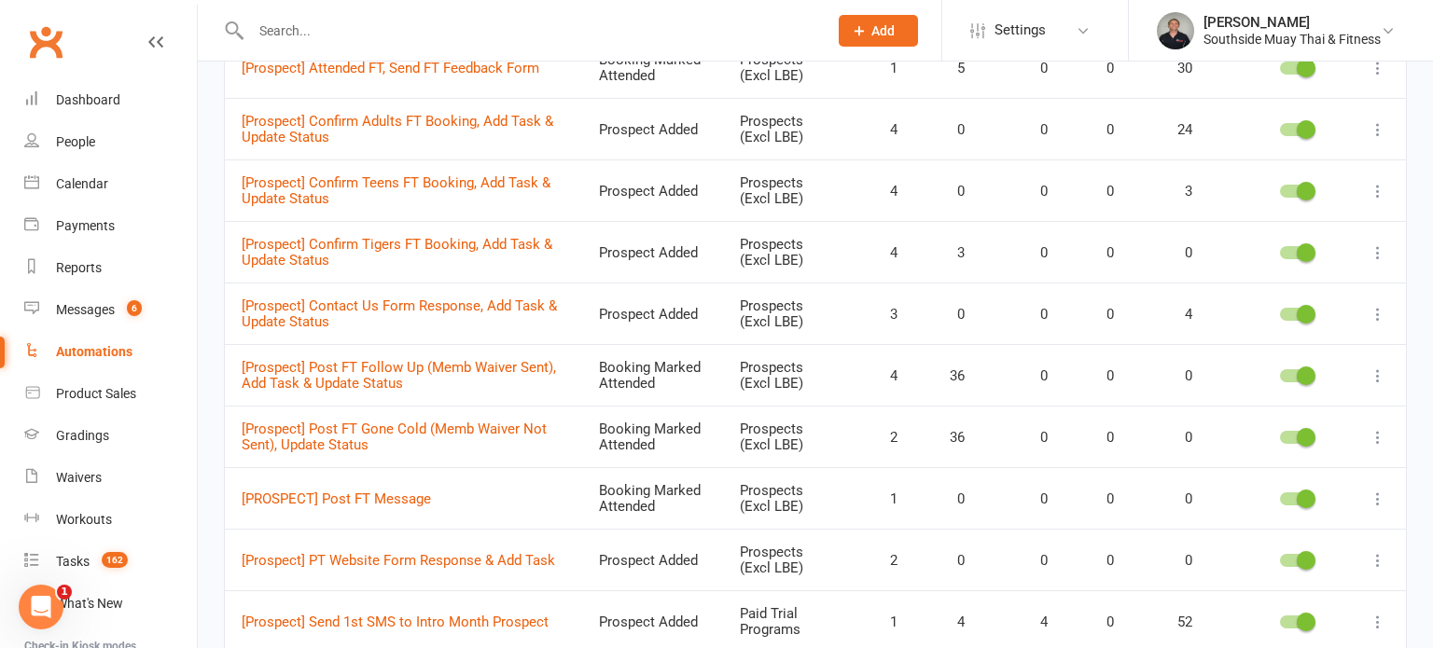
scroll to position [2946, 0]
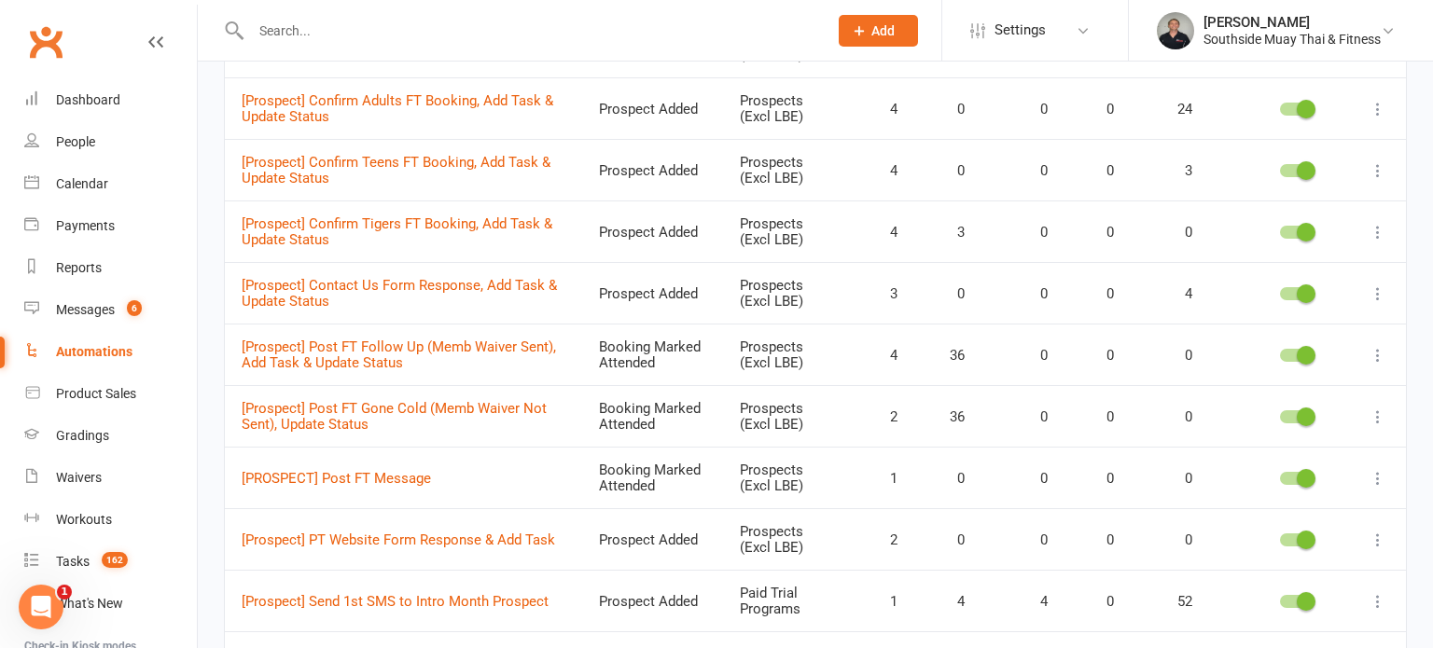
click at [1375, 469] on icon at bounding box center [1377, 478] width 19 height 19
click at [1280, 484] on link "Edit" at bounding box center [1295, 488] width 185 height 37
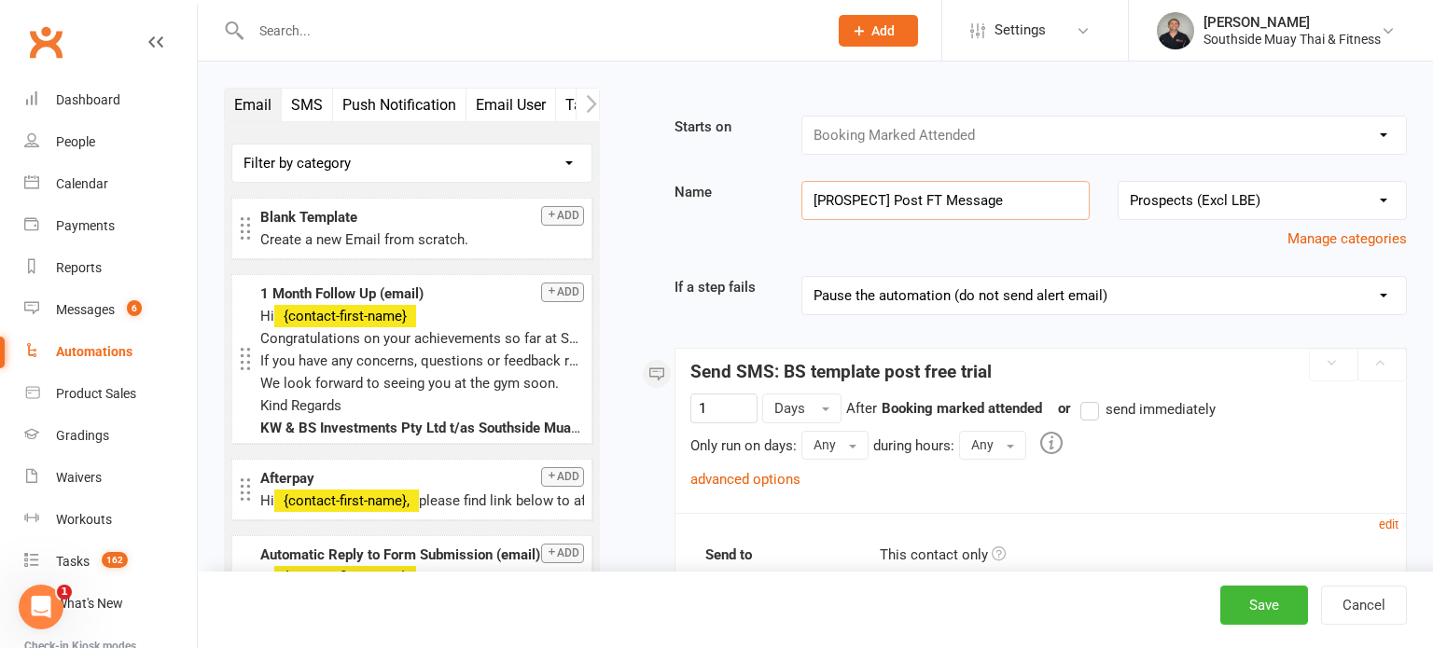
click at [826, 192] on input "[PROSPECT] Post FT Message" at bounding box center [945, 200] width 289 height 39
type input "[Prospect] Post FT Message"
click at [1271, 608] on button "Save" at bounding box center [1264, 605] width 88 height 39
select select "100"
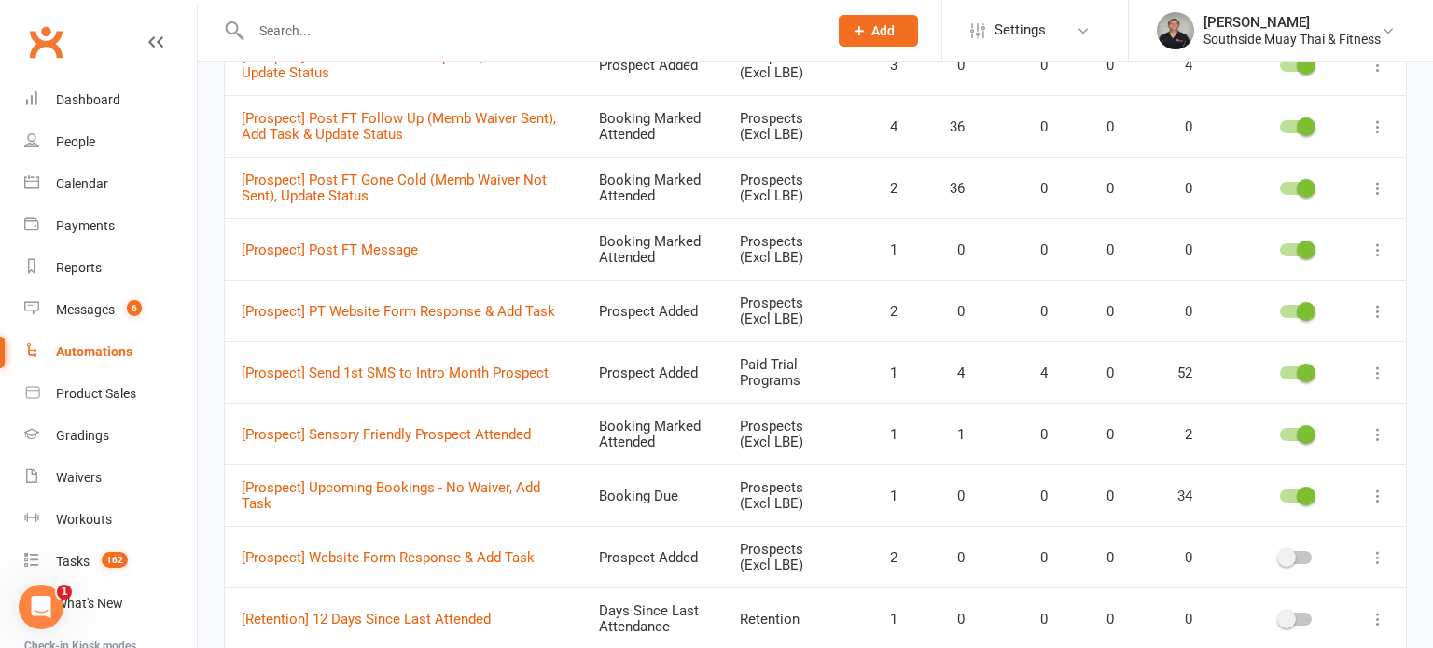
scroll to position [3177, 0]
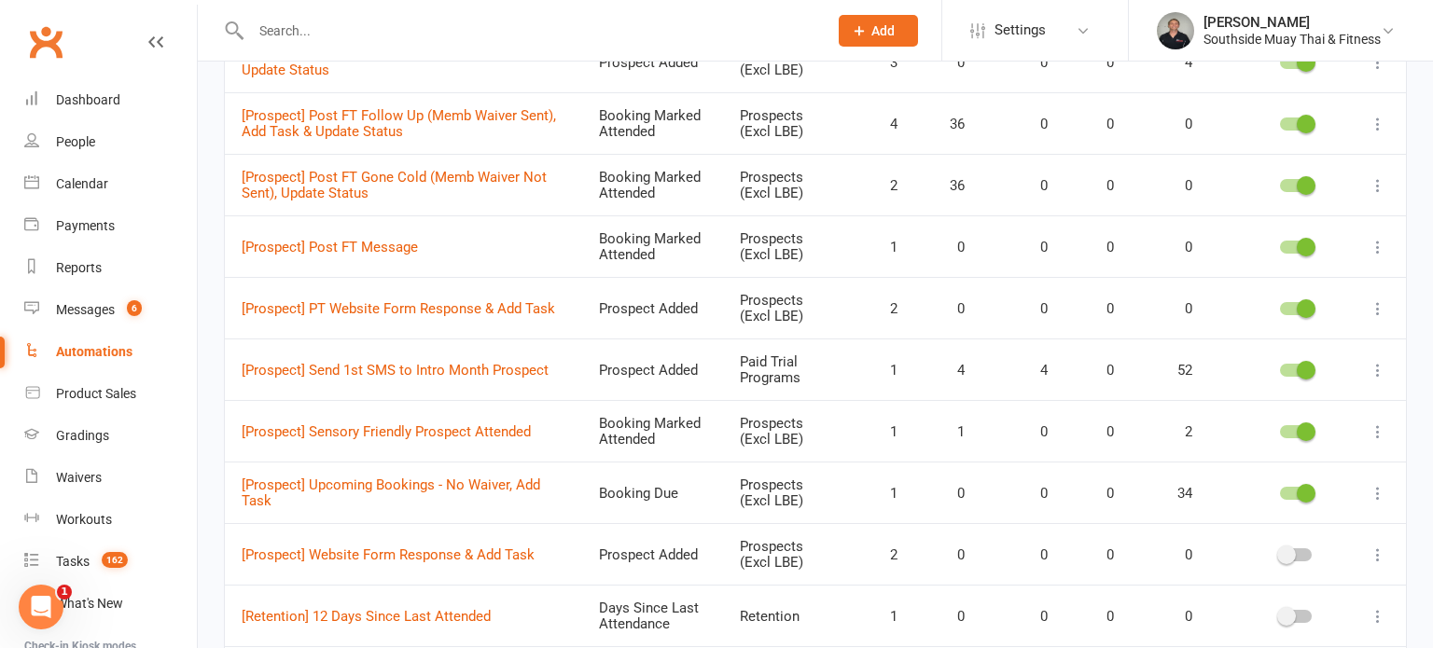
click at [1380, 238] on icon at bounding box center [1377, 247] width 19 height 19
click at [1297, 248] on link "Edit" at bounding box center [1295, 257] width 185 height 37
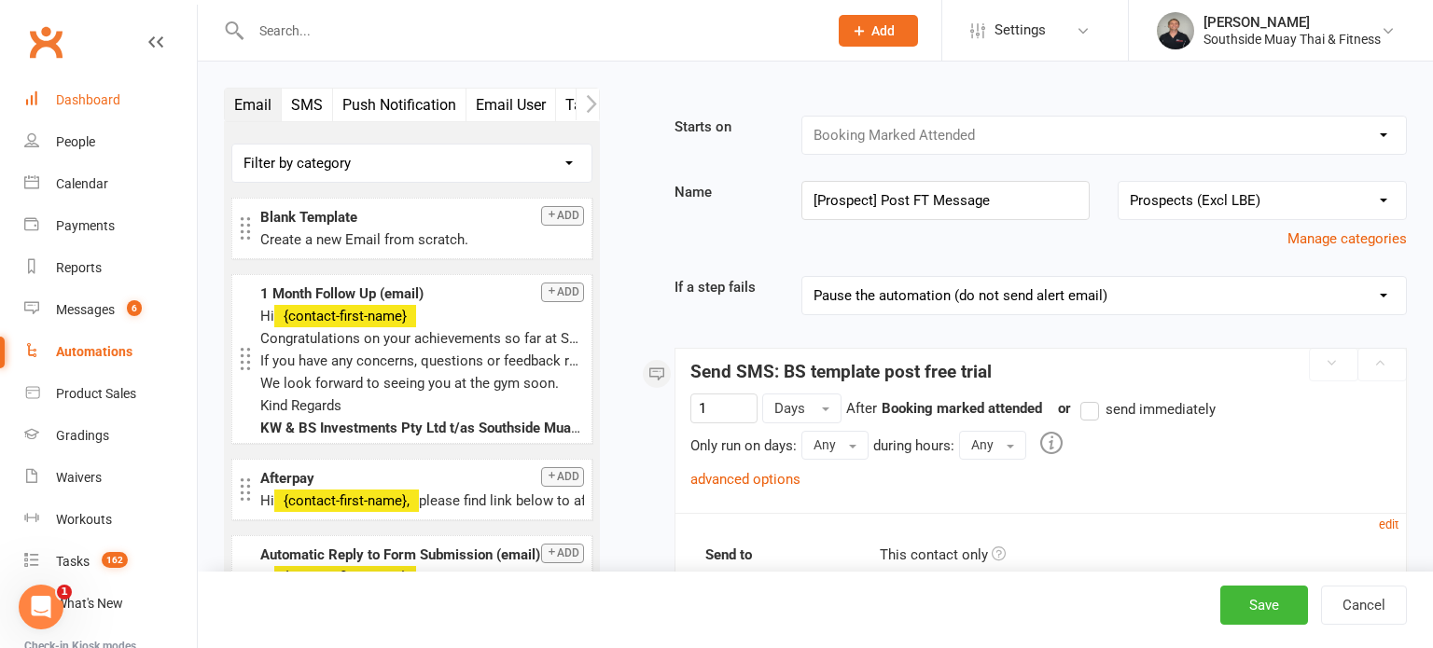
click at [69, 93] on div "Dashboard" at bounding box center [88, 99] width 64 height 15
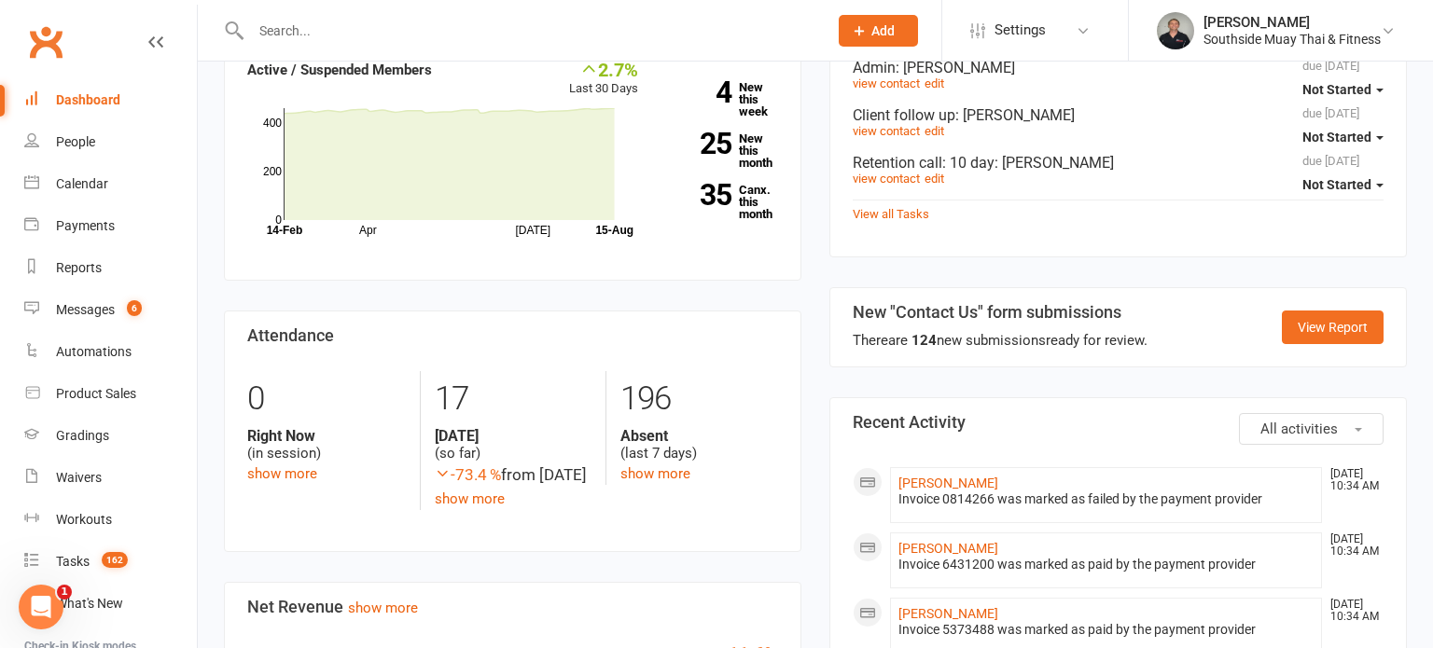
scroll to position [590, 0]
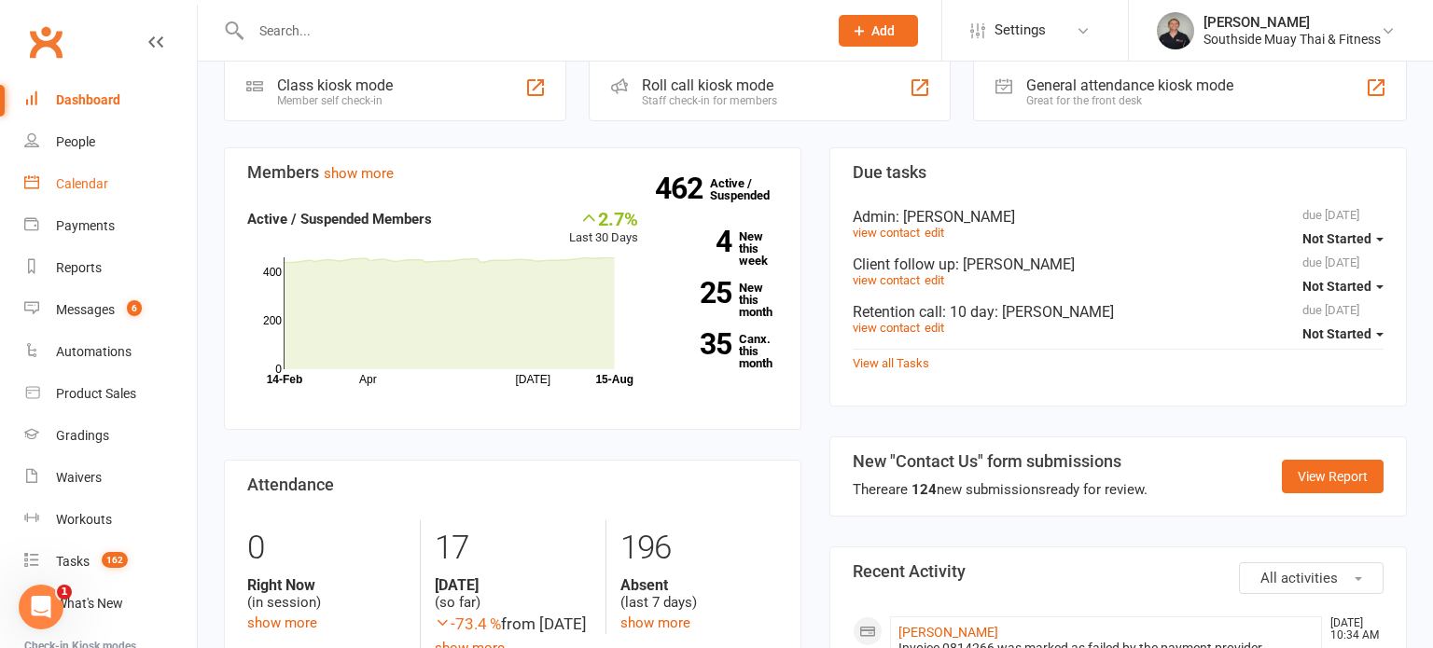
click at [71, 183] on div "Calendar" at bounding box center [82, 183] width 52 height 15
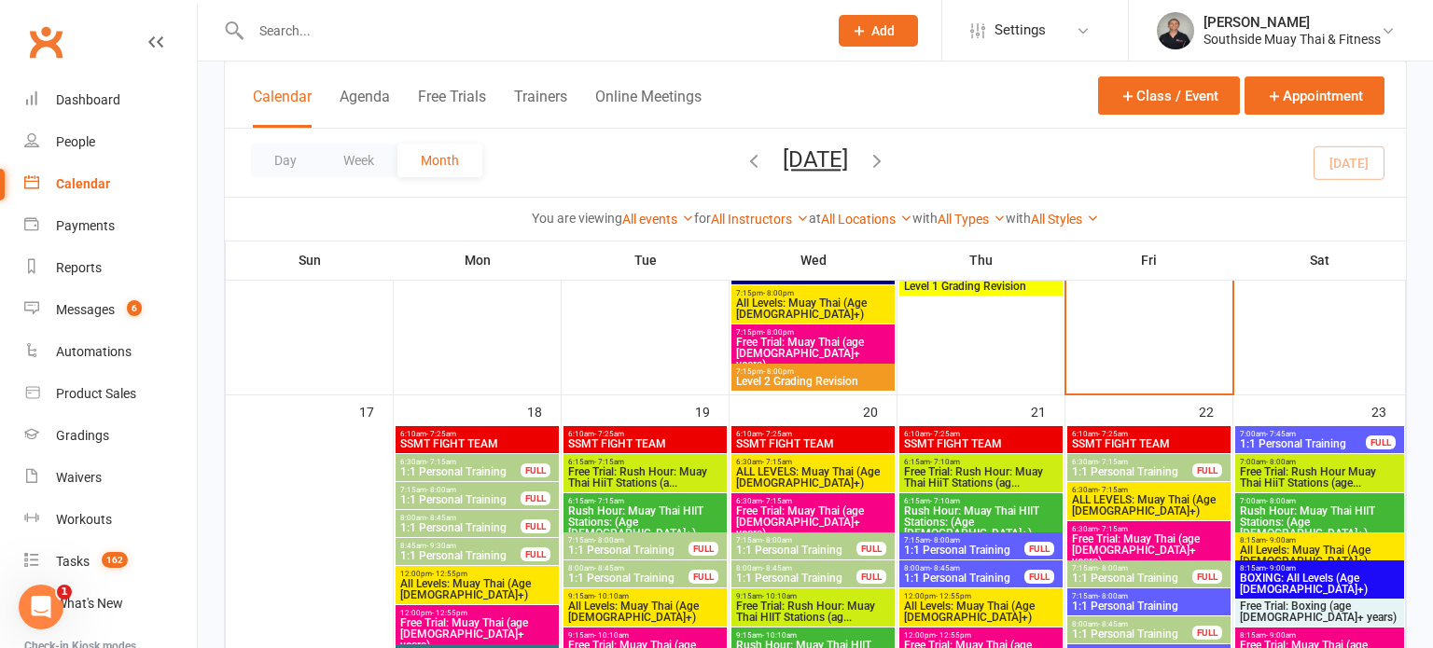
scroll to position [3214, 0]
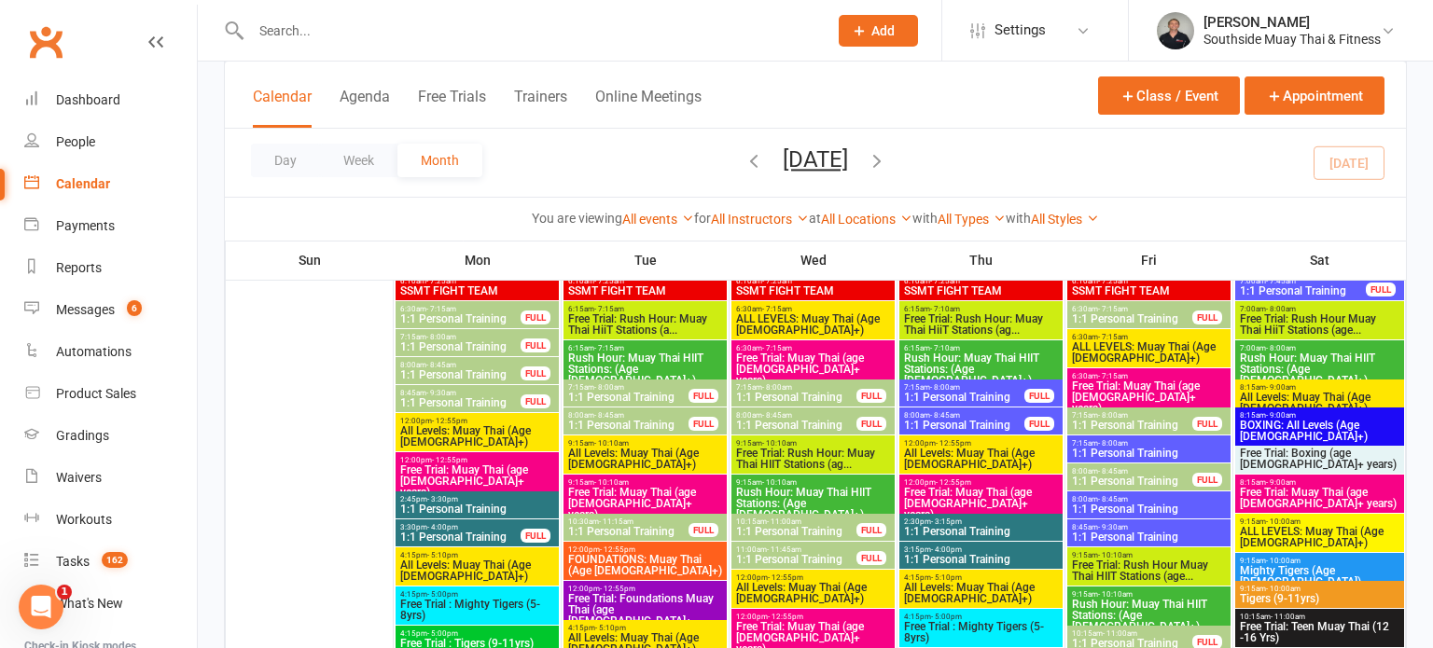
click at [493, 466] on span "Free Trial: Muay Thai (age 13+ years)" at bounding box center [477, 482] width 156 height 34
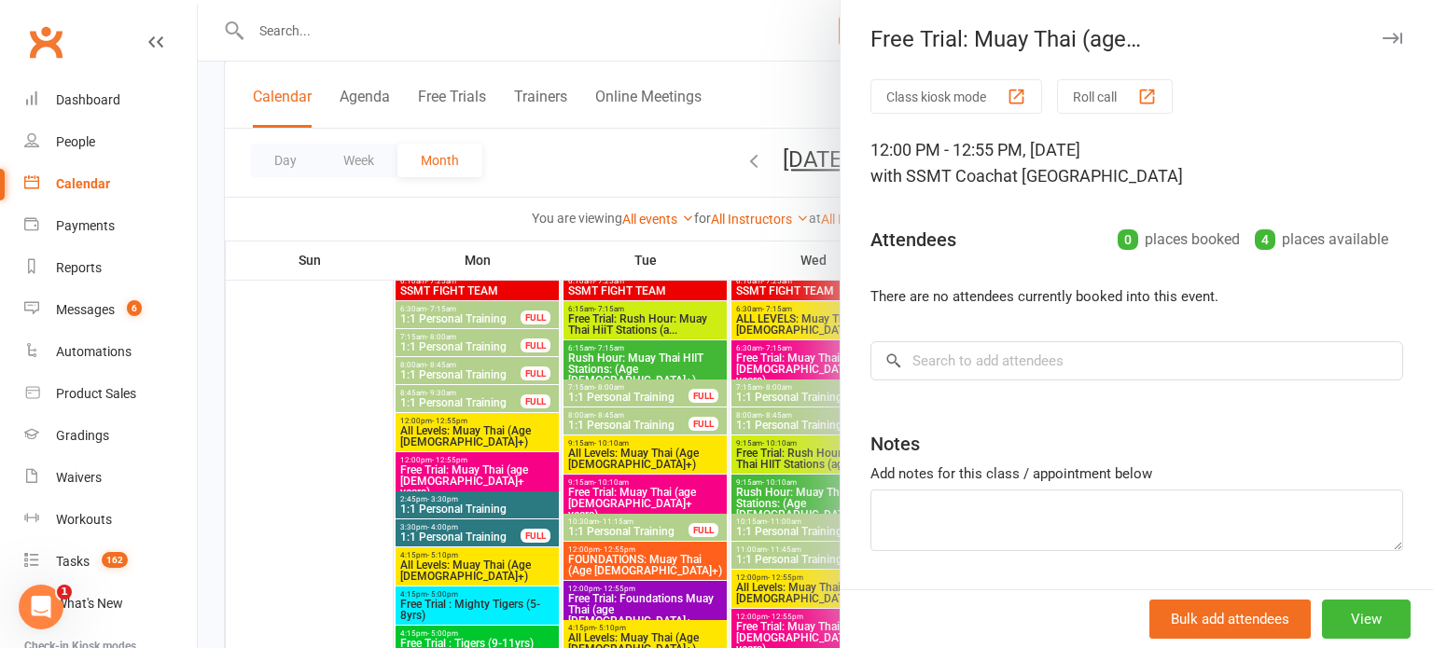
click at [1399, 36] on icon "button" at bounding box center [1392, 38] width 20 height 11
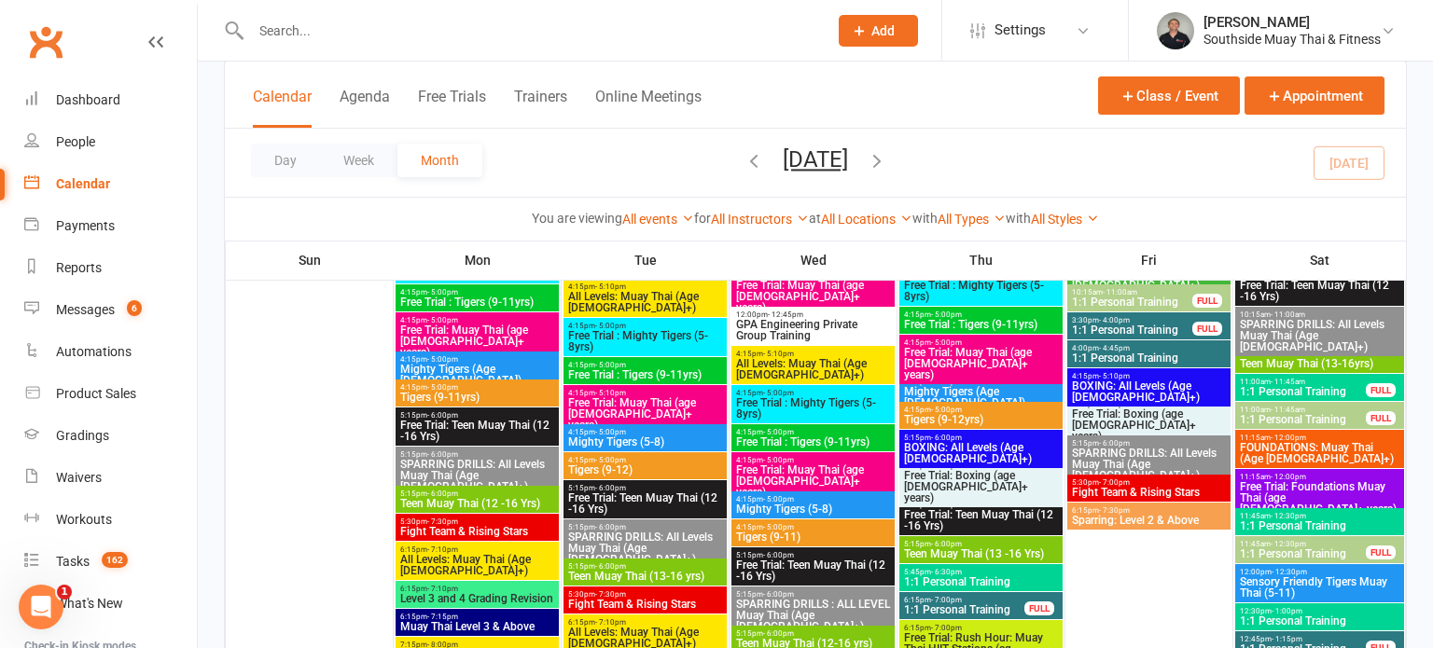
scroll to position [3540, 0]
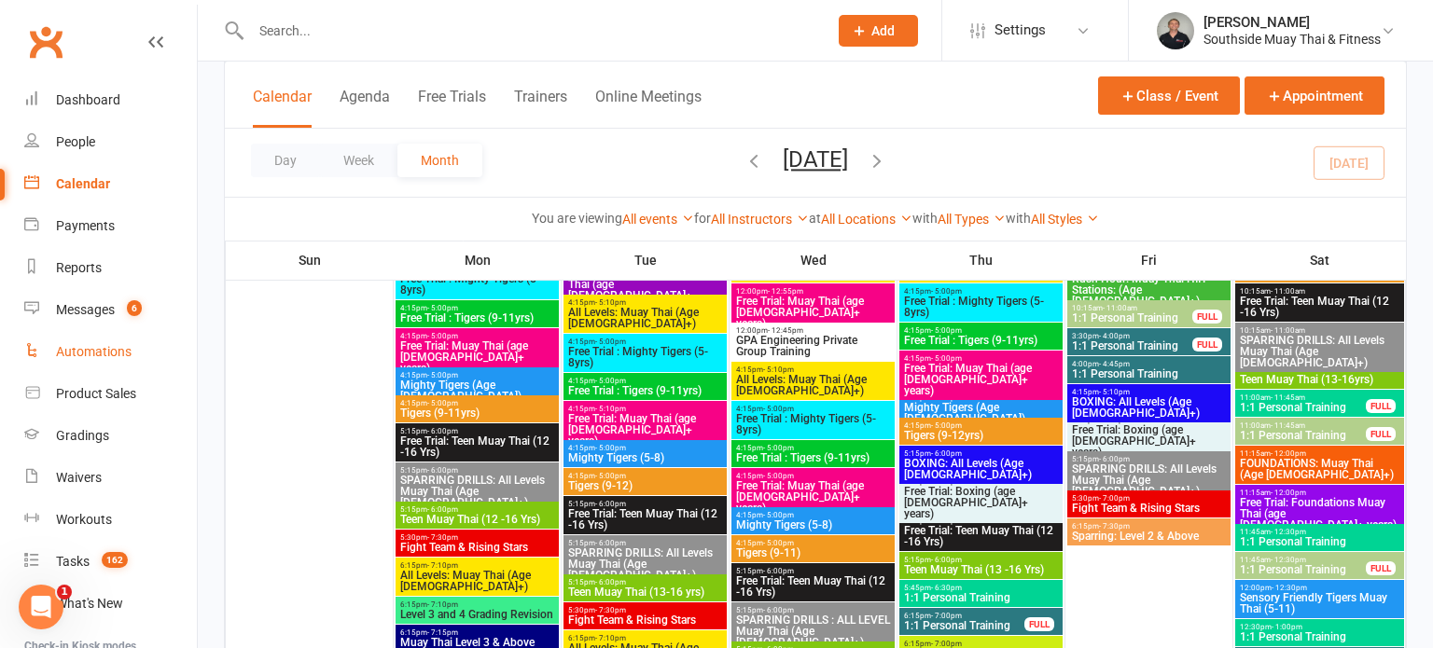
click at [76, 351] on div "Automations" at bounding box center [94, 351] width 76 height 15
select select "100"
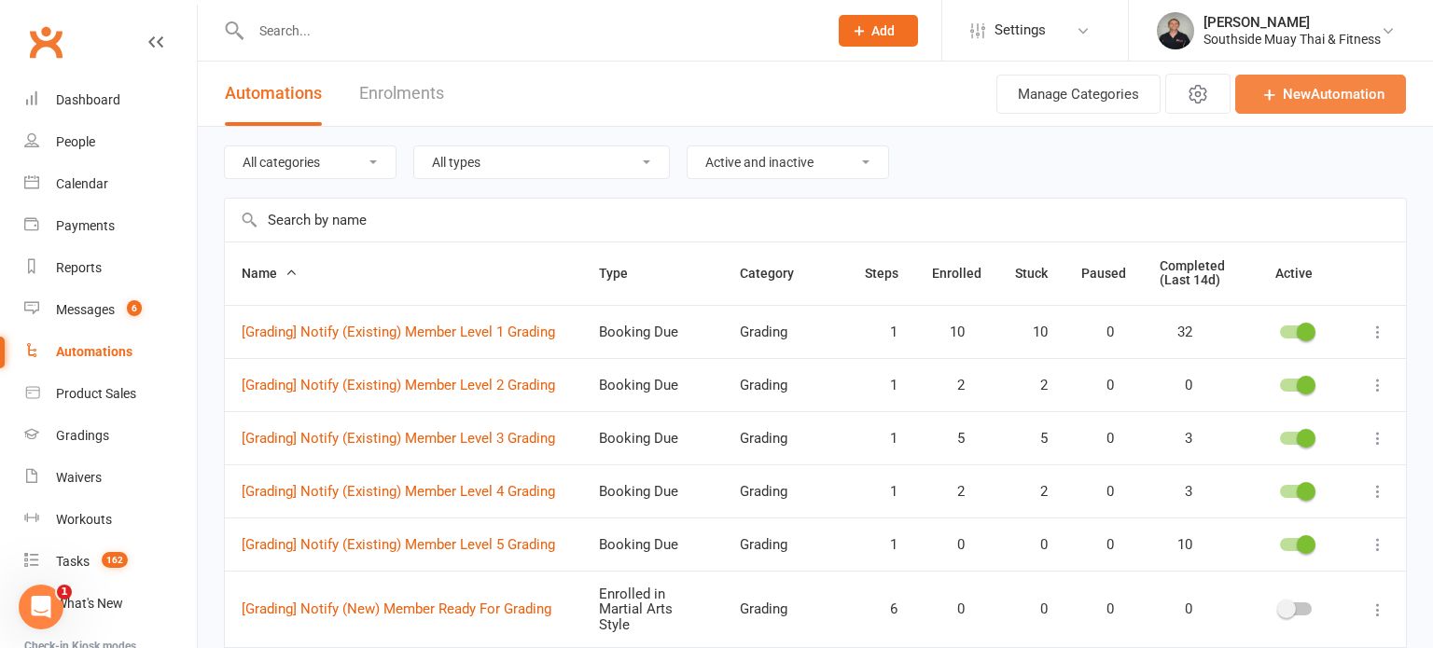
click at [1306, 102] on link "New Automation" at bounding box center [1320, 94] width 171 height 39
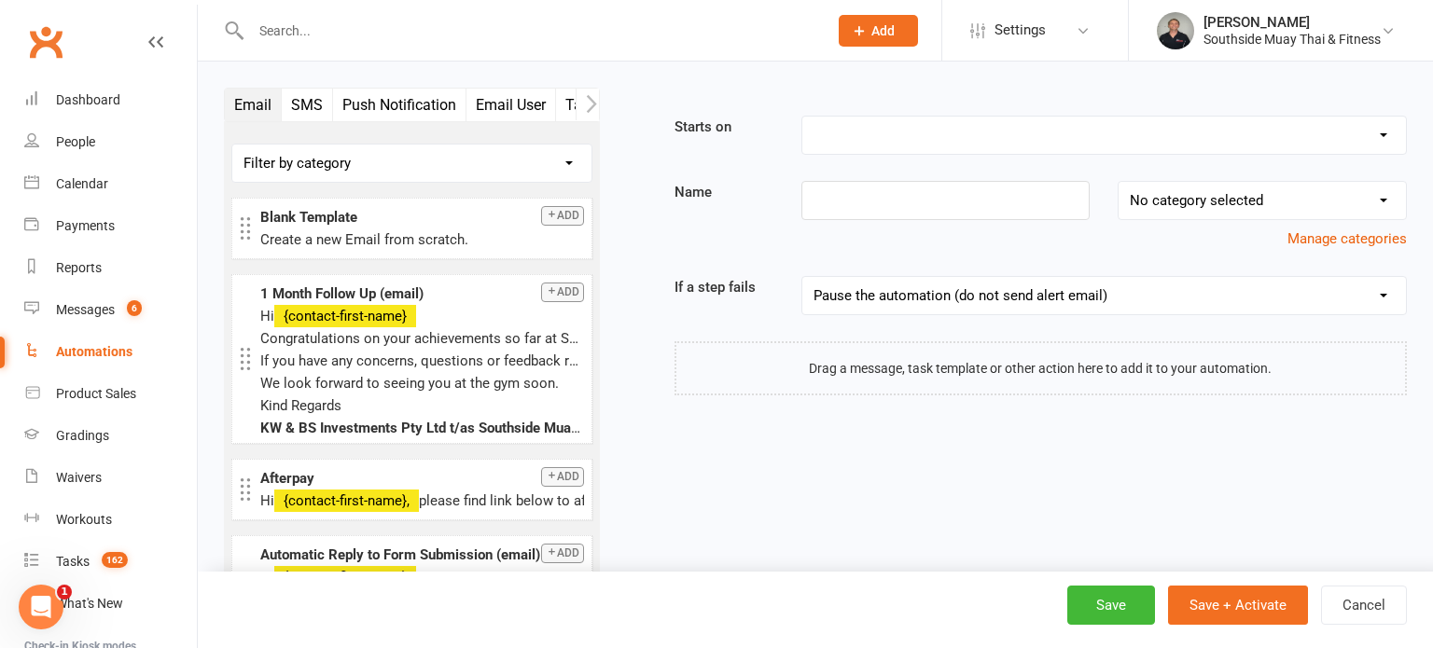
click at [919, 137] on select "Booking Cancelled Booking Due Booking Late-Cancelled Booking Marked Absent Book…" at bounding box center [1104, 135] width 604 height 37
click at [743, 193] on label "Name" at bounding box center [723, 192] width 127 height 22
click at [854, 134] on select "Booking Cancelled Booking Due Booking Late-Cancelled Booking Marked Absent Book…" at bounding box center [1104, 135] width 604 height 37
click at [802, 117] on select "Booking Cancelled Booking Due Booking Late-Cancelled Booking Marked Absent Book…" at bounding box center [1104, 135] width 604 height 37
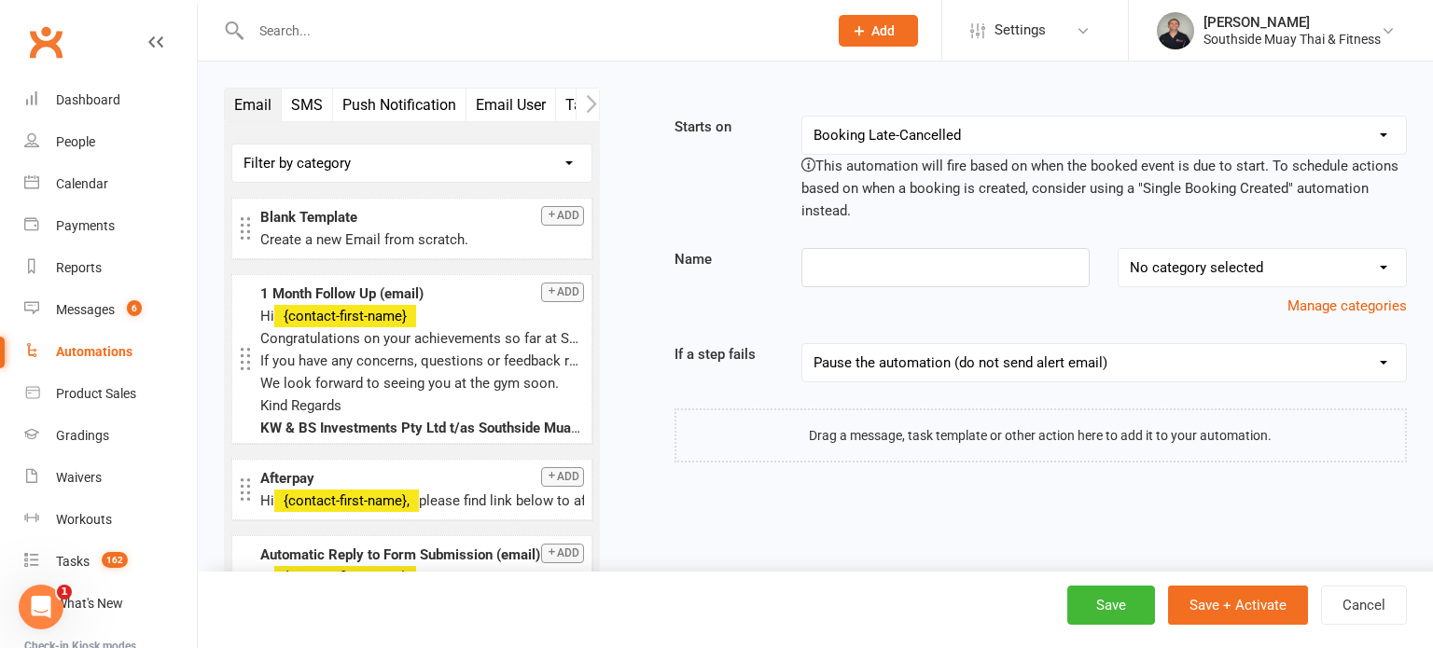
click at [872, 134] on select "Booking Cancelled Booking Due Booking Late-Cancelled Booking Marked Absent Book…" at bounding box center [1104, 135] width 604 height 37
select select "32"
click at [802, 117] on select "Booking Cancelled Booking Due Booking Late-Cancelled Booking Marked Absent Book…" at bounding box center [1104, 135] width 604 height 37
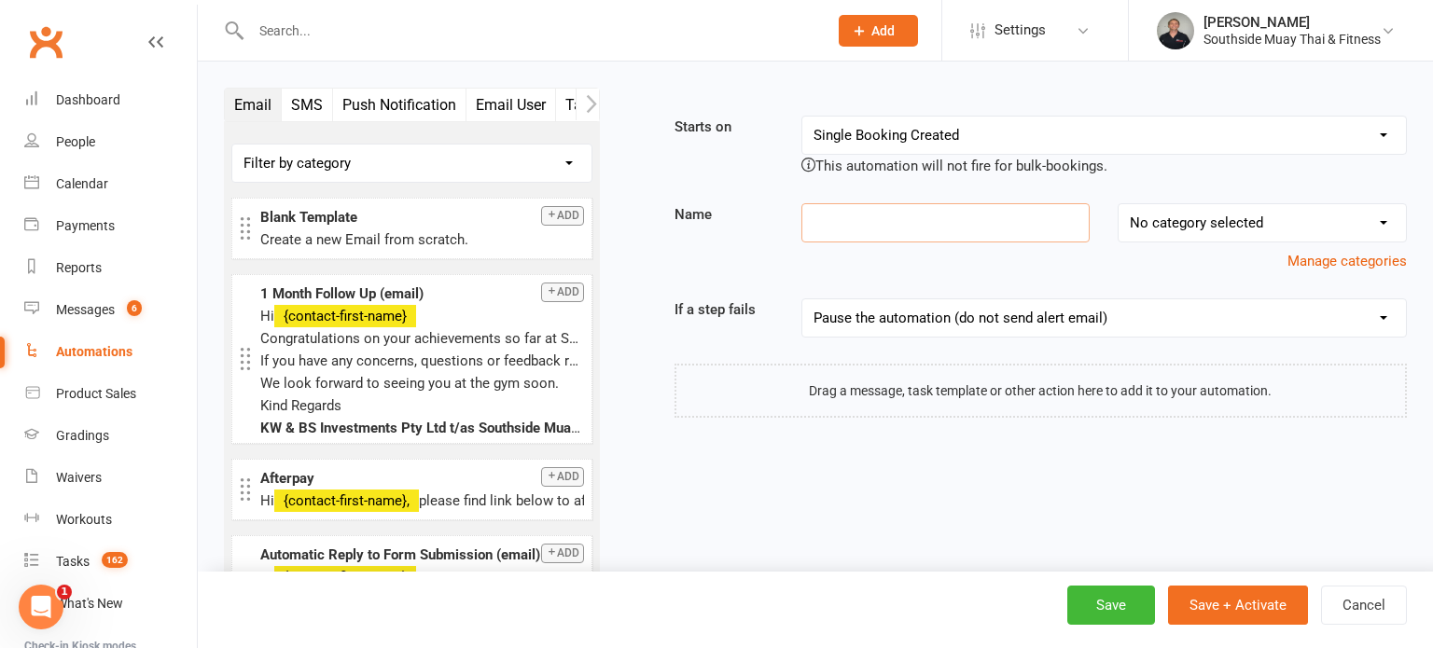
click at [847, 229] on input at bounding box center [945, 222] width 289 height 39
type input "[Prospect]"
click at [1217, 230] on select "No category selected Grading LBE Members Paid Trial Programs Personal Training …" at bounding box center [1261, 222] width 287 height 37
select select "5"
click at [1118, 204] on select "No category selected Grading LBE Members Paid Trial Programs Personal Training …" at bounding box center [1261, 222] width 287 height 37
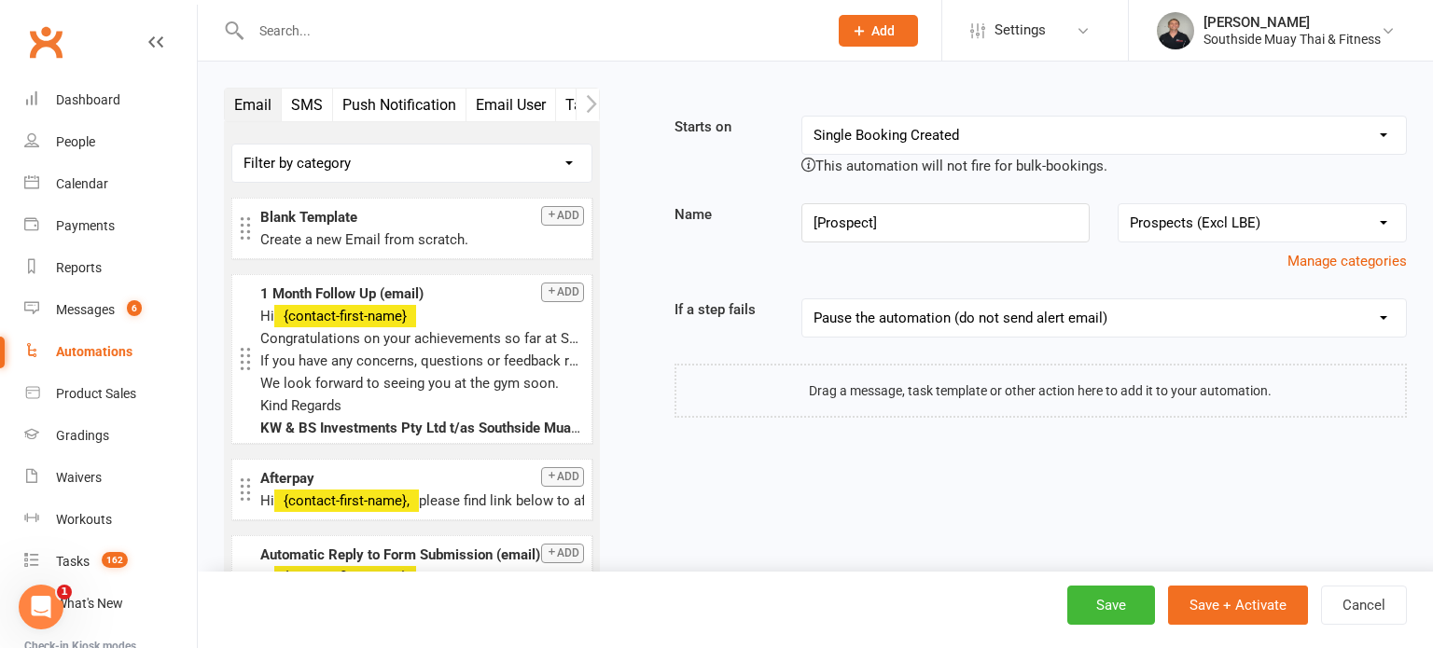
scroll to position [238, 0]
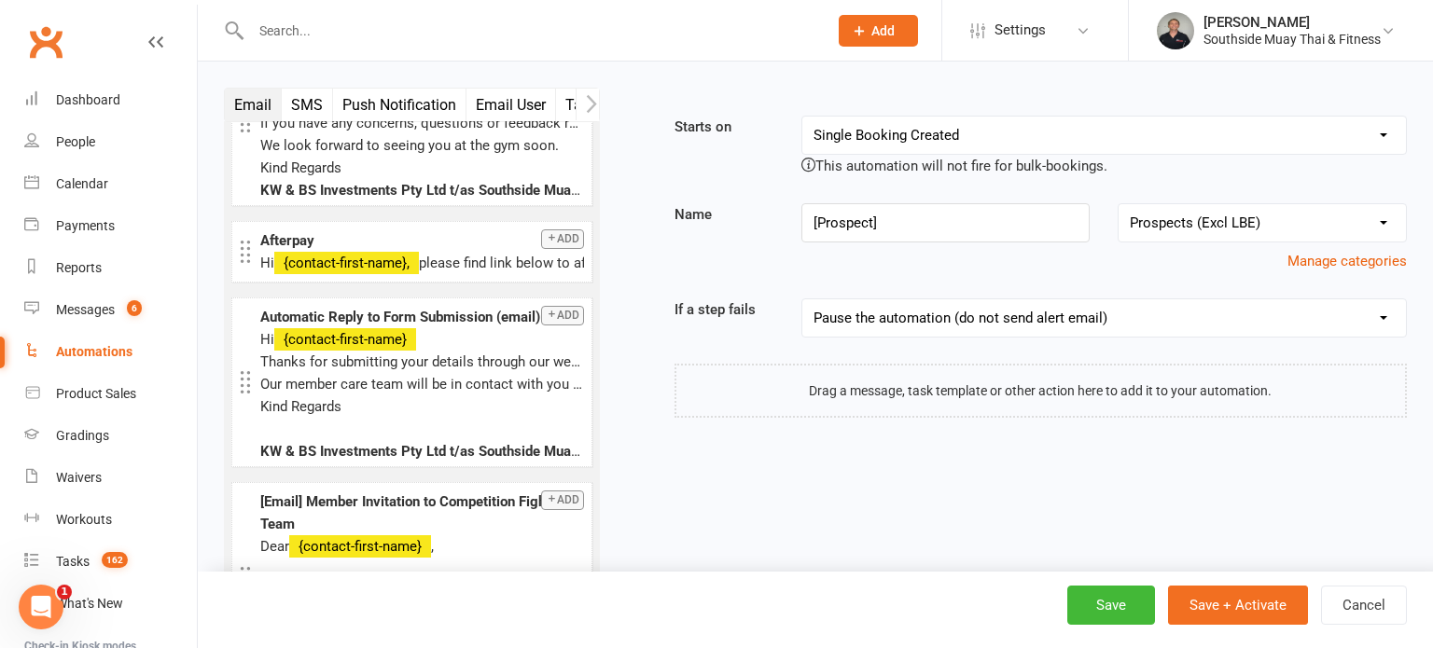
click at [300, 96] on button "SMS" at bounding box center [307, 105] width 51 height 33
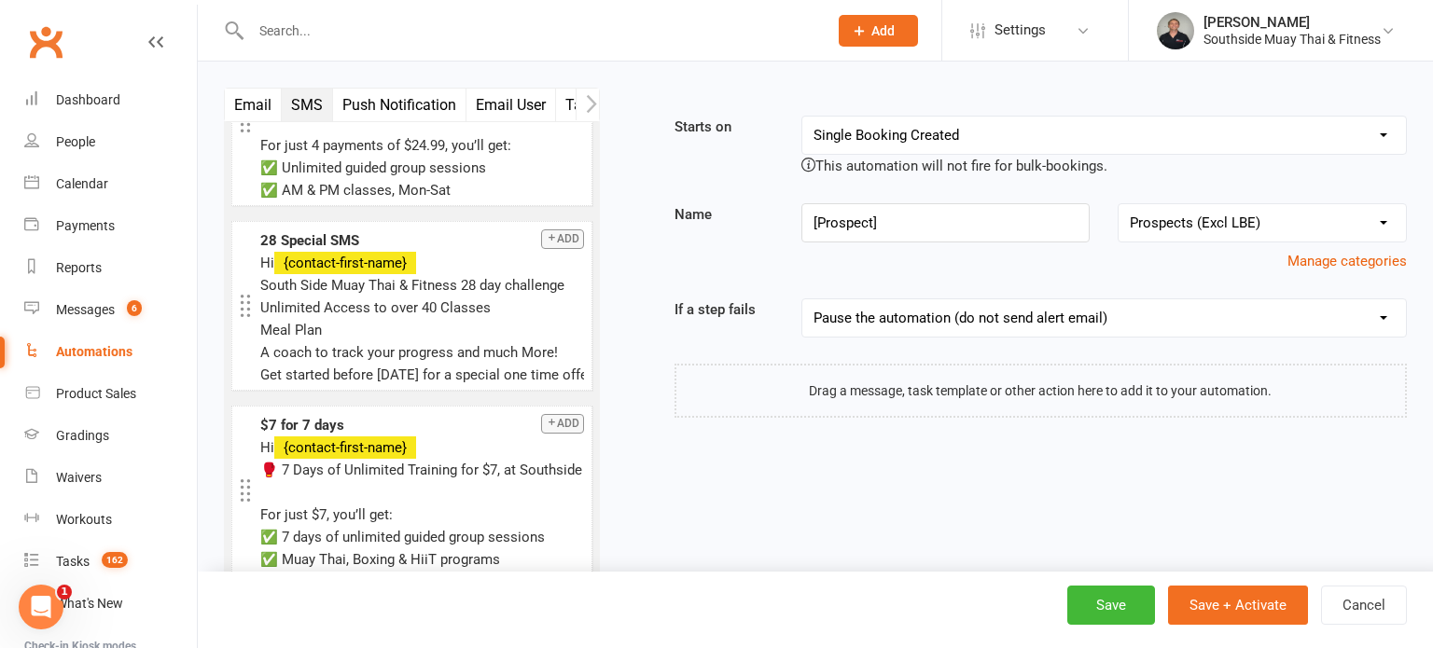
scroll to position [0, 0]
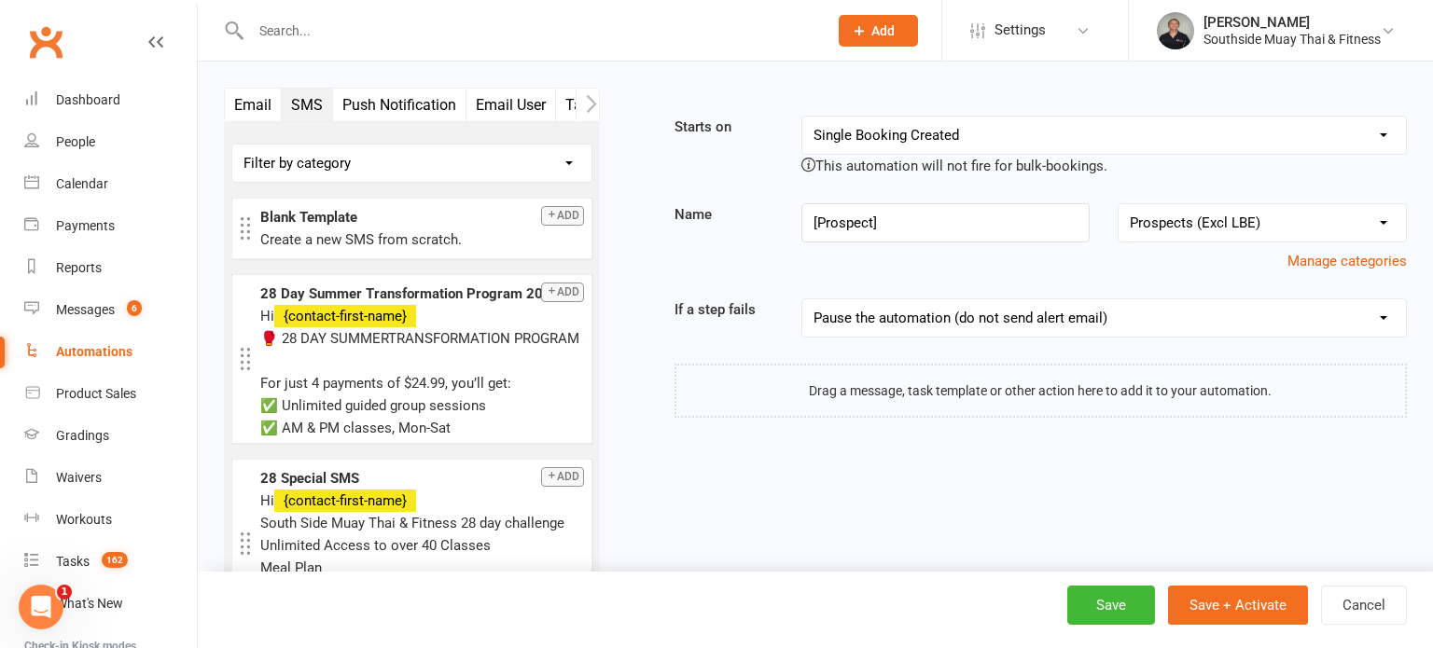
click at [300, 103] on button "SMS" at bounding box center [307, 105] width 51 height 33
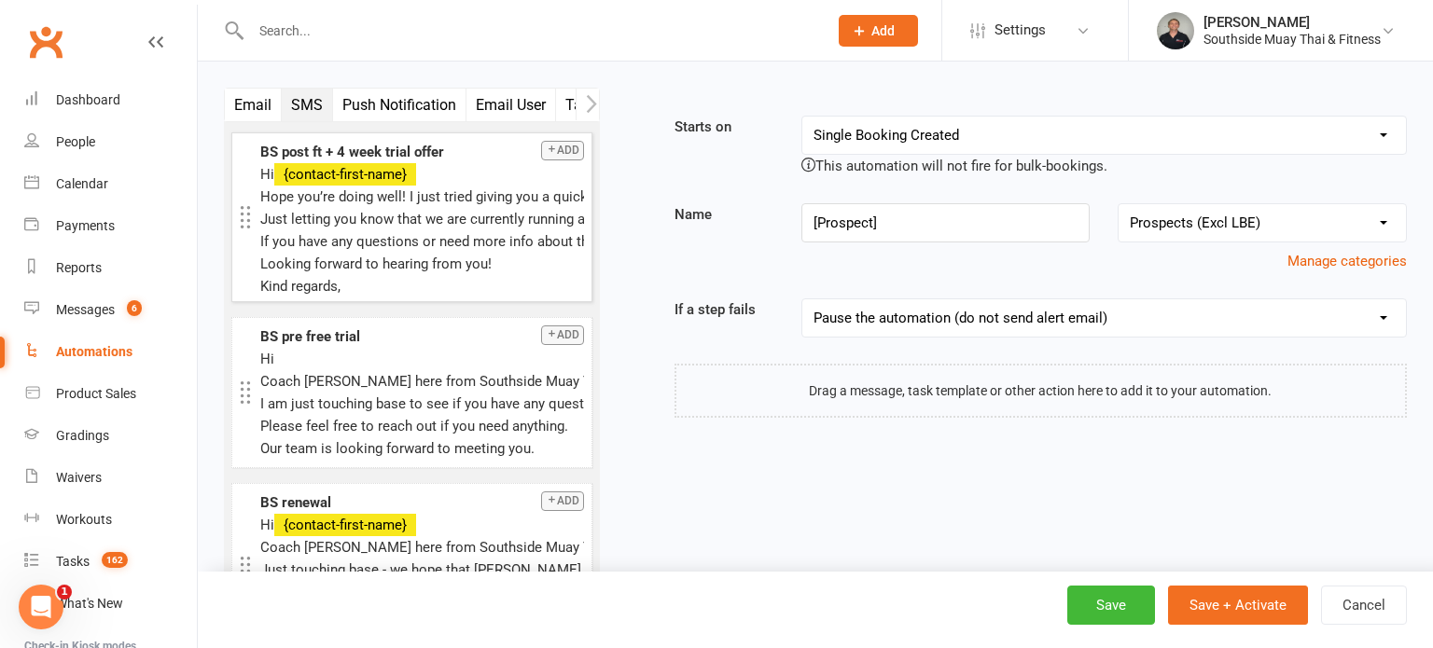
scroll to position [3361, 0]
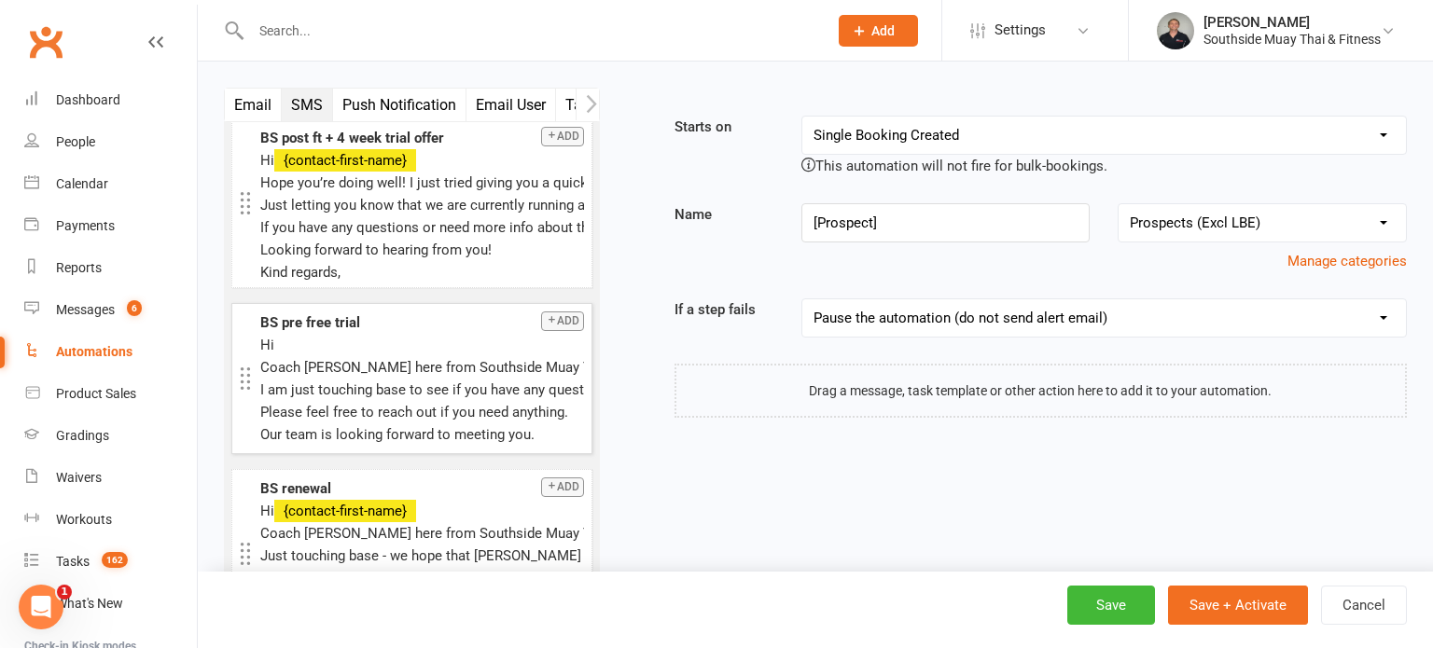
click at [562, 312] on button "Add" at bounding box center [562, 322] width 43 height 20
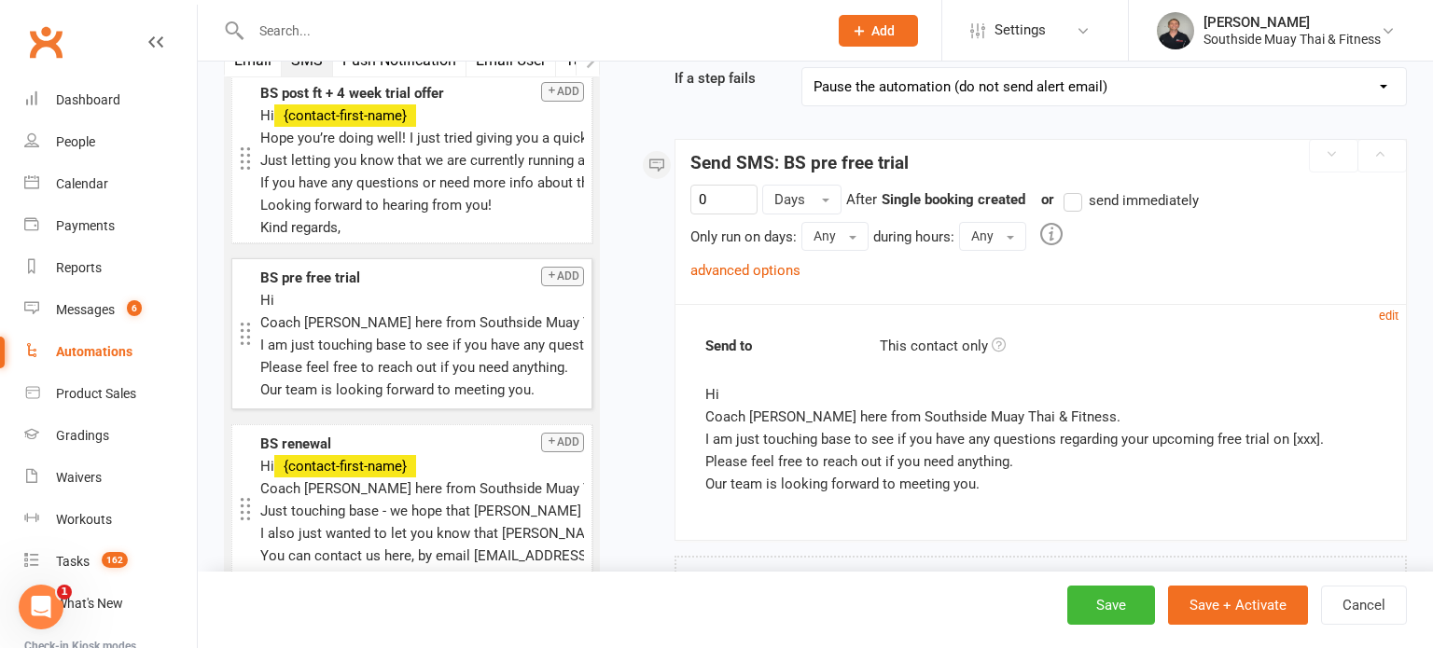
scroll to position [276, 0]
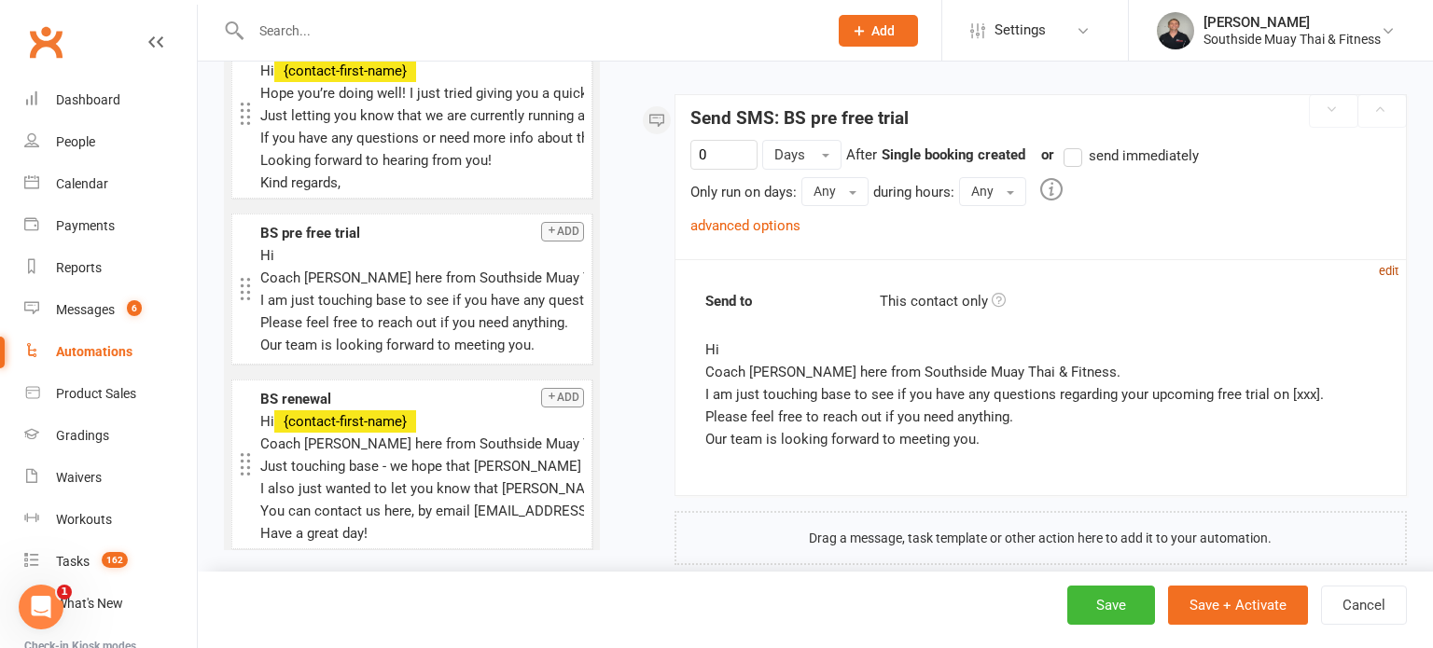
click at [1386, 269] on small "edit" at bounding box center [1389, 271] width 20 height 14
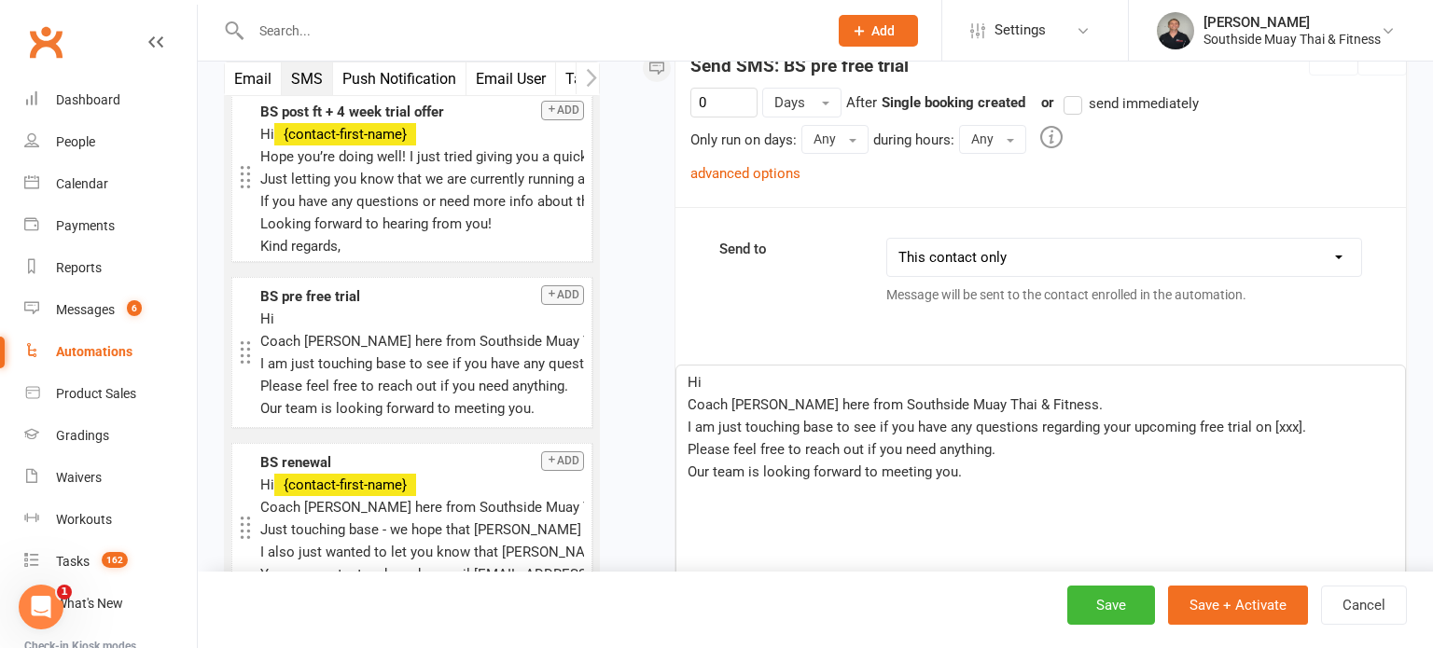
scroll to position [473, 0]
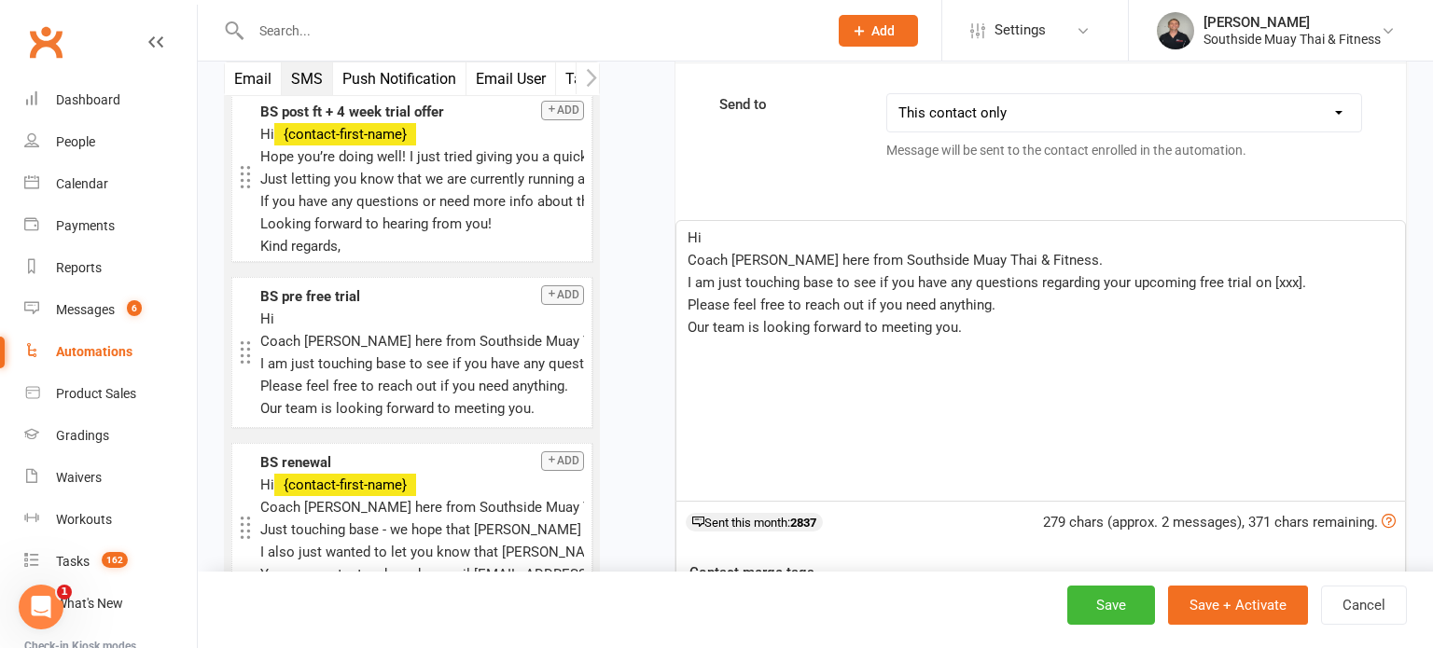
click at [743, 238] on p "Hi" at bounding box center [1040, 238] width 706 height 22
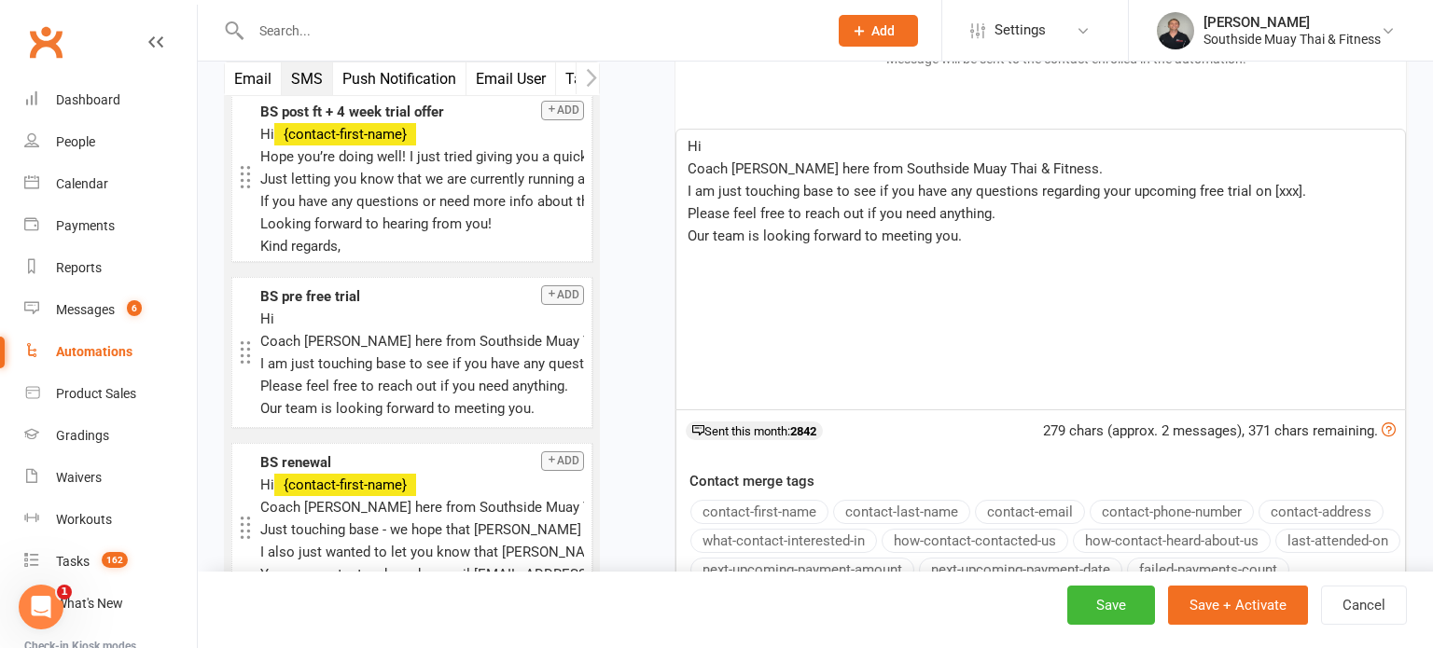
scroll to position [567, 0]
click at [774, 501] on button "contact-first-name" at bounding box center [759, 509] width 138 height 24
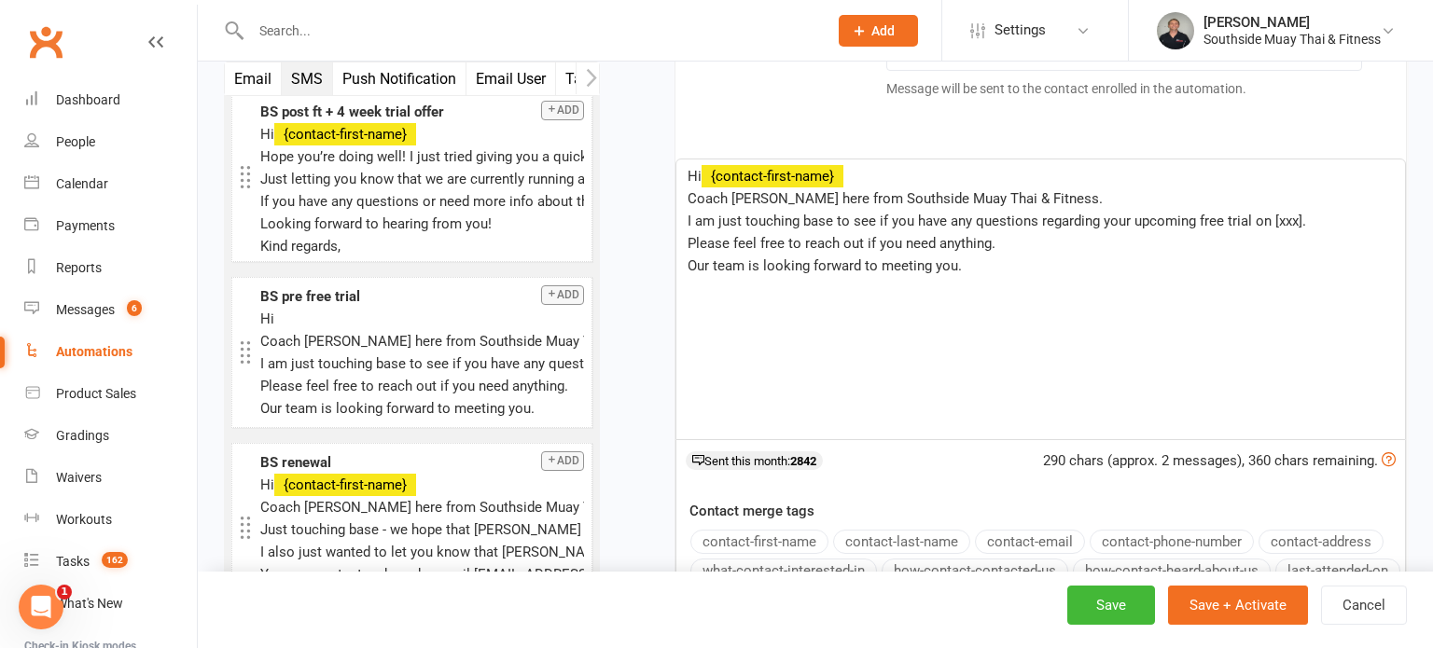
scroll to position [534, 0]
click at [1257, 215] on span "I am just touching base to see if you have any questions regarding your upcomin…" at bounding box center [996, 222] width 618 height 17
click at [692, 196] on span "Coach Barry here from Southside Muay Thai & Fitness." at bounding box center [894, 199] width 415 height 17
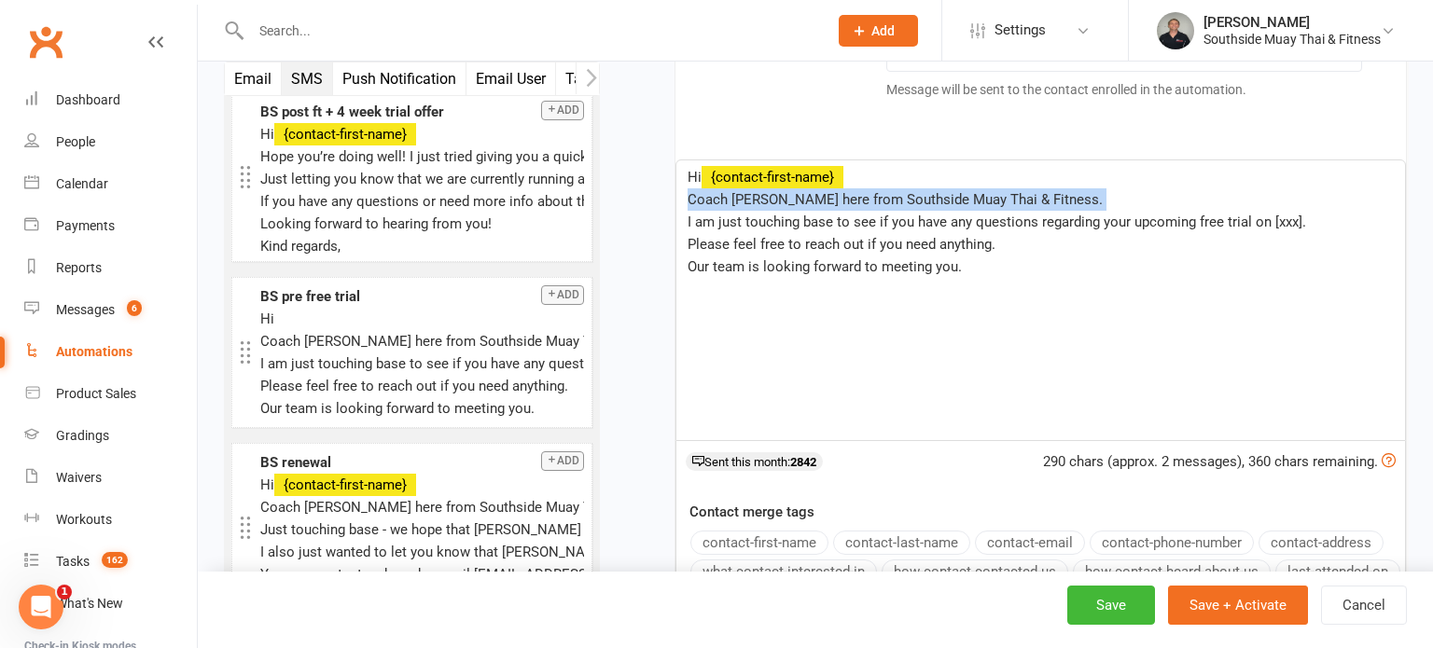
click at [692, 196] on span "Coach Barry here from Southside Muay Thai & Fitness." at bounding box center [894, 199] width 415 height 17
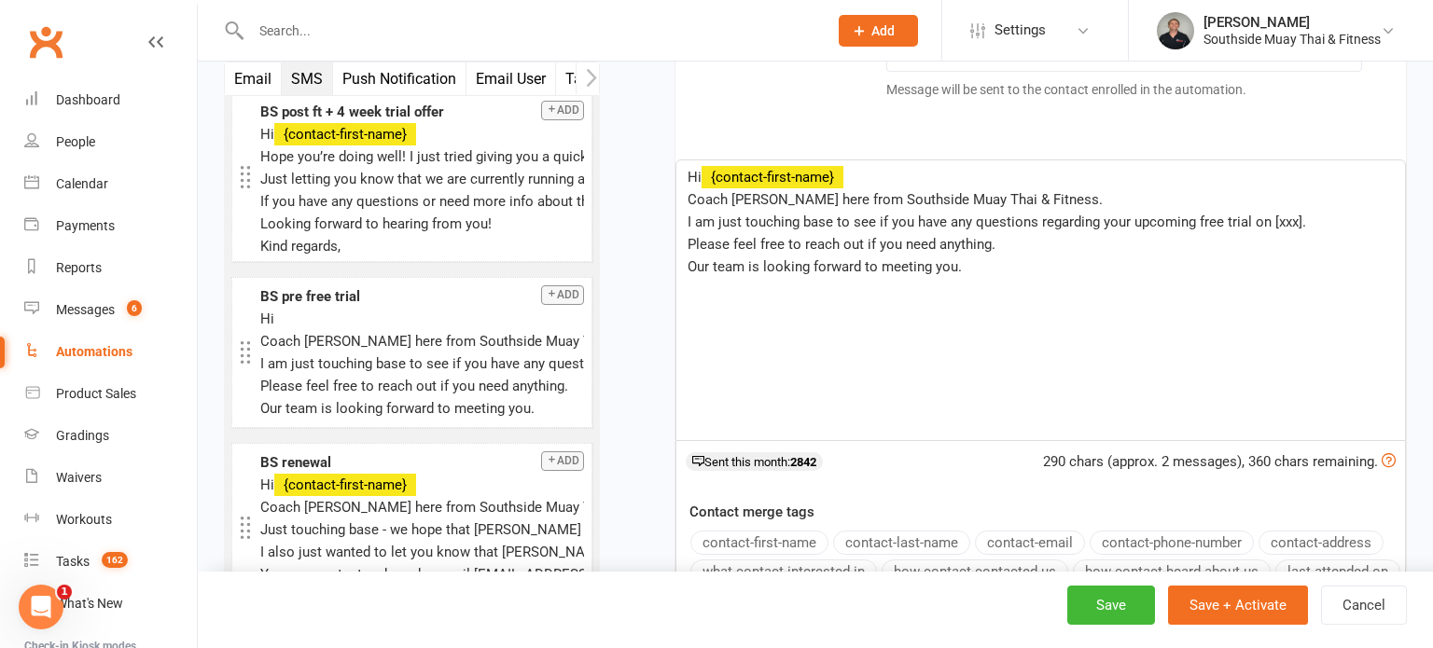
click at [1252, 218] on span "I am just touching base to see if you have any questions regarding your upcomin…" at bounding box center [996, 222] width 618 height 17
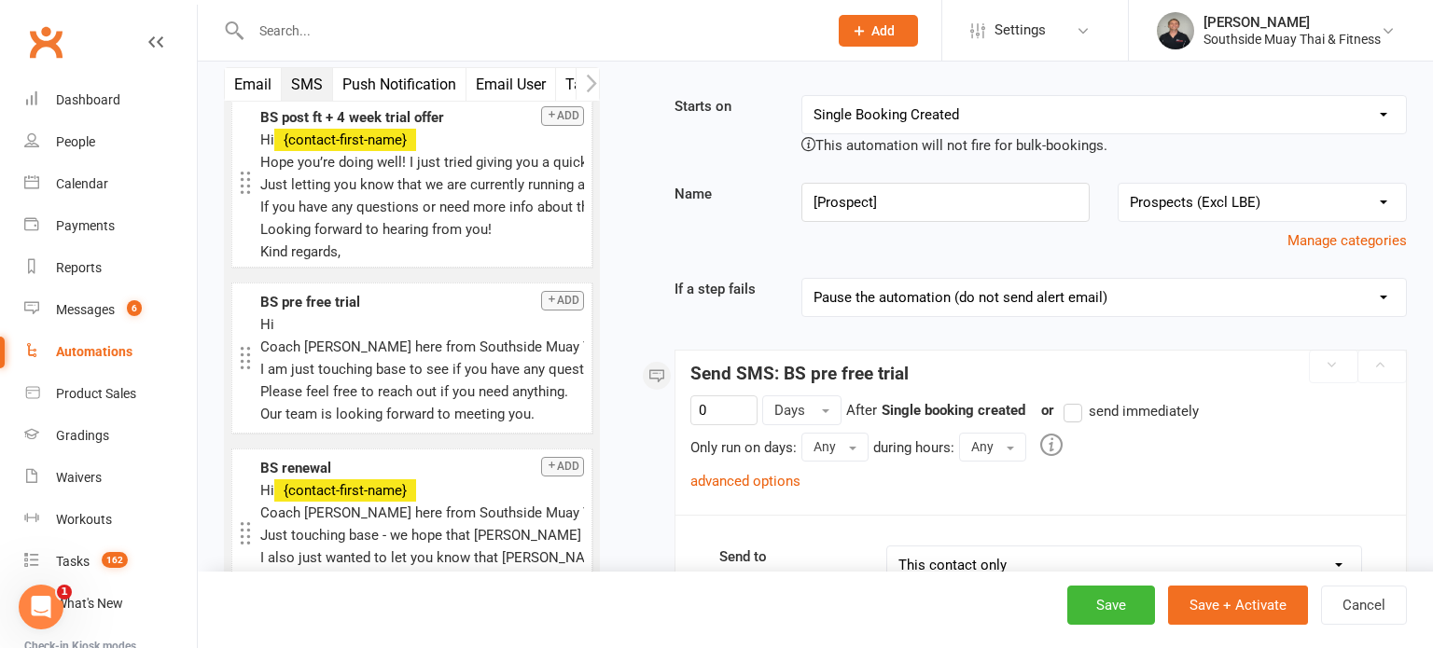
scroll to position [0, 0]
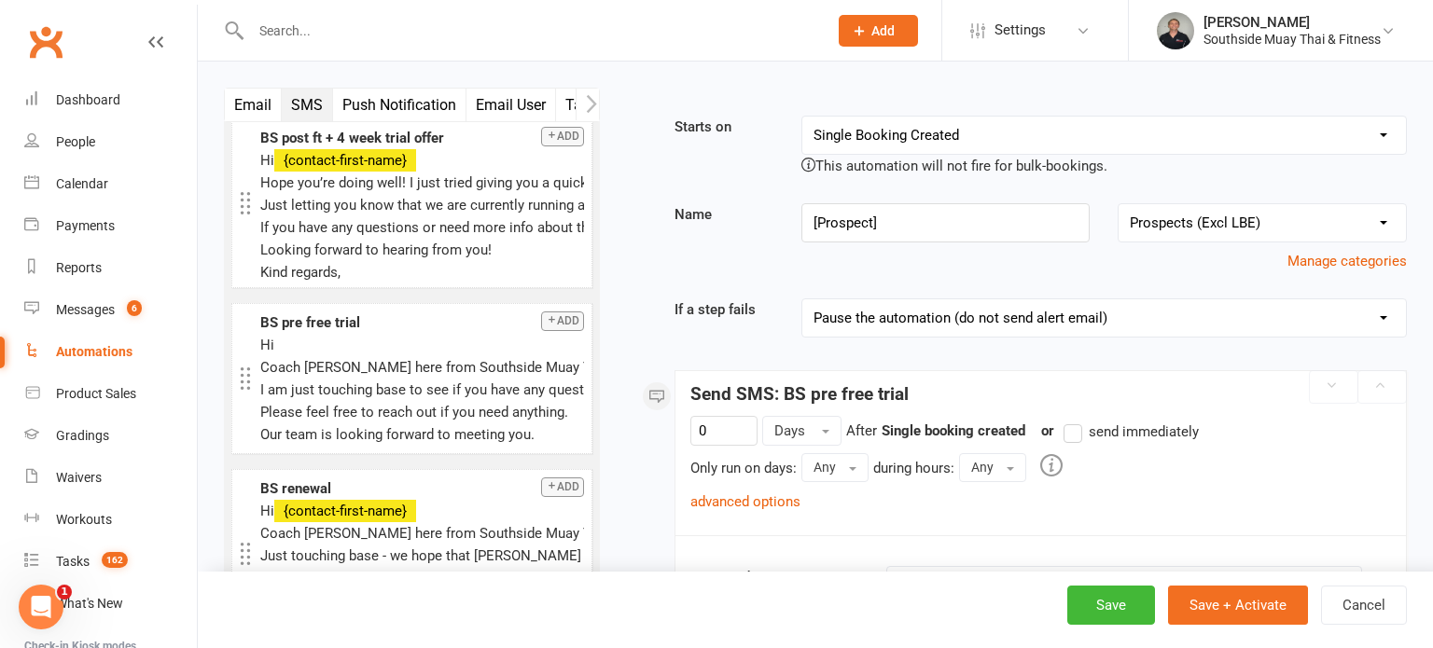
click at [935, 136] on select "Booking Cancelled Booking Due Booking Late-Cancelled Booking Marked Absent Book…" at bounding box center [1104, 135] width 604 height 37
select select "1"
click at [802, 117] on select "Booking Cancelled Booking Due Booking Late-Cancelled Booking Marked Absent Book…" at bounding box center [1104, 135] width 604 height 37
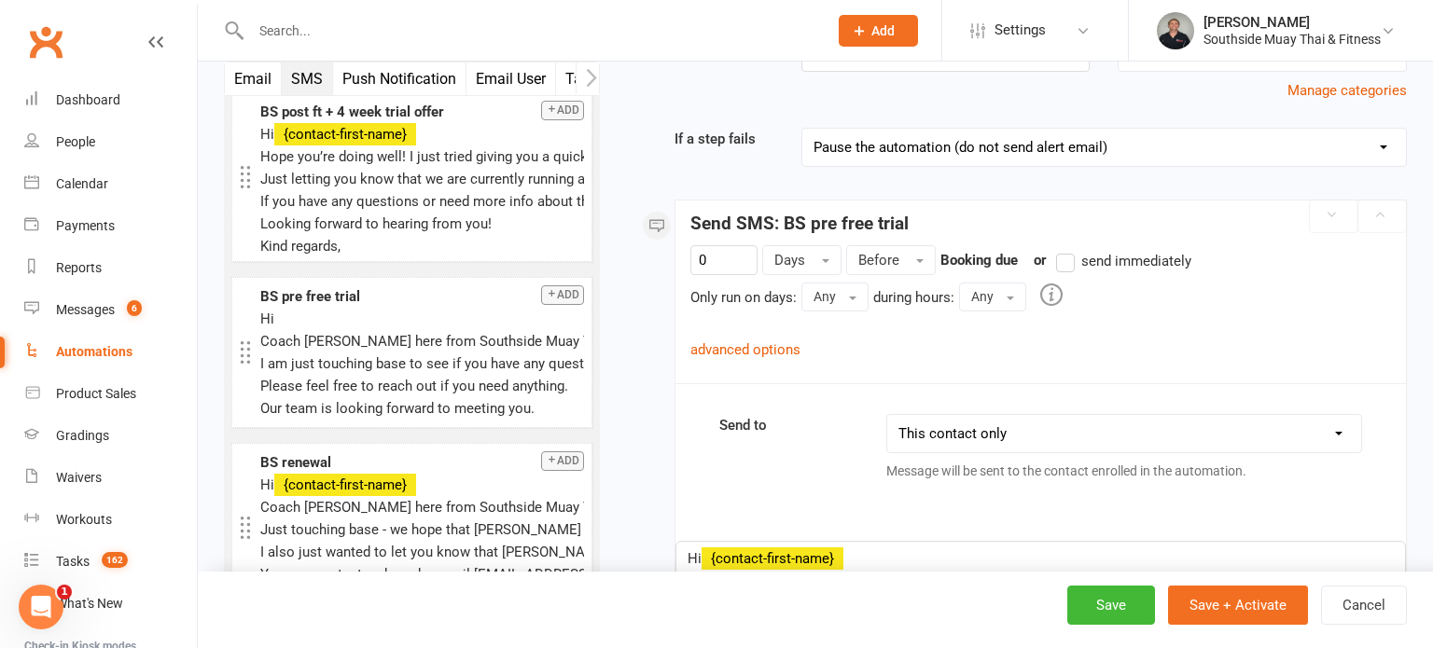
scroll to position [259, 0]
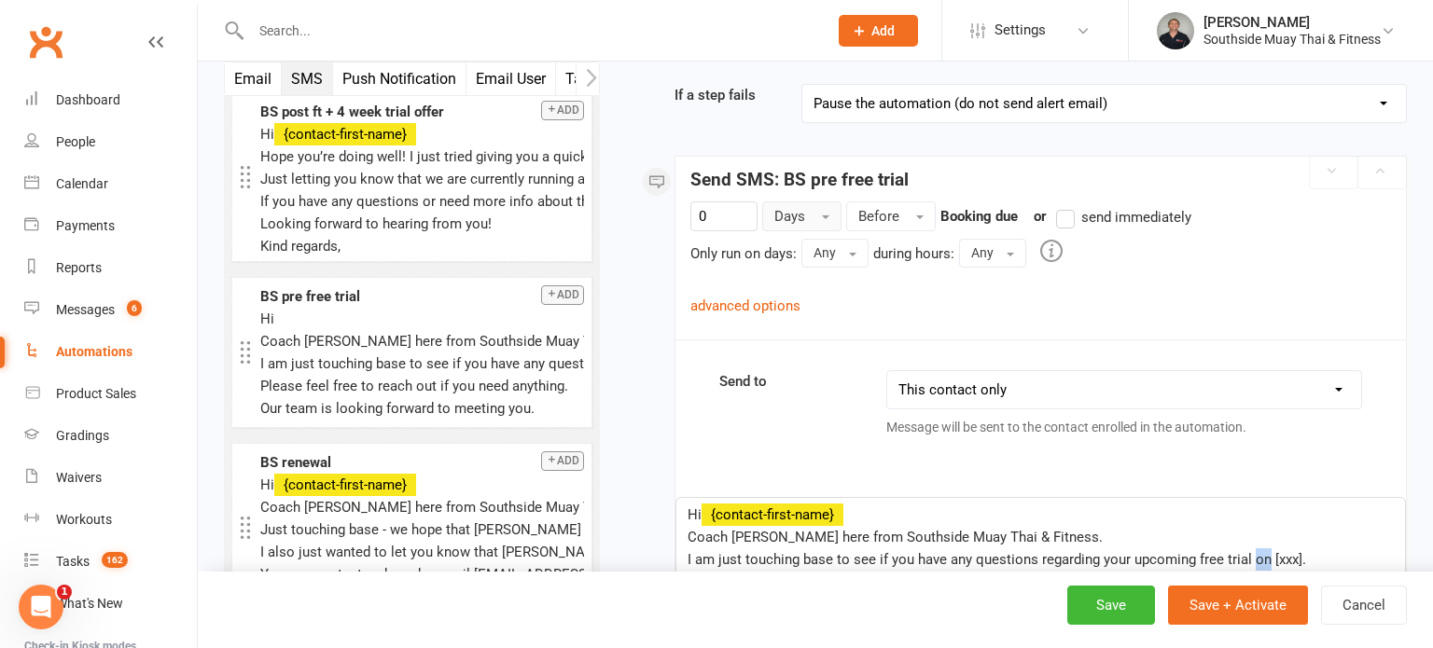
click at [795, 214] on span "Days" at bounding box center [789, 216] width 31 height 17
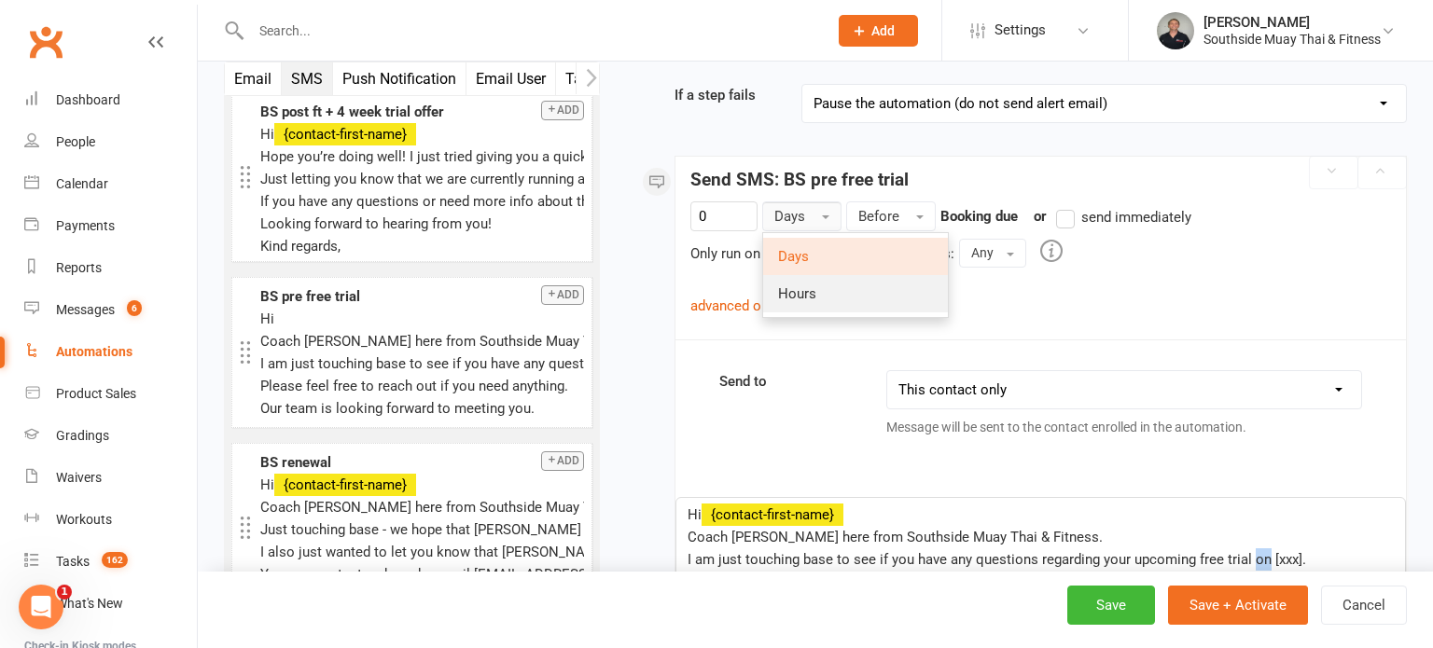
click at [812, 296] on span "Hours" at bounding box center [797, 293] width 38 height 17
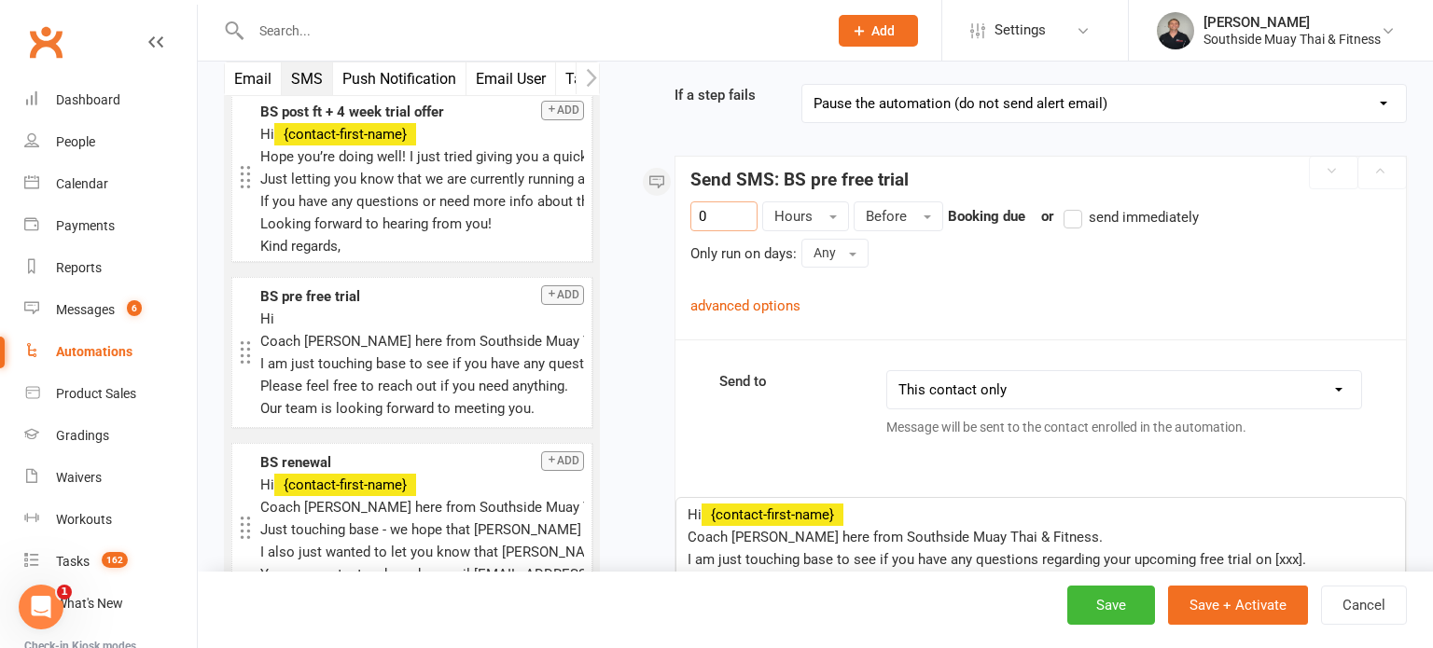
click at [704, 215] on input "0" at bounding box center [723, 216] width 67 height 30
click at [829, 216] on span "button" at bounding box center [832, 217] width 7 height 4
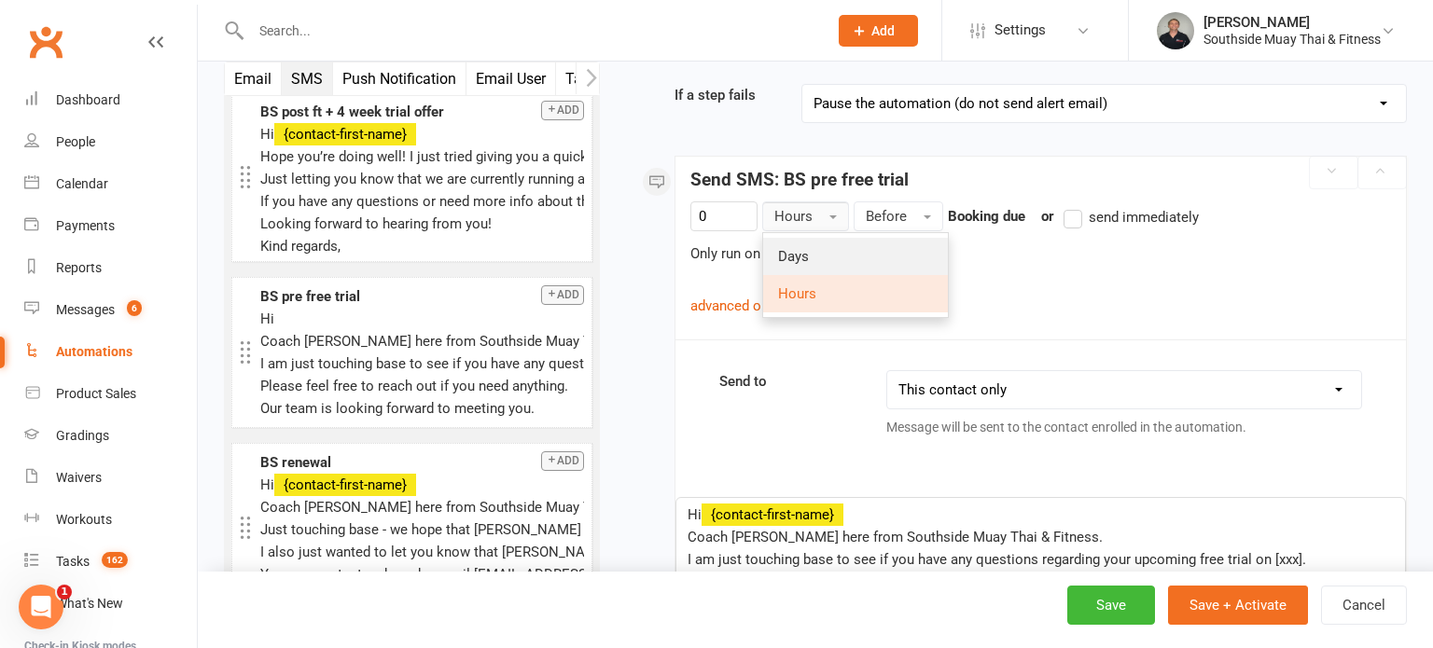
click at [822, 244] on link "Days" at bounding box center [855, 256] width 185 height 37
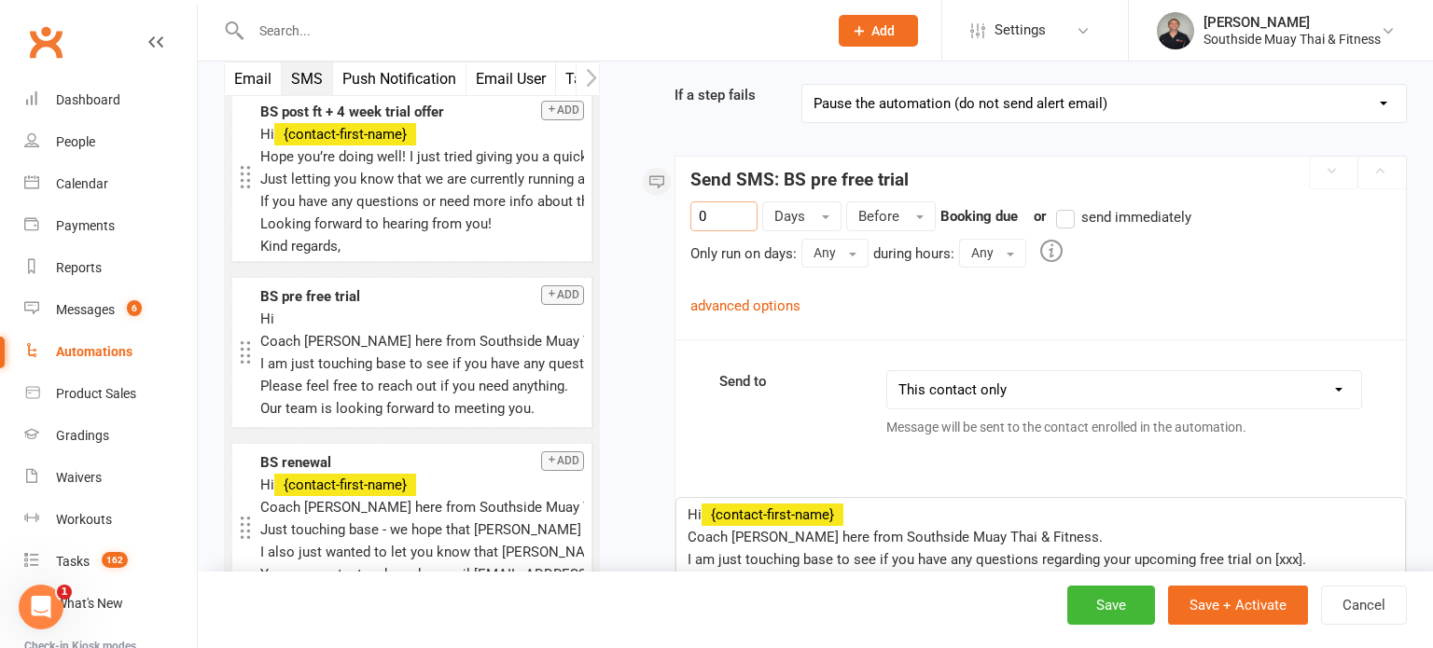
click at [700, 211] on input "0" at bounding box center [723, 216] width 67 height 30
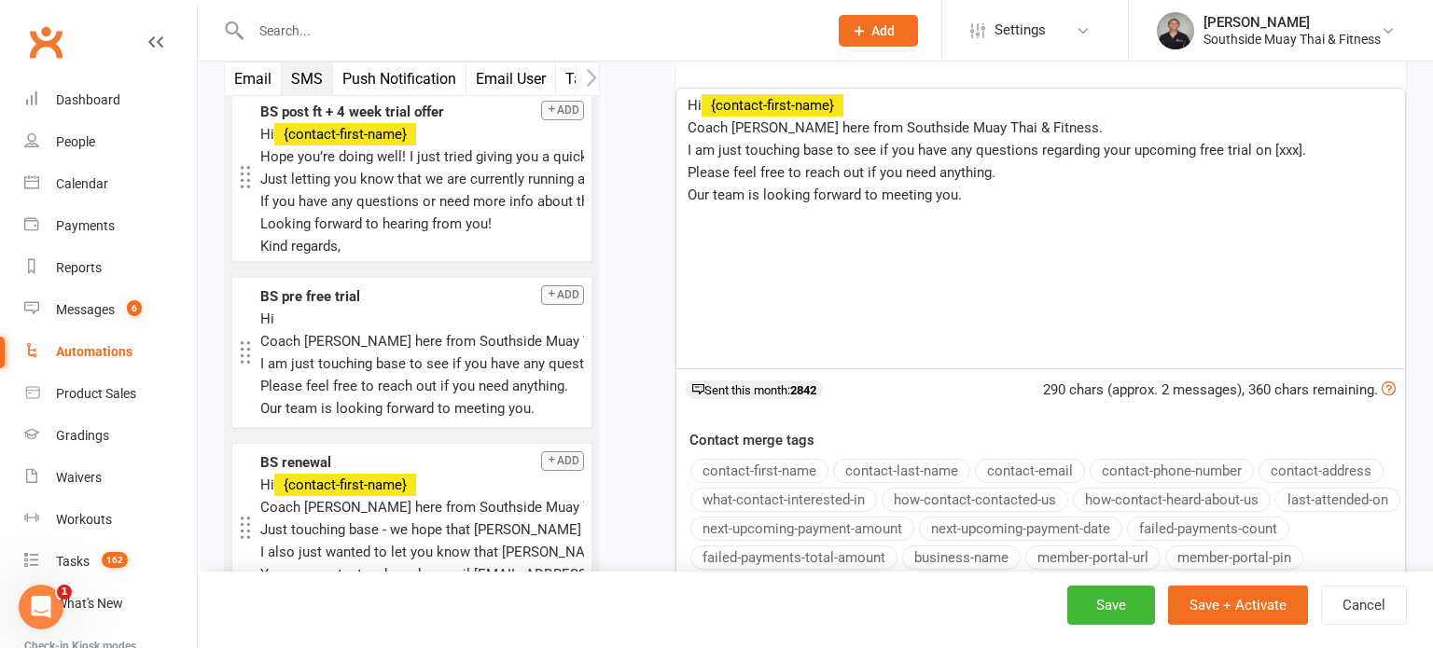
scroll to position [640, 0]
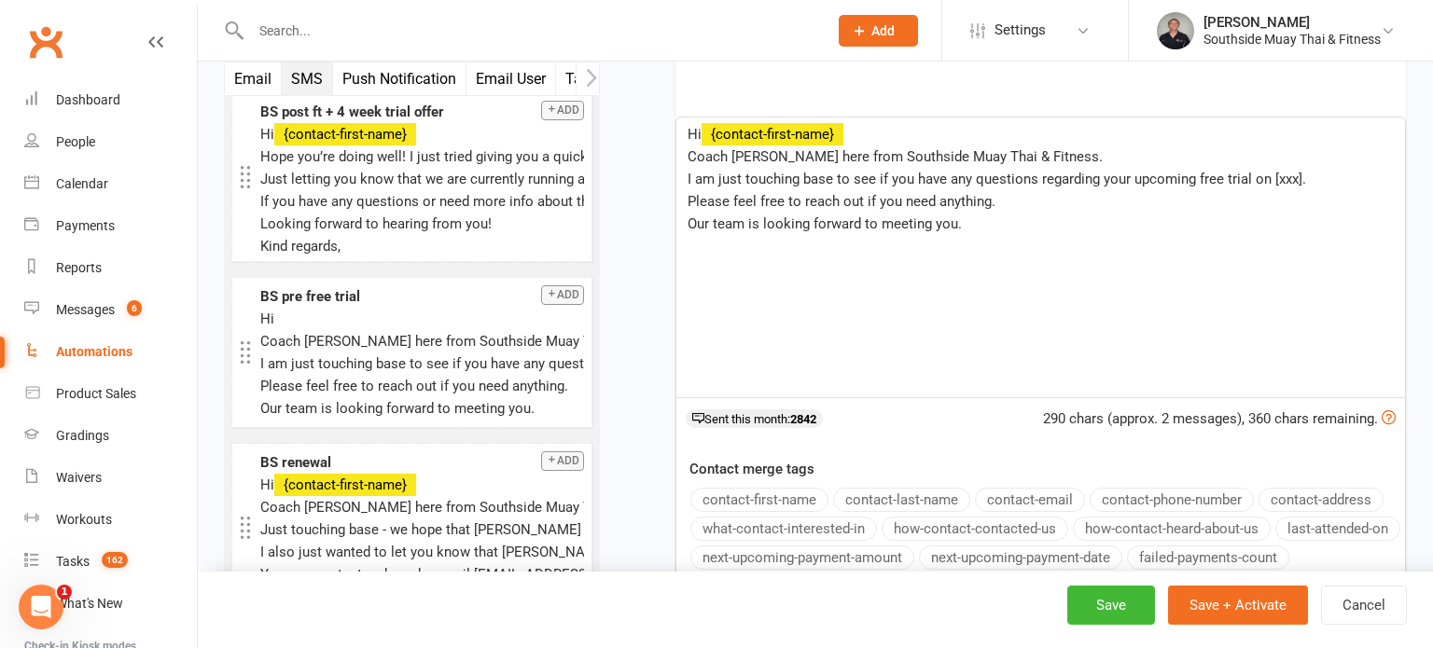
type input "1"
click at [1268, 179] on span "I am just touching base to see if you have any questions regarding your upcomin…" at bounding box center [996, 179] width 618 height 17
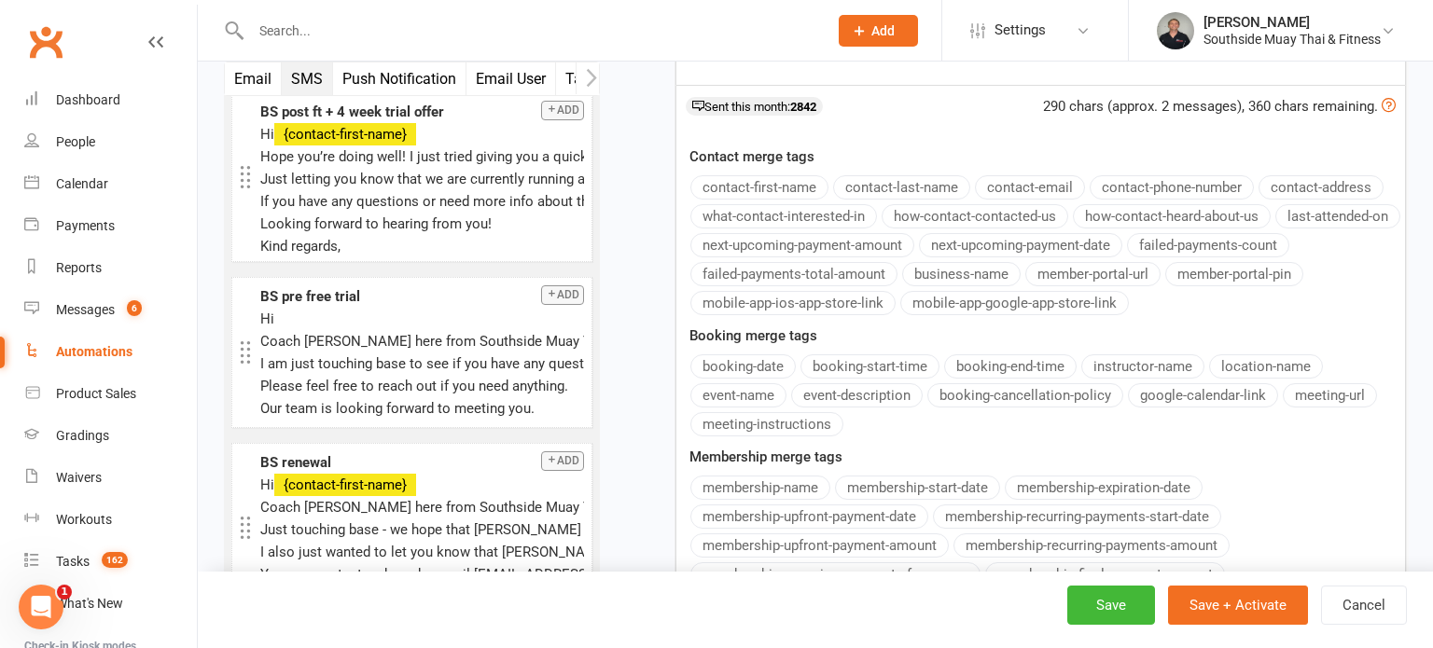
scroll to position [957, 0]
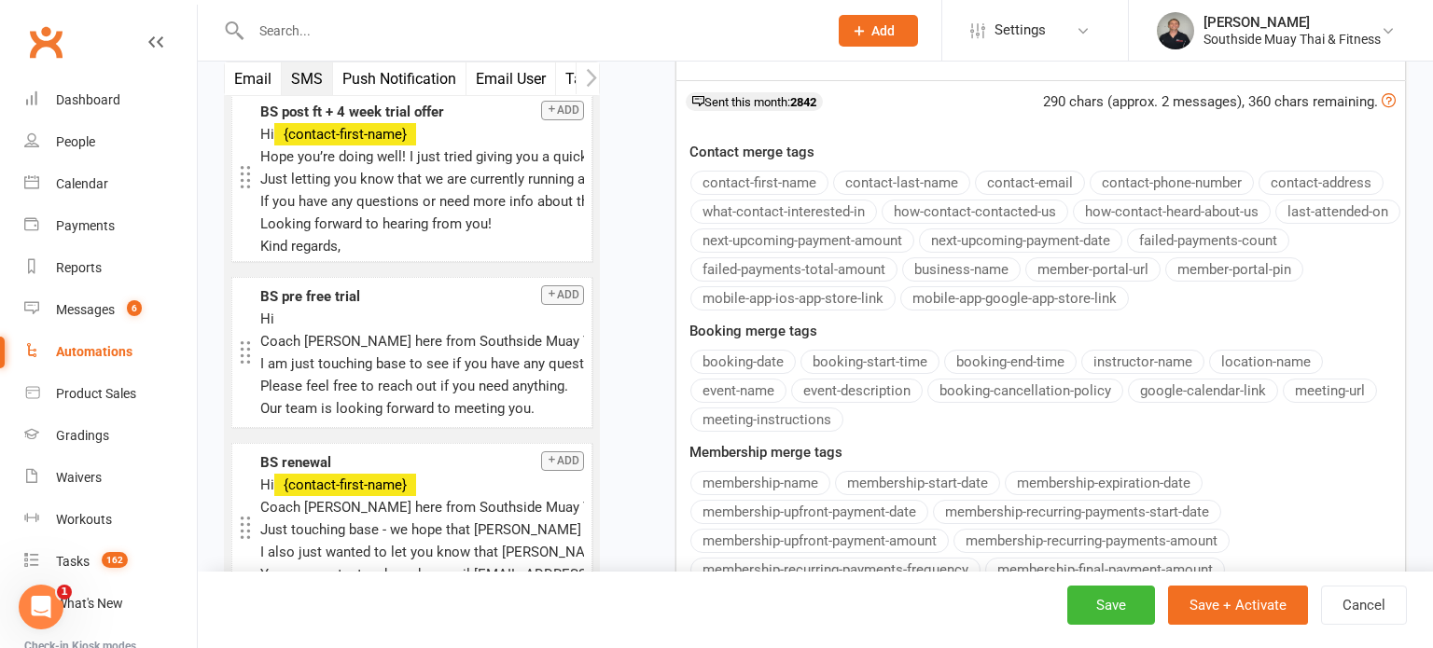
click at [750, 357] on div "Hi ﻿ {contact-first-name} Coach Barry here from Southside Muay Thai & Fitness. …" at bounding box center [1040, 229] width 730 height 860
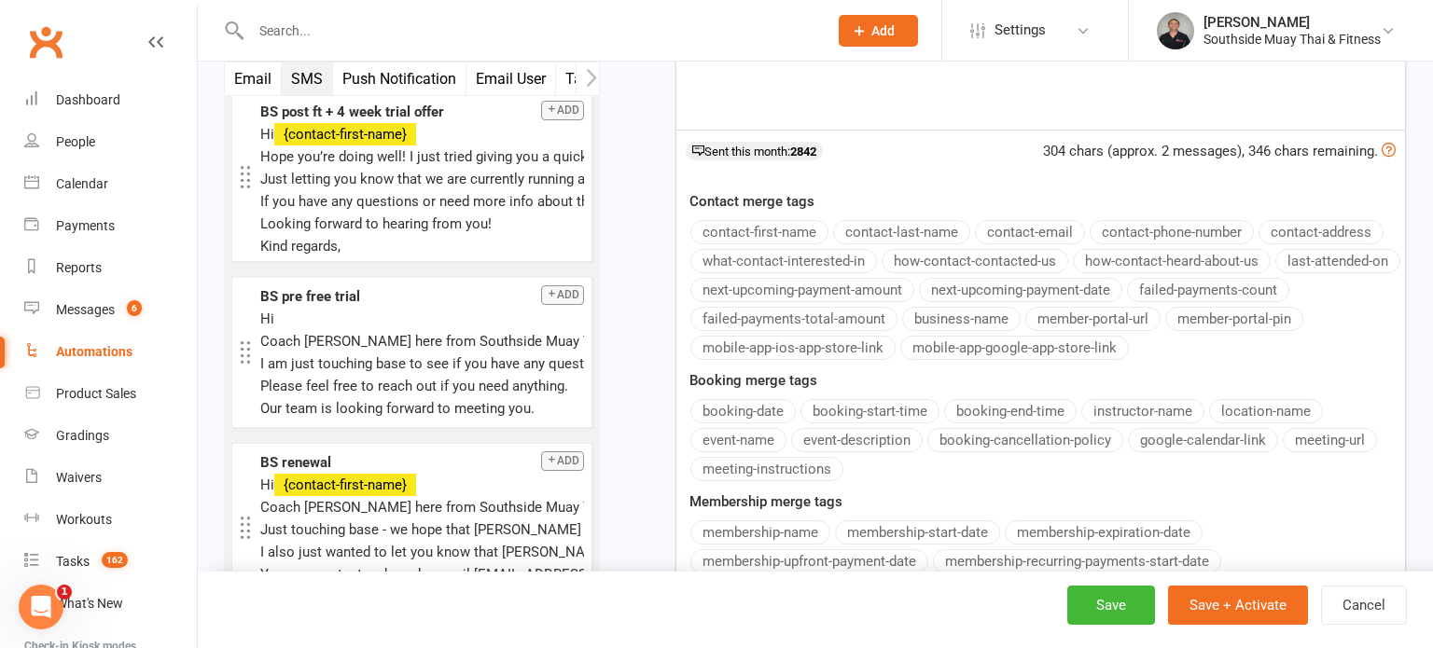
scroll to position [909, 0]
click at [849, 399] on div "Hi ﻿ {contact-first-name} Coach Barry here from Southside Muay Thai & Fitness. …" at bounding box center [1040, 278] width 730 height 860
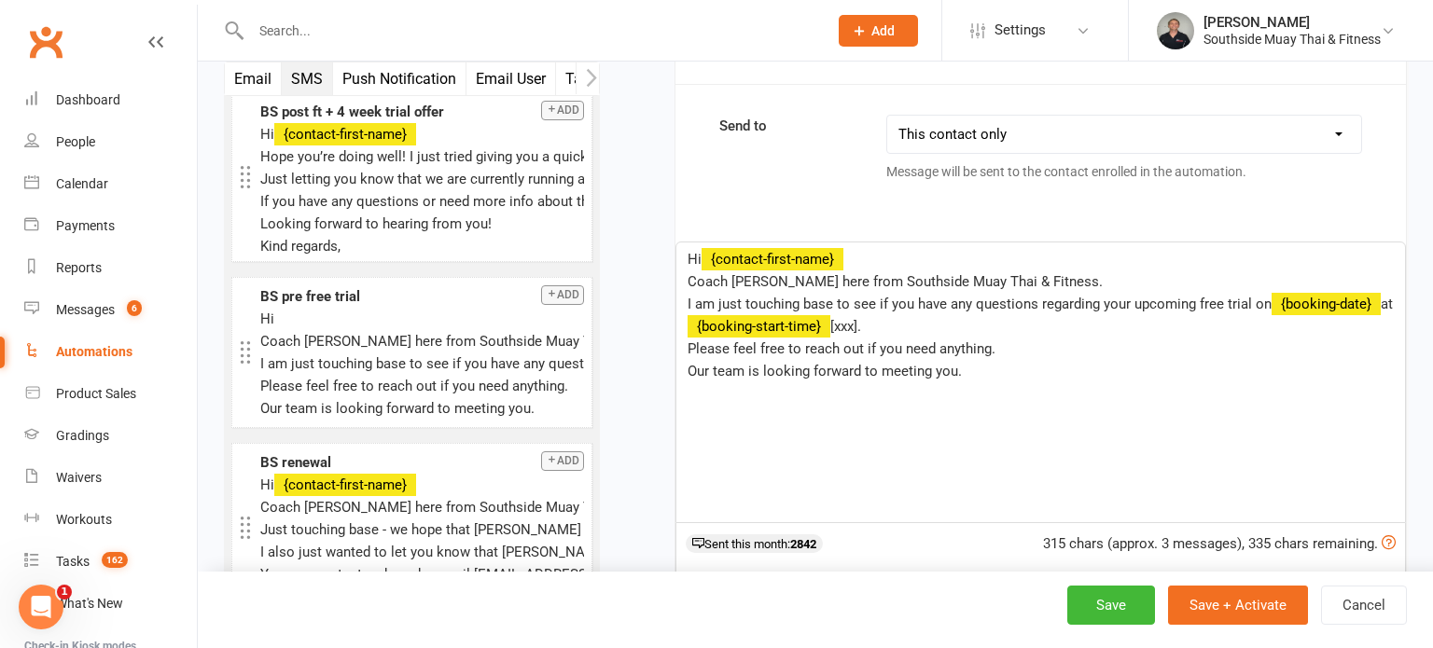
click at [883, 318] on p "I am just touching base to see if you have any questions regarding your upcomin…" at bounding box center [1040, 315] width 706 height 45
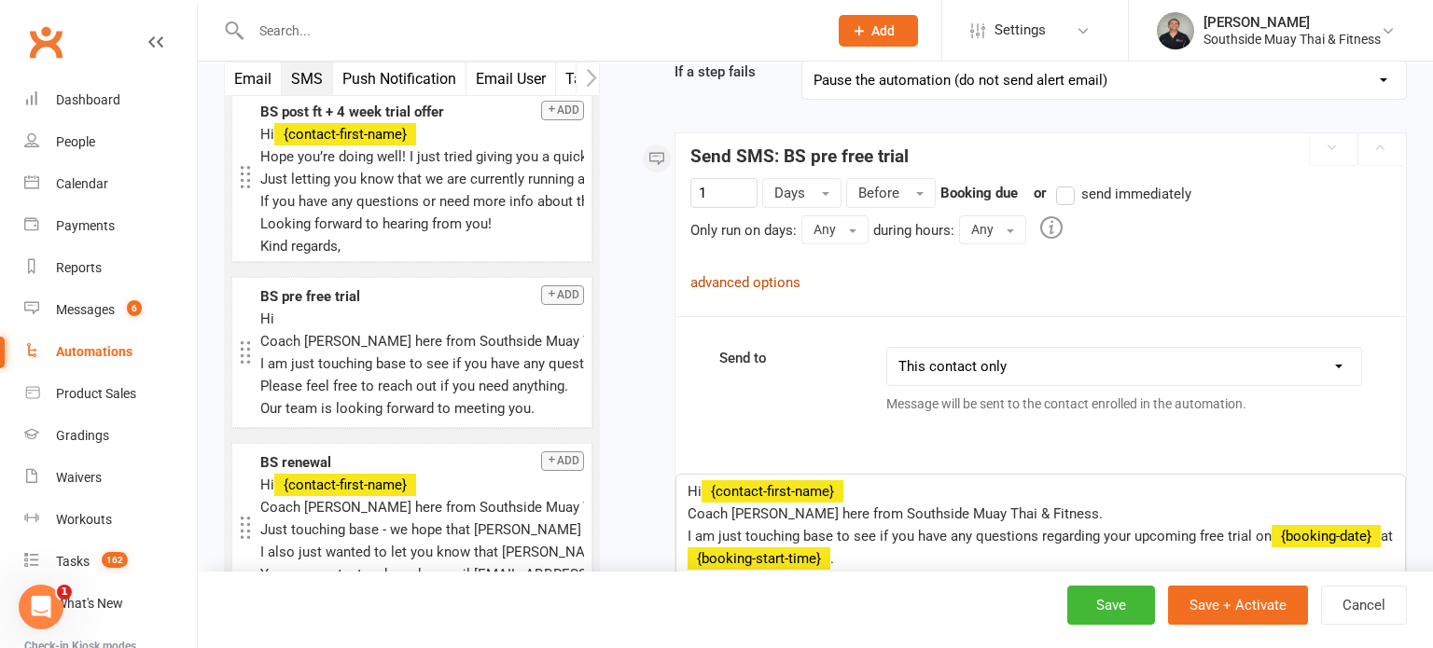
click at [732, 281] on link "advanced options" at bounding box center [745, 282] width 110 height 17
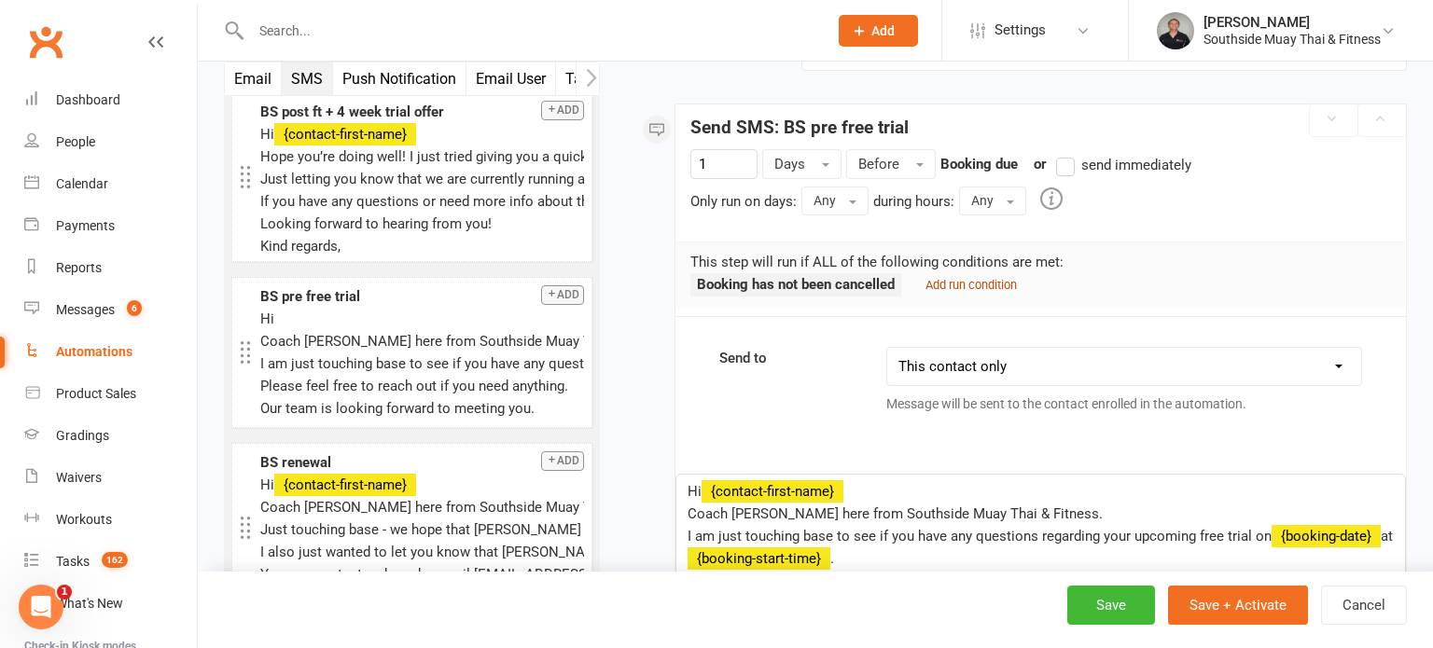
click at [970, 281] on small "Add run condition" at bounding box center [970, 285] width 91 height 14
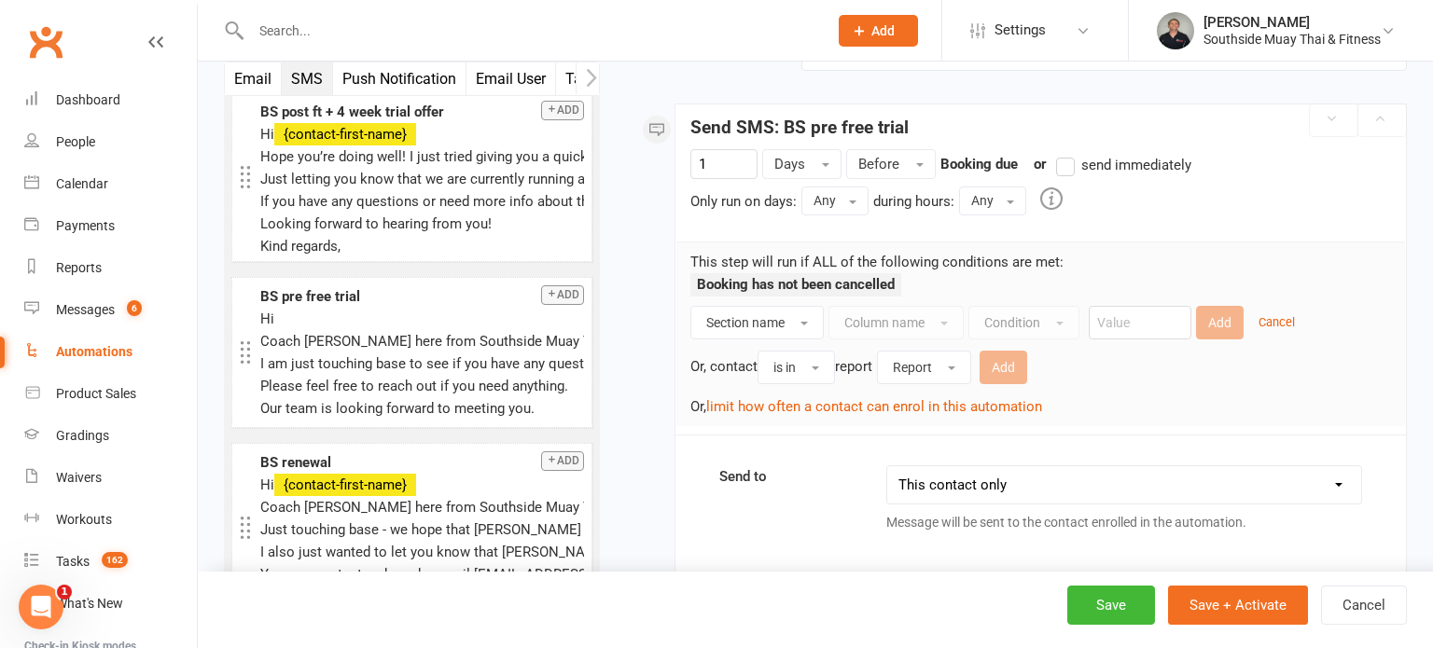
scroll to position [430, 0]
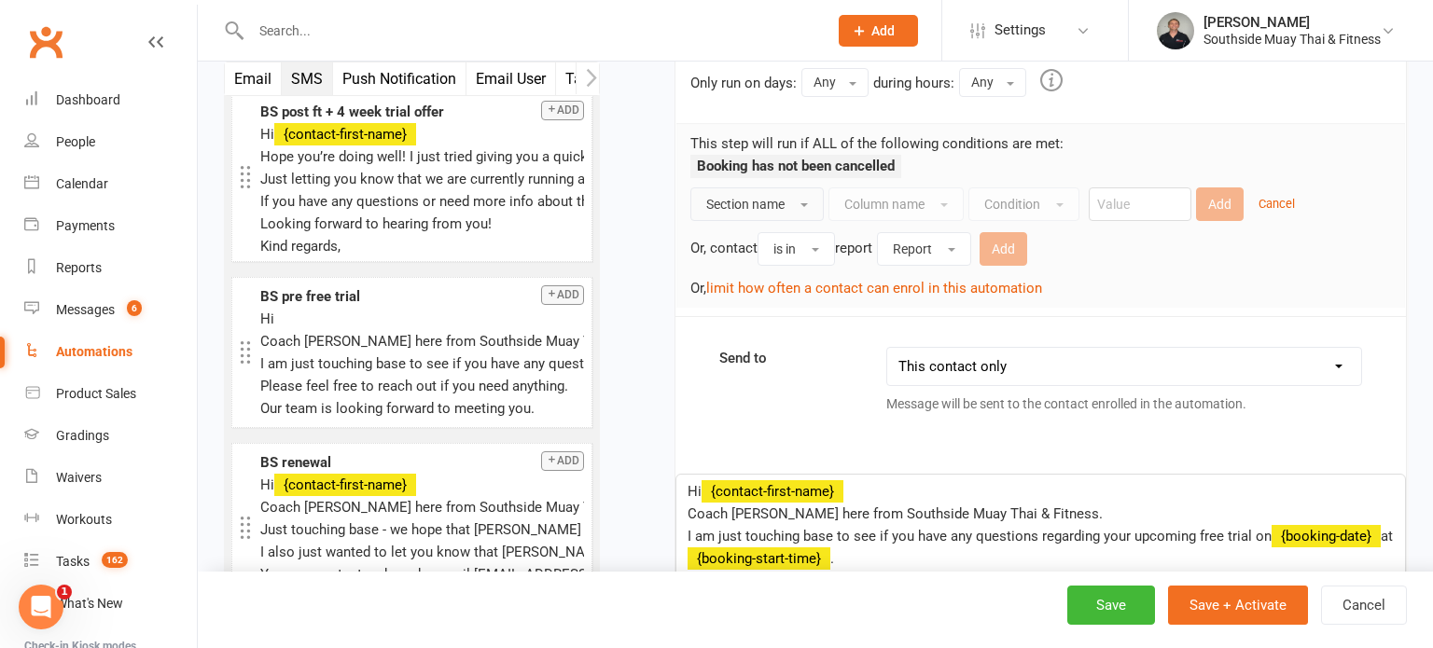
click at [770, 203] on span "Section name" at bounding box center [745, 204] width 78 height 15
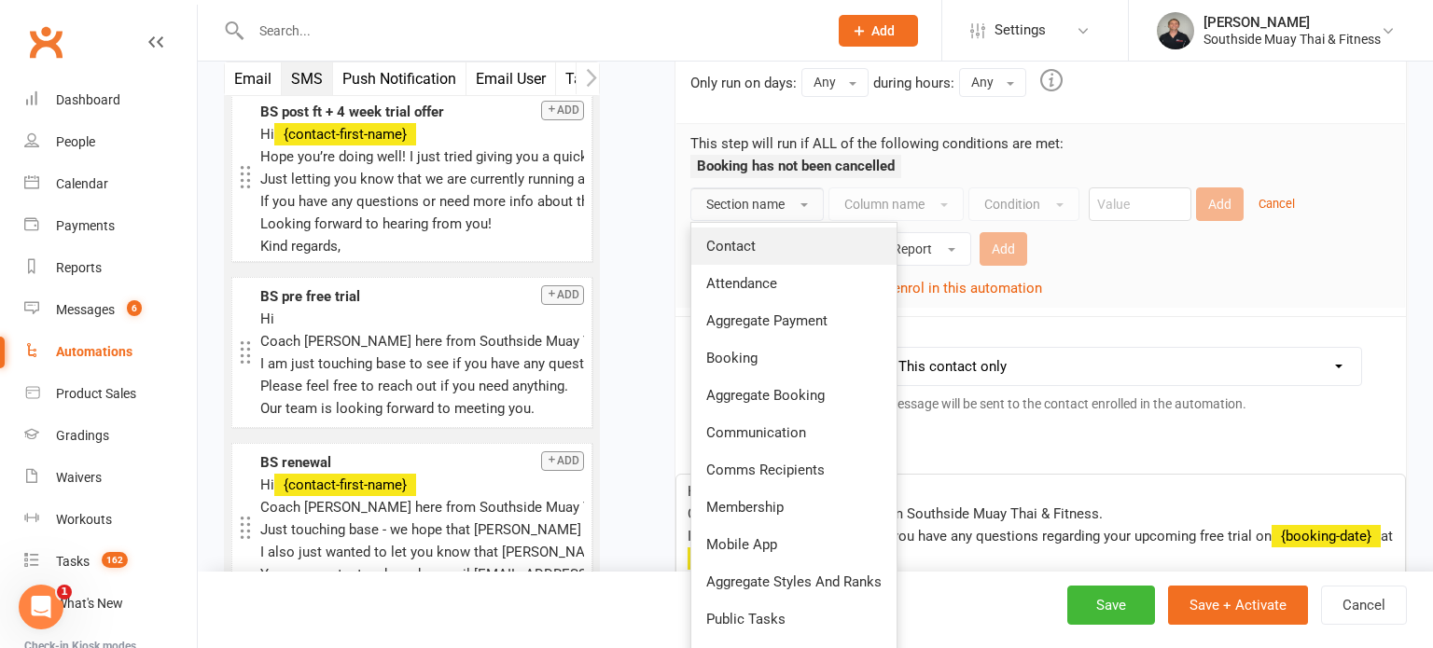
click at [752, 244] on span "Contact" at bounding box center [730, 246] width 49 height 17
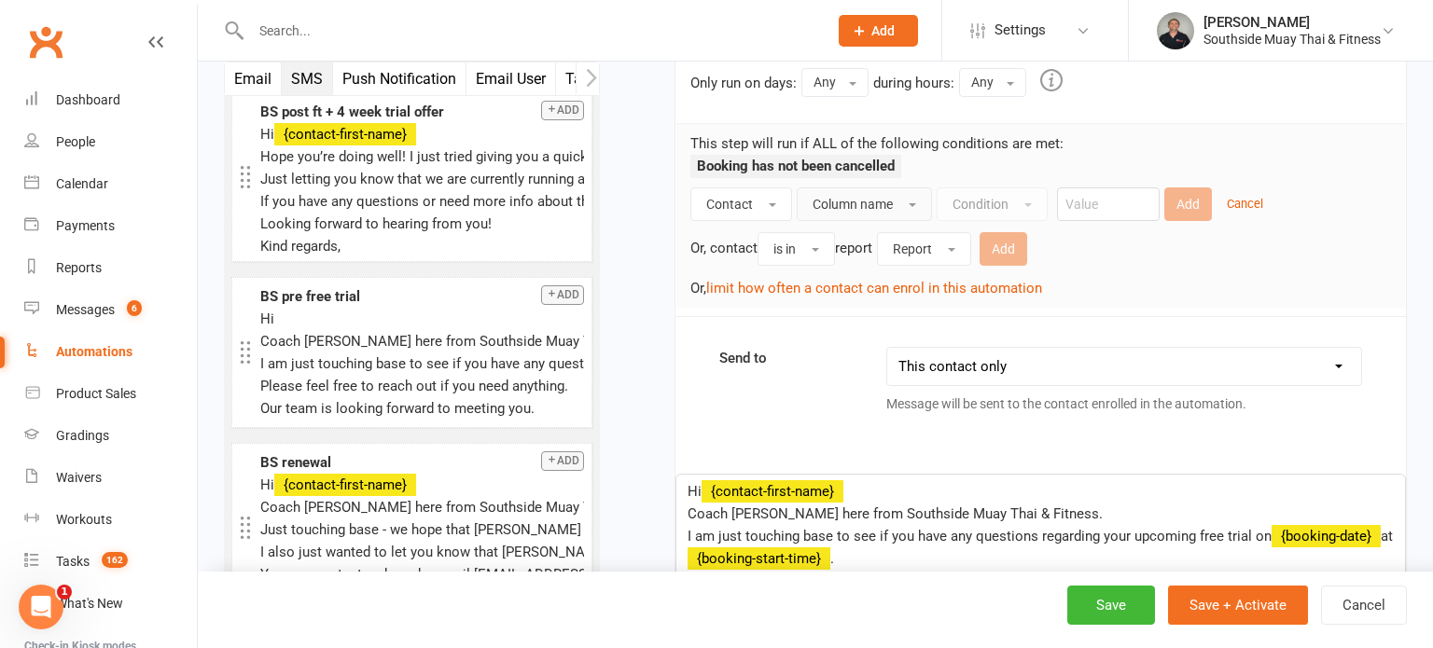
click at [859, 203] on span "Column name" at bounding box center [852, 204] width 80 height 15
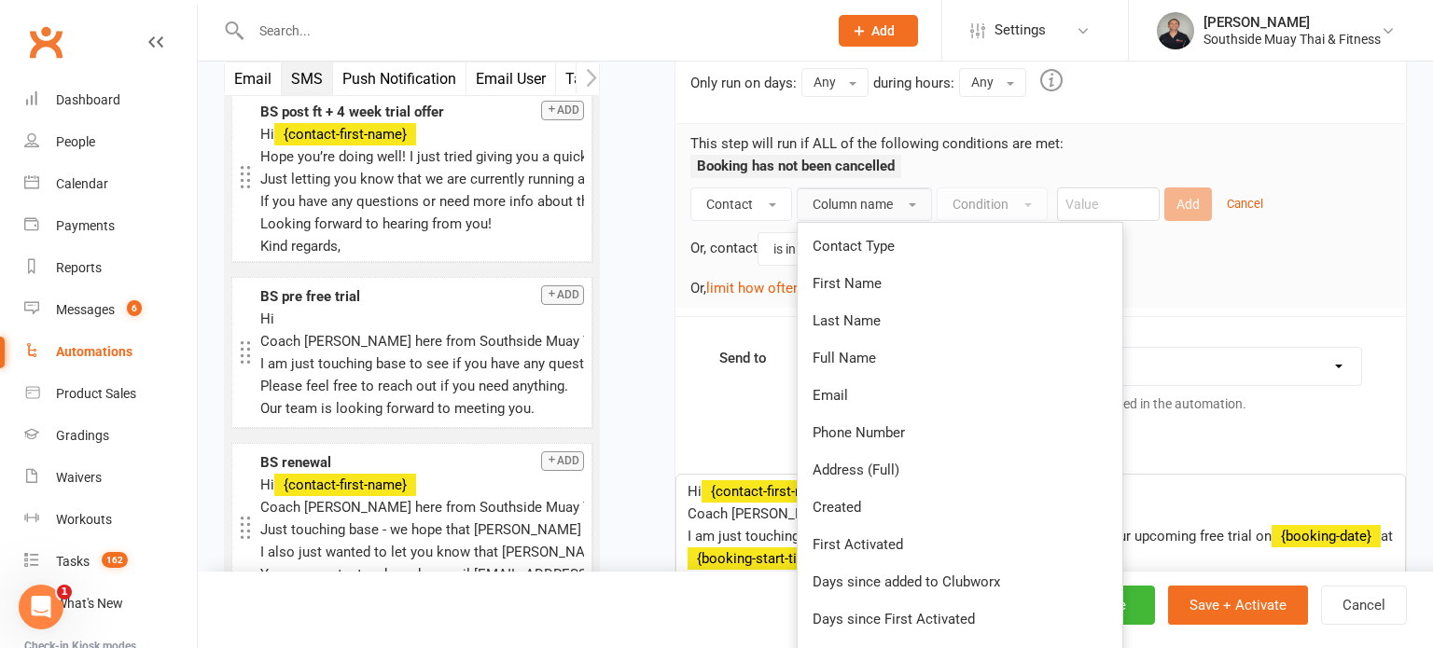
click at [871, 243] on span "Contact Type" at bounding box center [853, 246] width 82 height 17
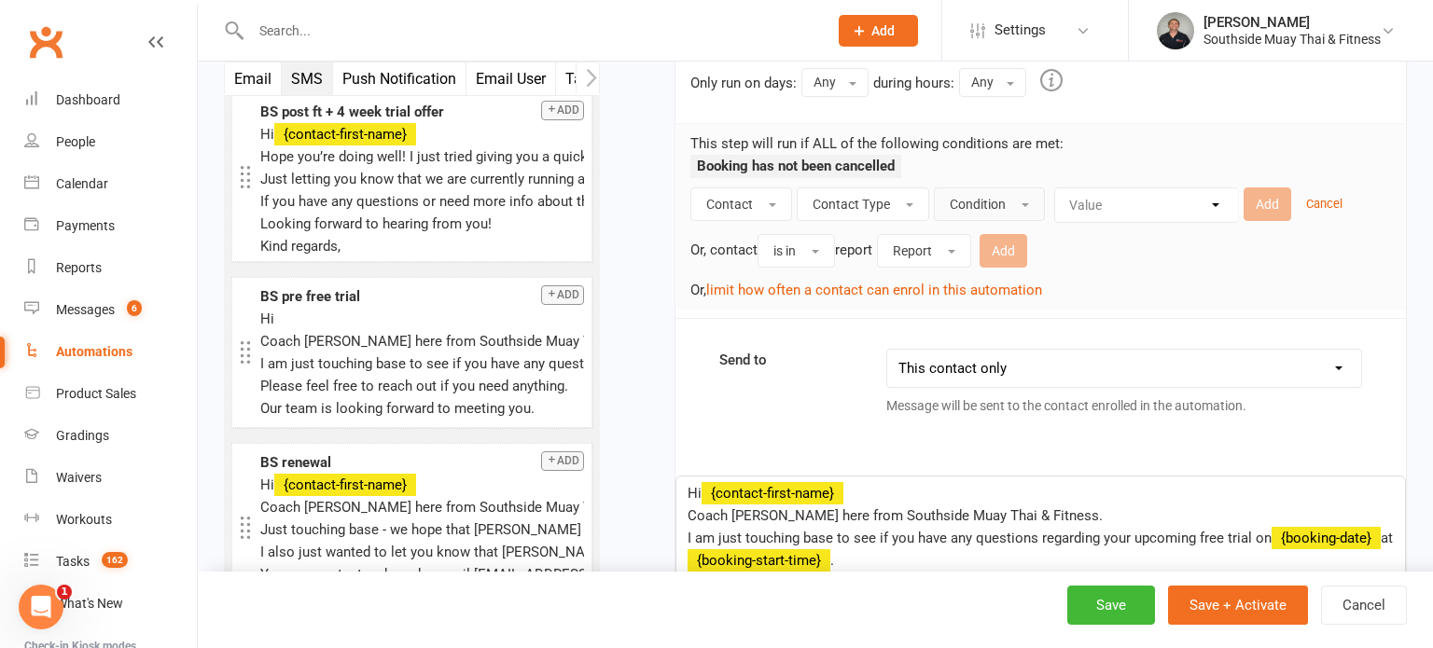
click at [978, 199] on span "Condition" at bounding box center [978, 204] width 56 height 15
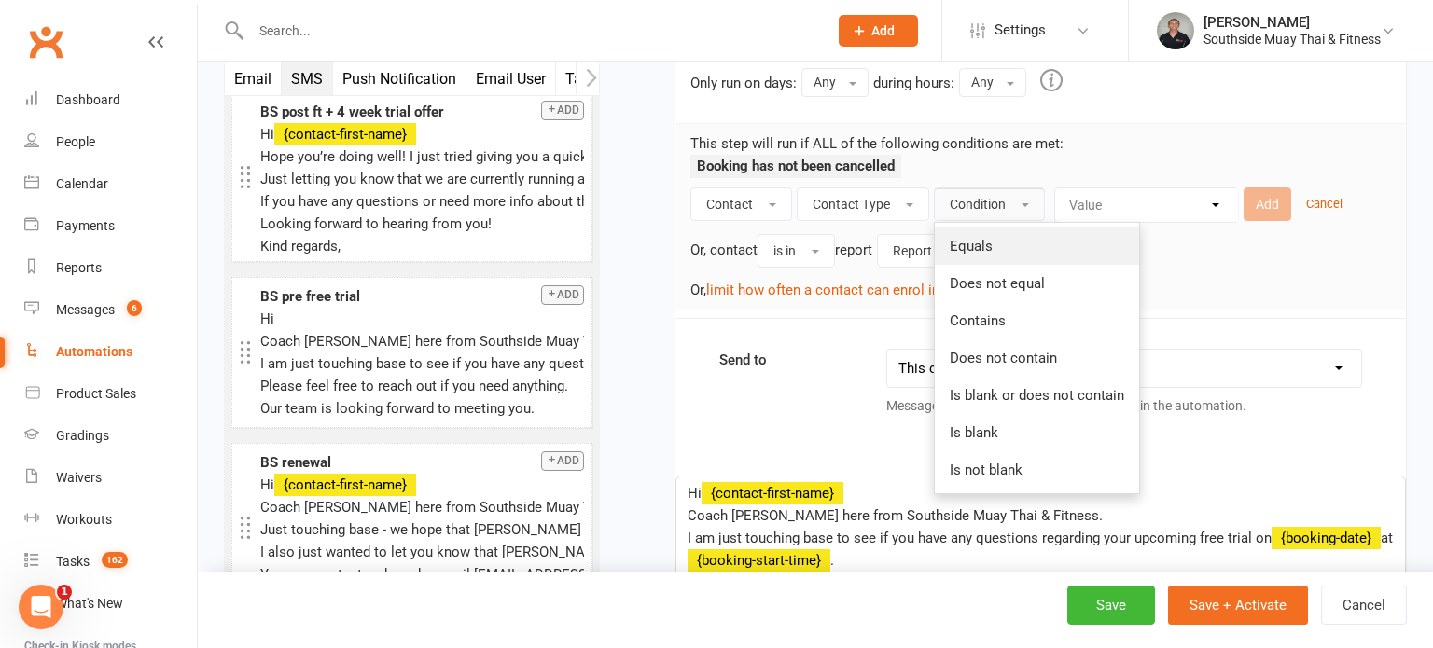
click at [1011, 233] on link "Equals" at bounding box center [1037, 246] width 204 height 37
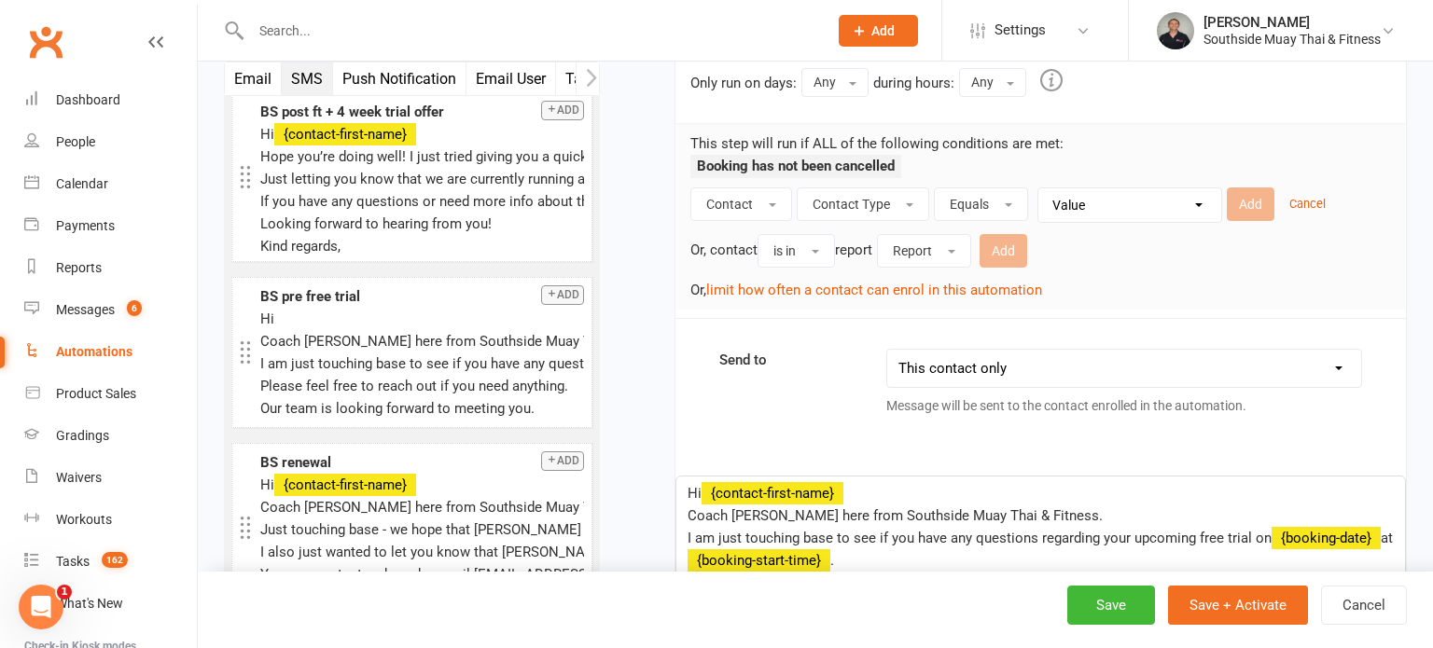
click at [1080, 205] on select "Value Member Prospect Non-attending Contact" at bounding box center [1134, 205] width 183 height 34
select select "1"
click at [1043, 188] on select "Value Member Prospect Non-attending Contact" at bounding box center [1134, 205] width 183 height 34
click at [1248, 194] on button "Add" at bounding box center [1251, 204] width 48 height 34
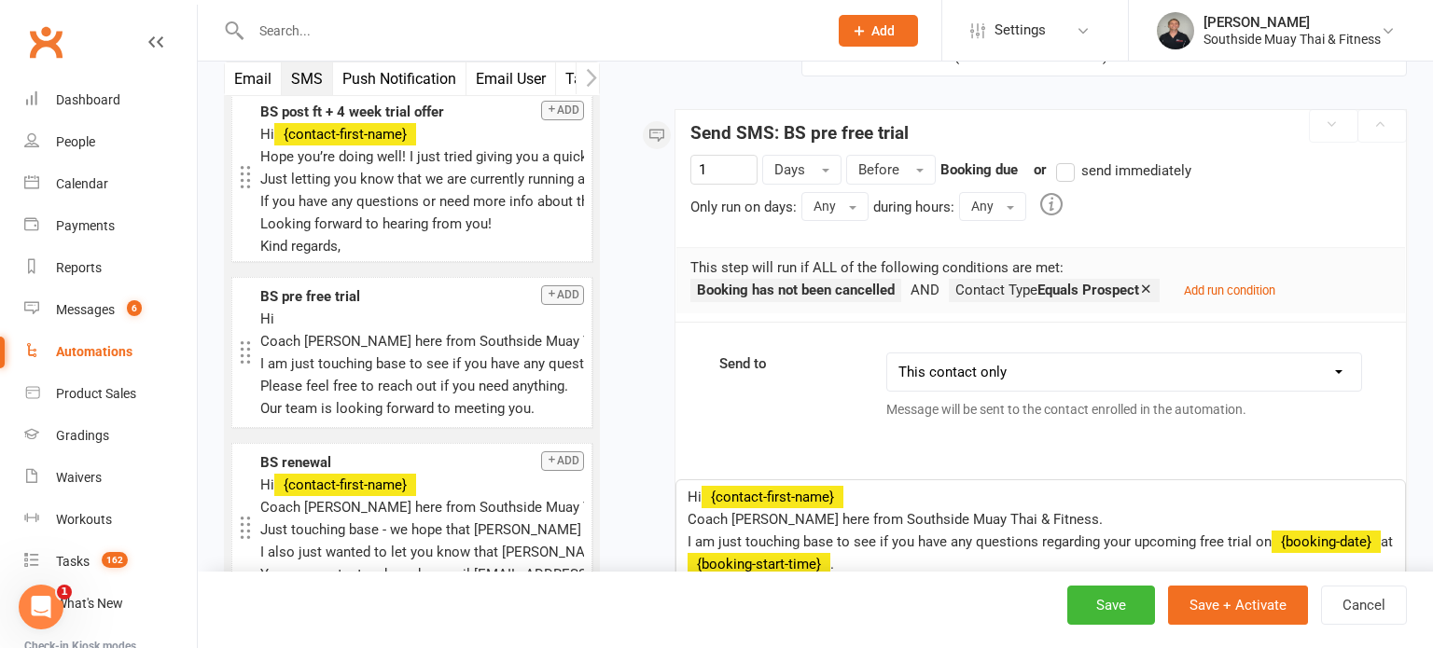
scroll to position [298, 0]
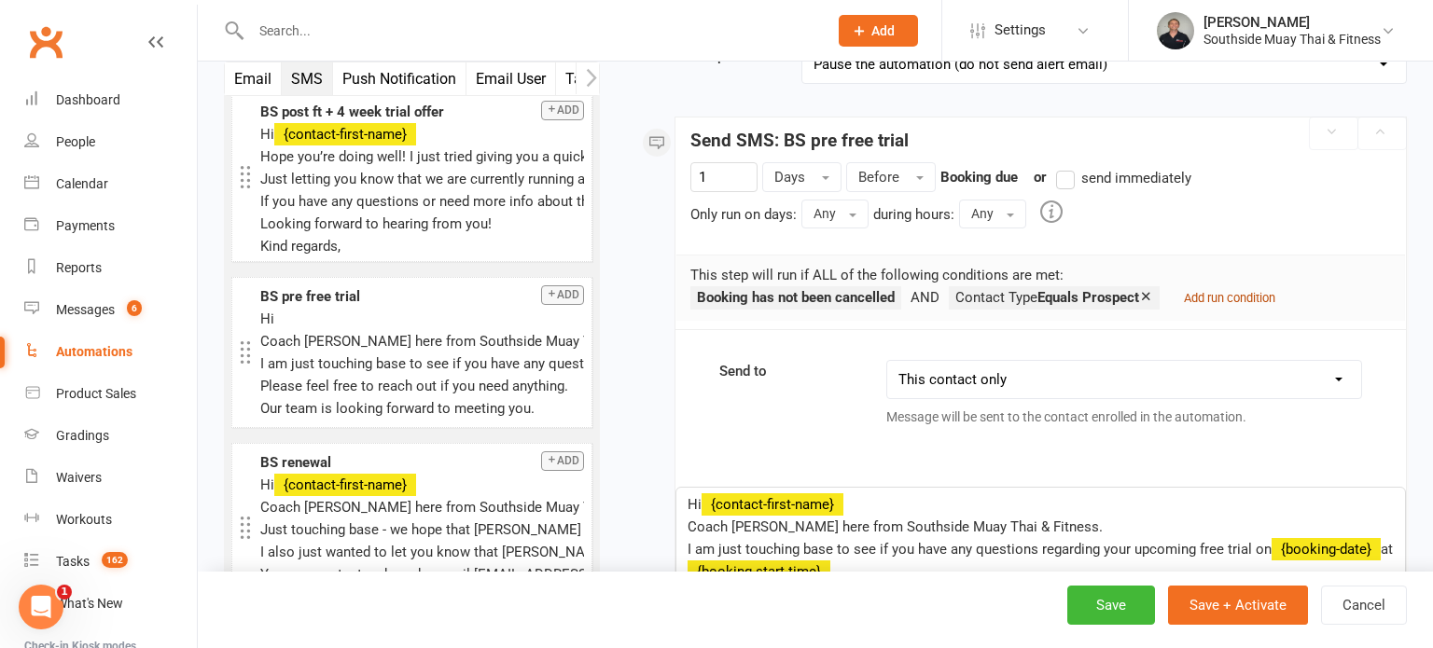
click at [1250, 297] on small "Add run condition" at bounding box center [1229, 298] width 91 height 14
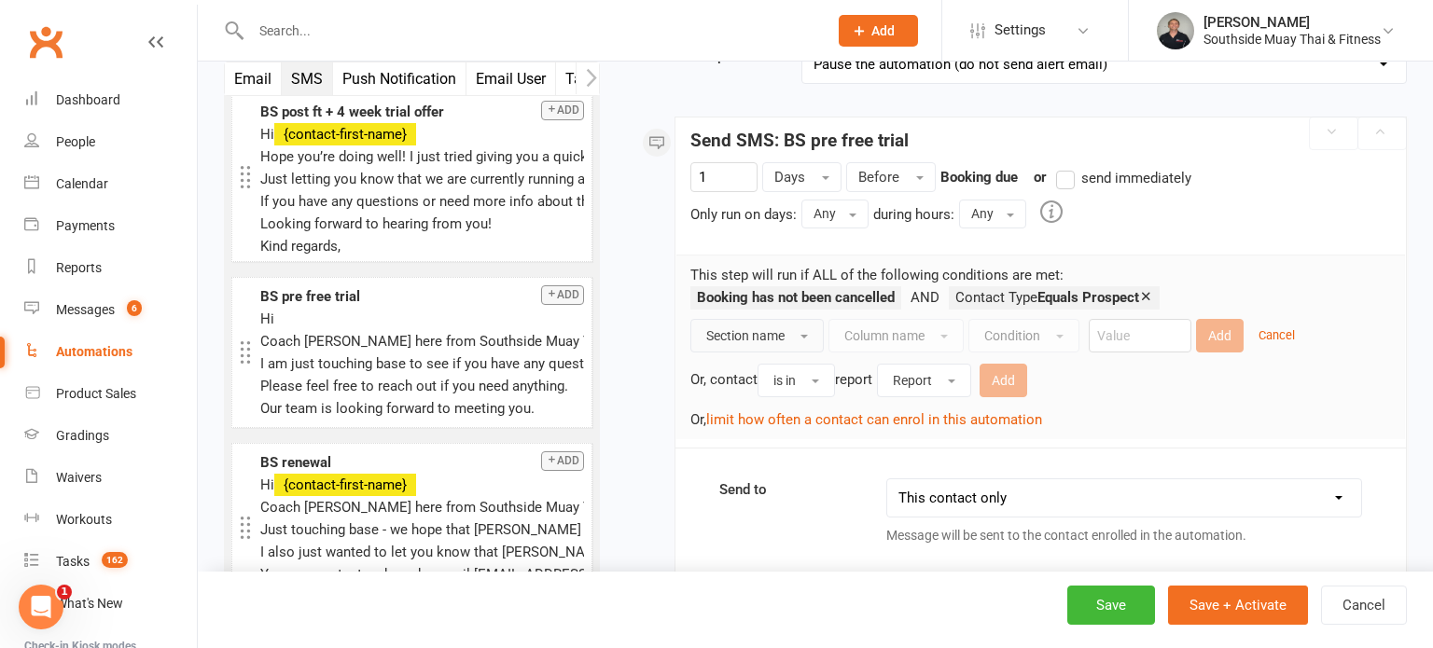
click at [791, 326] on button "Section name" at bounding box center [756, 336] width 133 height 34
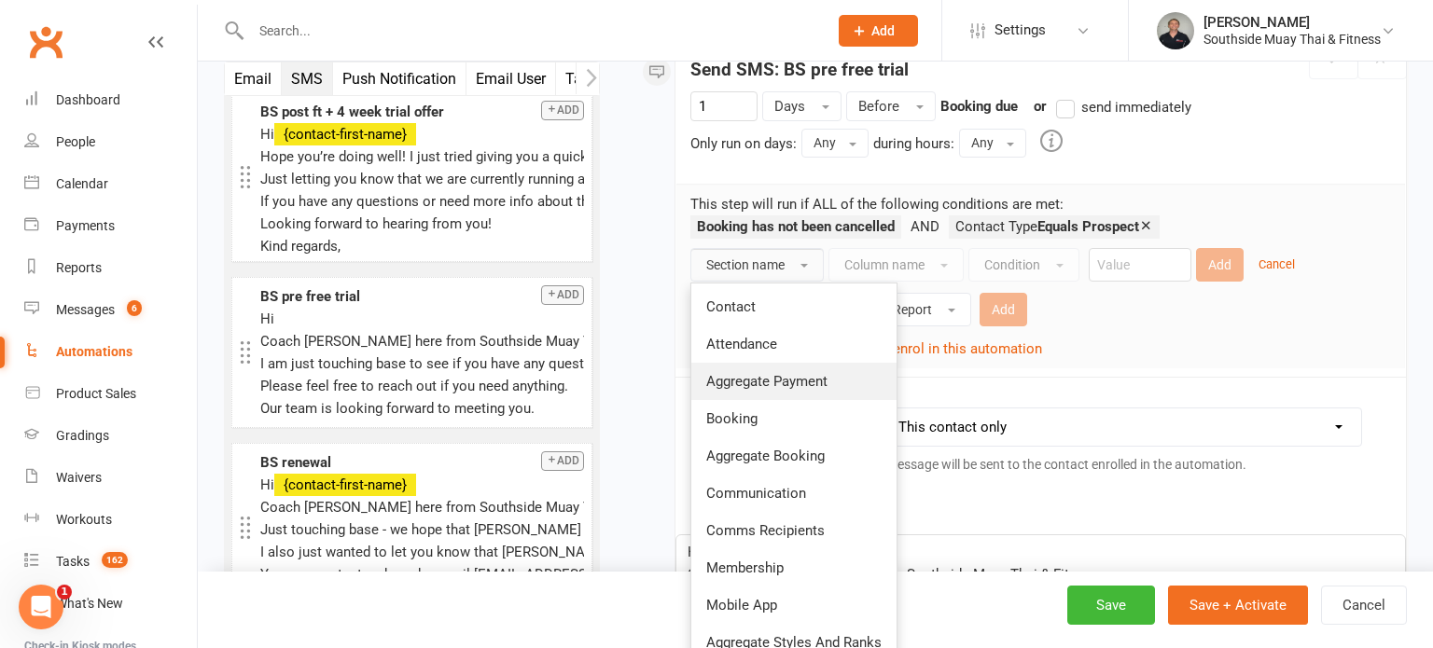
scroll to position [396, 0]
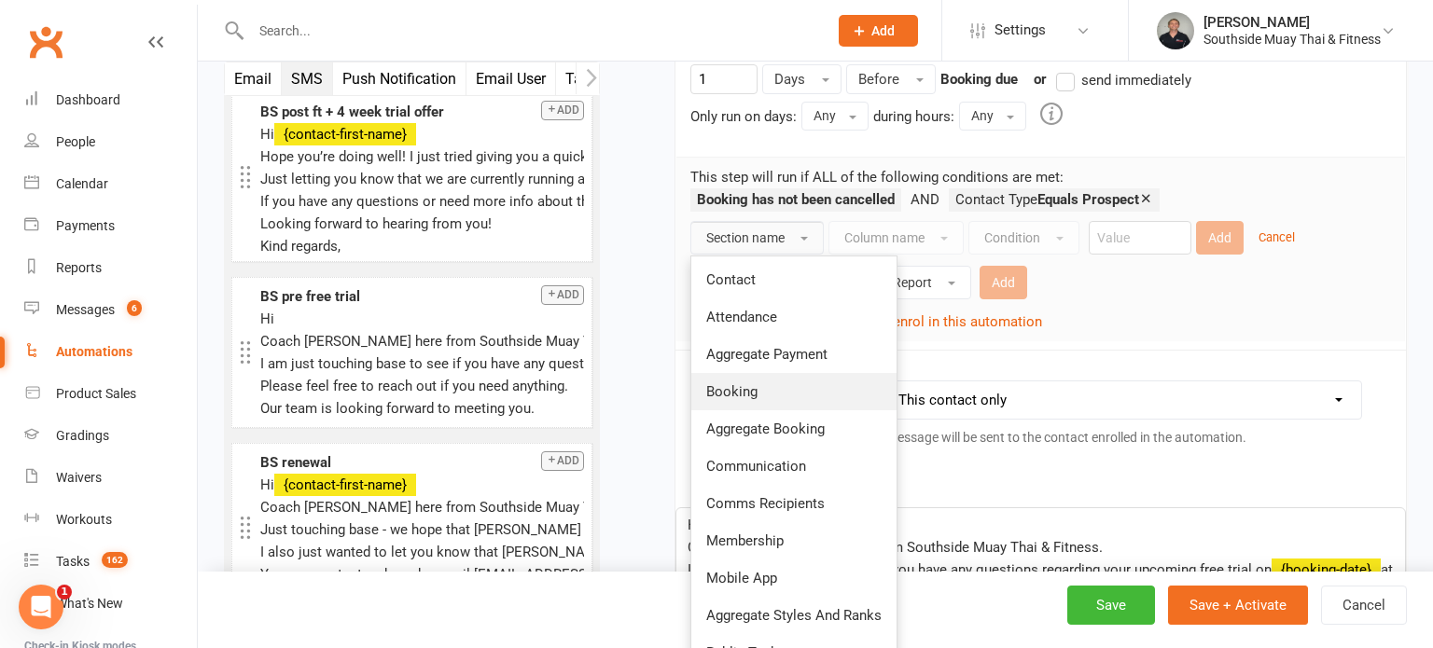
click at [754, 386] on span "Booking" at bounding box center [731, 391] width 51 height 17
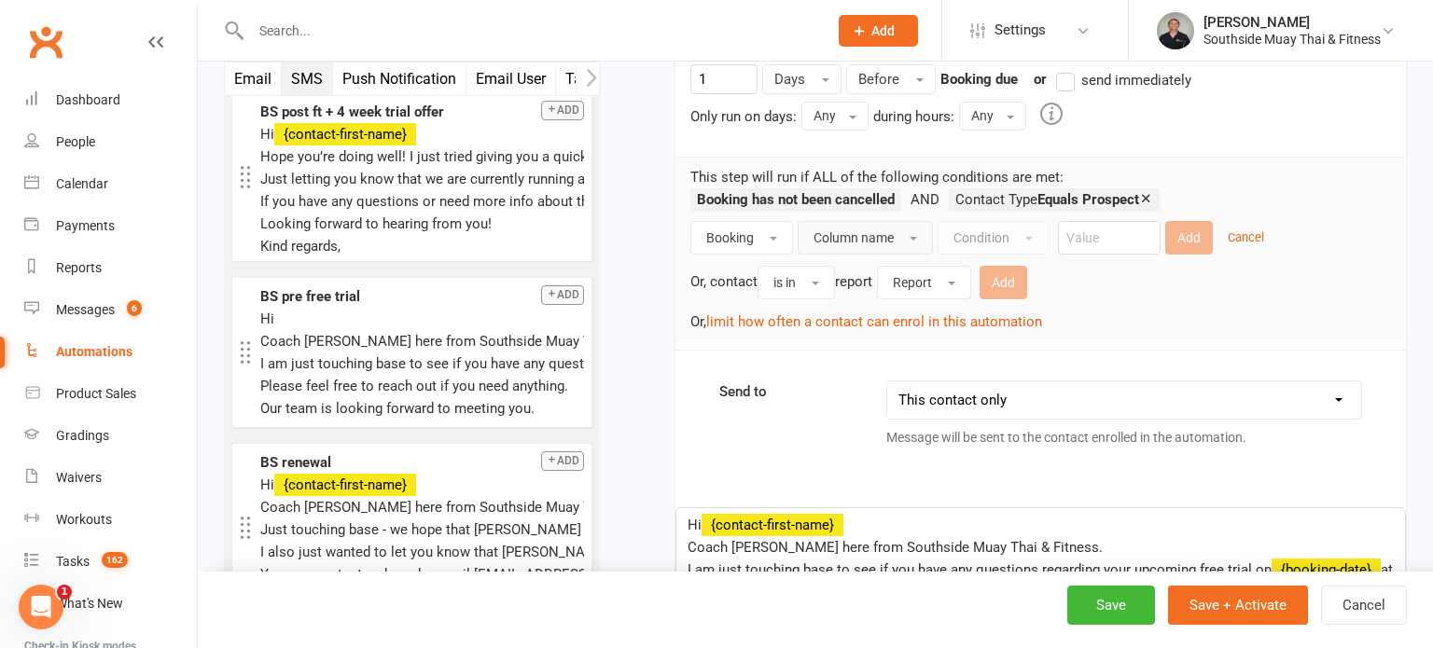
click at [875, 237] on span "Column name" at bounding box center [853, 237] width 80 height 15
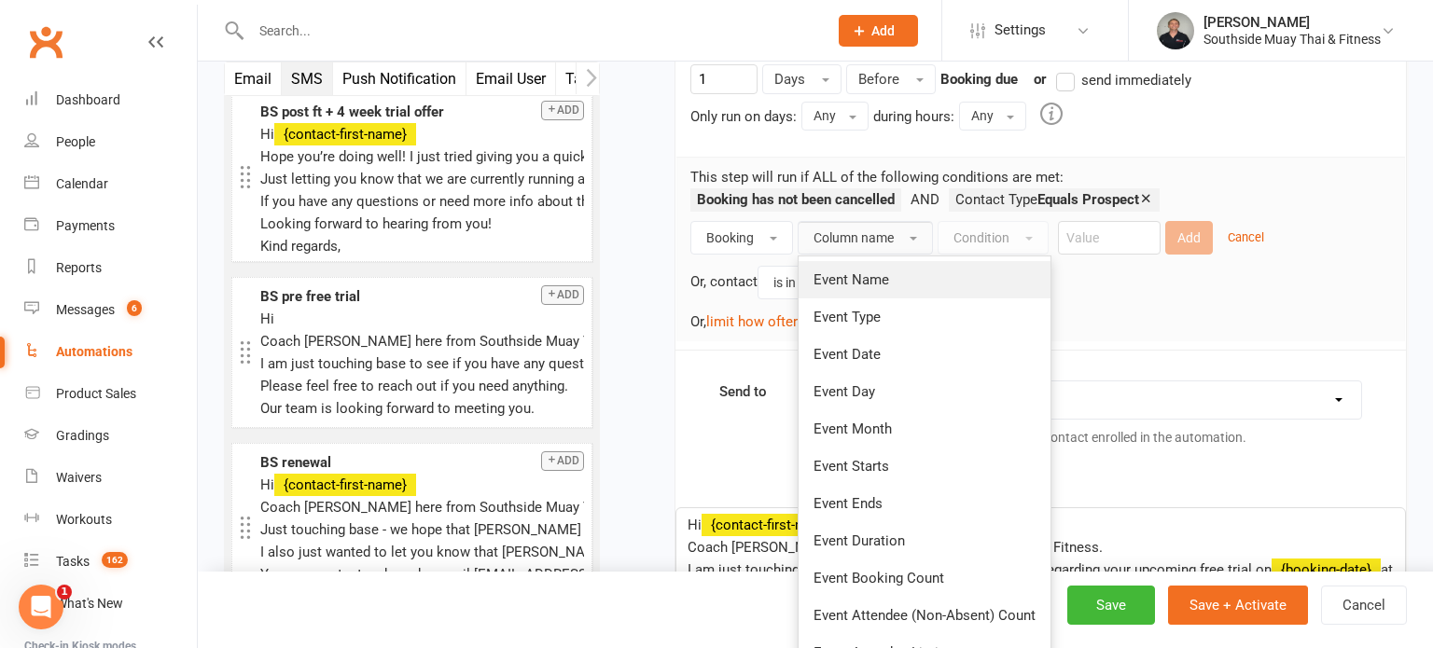
click at [869, 274] on span "Event Name" at bounding box center [851, 279] width 76 height 17
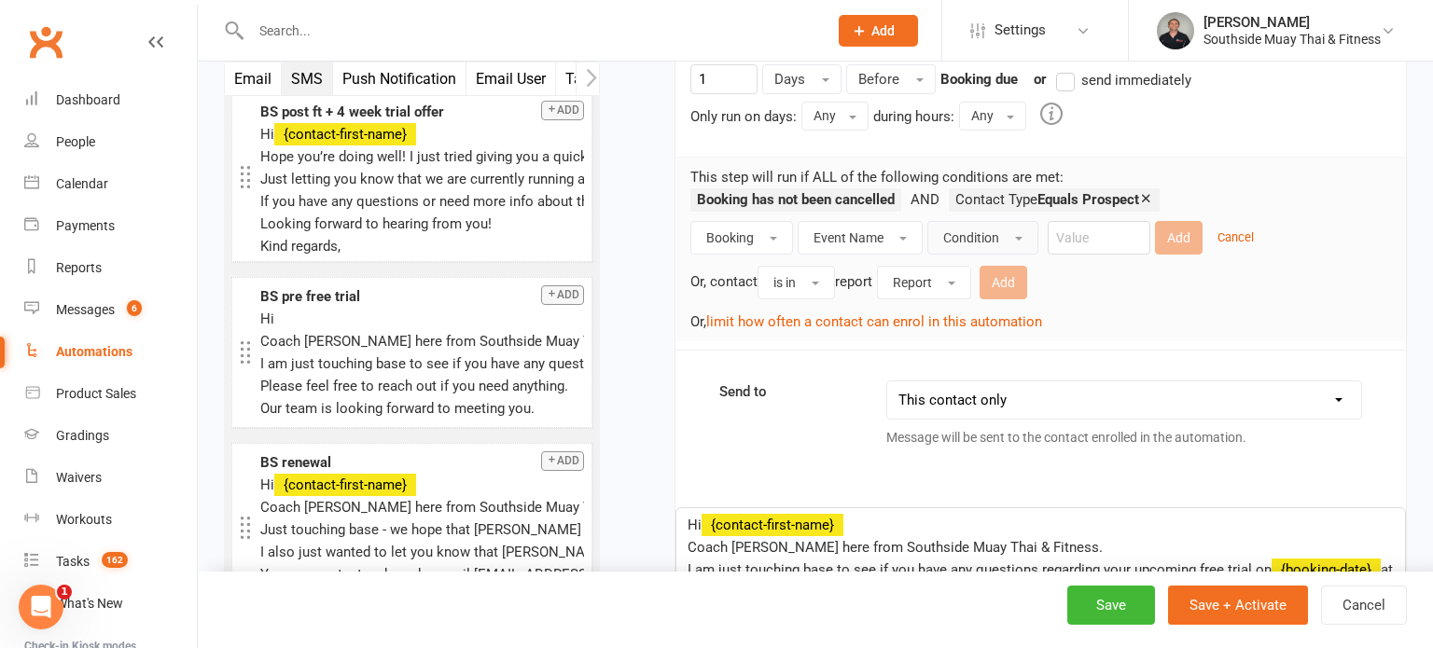
click at [955, 233] on span "Condition" at bounding box center [971, 237] width 56 height 15
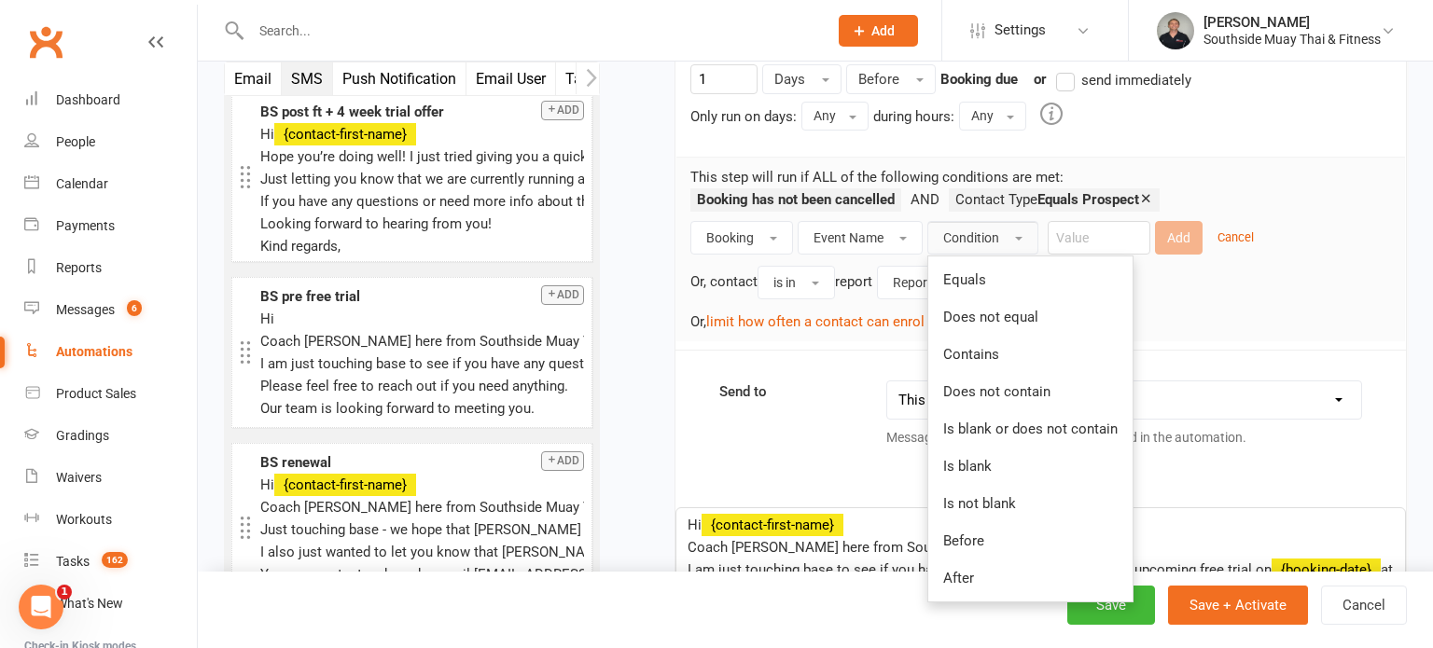
drag, startPoint x: 959, startPoint y: 344, endPoint x: 966, endPoint y: 332, distance: 14.2
click at [960, 346] on span "Contains" at bounding box center [971, 354] width 56 height 17
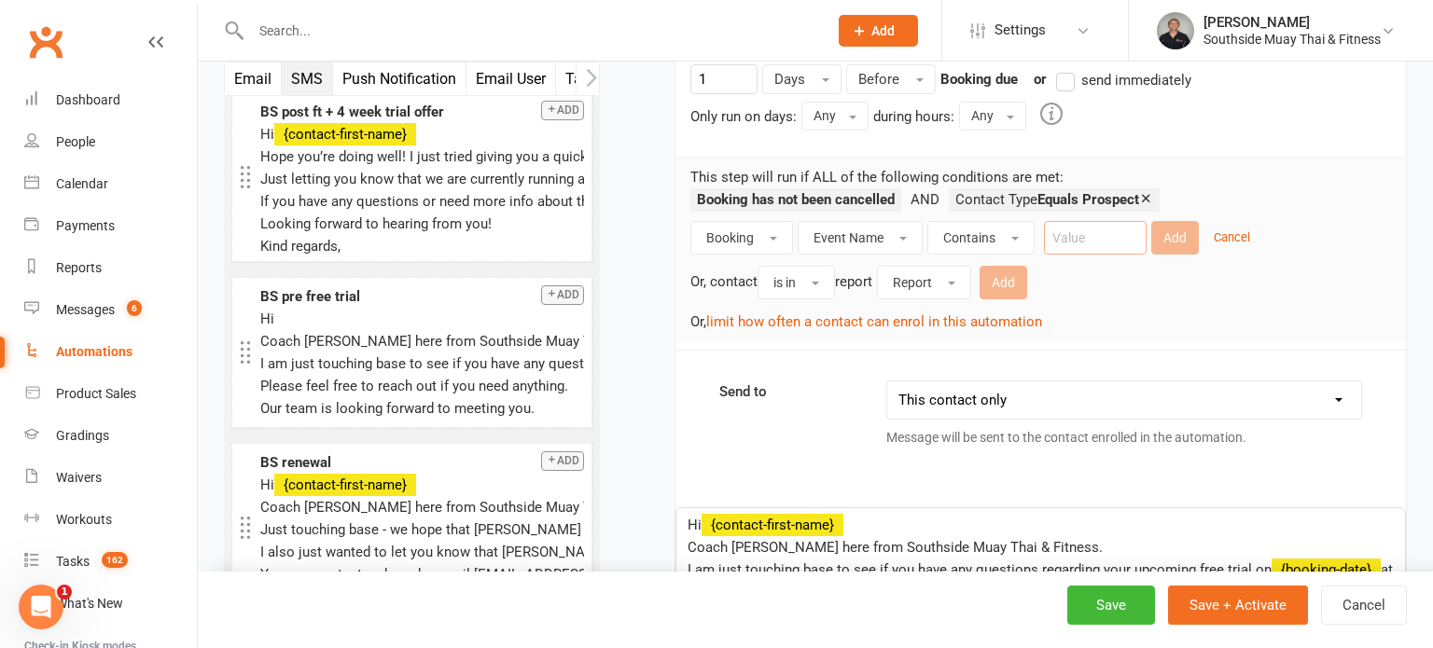
click at [1072, 231] on input "text" at bounding box center [1095, 238] width 103 height 34
paste input "https://app.clubworx.com/gyms/1535/sequences/sequences/9362/edit"
type input "h"
paste input "Free Trial:"
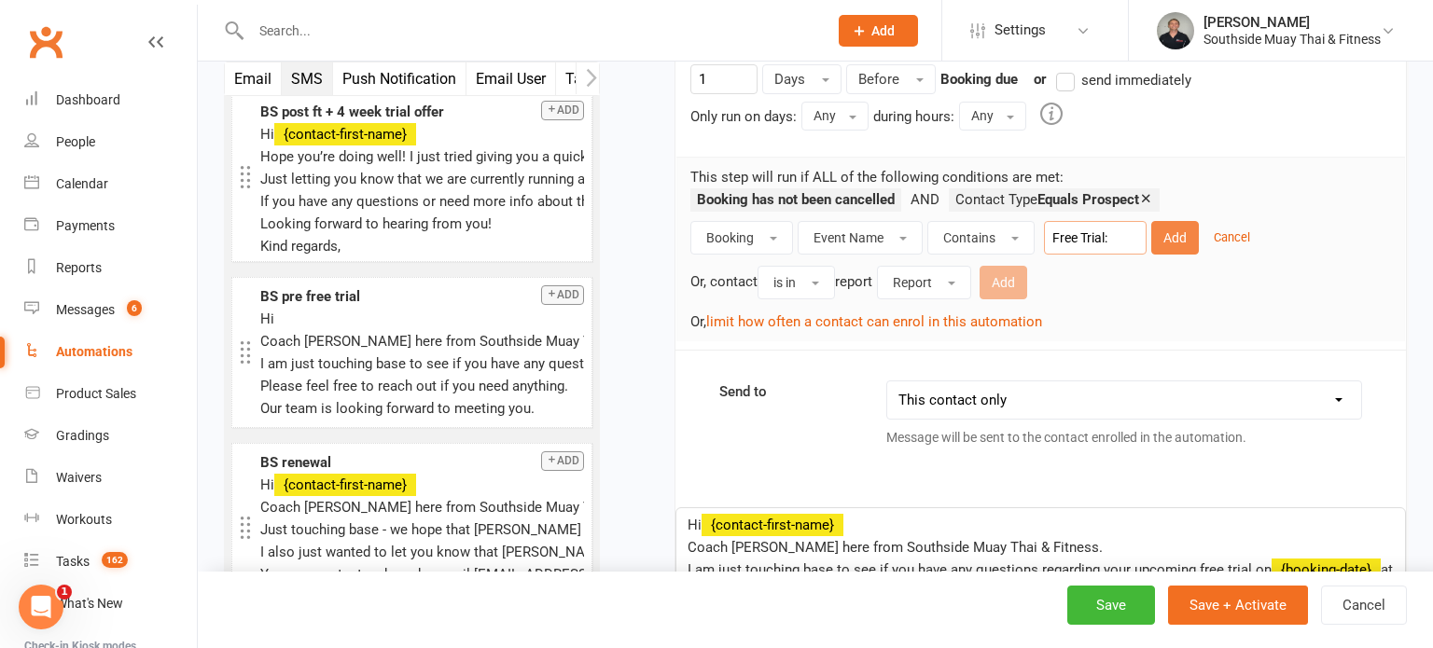
type input "Free Trial:"
click at [1174, 240] on button "Add" at bounding box center [1175, 238] width 48 height 34
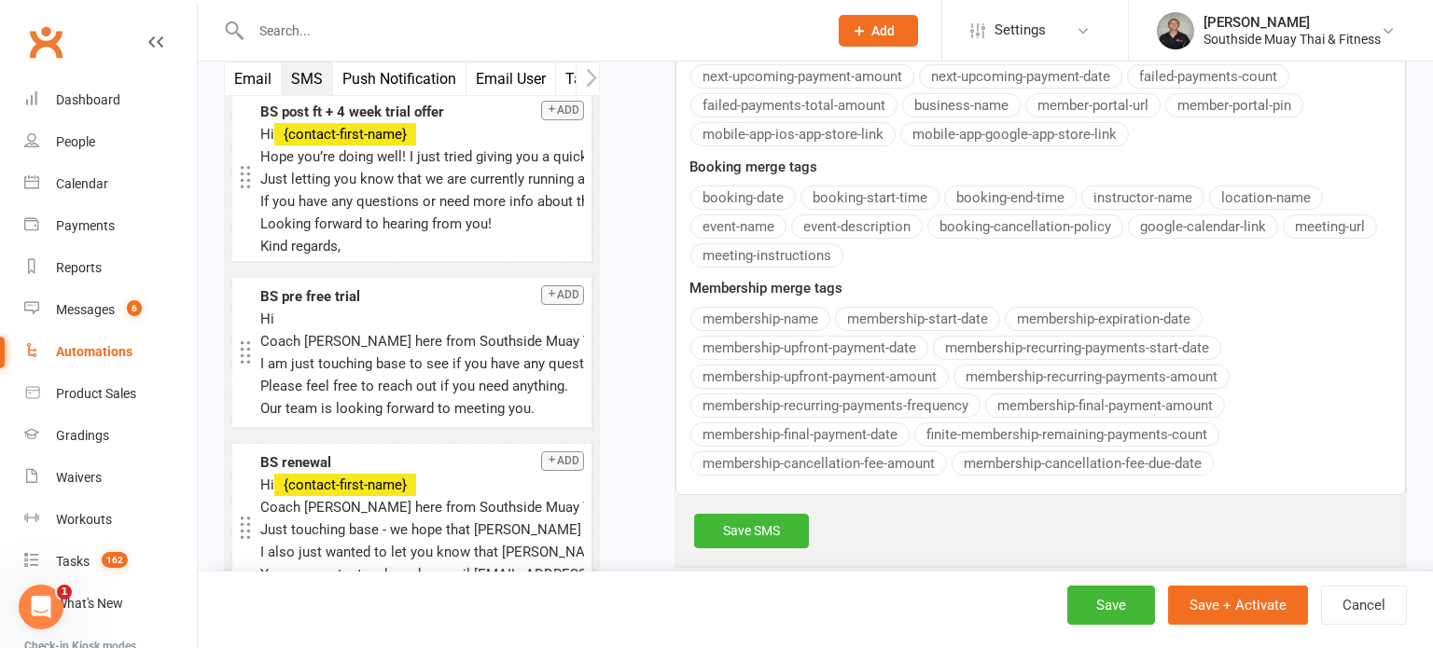
scroll to position [1214, 0]
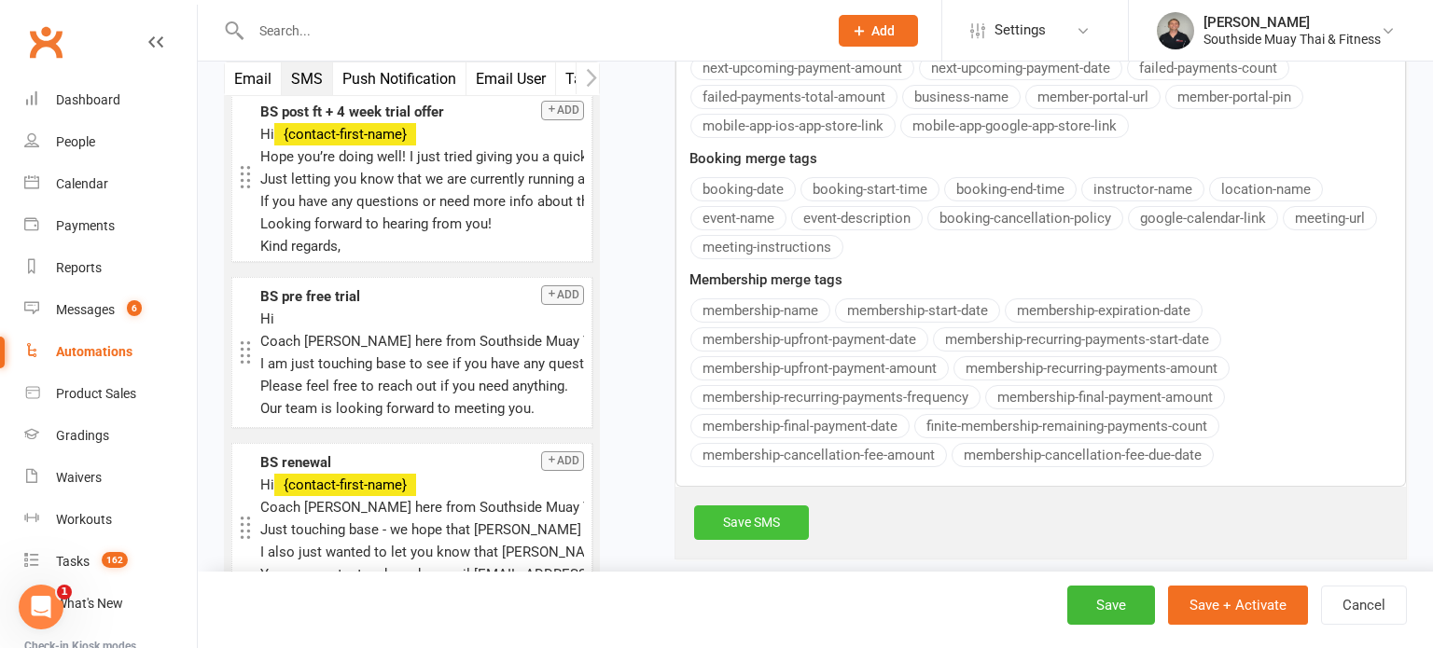
click at [779, 510] on link "Save SMS" at bounding box center [751, 523] width 115 height 34
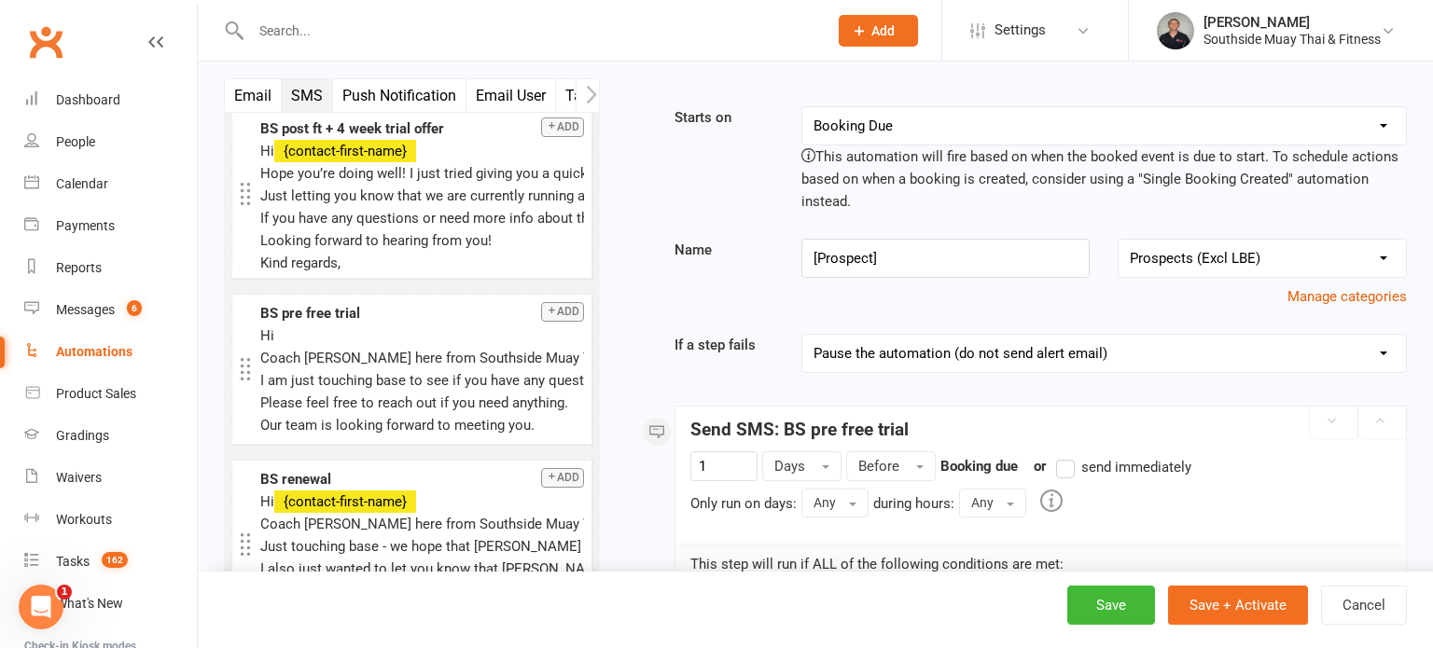
scroll to position [0, 0]
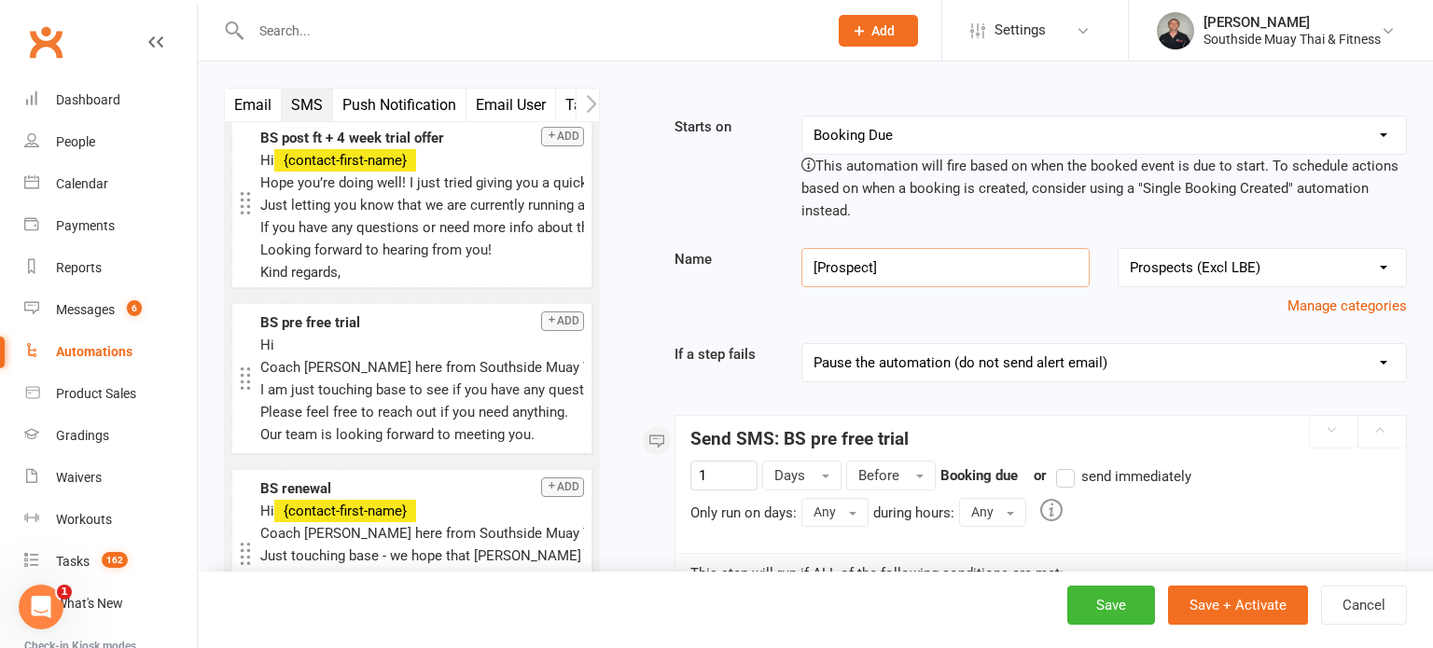
click at [960, 271] on input "[Prospect]" at bounding box center [945, 267] width 289 height 39
type input "[Prospect] Pre Free Trial SMS"
click at [1218, 614] on button "Save + Activate" at bounding box center [1238, 605] width 140 height 39
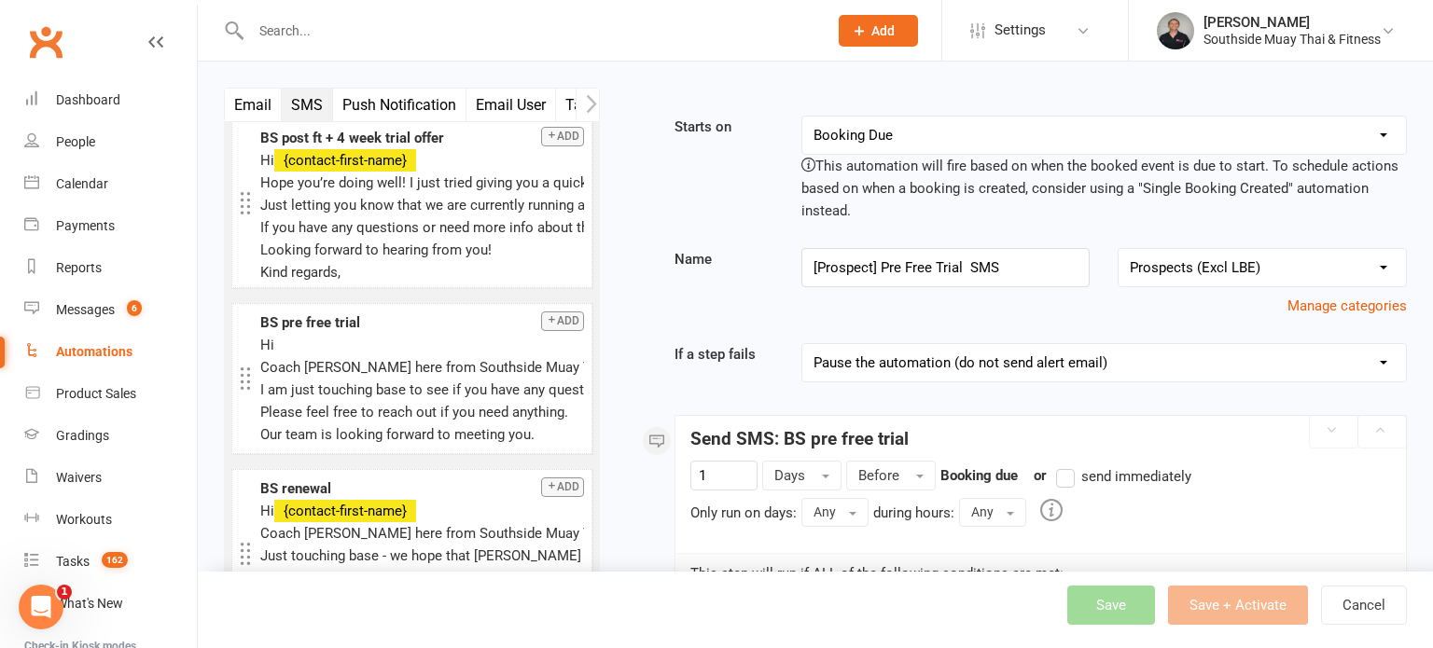
select select "100"
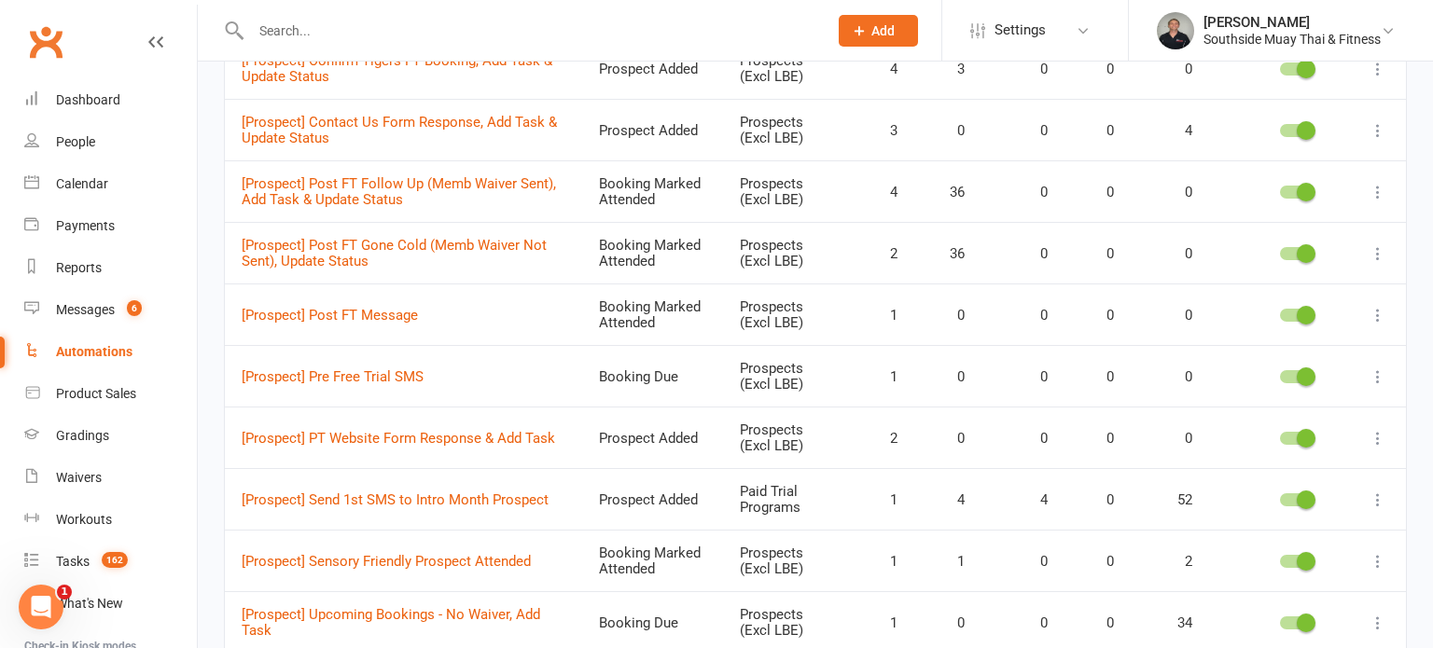
scroll to position [3261, 0]
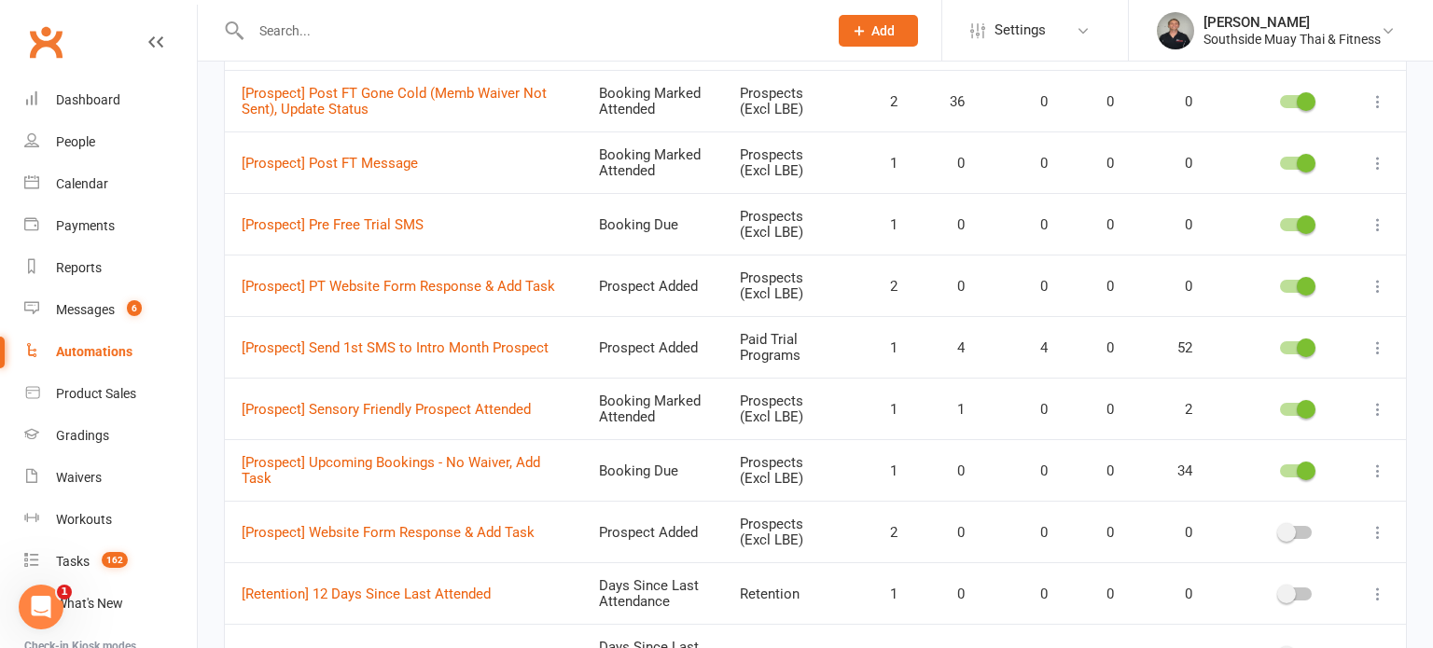
click at [1380, 154] on icon at bounding box center [1377, 163] width 19 height 19
click at [1305, 170] on link "Edit" at bounding box center [1295, 173] width 185 height 37
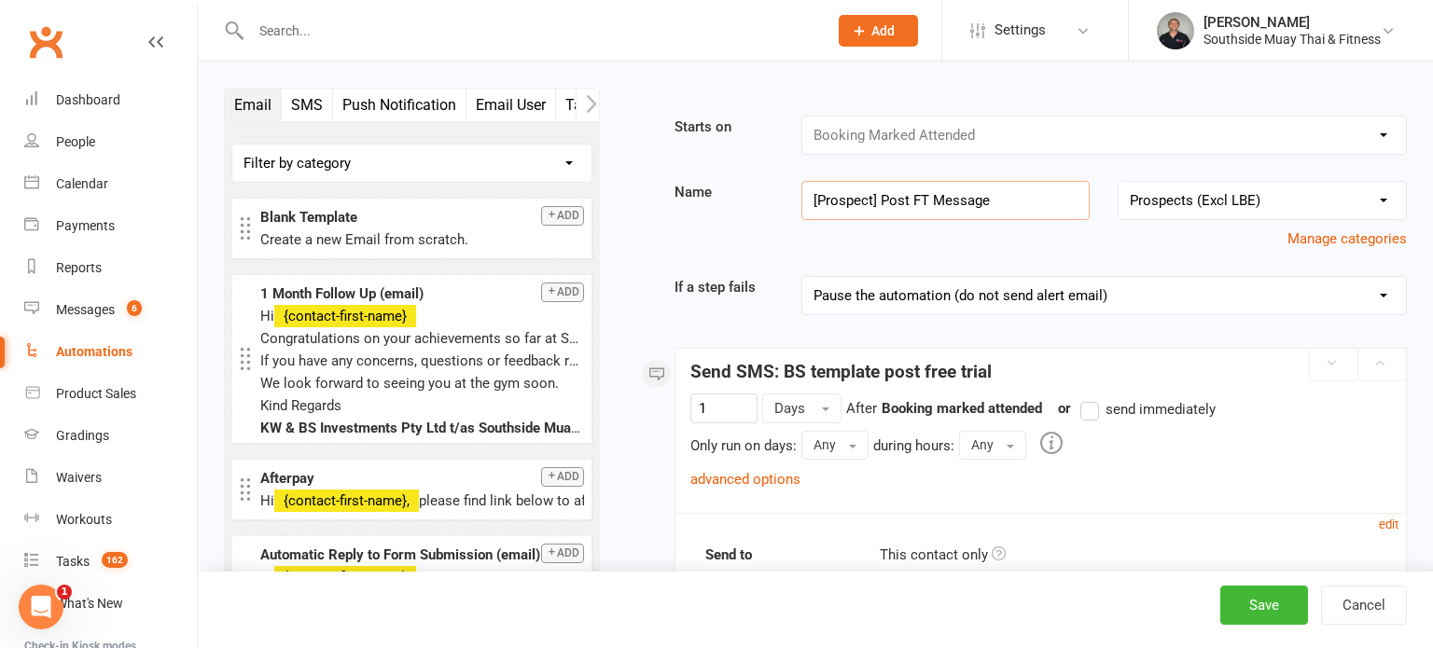
click at [934, 196] on input "[Prospect] Post FT Message" at bounding box center [945, 200] width 289 height 39
type input "[Prospect] Post FT SMS"
click at [1260, 611] on button "Save" at bounding box center [1264, 605] width 88 height 39
select select "100"
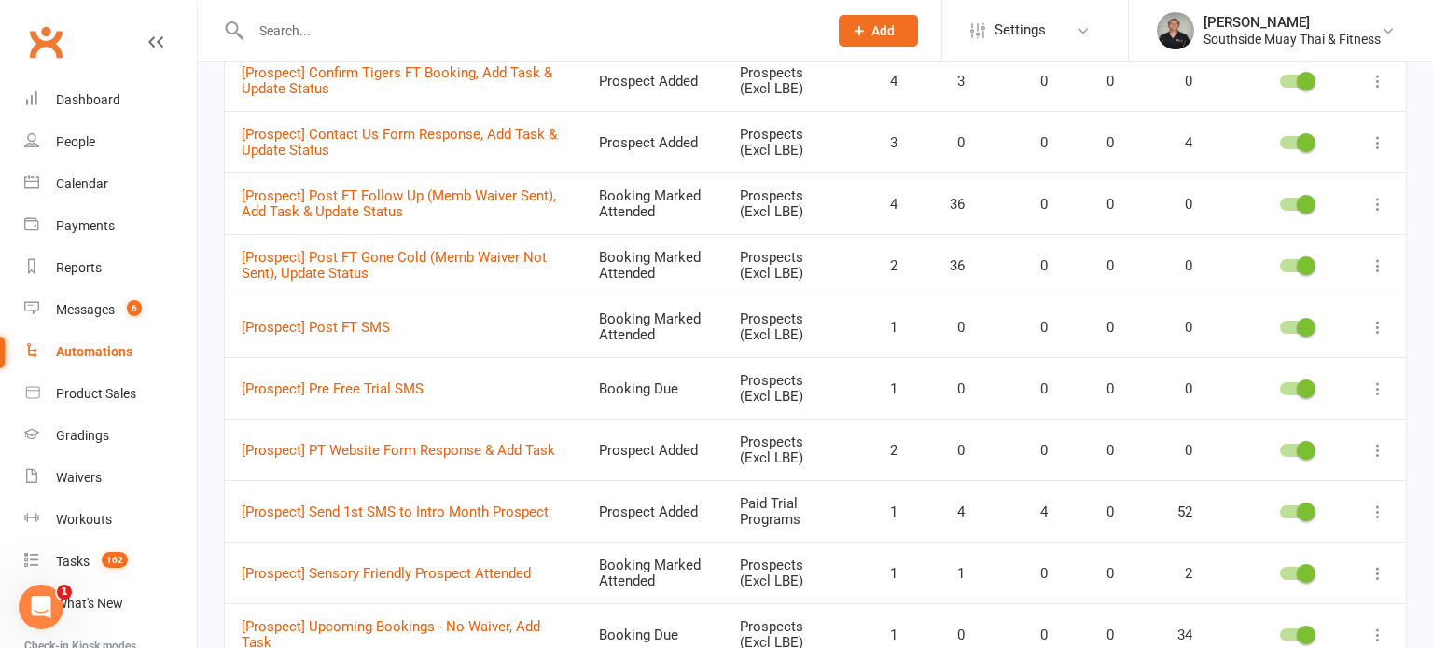
scroll to position [3106, 0]
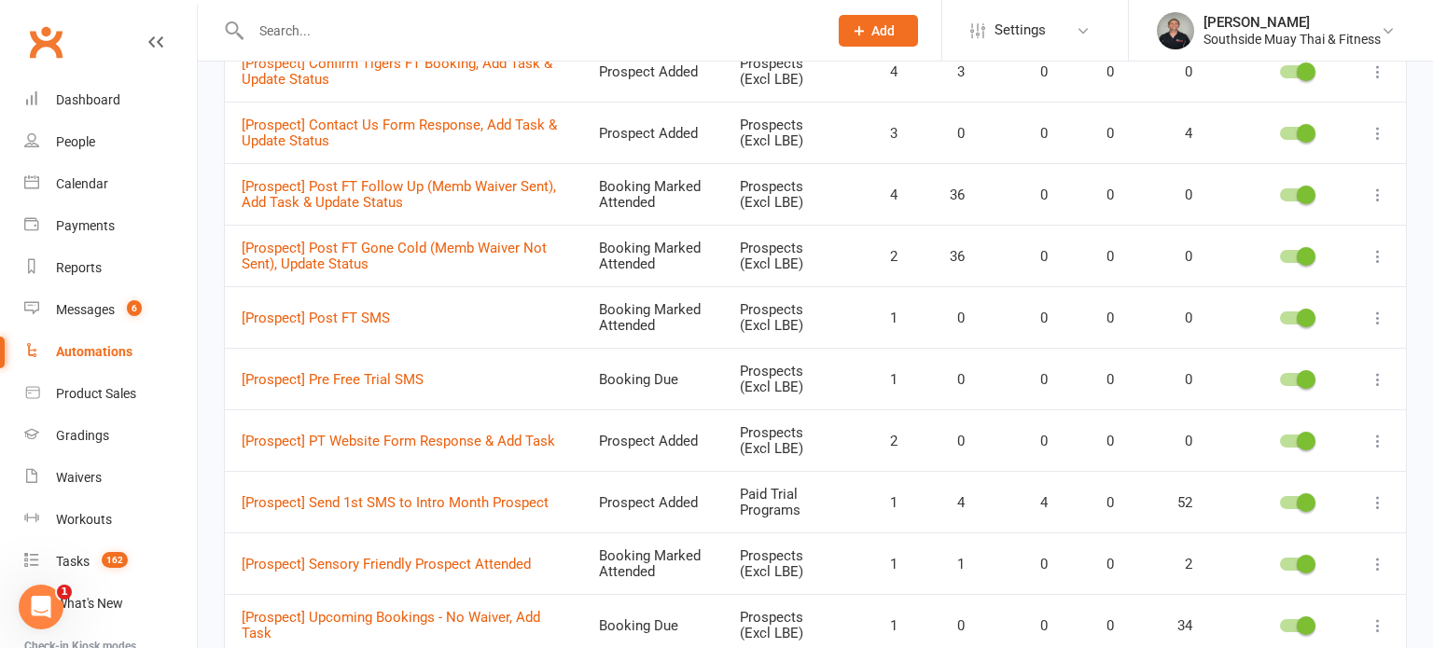
click at [1373, 370] on icon at bounding box center [1377, 379] width 19 height 19
click at [1272, 384] on link "Edit" at bounding box center [1295, 389] width 185 height 37
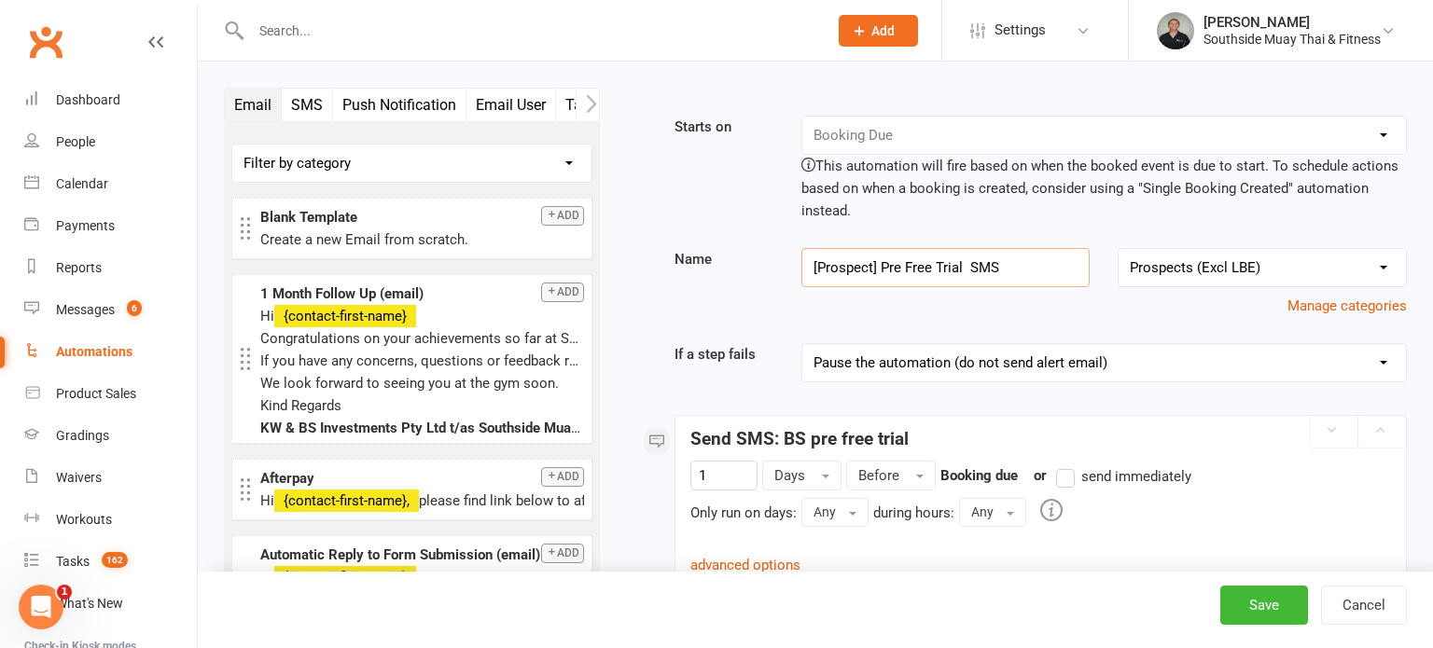
click at [909, 267] on input "[Prospect] Pre Free Trial SMS" at bounding box center [945, 267] width 289 height 39
click at [1255, 601] on button "Save" at bounding box center [1264, 605] width 88 height 39
click at [925, 269] on input "[Prospect] Pre FT SMS" at bounding box center [945, 267] width 289 height 39
type input "[Prospect] Pre FT SMS"
select select "100"
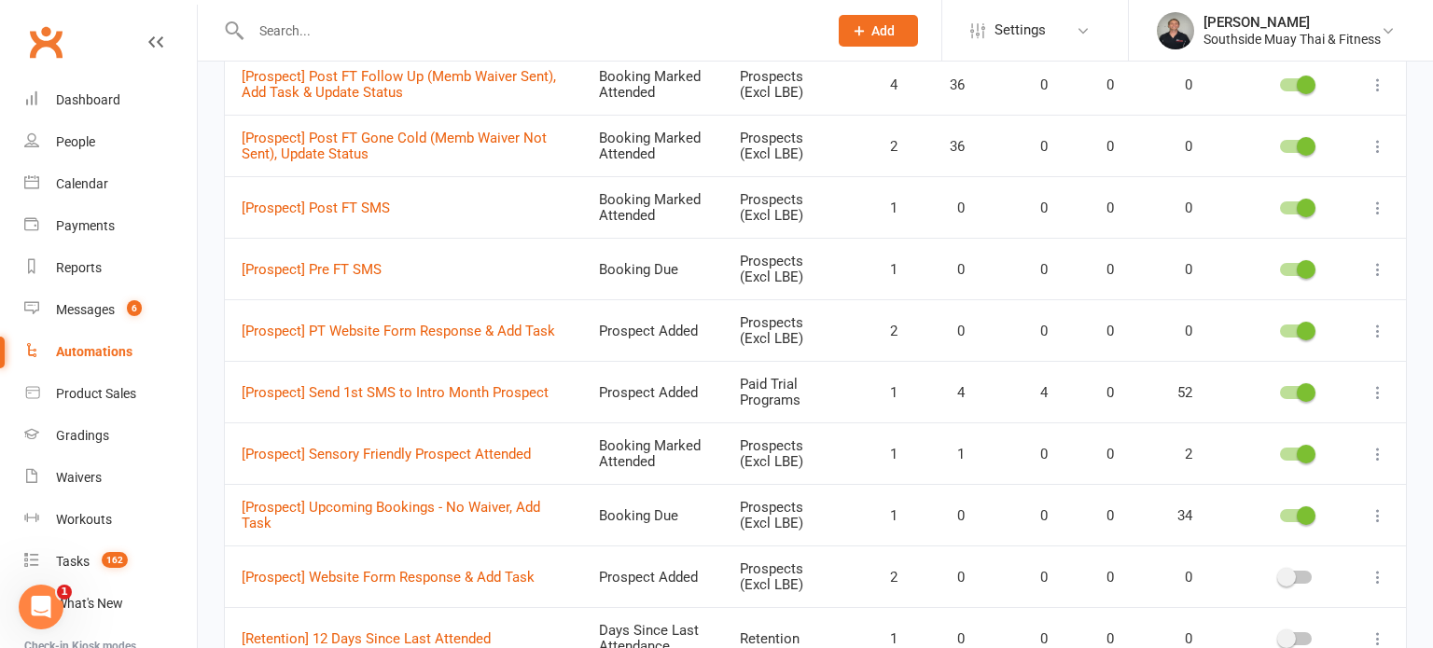
scroll to position [3179, 0]
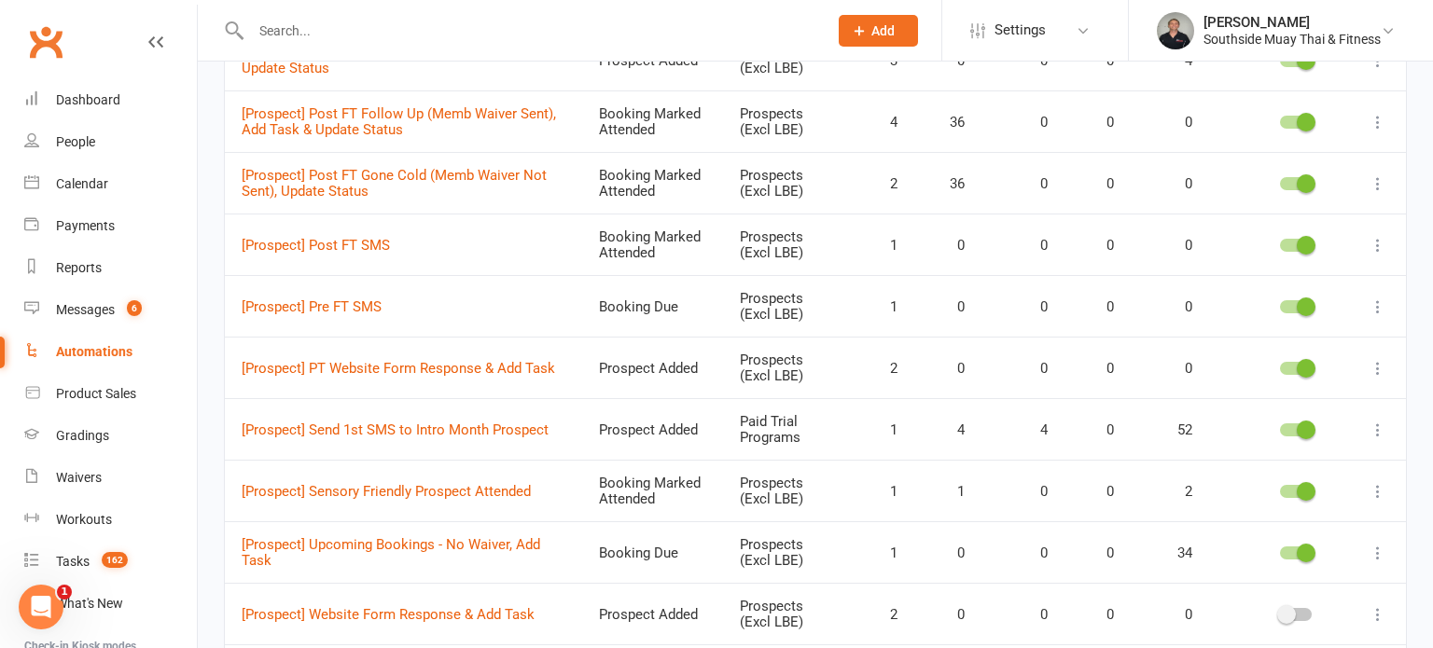
click at [1288, 239] on div at bounding box center [1296, 245] width 32 height 13
click at [1280, 243] on input "checkbox" at bounding box center [1280, 243] width 0 height 0
click at [1289, 300] on div at bounding box center [1296, 306] width 32 height 13
click at [1280, 304] on input "checkbox" at bounding box center [1280, 304] width 0 height 0
click at [1382, 298] on icon at bounding box center [1377, 307] width 19 height 19
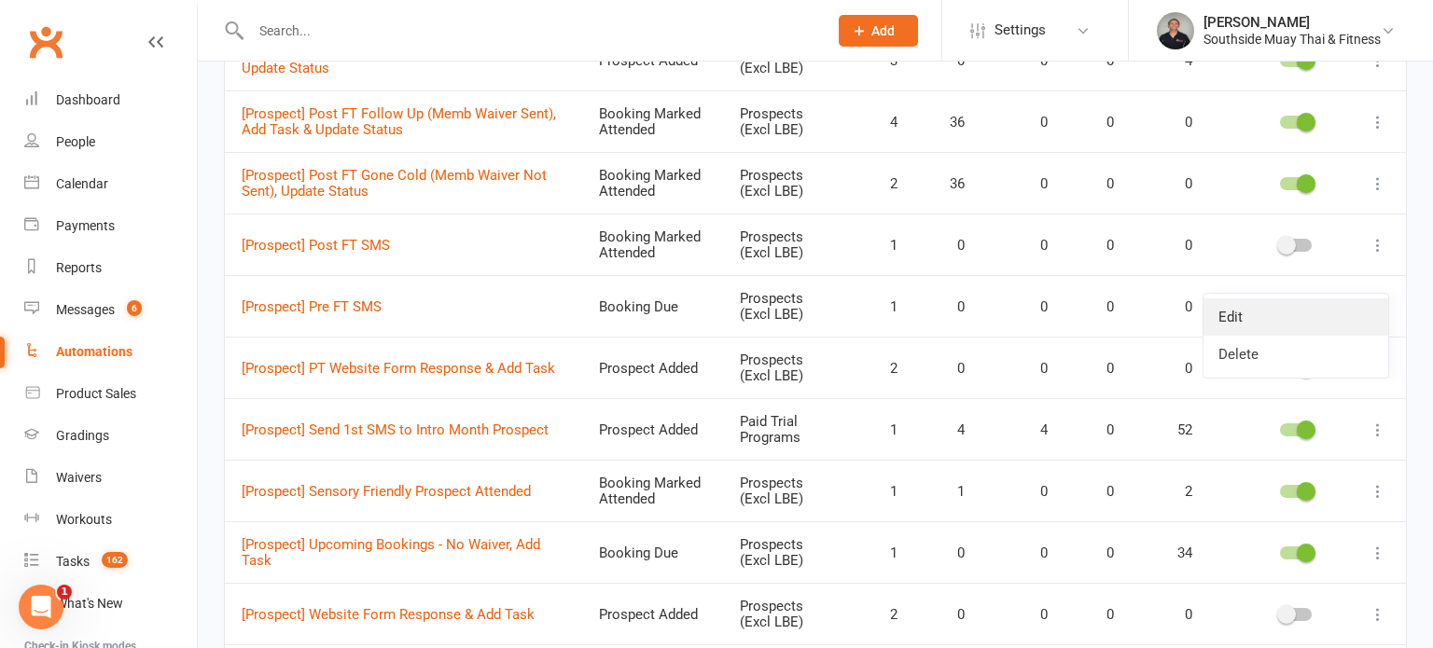
click at [1277, 319] on link "Edit" at bounding box center [1295, 316] width 185 height 37
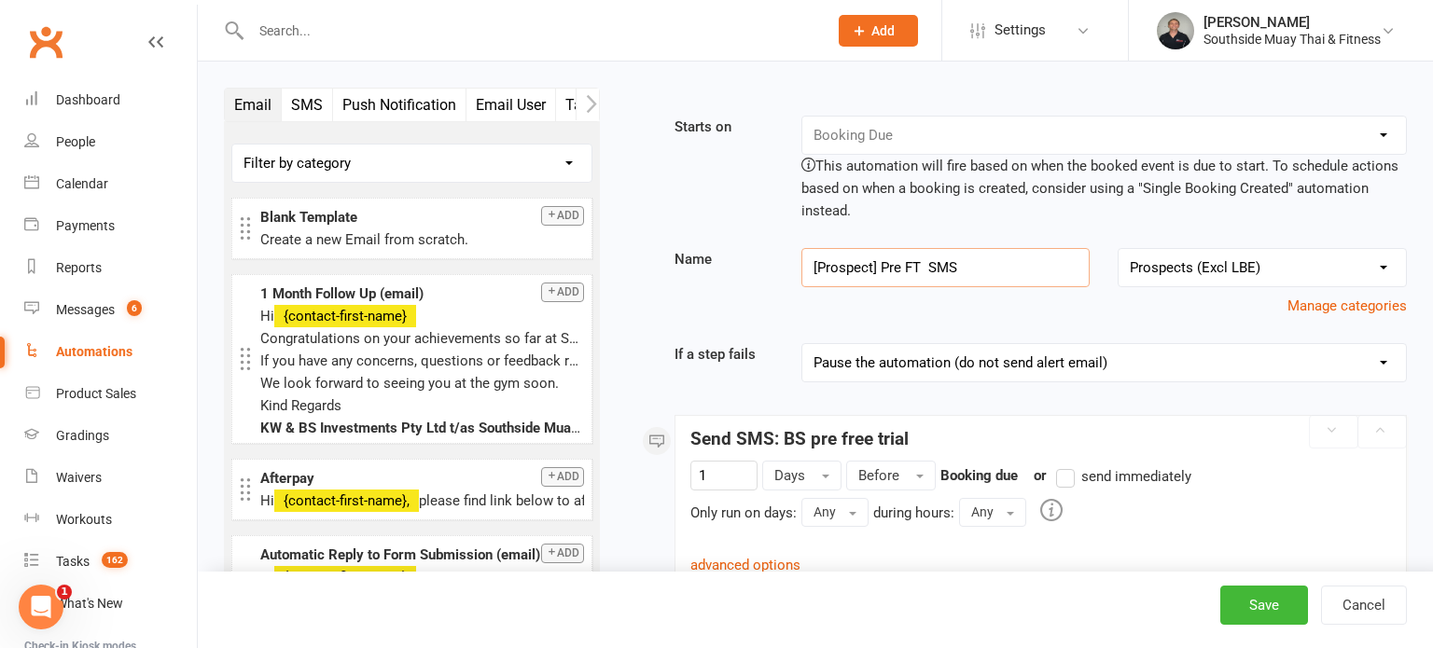
click at [923, 264] on input "[Prospect] Pre FT SMS" at bounding box center [945, 267] width 289 height 39
type input "[Prospect] Pre FT SMS"
click at [1247, 604] on button "Save" at bounding box center [1264, 605] width 88 height 39
select select "100"
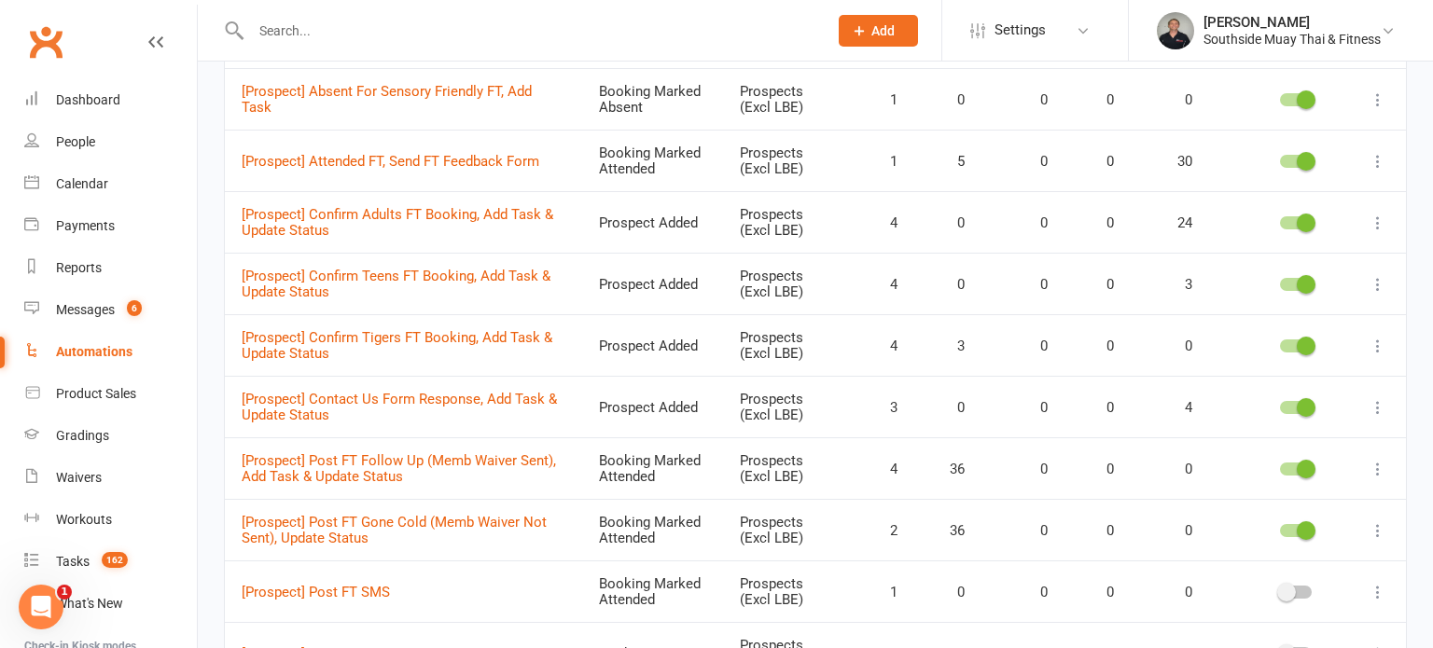
scroll to position [3014, 0]
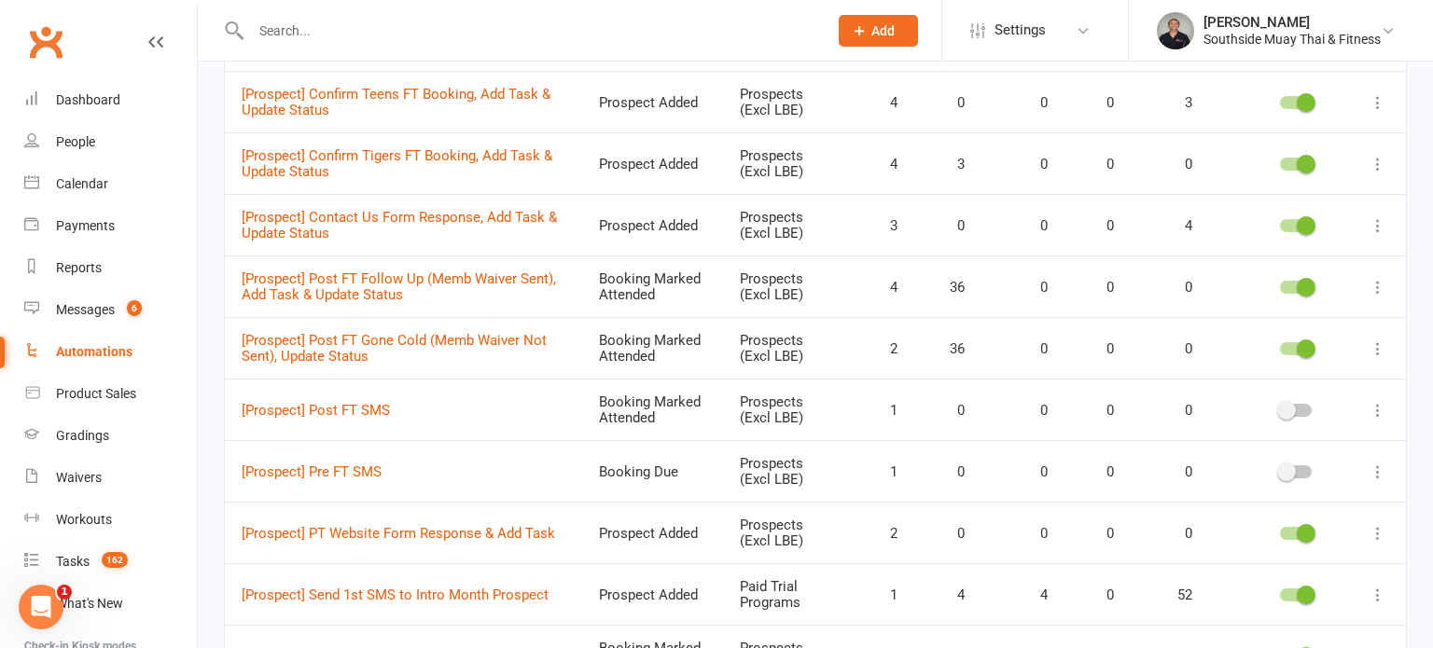
click at [309, 34] on input "text" at bounding box center [529, 31] width 569 height 26
type input "rob"
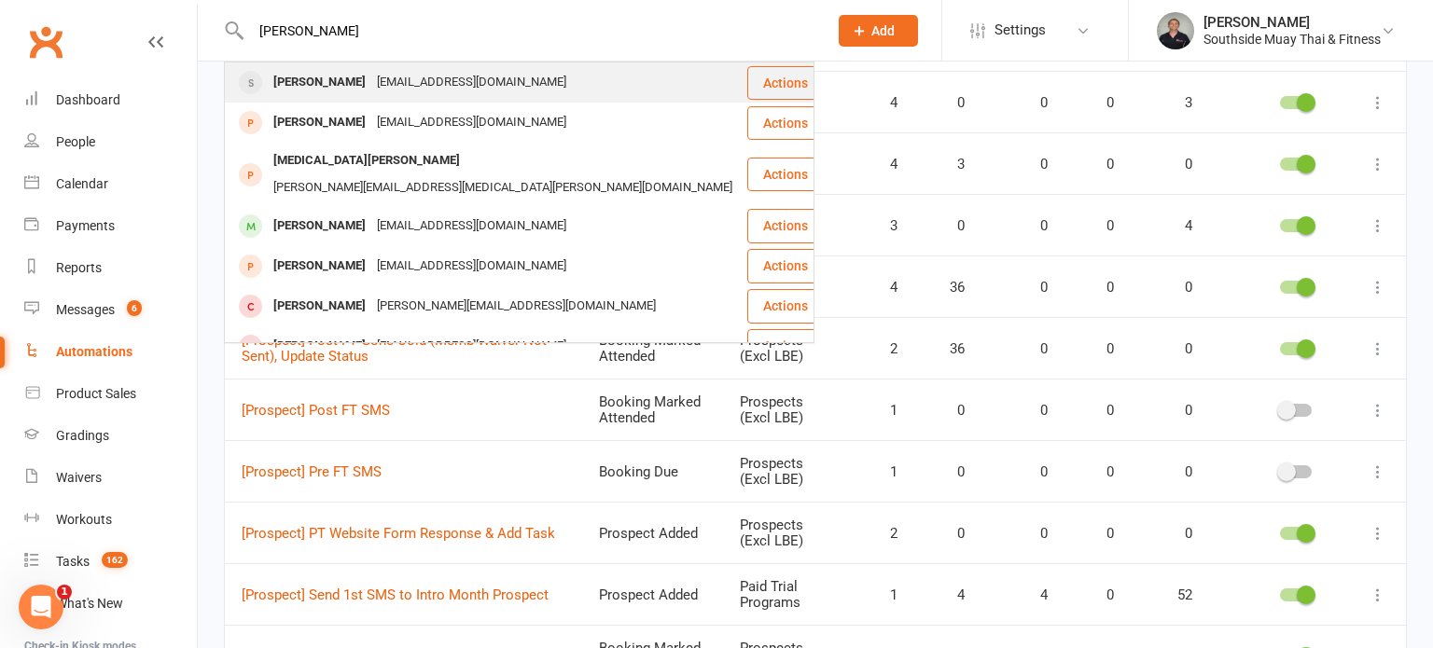
type input "Rob elliott"
click at [323, 72] on div "Robert Elliott" at bounding box center [320, 82] width 104 height 27
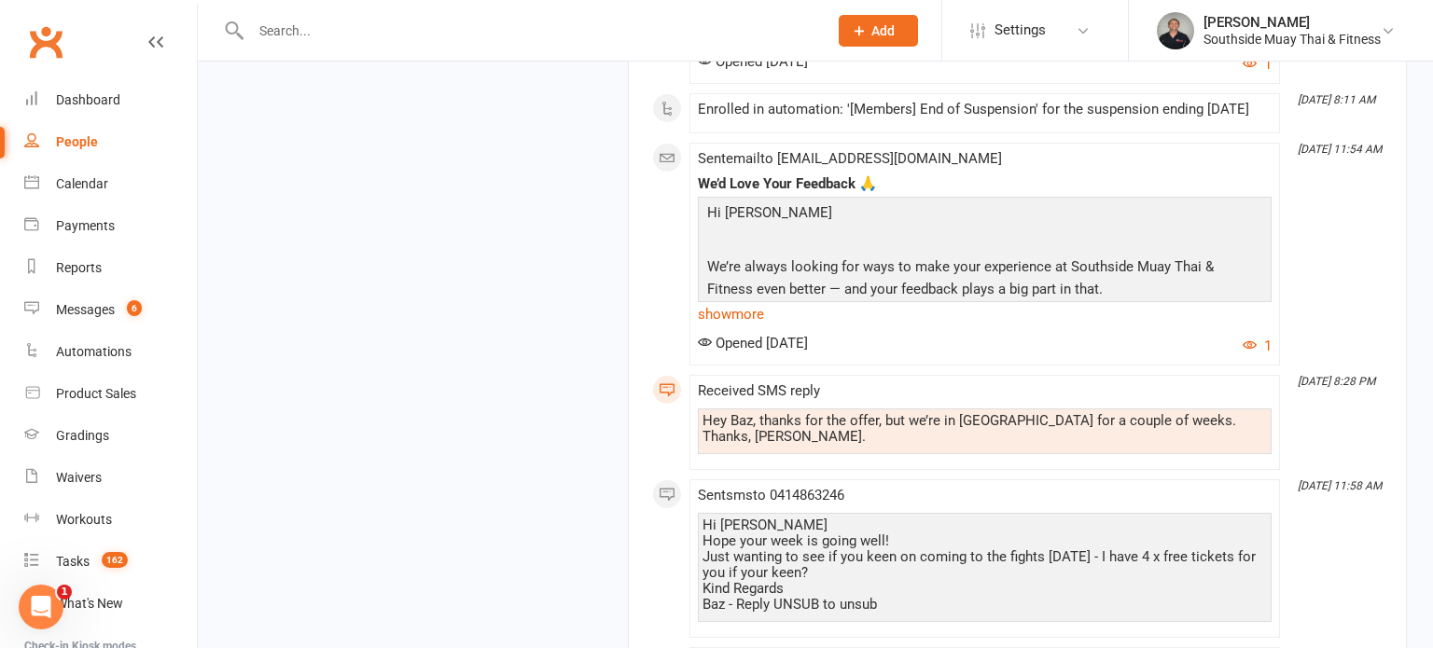
scroll to position [9947, 0]
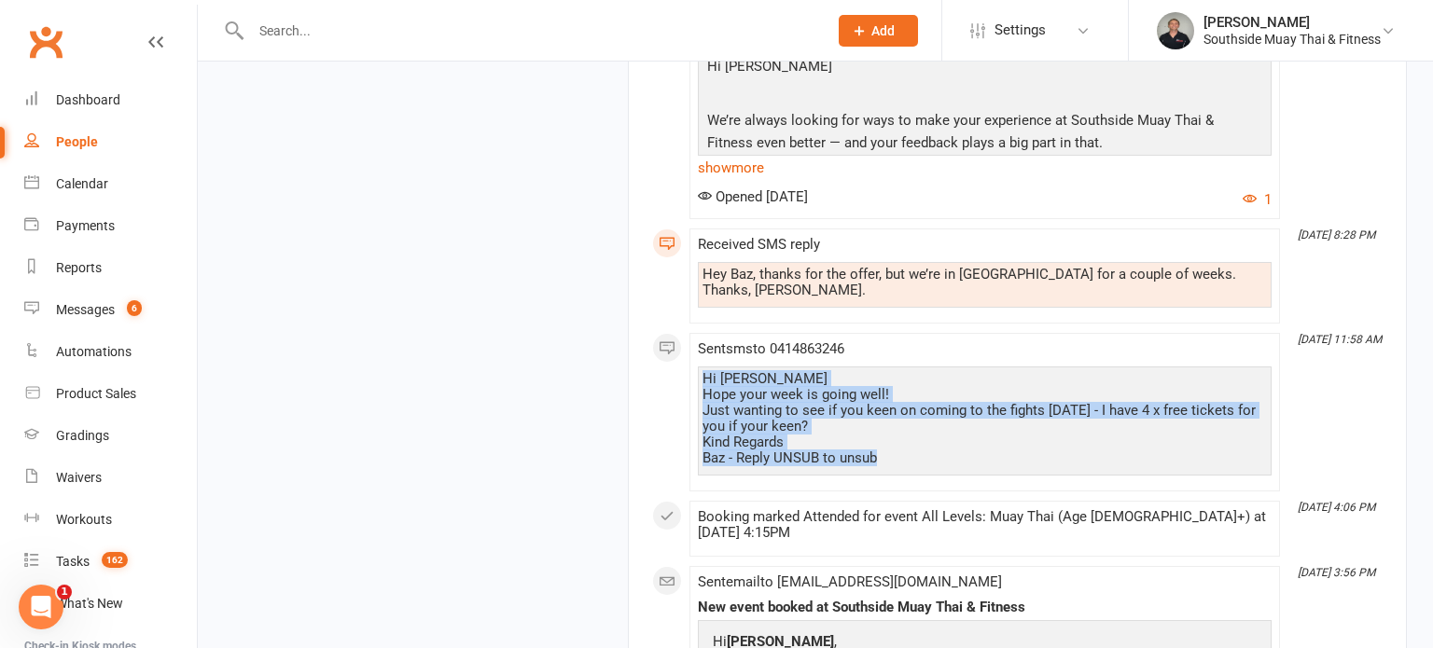
drag, startPoint x: 702, startPoint y: 336, endPoint x: 892, endPoint y: 428, distance: 210.7
click at [892, 428] on div "Hi Rob Hope your week is going well! Just wanting to see if you keen on coming …" at bounding box center [984, 418] width 564 height 95
copy div "Hi Rob Hope your week is going well! Just wanting to see if you keen on coming …"
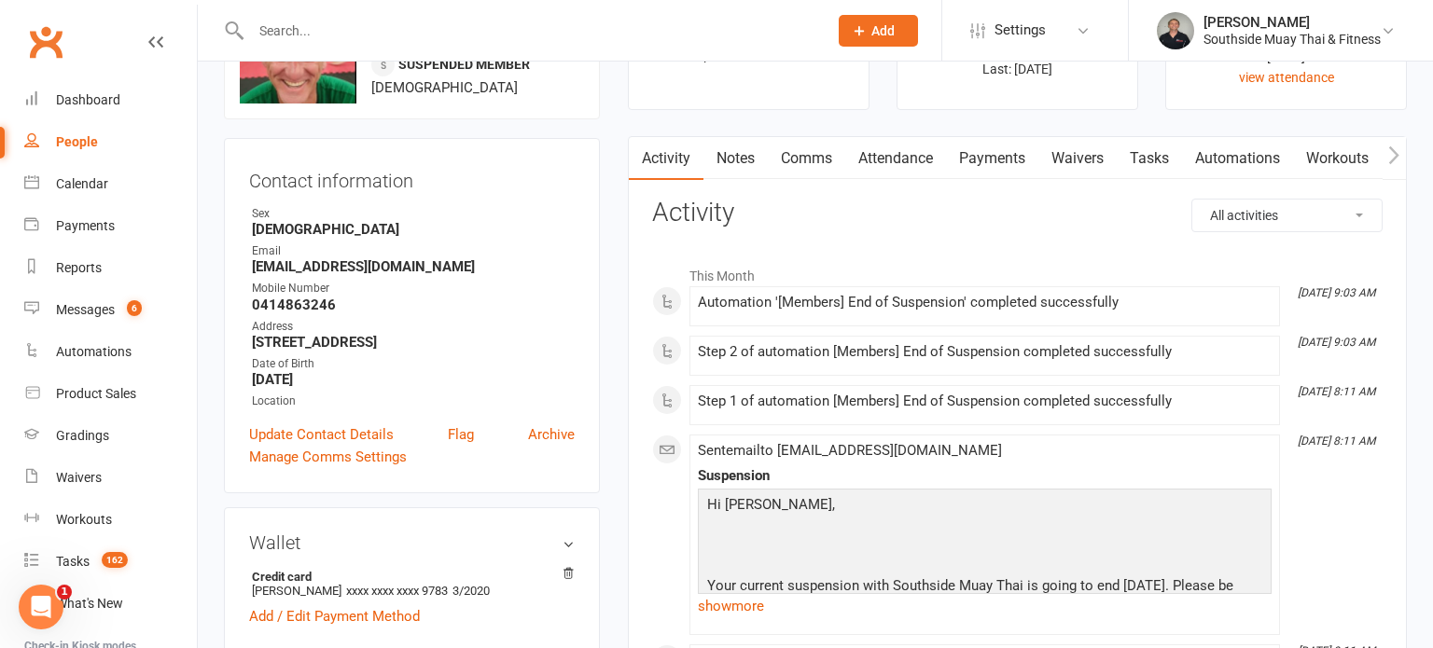
scroll to position [0, 0]
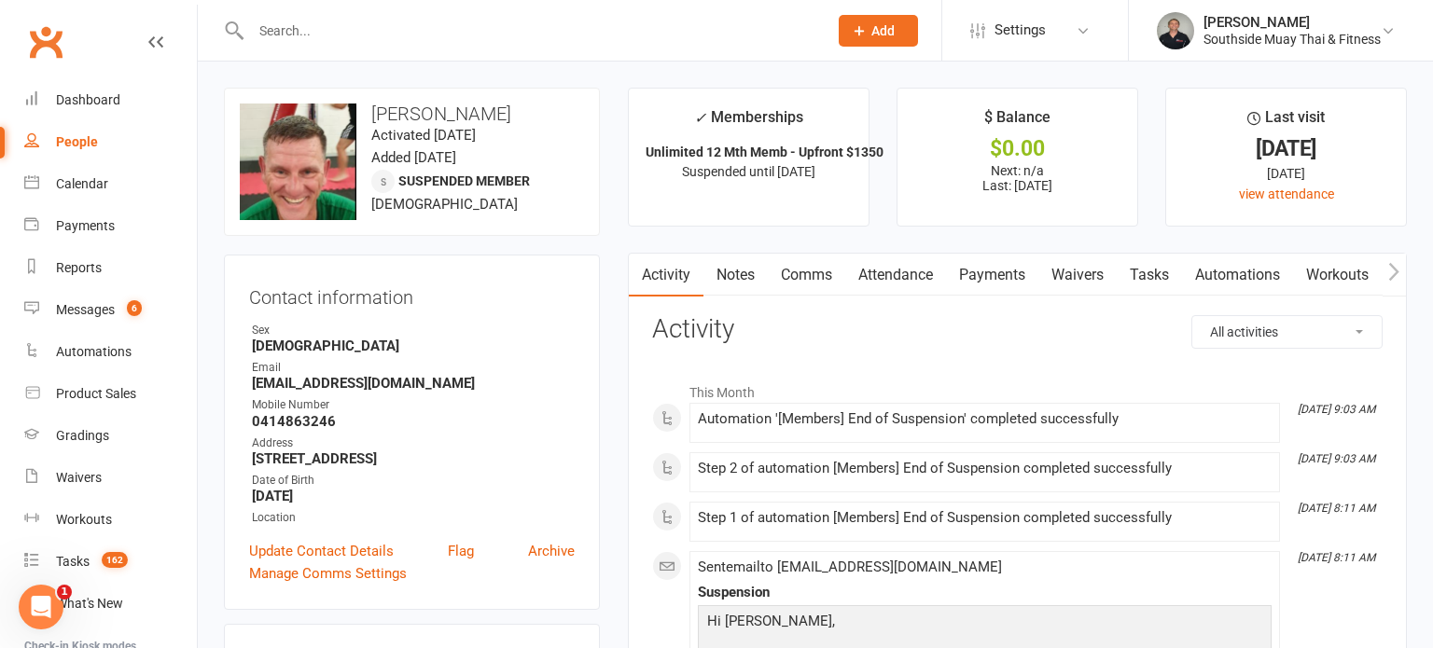
click at [809, 266] on link "Comms" at bounding box center [806, 275] width 77 height 43
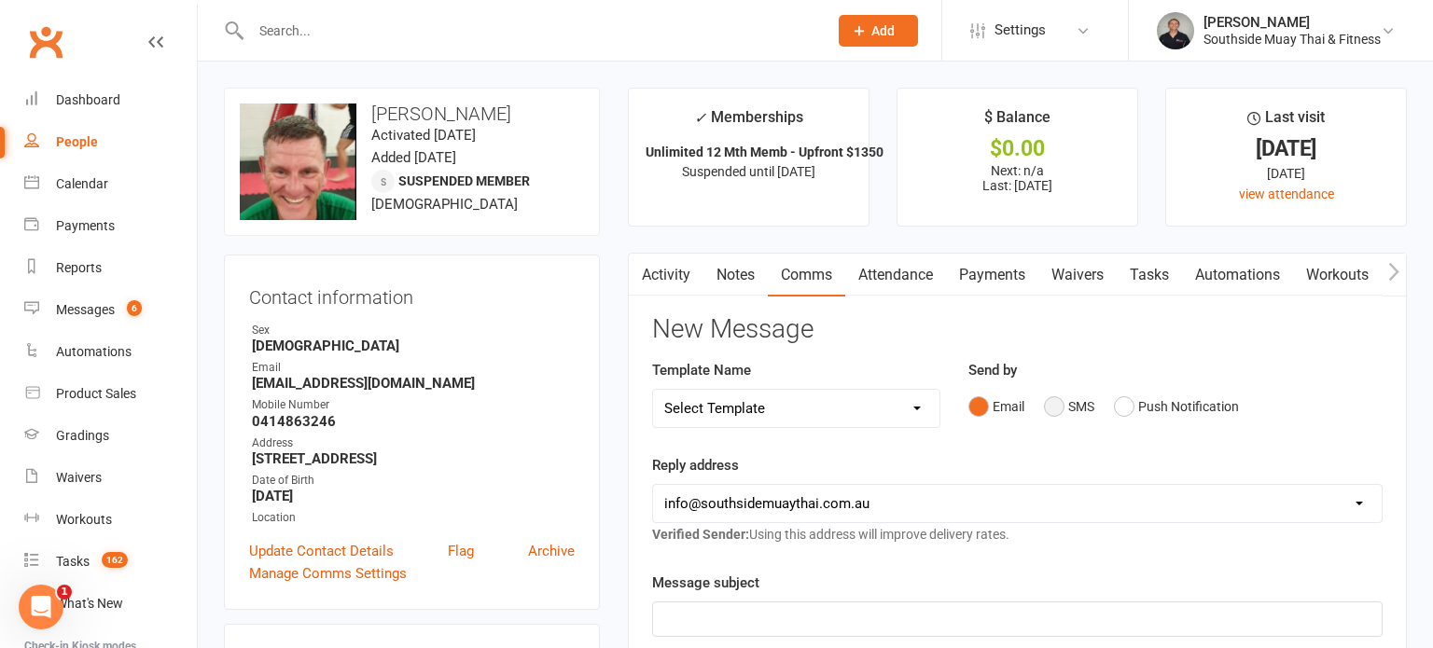
click at [1056, 405] on button "SMS" at bounding box center [1069, 406] width 50 height 35
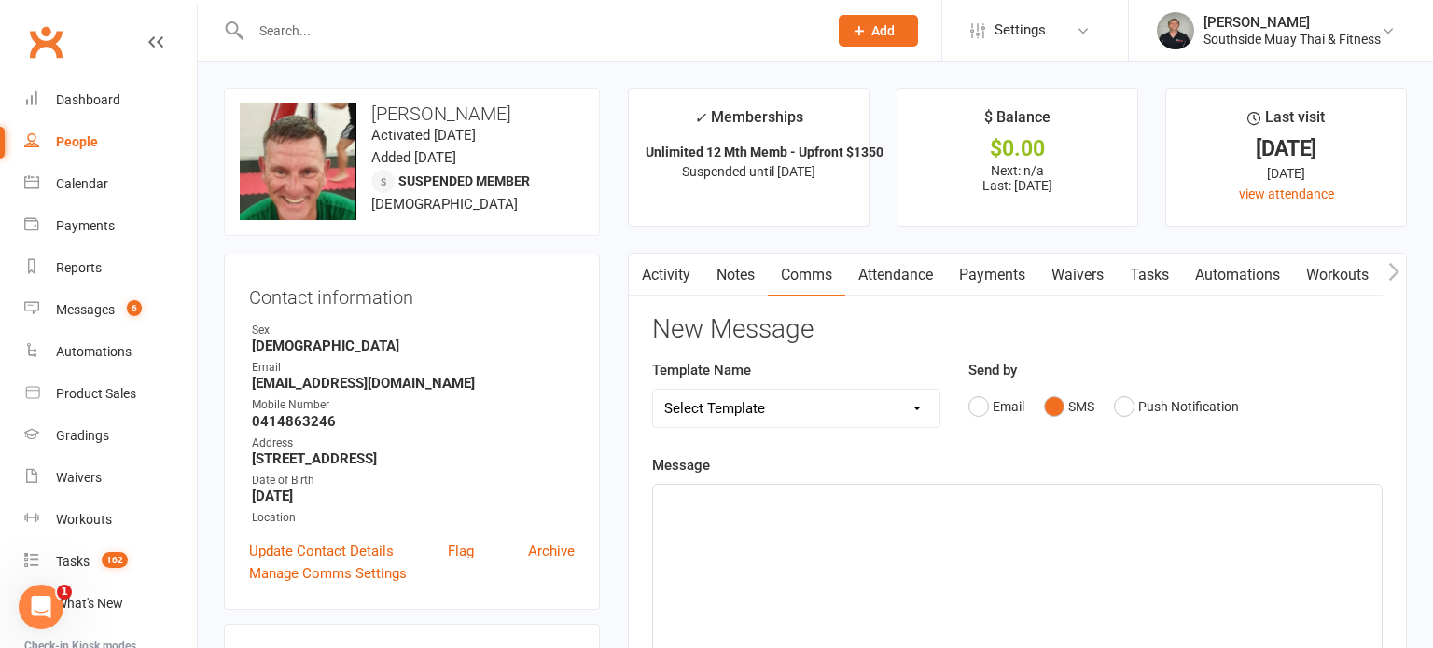
click at [715, 500] on p "﻿" at bounding box center [1017, 502] width 706 height 22
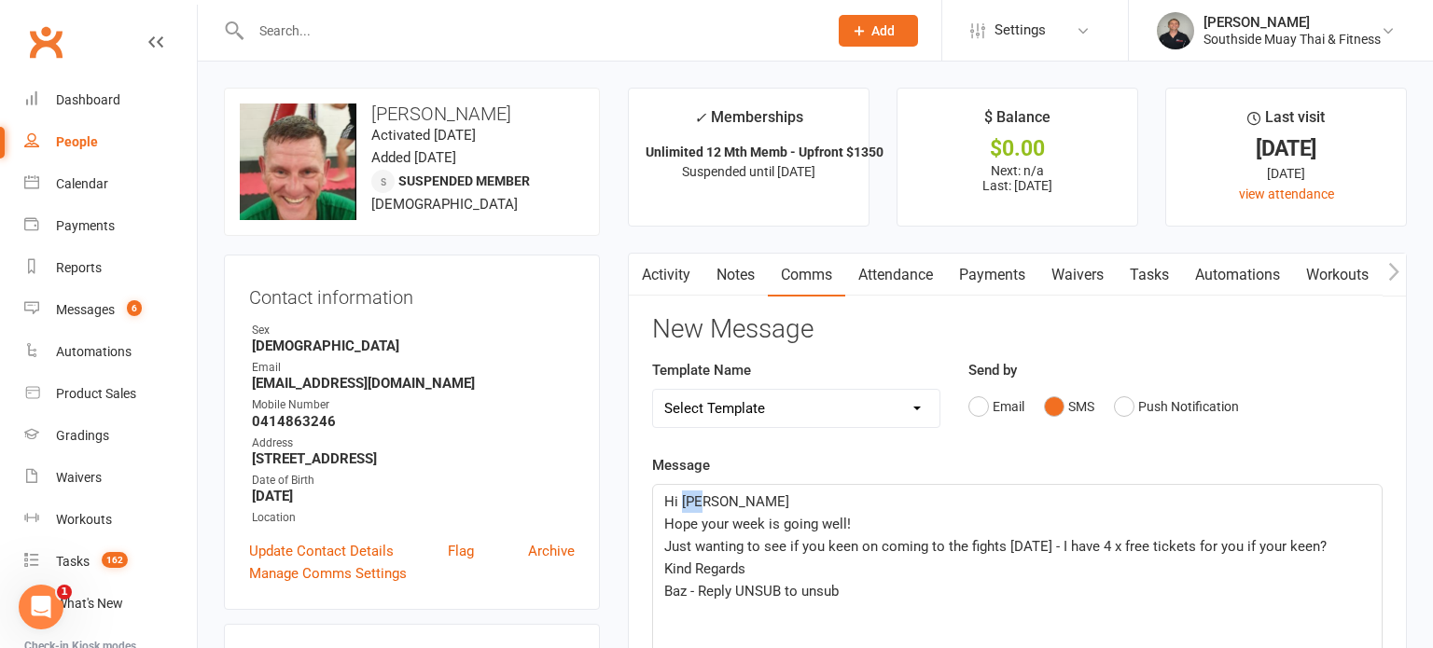
drag, startPoint x: 681, startPoint y: 499, endPoint x: 706, endPoint y: 499, distance: 25.2
click at [706, 499] on p "Hi Rob" at bounding box center [1017, 502] width 706 height 22
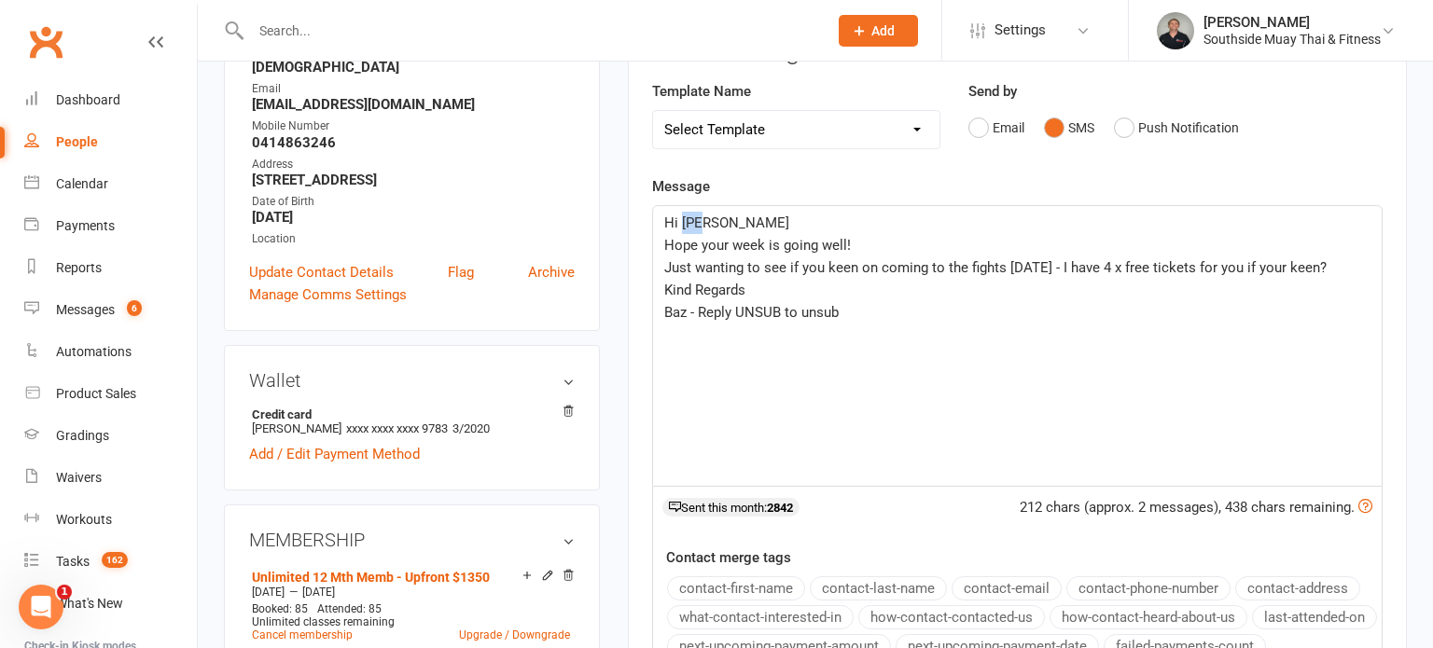
scroll to position [280, 0]
click at [725, 579] on button "contact-first-name" at bounding box center [736, 588] width 138 height 24
click at [678, 220] on span "Hi" at bounding box center [671, 222] width 14 height 17
click at [960, 265] on span "Just wanting to see if you keen on coming to the fights next Sunday - I have 4 …" at bounding box center [995, 266] width 662 height 17
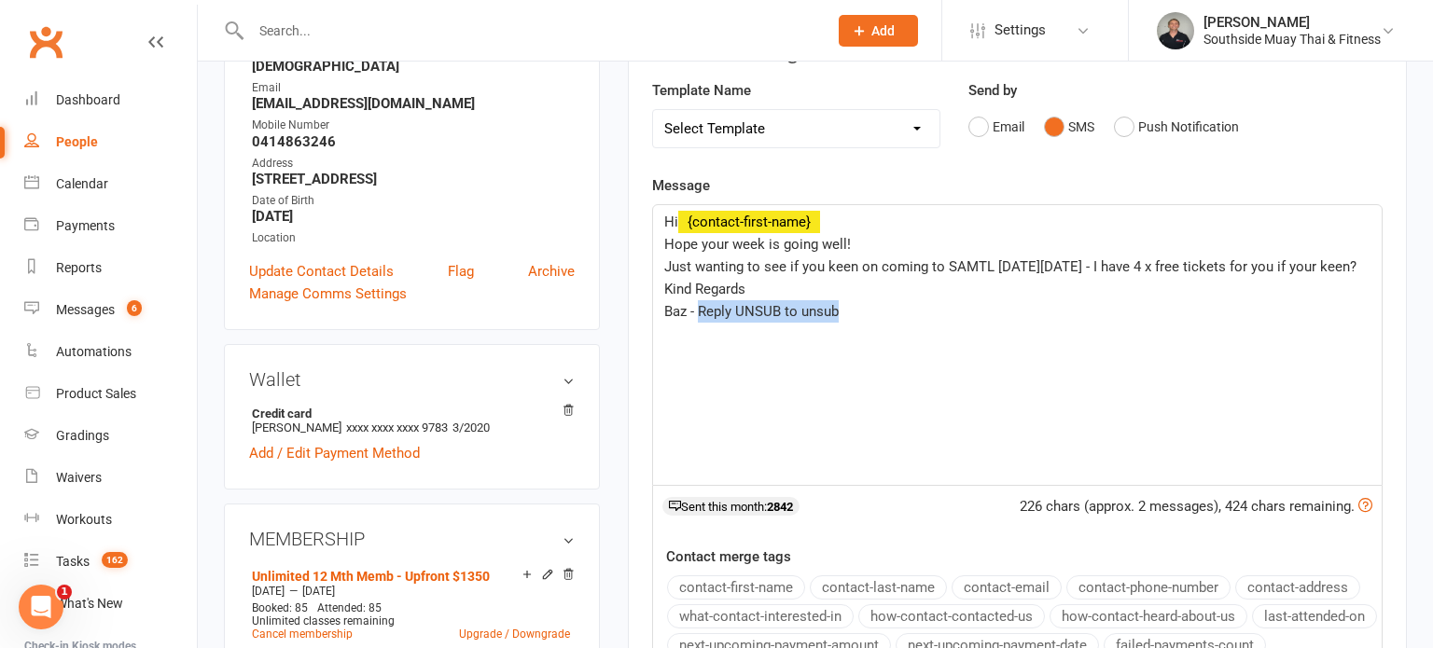
drag, startPoint x: 840, startPoint y: 331, endPoint x: 697, endPoint y: 332, distance: 143.7
click at [697, 323] on p "Baz - Reply UNSUB to unsub" at bounding box center [1017, 311] width 706 height 22
click at [670, 275] on span "Just wanting to see if you keen on coming to SAMTL next Sunday 24th August - I …" at bounding box center [1010, 266] width 692 height 17
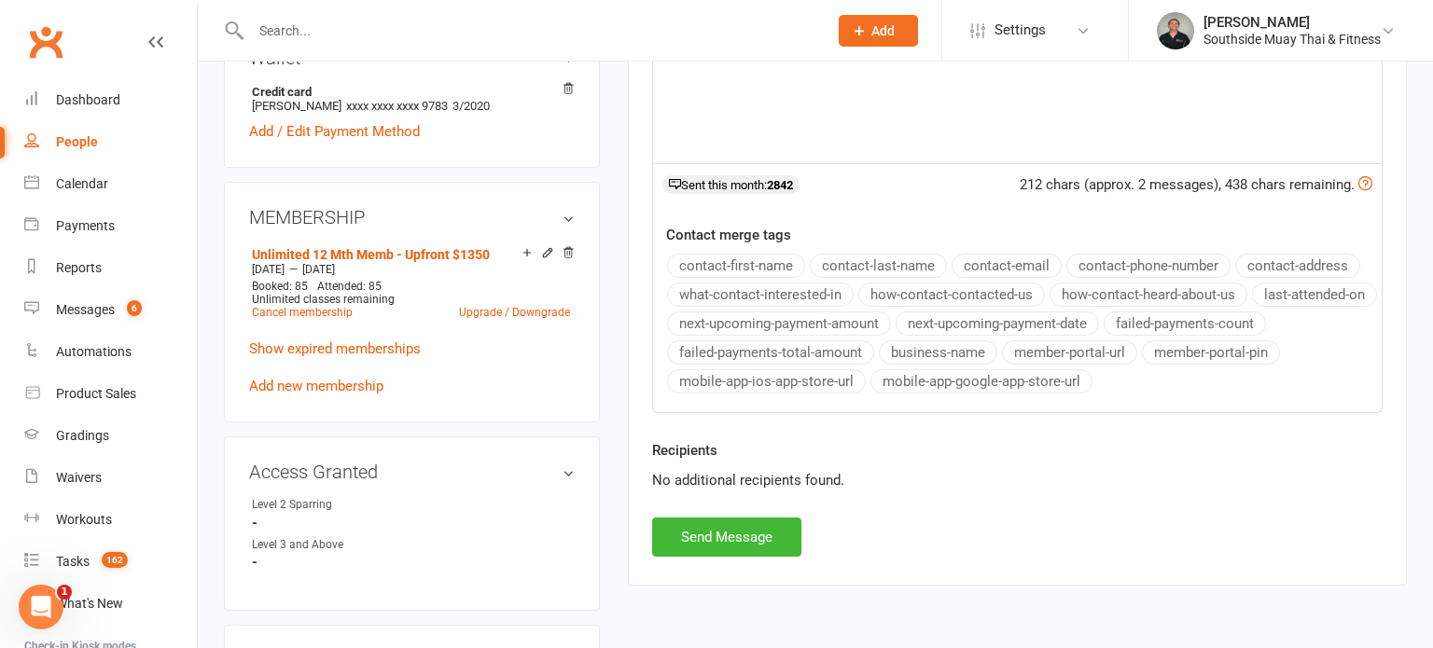
scroll to position [604, 0]
click at [710, 532] on button "Send Message" at bounding box center [726, 535] width 149 height 39
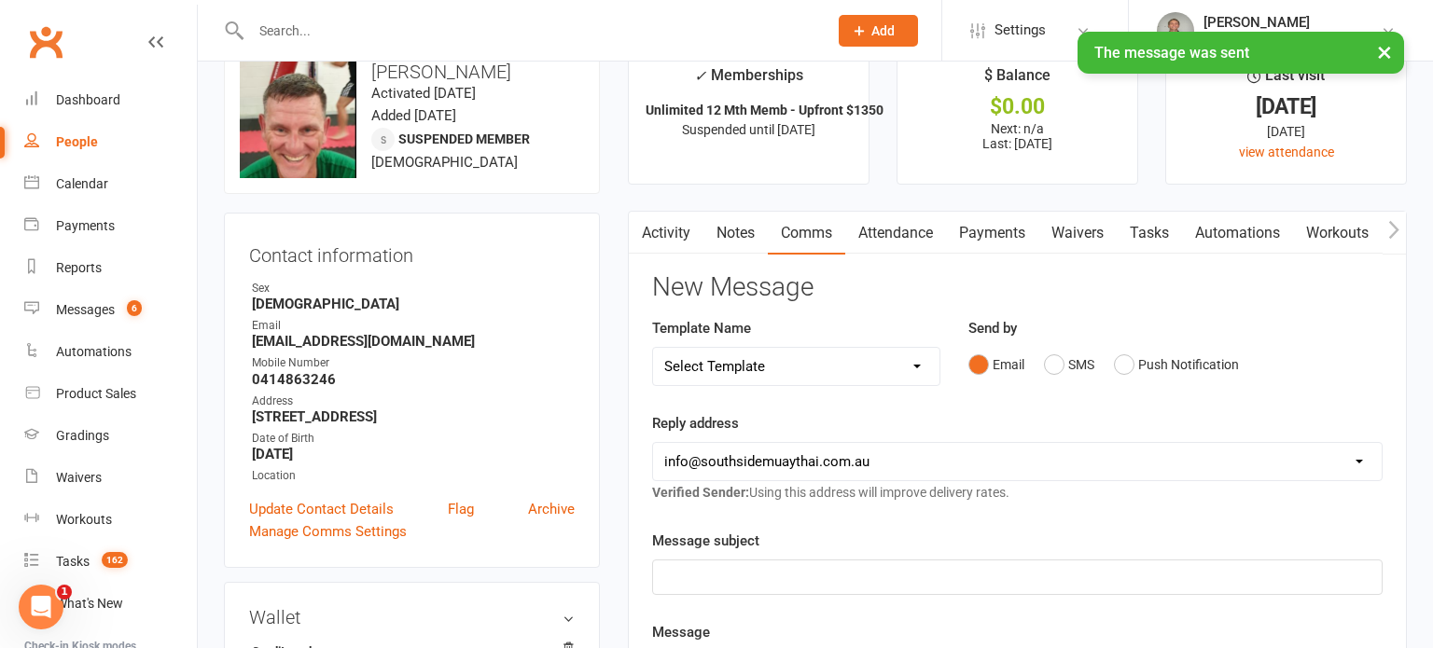
scroll to position [0, 0]
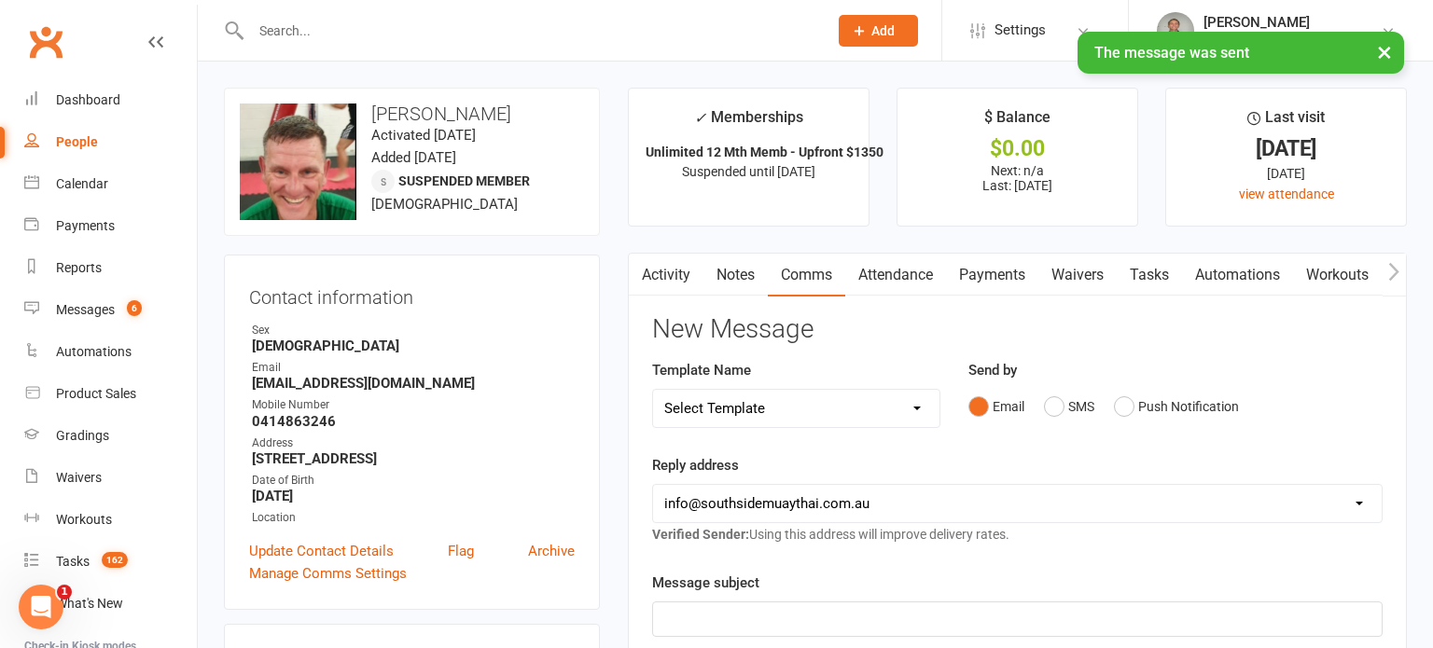
click at [647, 273] on button "button" at bounding box center [640, 275] width 23 height 42
click at [668, 265] on link "Activity" at bounding box center [666, 275] width 75 height 43
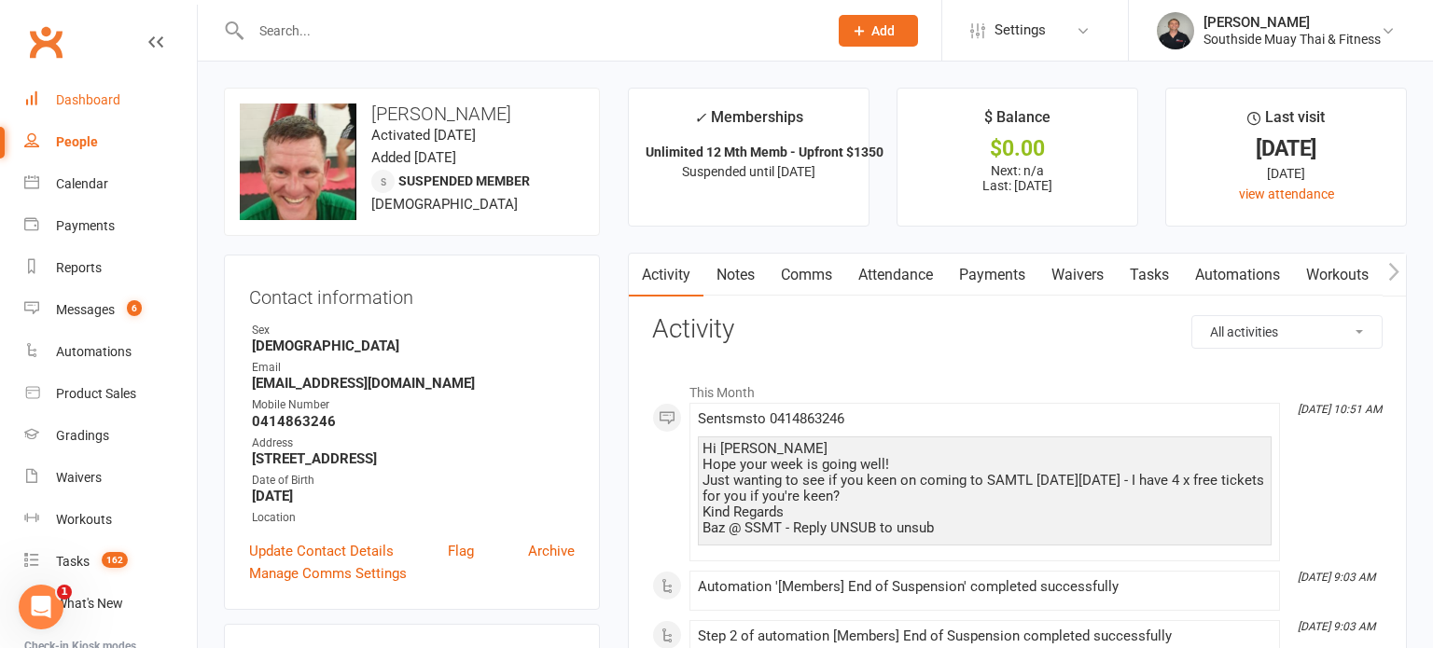
click at [101, 97] on div "Dashboard" at bounding box center [88, 99] width 64 height 15
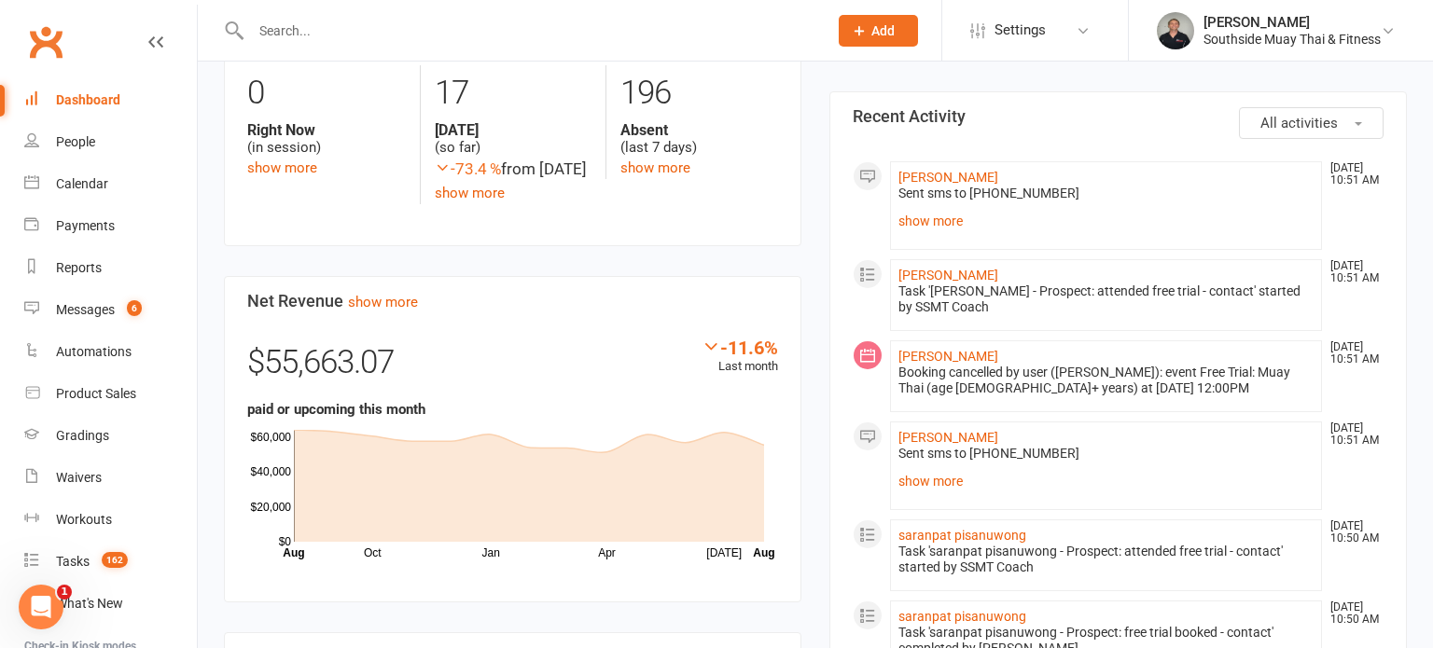
scroll to position [1047, 0]
click at [923, 466] on link "show more" at bounding box center [1105, 479] width 415 height 26
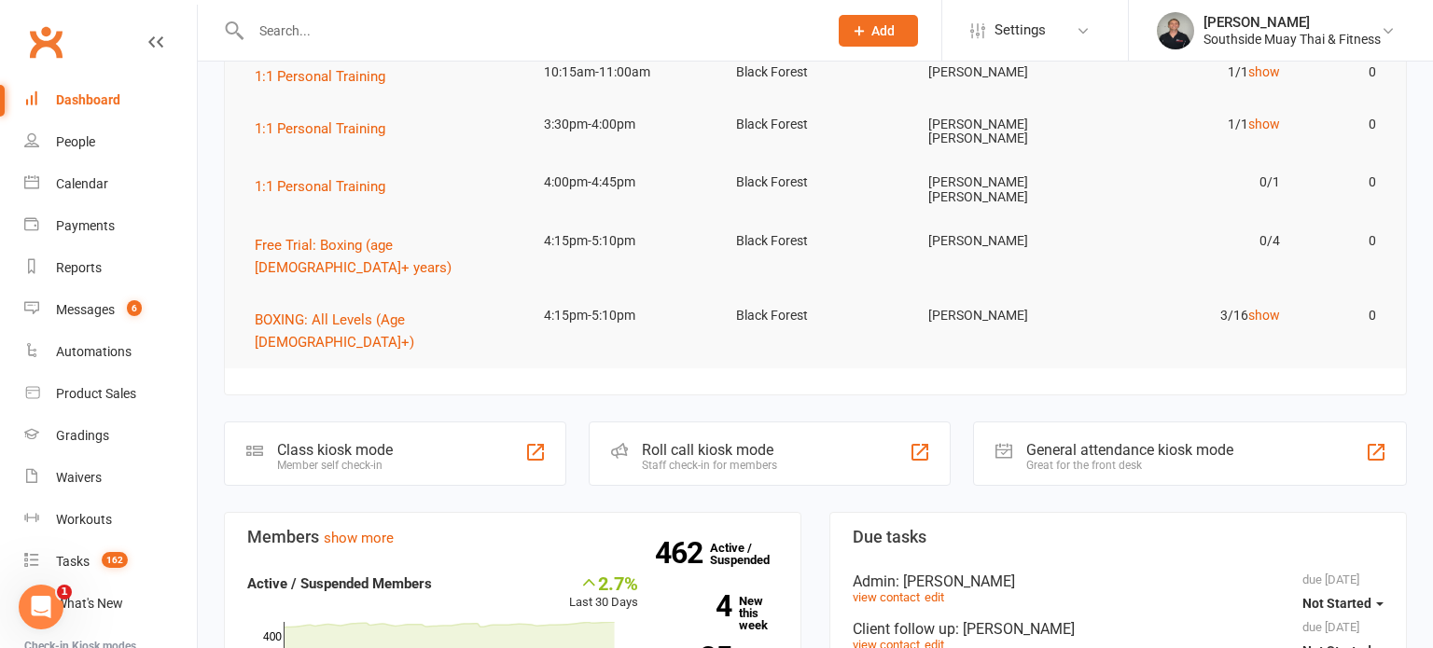
scroll to position [227, 0]
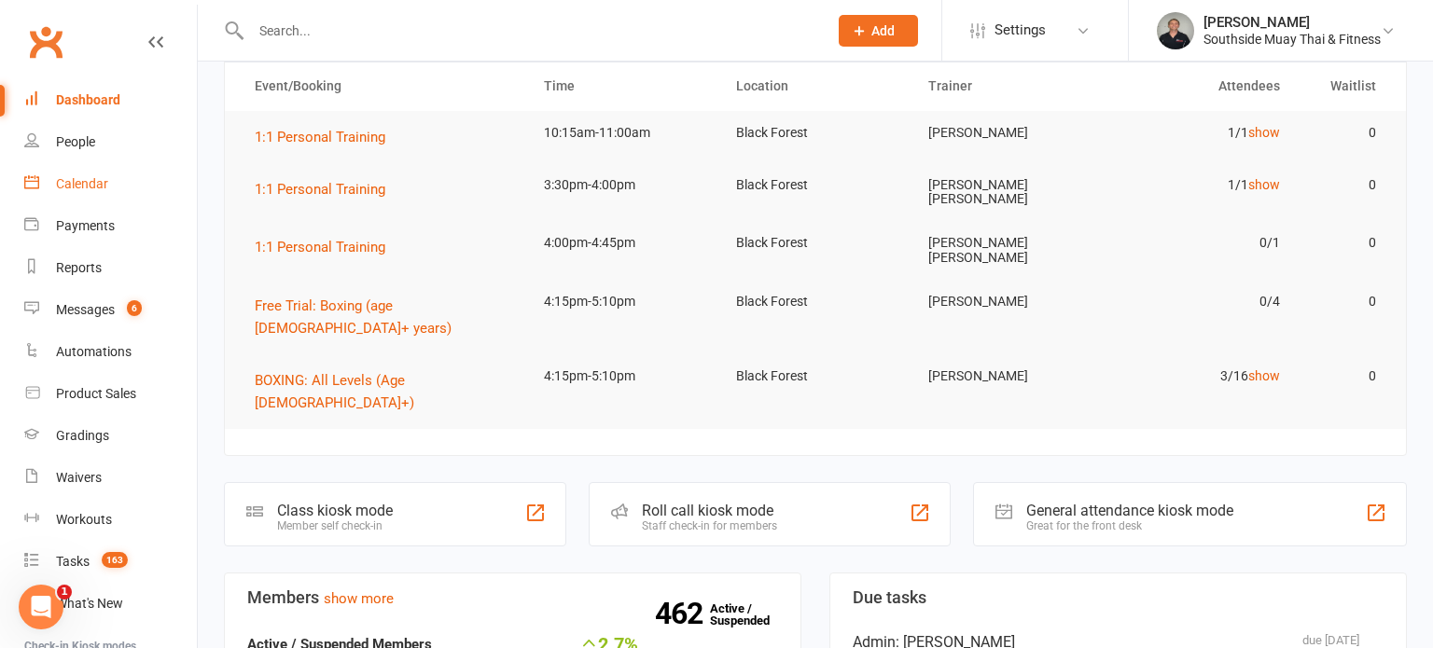
click at [70, 182] on div "Calendar" at bounding box center [82, 183] width 52 height 15
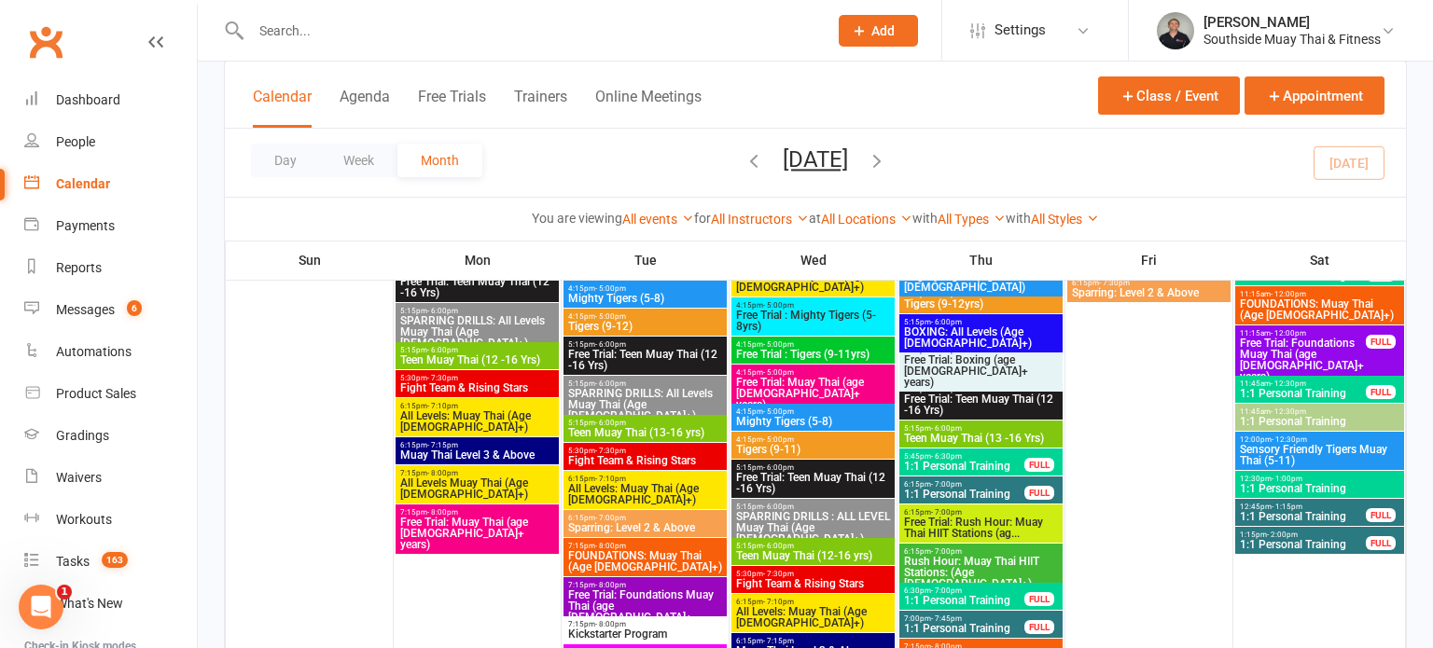
scroll to position [728, 0]
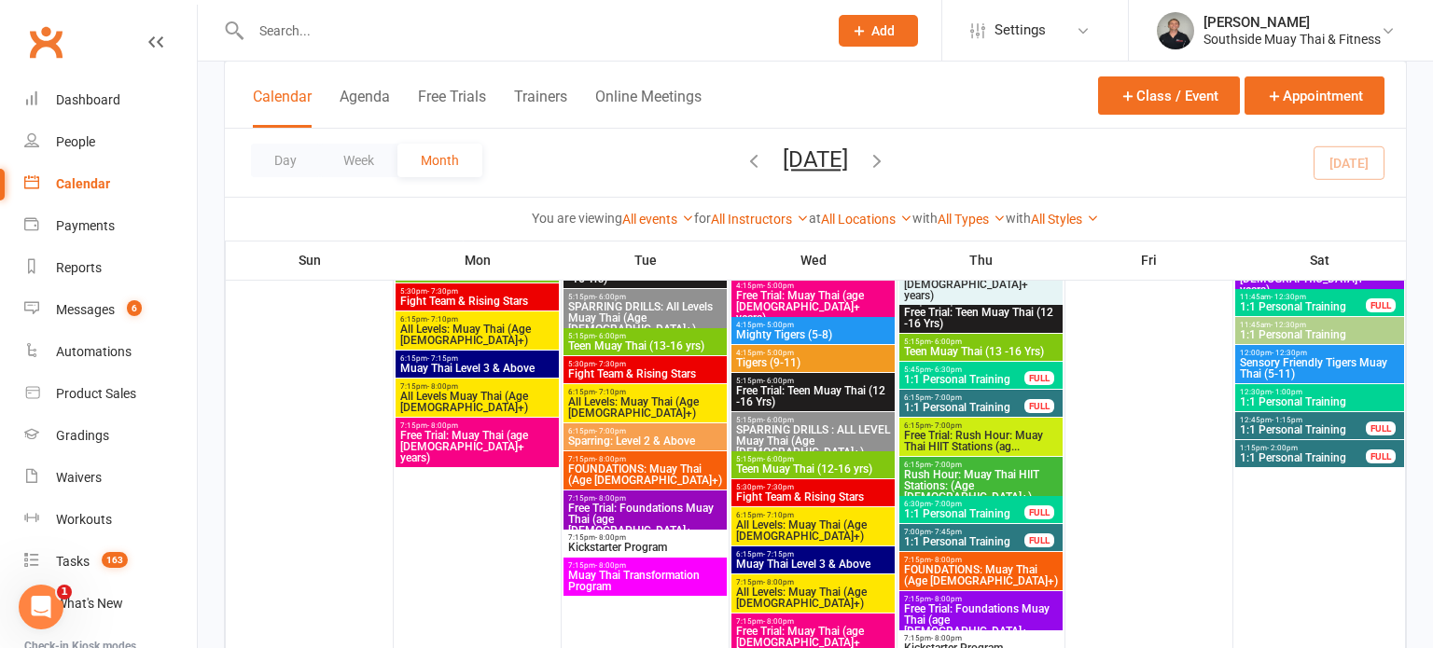
click at [602, 503] on span "Free Trial: Foundations Muay Thai (age [DEMOGRAPHIC_DATA]+ years)" at bounding box center [645, 525] width 156 height 45
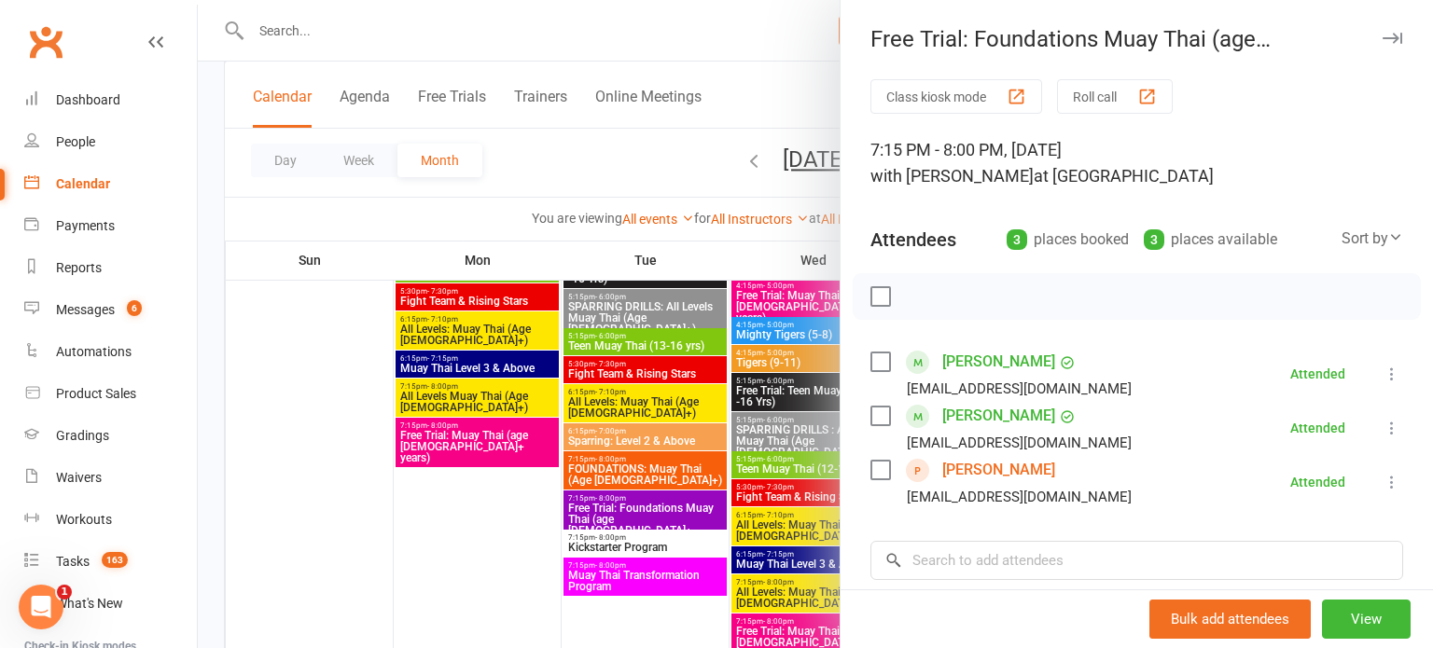
click at [872, 35] on div "Free Trial: Foundations Muay Thai (age 13+ years)" at bounding box center [1136, 39] width 592 height 26
drag, startPoint x: 872, startPoint y: 35, endPoint x: 970, endPoint y: 36, distance: 97.9
click at [970, 36] on div "Free Trial: Foundations Muay Thai (age 13+ years)" at bounding box center [1136, 39] width 592 height 26
copy div "Free Trial:"
